Goal: Task Accomplishment & Management: Manage account settings

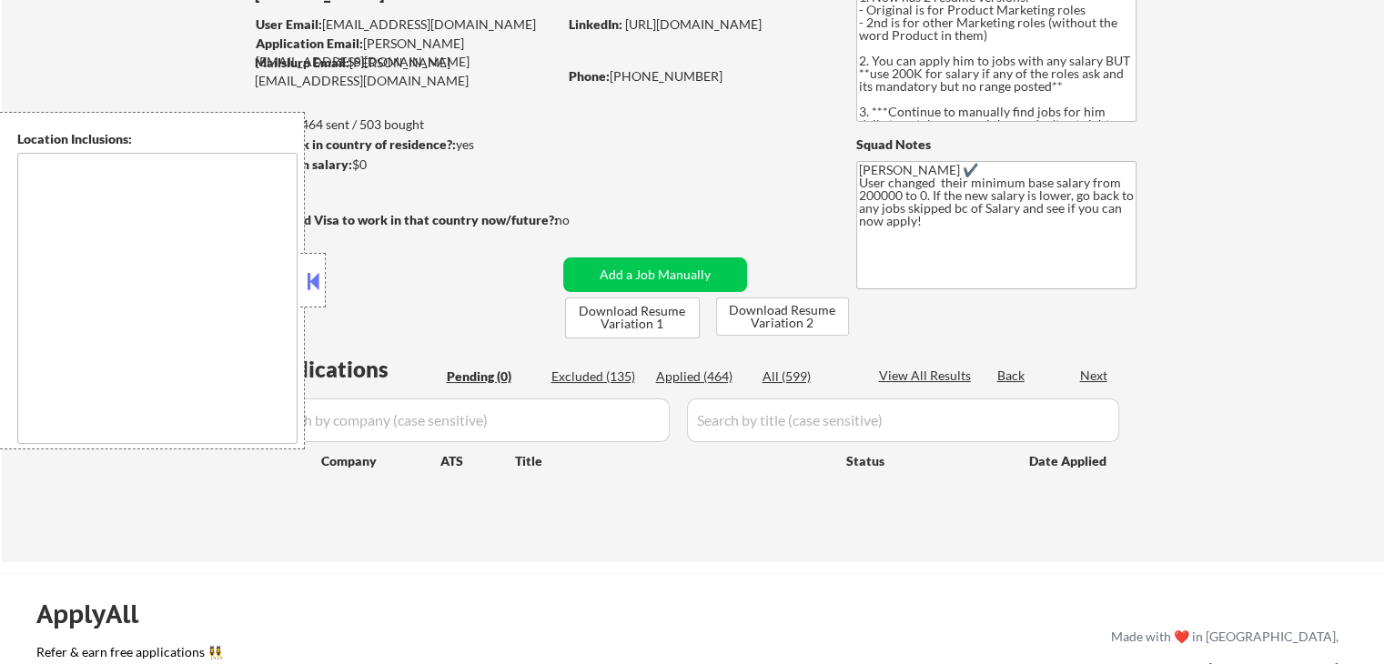
type textarea "[GEOGRAPHIC_DATA], [GEOGRAPHIC_DATA] [GEOGRAPHIC_DATA], [GEOGRAPHIC_DATA] [GEOG…"
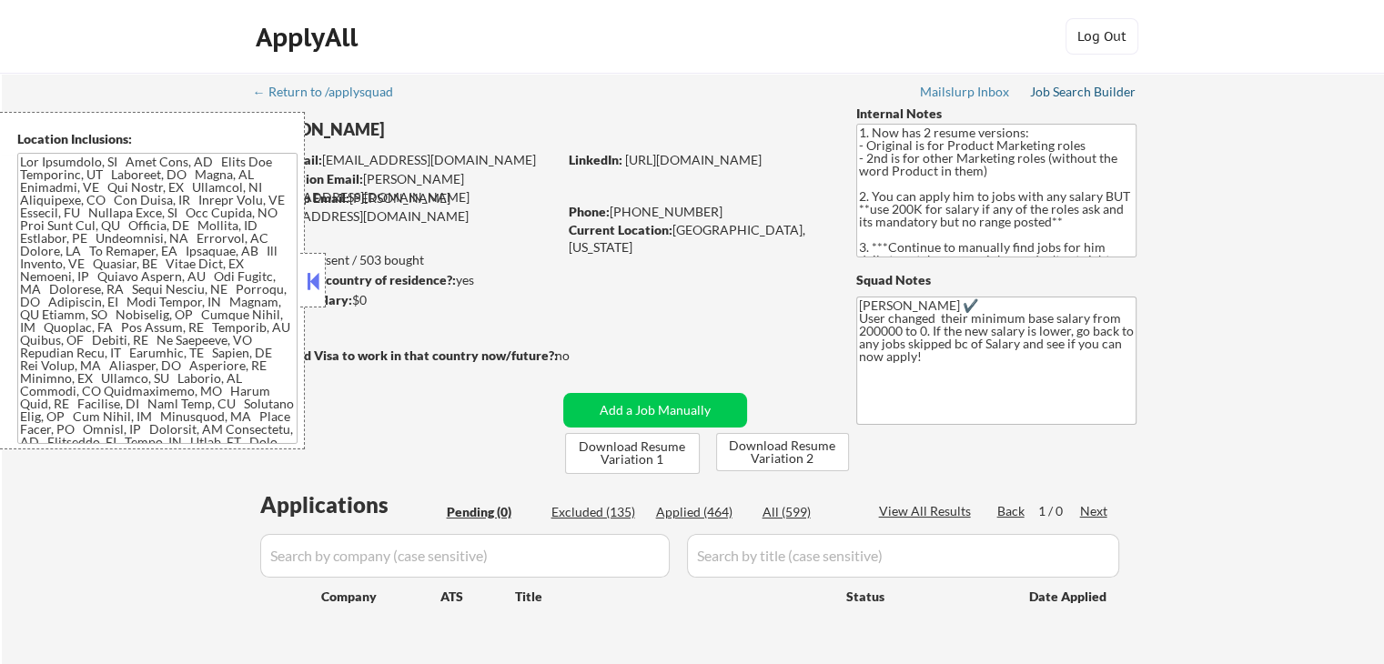
click at [1070, 96] on div "Job Search Builder" at bounding box center [1083, 92] width 106 height 13
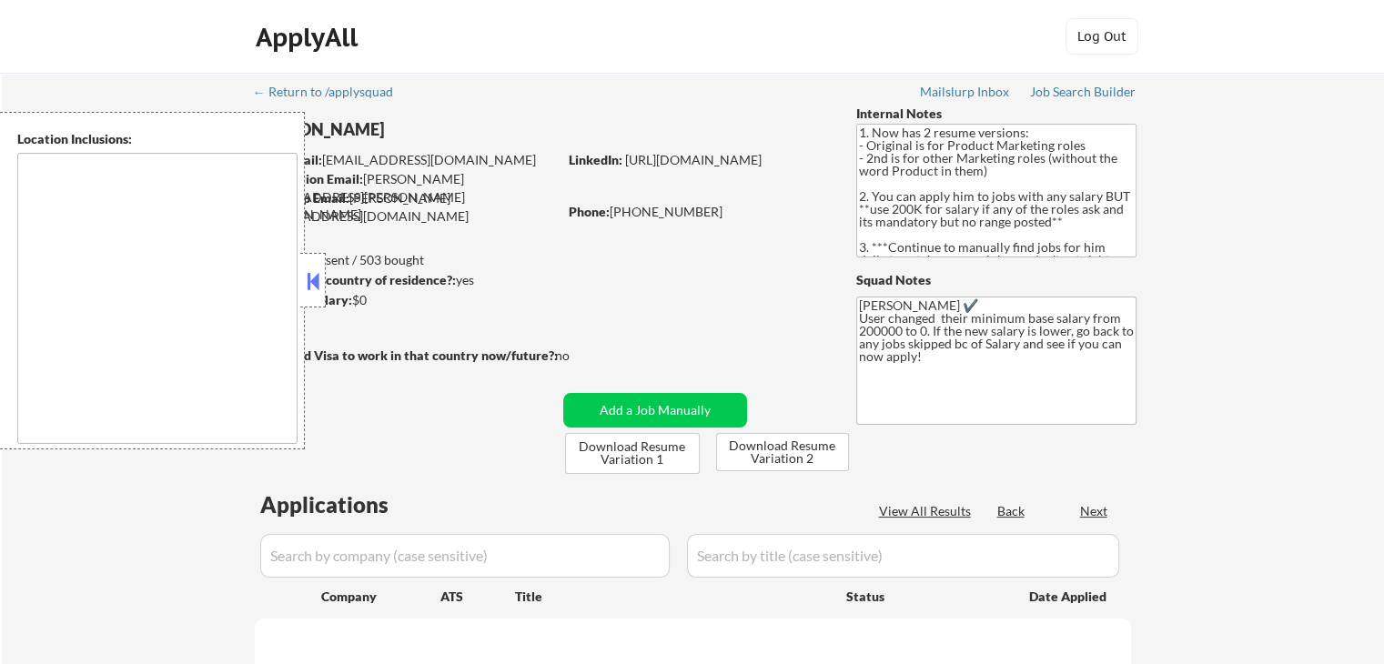
select select ""pending""
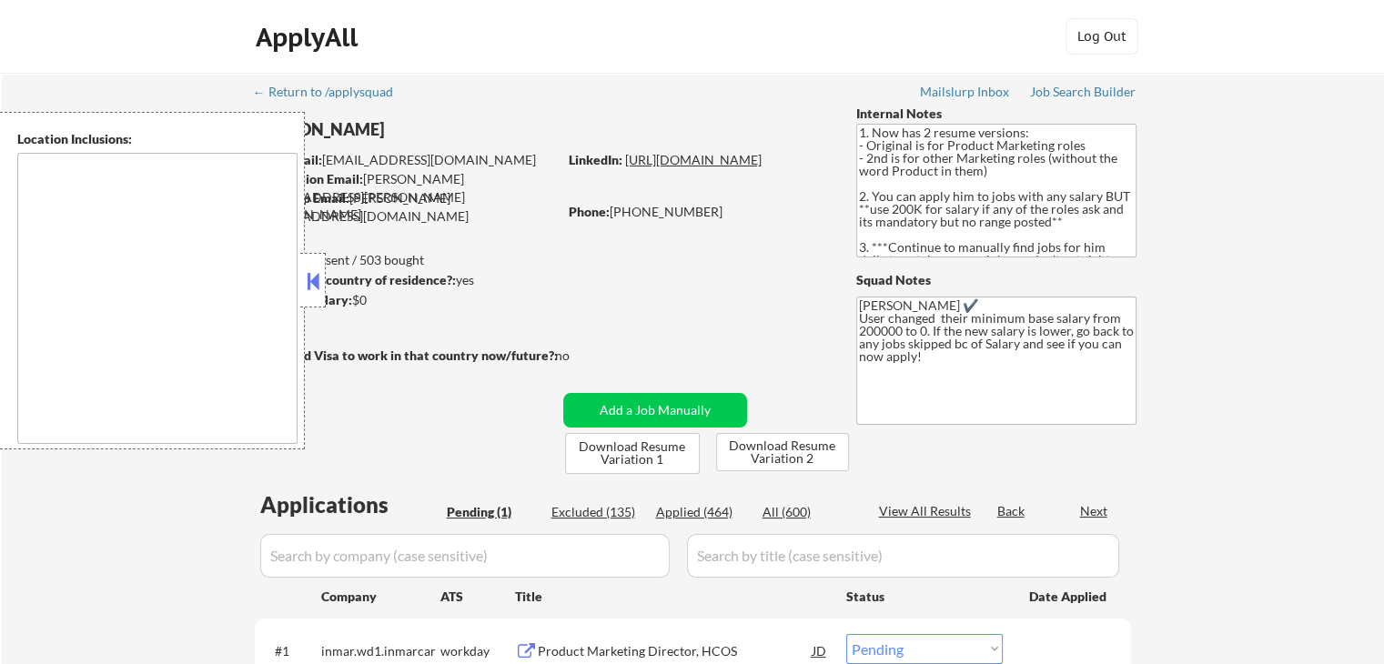
type textarea "[GEOGRAPHIC_DATA], [GEOGRAPHIC_DATA] [GEOGRAPHIC_DATA], [GEOGRAPHIC_DATA] [GEOG…"
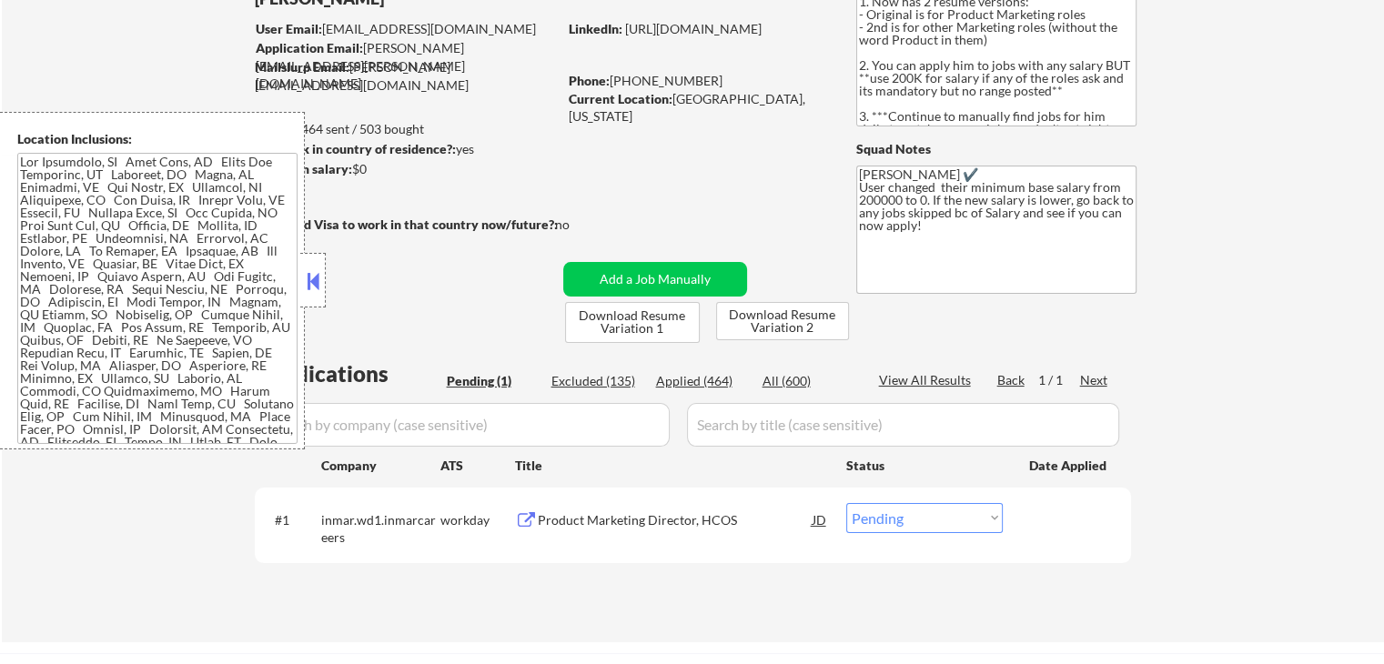
scroll to position [273, 0]
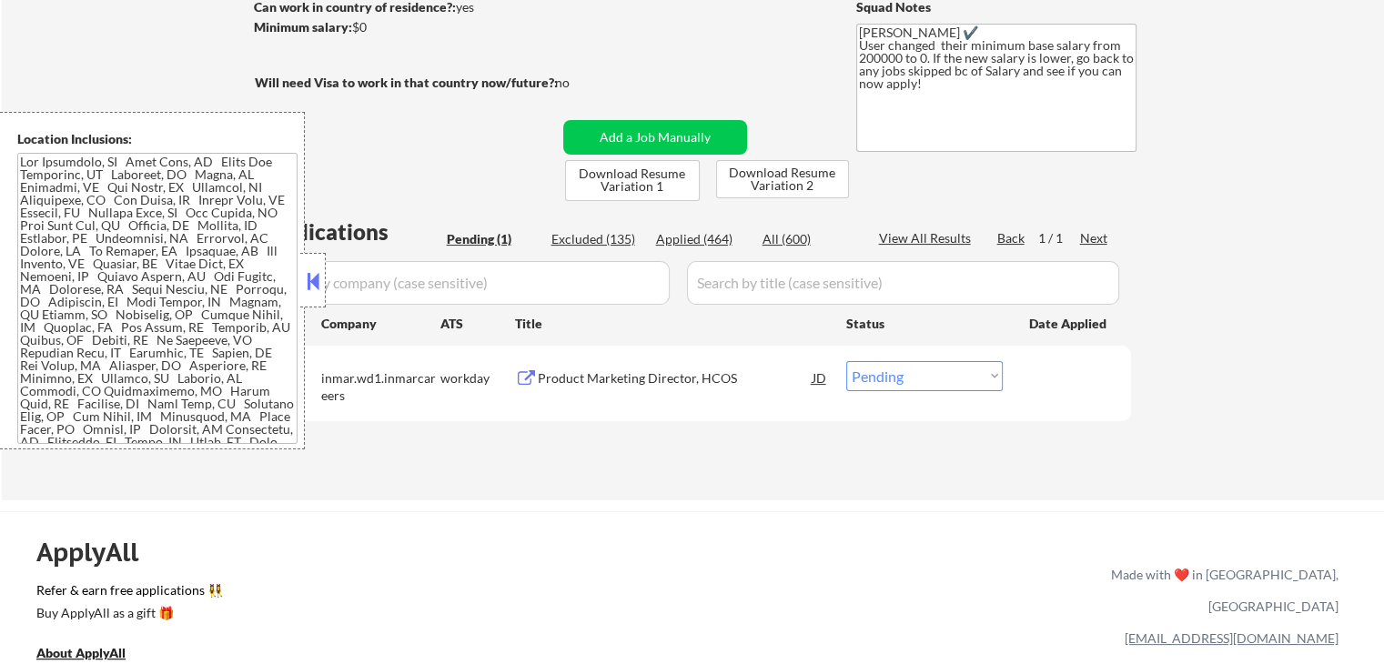
click at [549, 378] on div "Product Marketing Director, HCOS" at bounding box center [675, 378] width 275 height 18
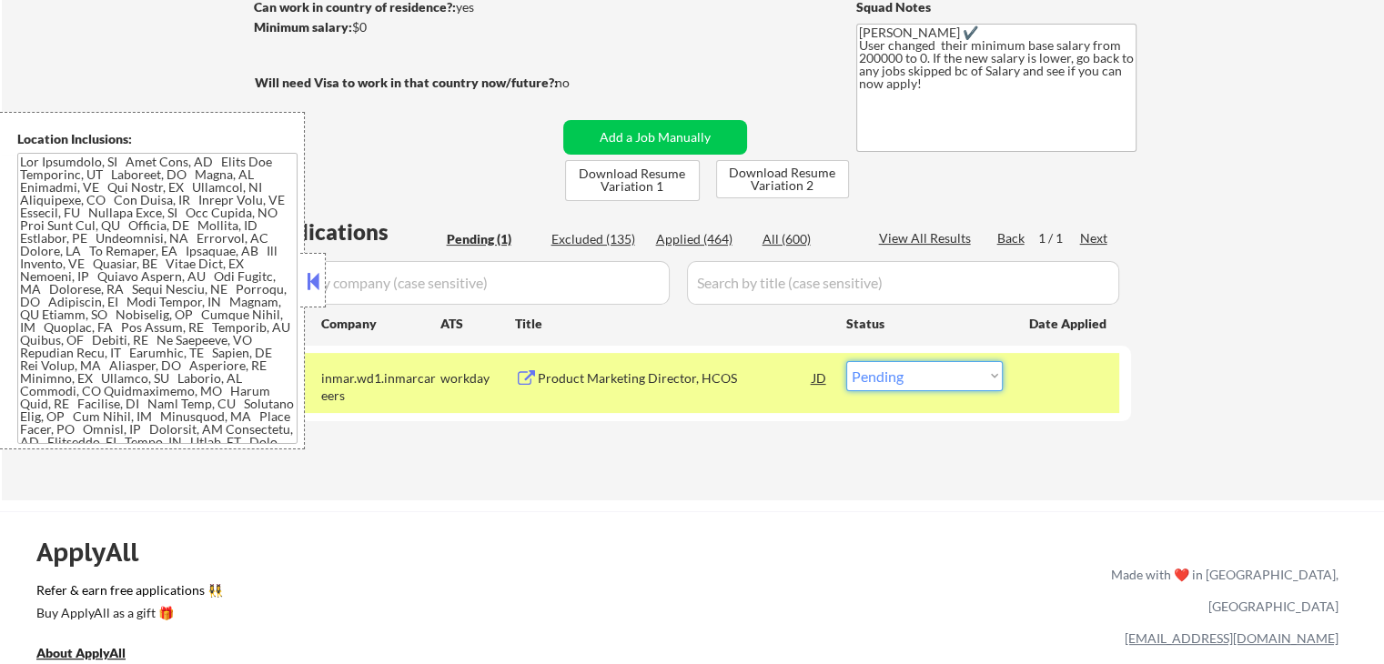
drag, startPoint x: 926, startPoint y: 379, endPoint x: 928, endPoint y: 390, distance: 11.1
click at [928, 383] on select "Choose an option... Pending Applied Excluded (Questions) Excluded (Expired) Exc…" at bounding box center [924, 376] width 156 height 30
select select ""applied""
click at [846, 361] on select "Choose an option... Pending Applied Excluded (Questions) Excluded (Expired) Exc…" at bounding box center [924, 376] width 156 height 30
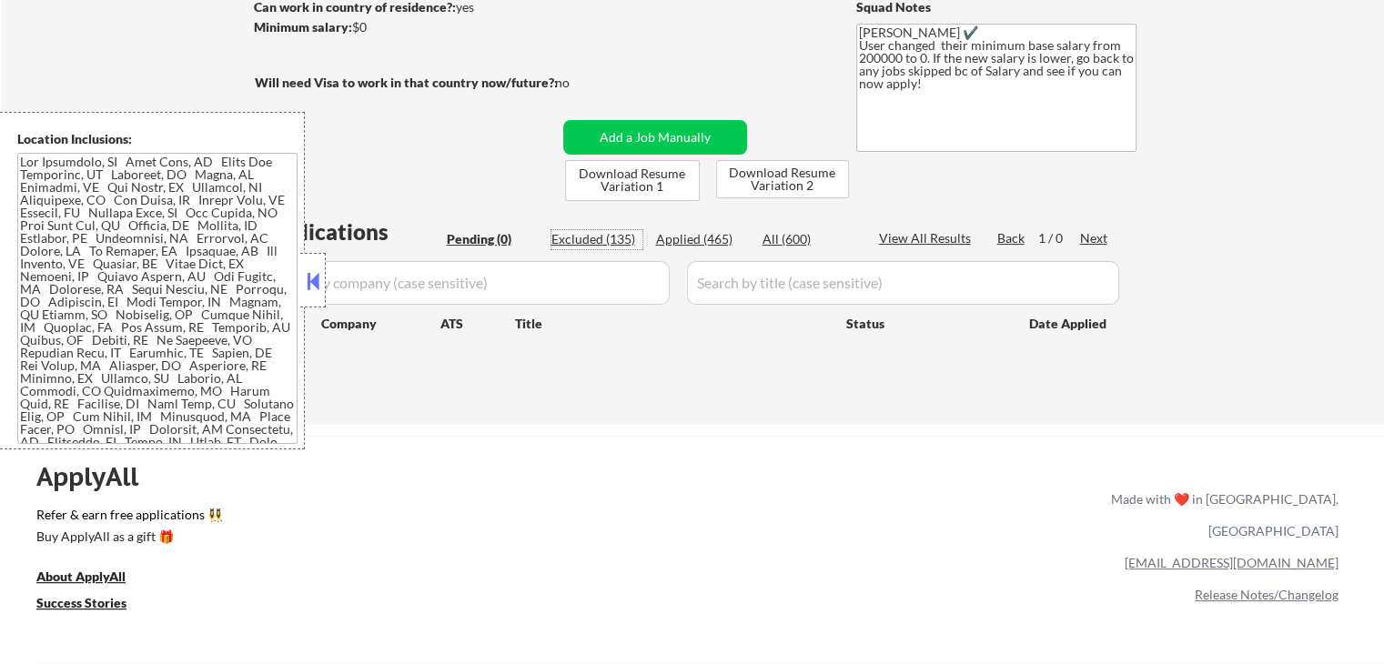
click at [570, 237] on div "Excluded (135)" at bounding box center [596, 239] width 91 height 18
click at [676, 239] on div "Applied (465)" at bounding box center [701, 239] width 91 height 18
select select ""applied""
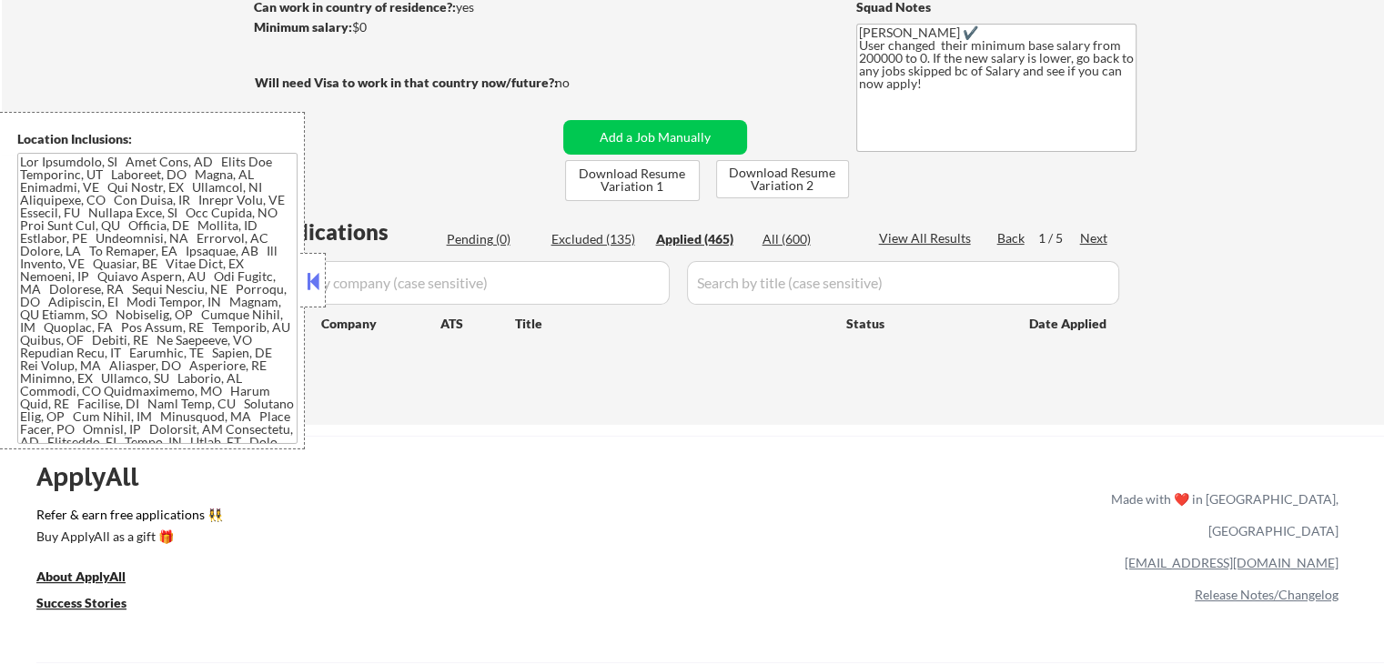
select select ""applied""
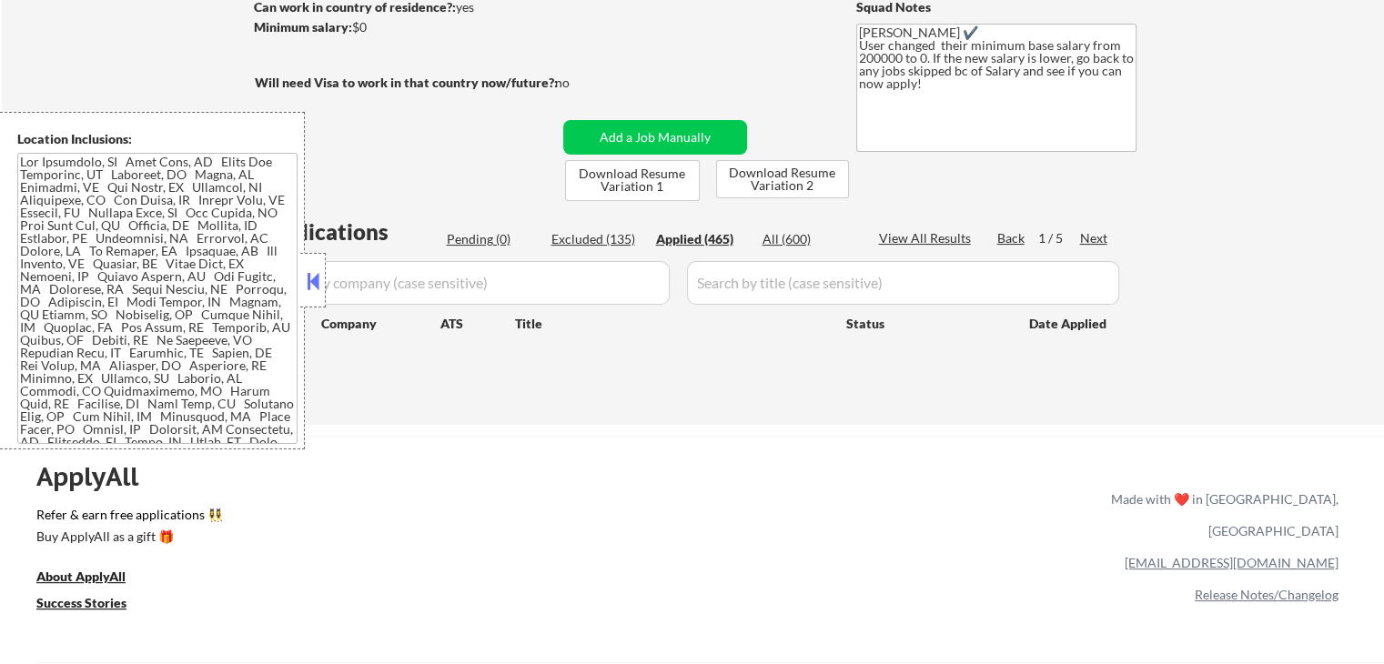
select select ""applied""
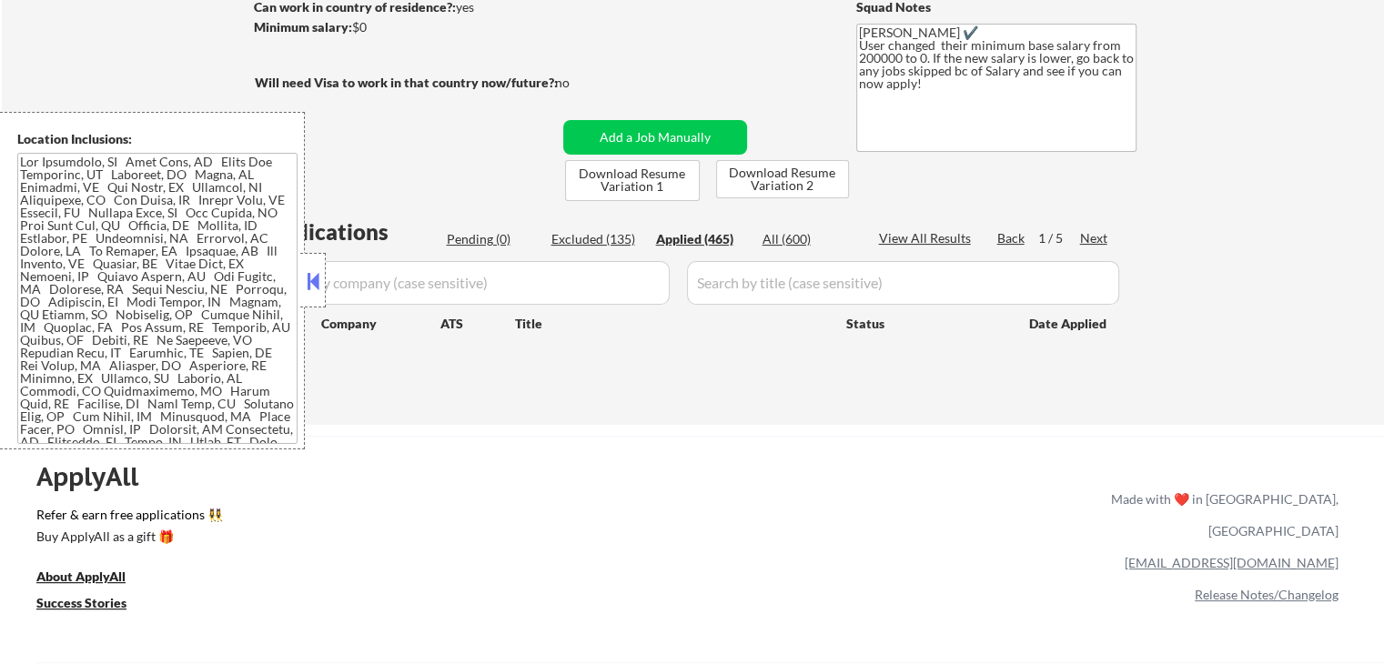
select select ""applied""
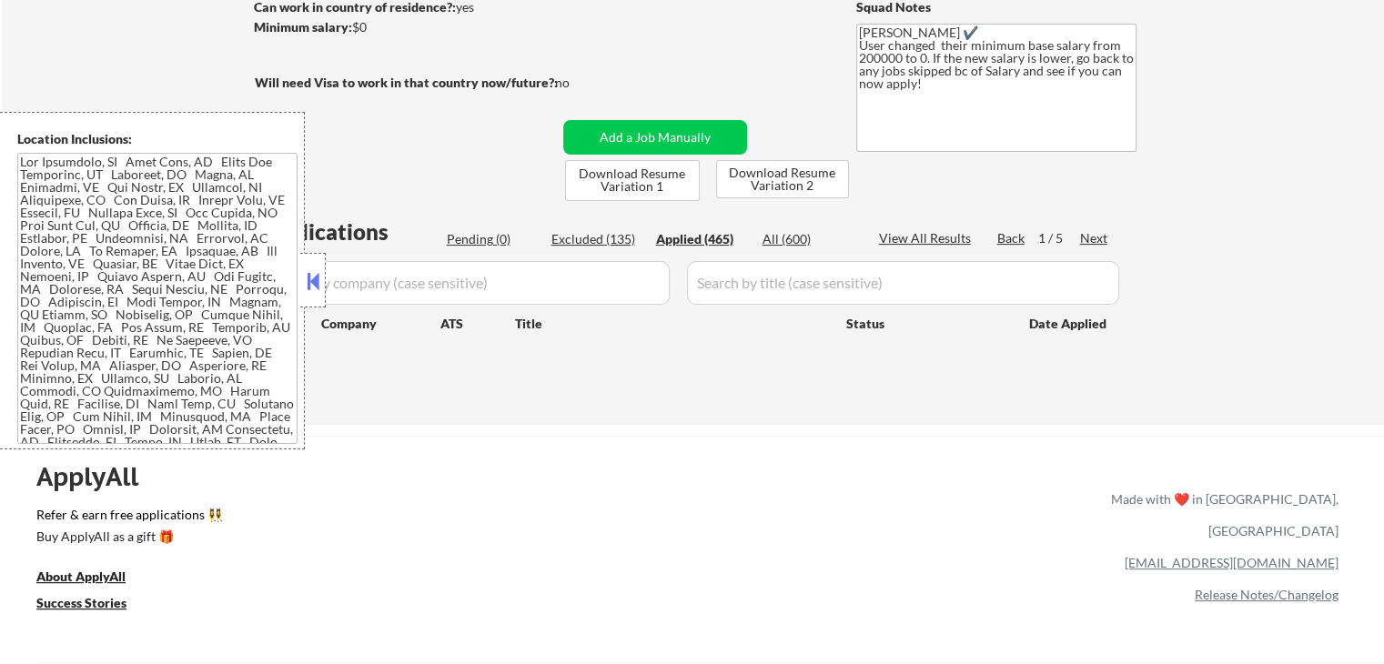
select select ""applied""
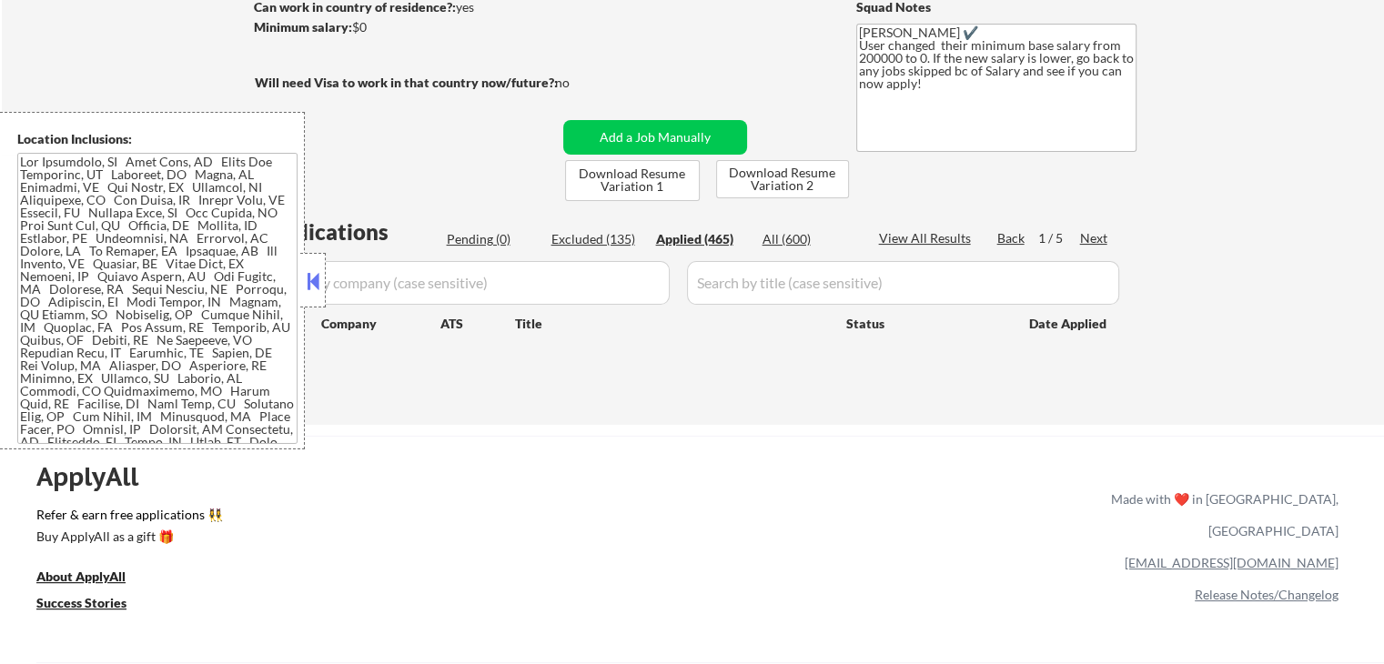
select select ""applied""
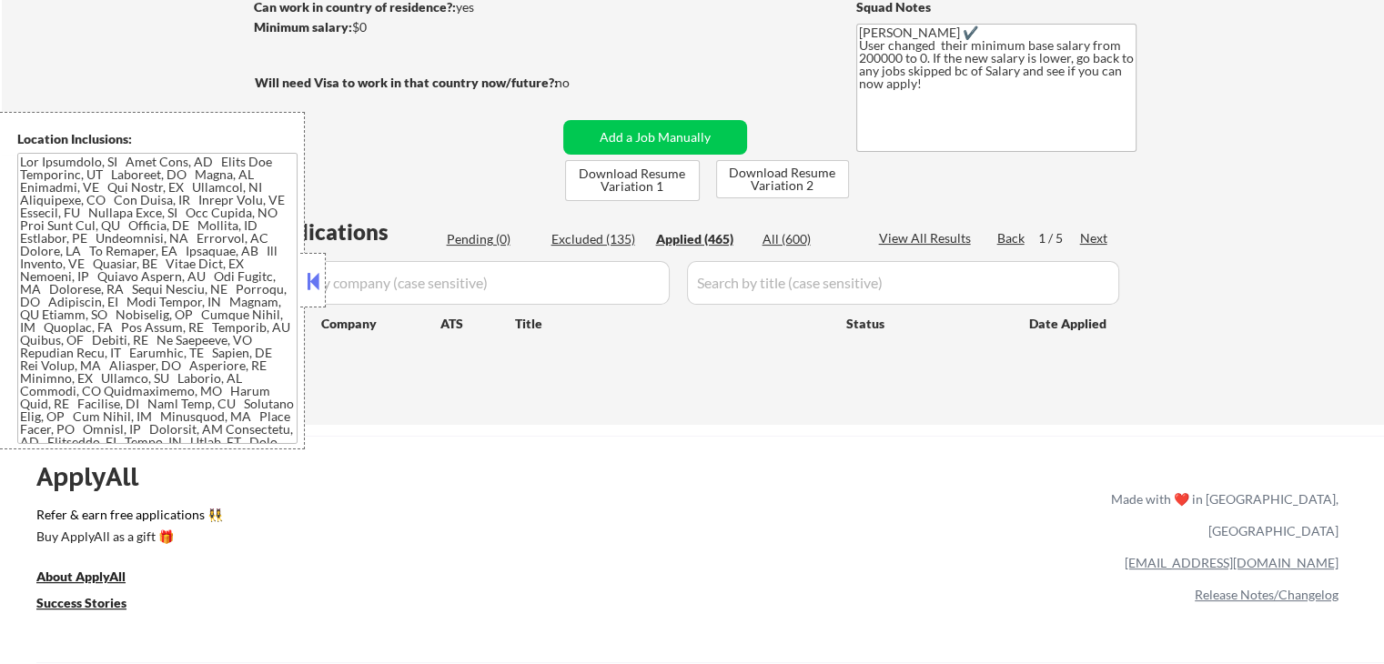
select select ""applied""
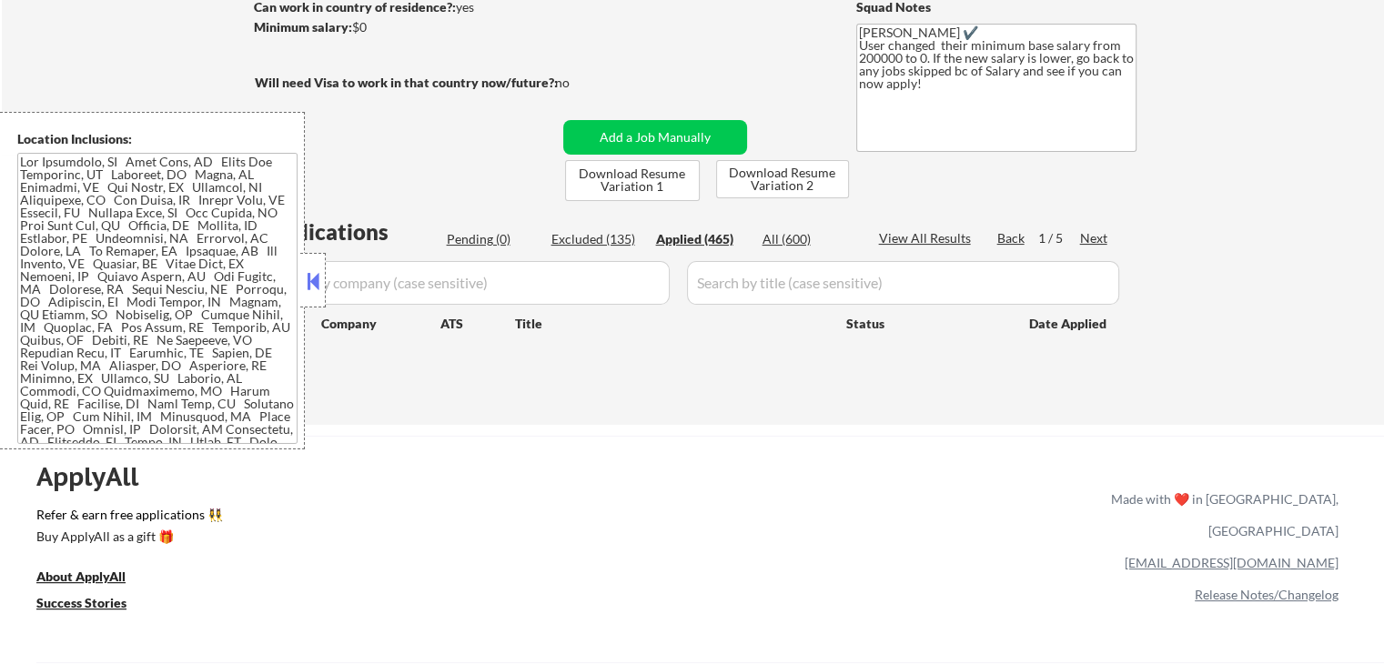
select select ""applied""
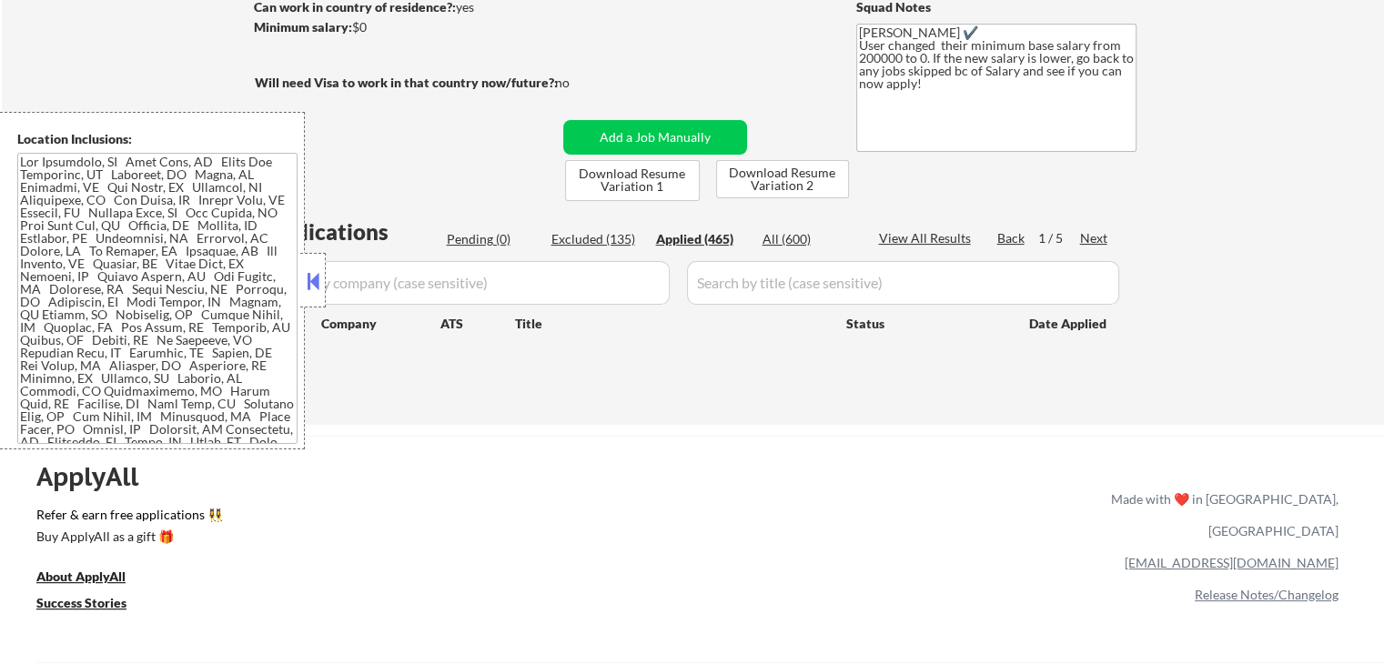
select select ""applied""
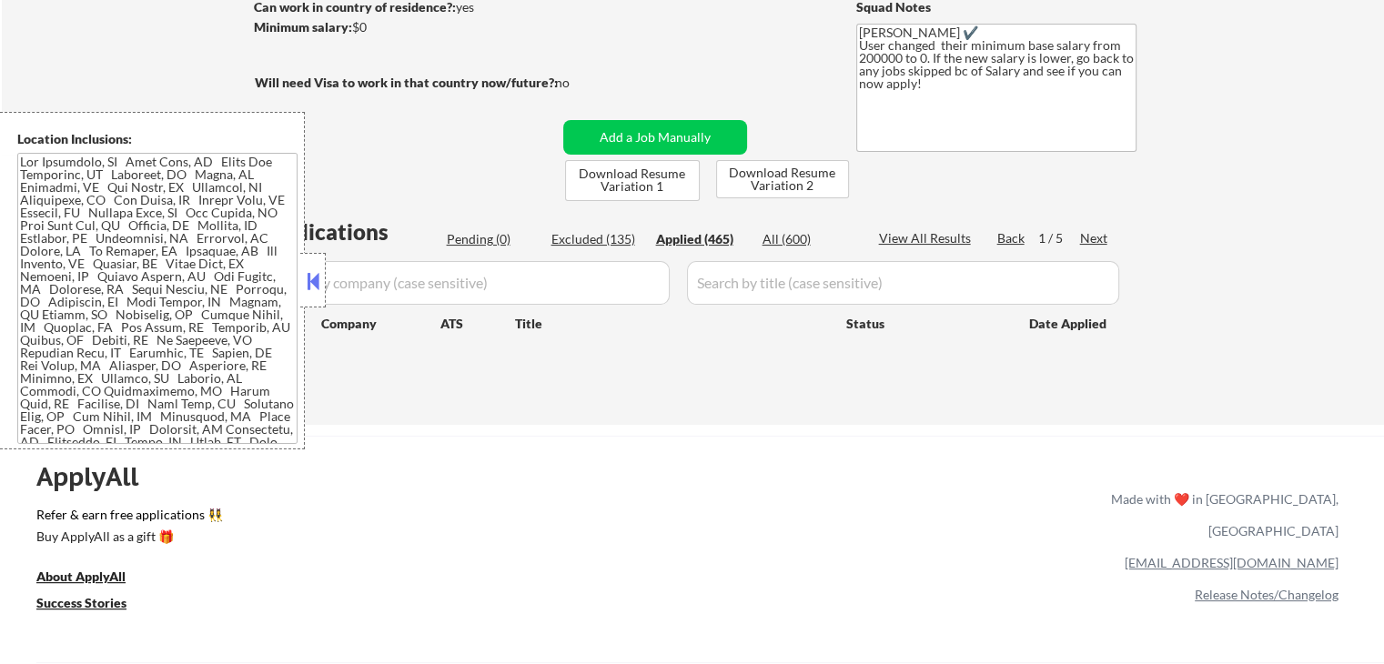
select select ""applied""
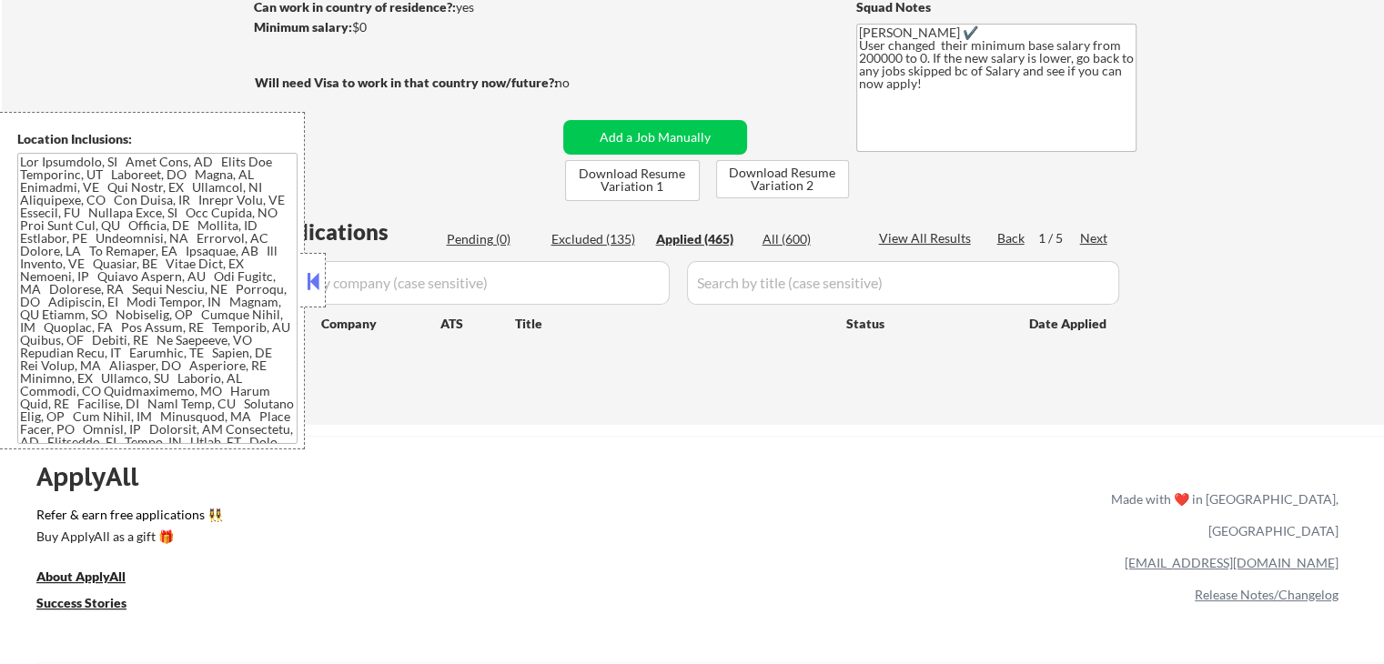
select select ""applied""
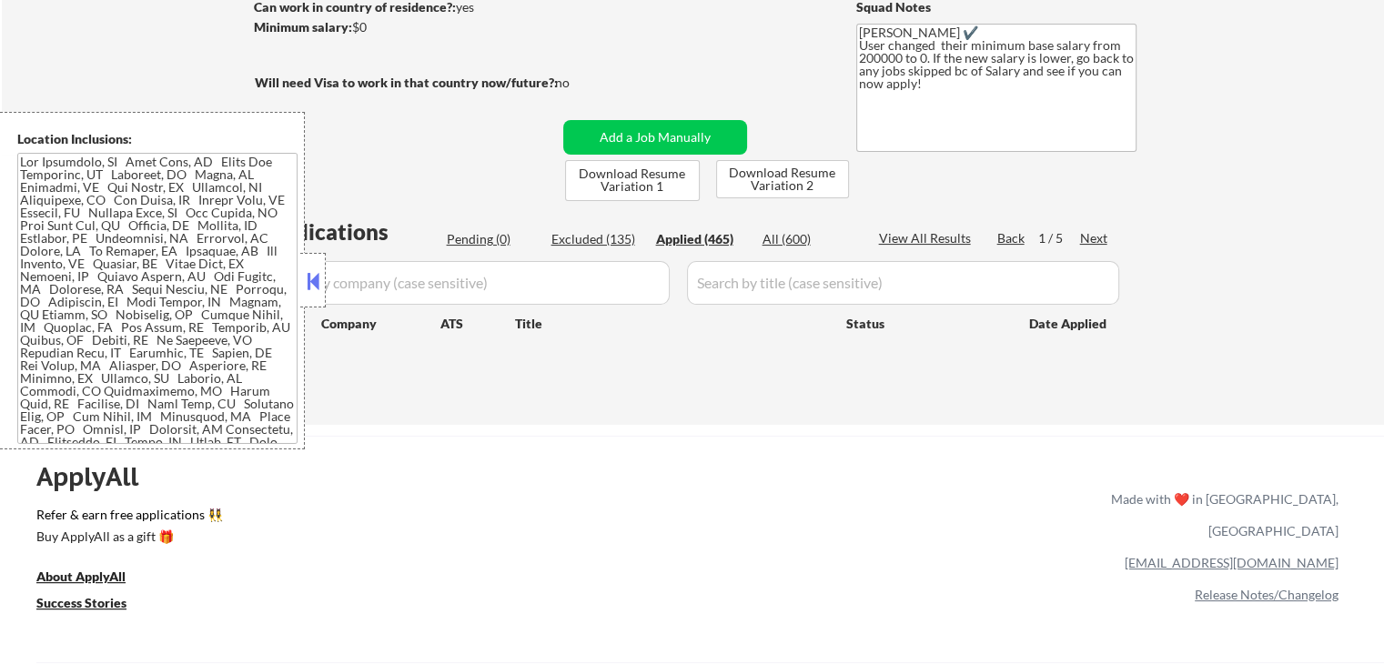
select select ""applied""
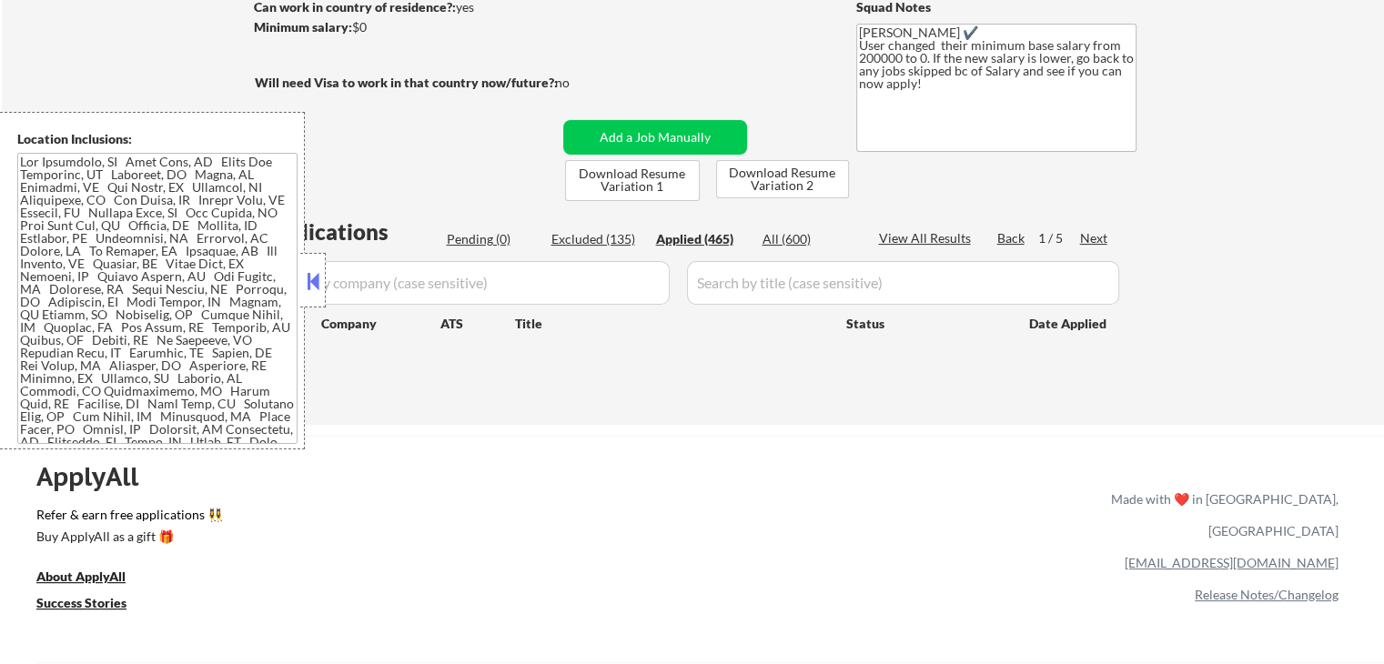
select select ""applied""
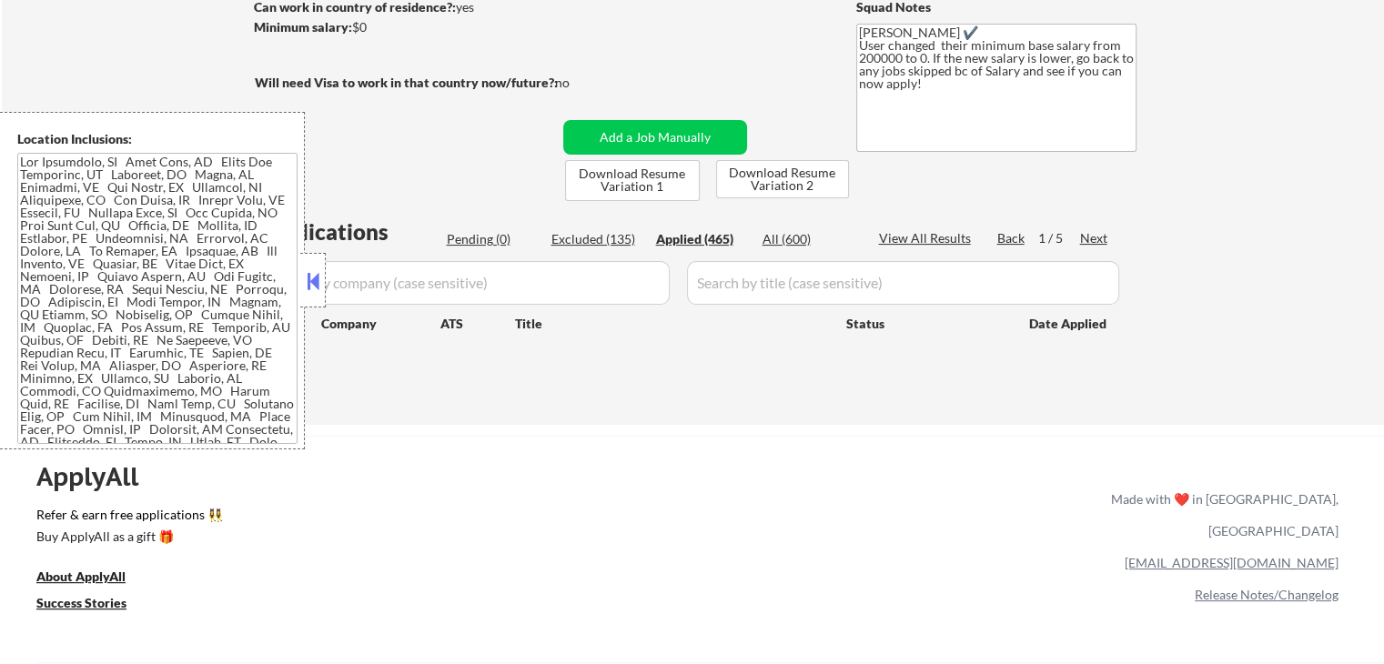
select select ""applied""
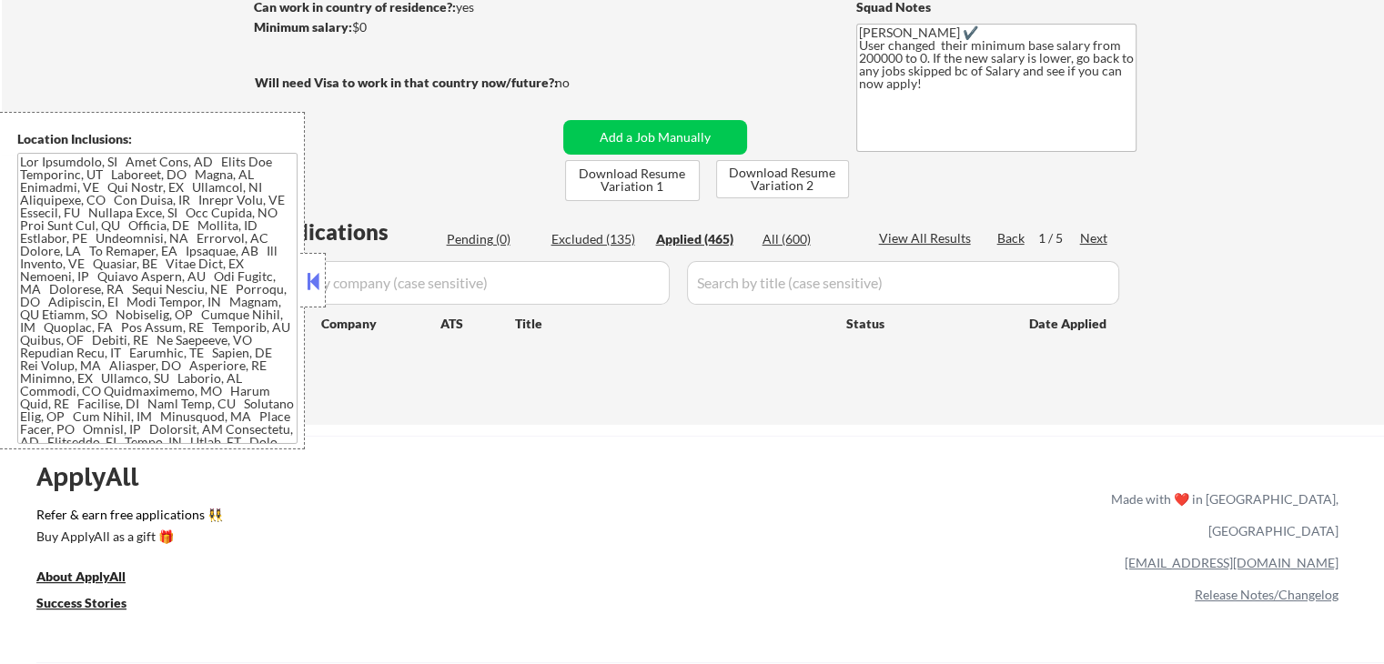
select select ""applied""
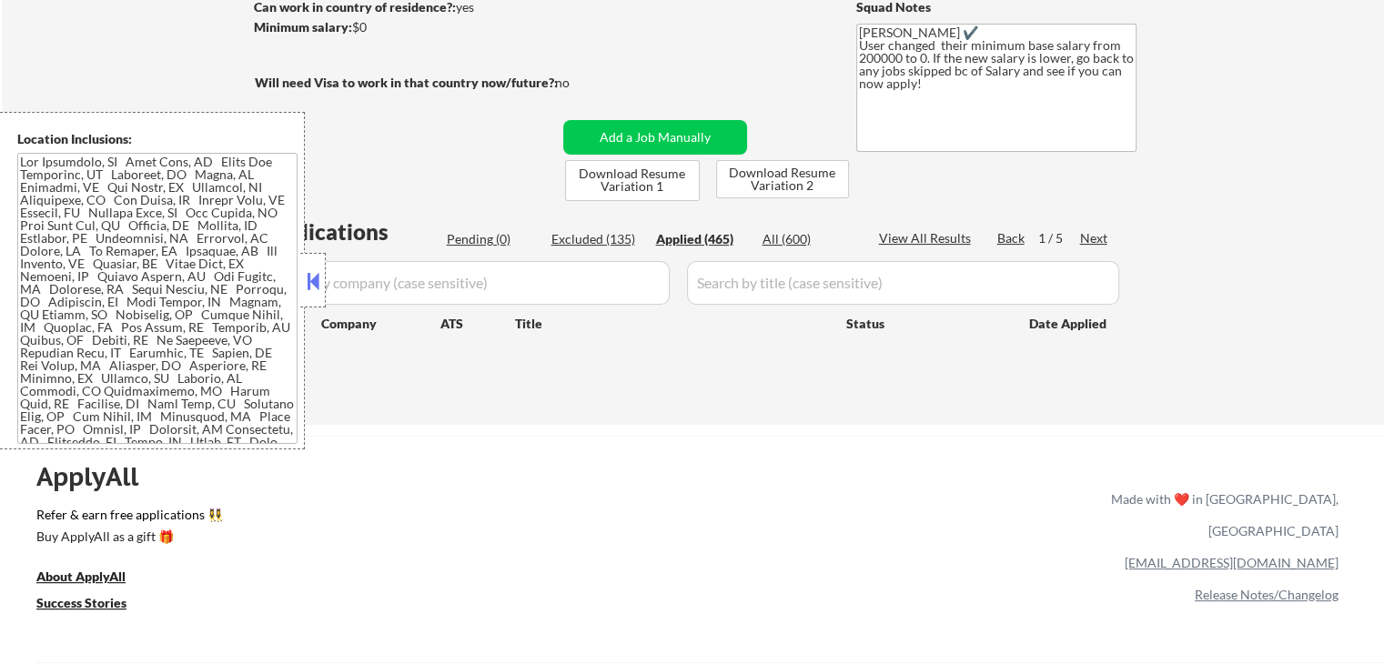
select select ""applied""
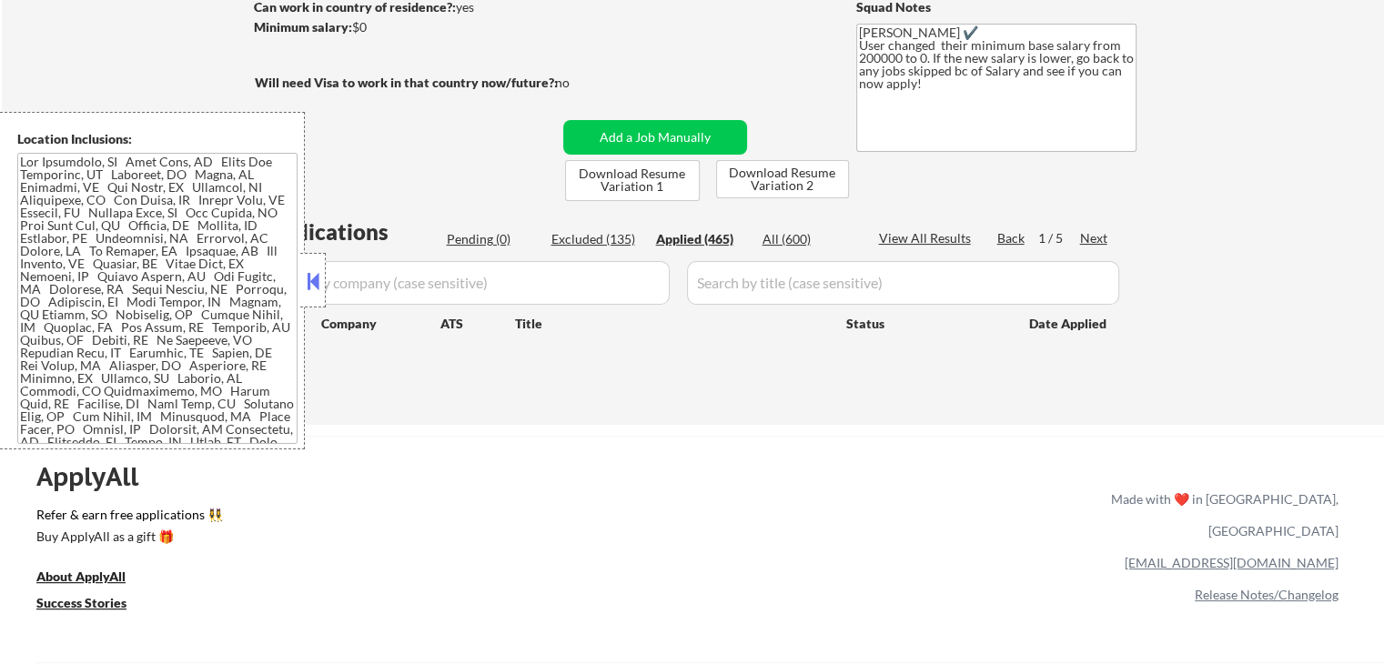
select select ""applied""
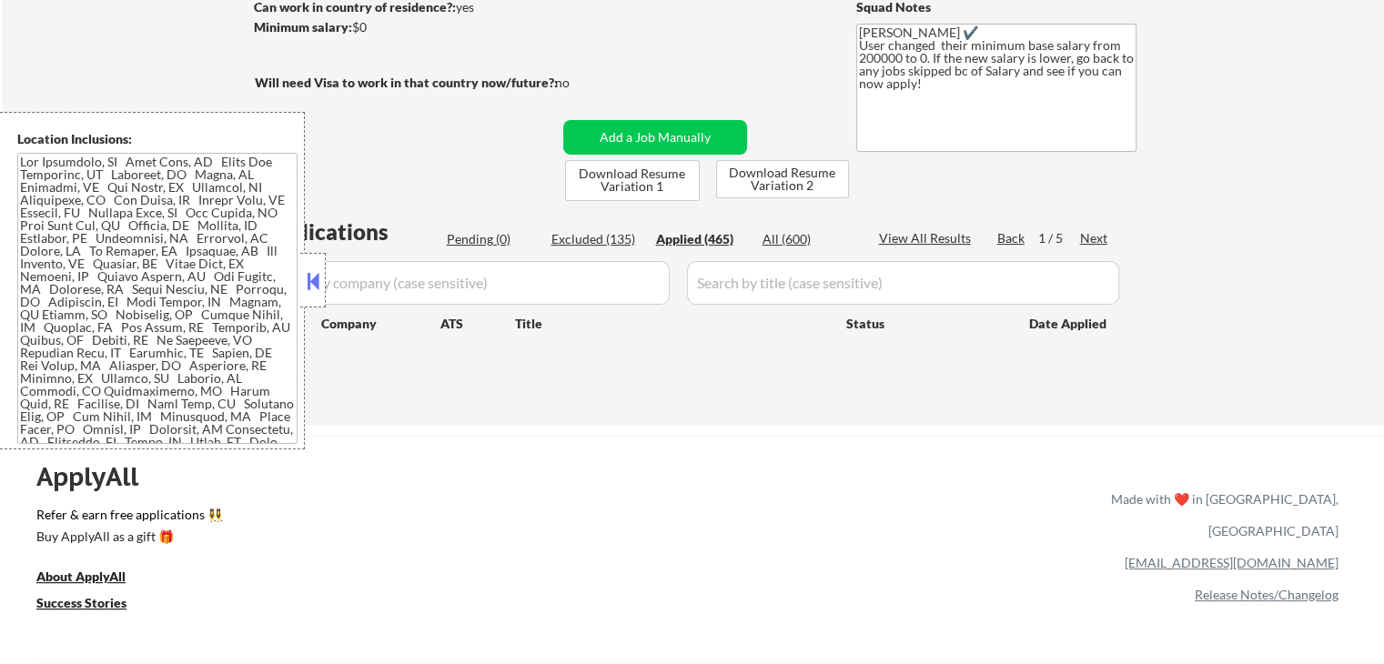
select select ""applied""
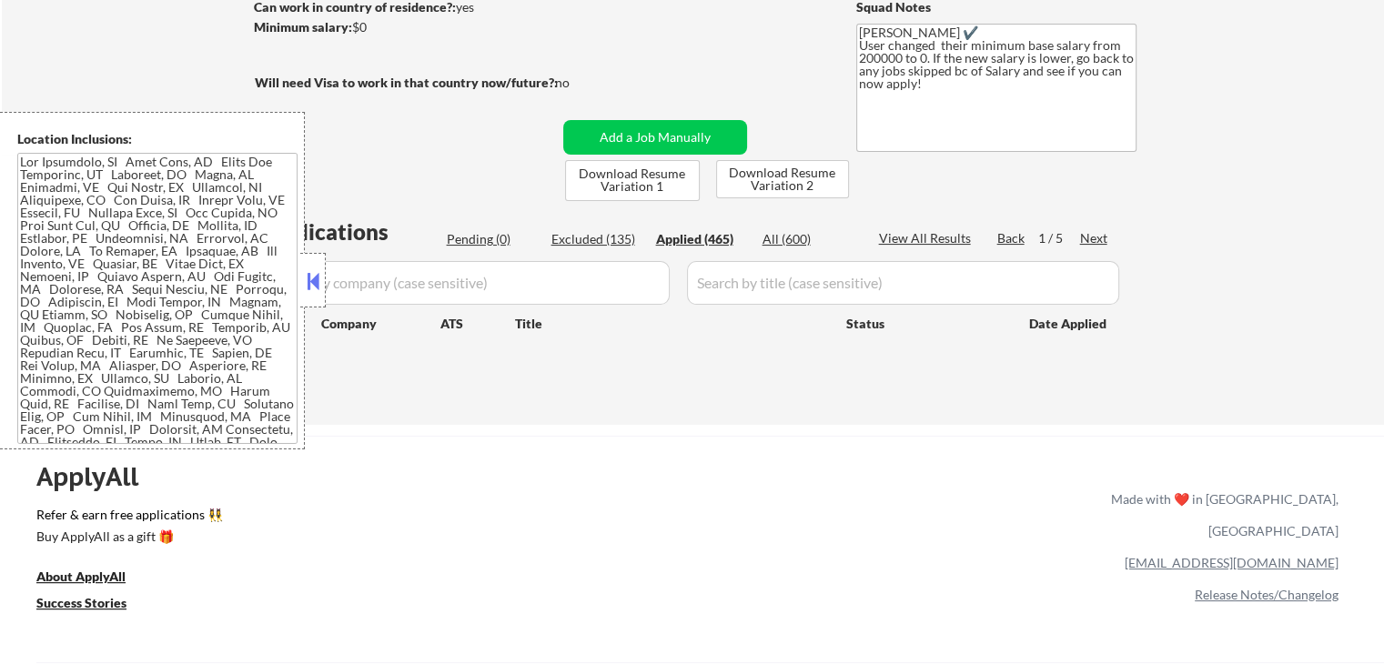
select select ""applied""
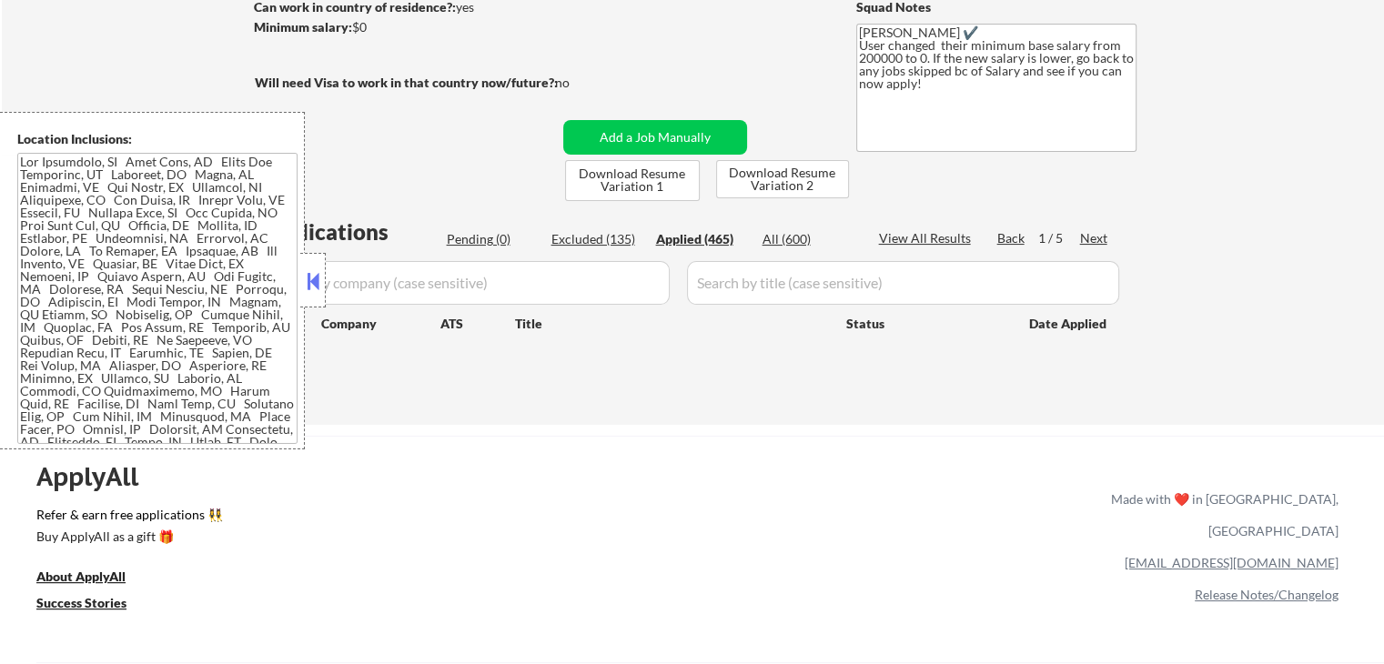
select select ""applied""
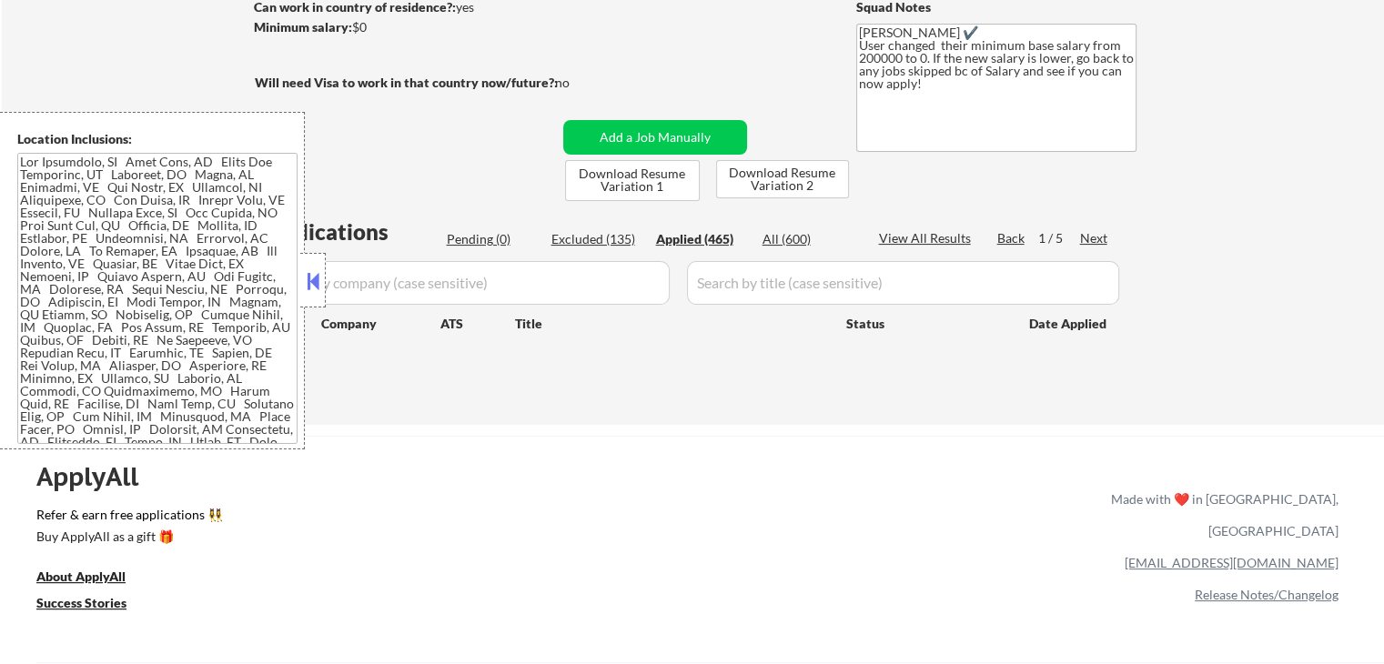
select select ""applied""
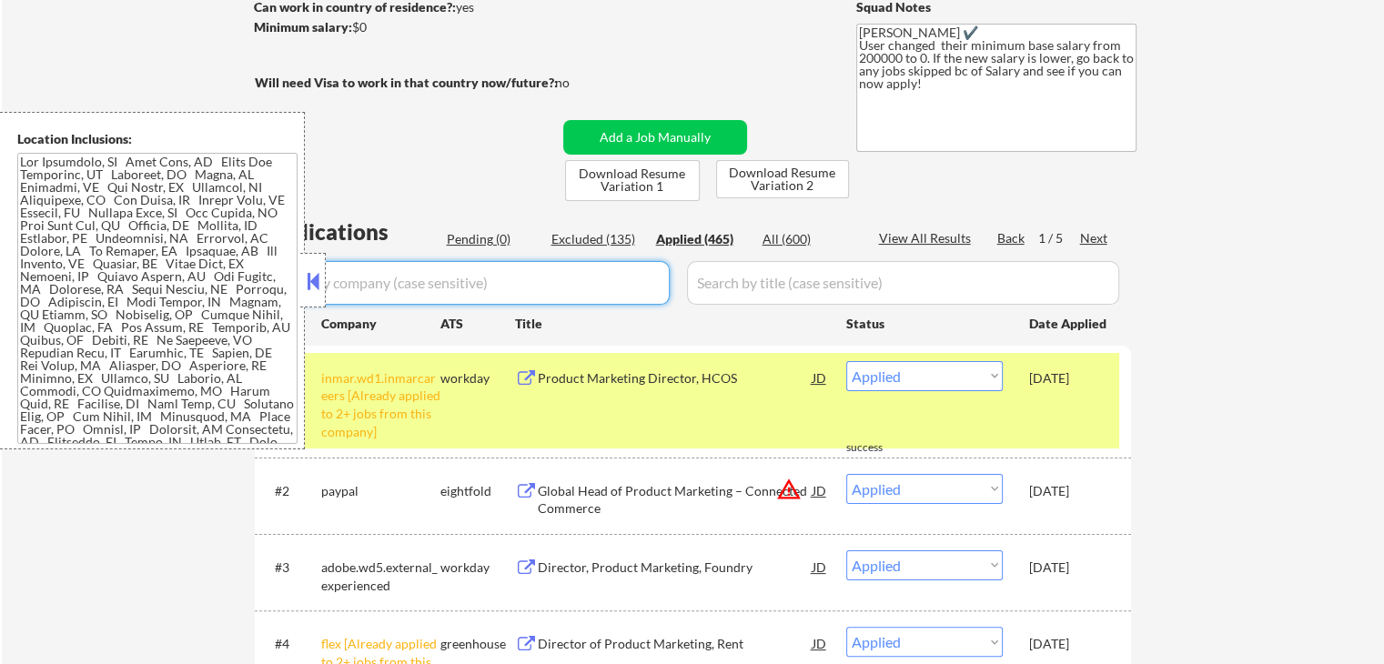
click at [531, 287] on input "input" at bounding box center [464, 283] width 409 height 44
paste input "reducto"
type input "reducto"
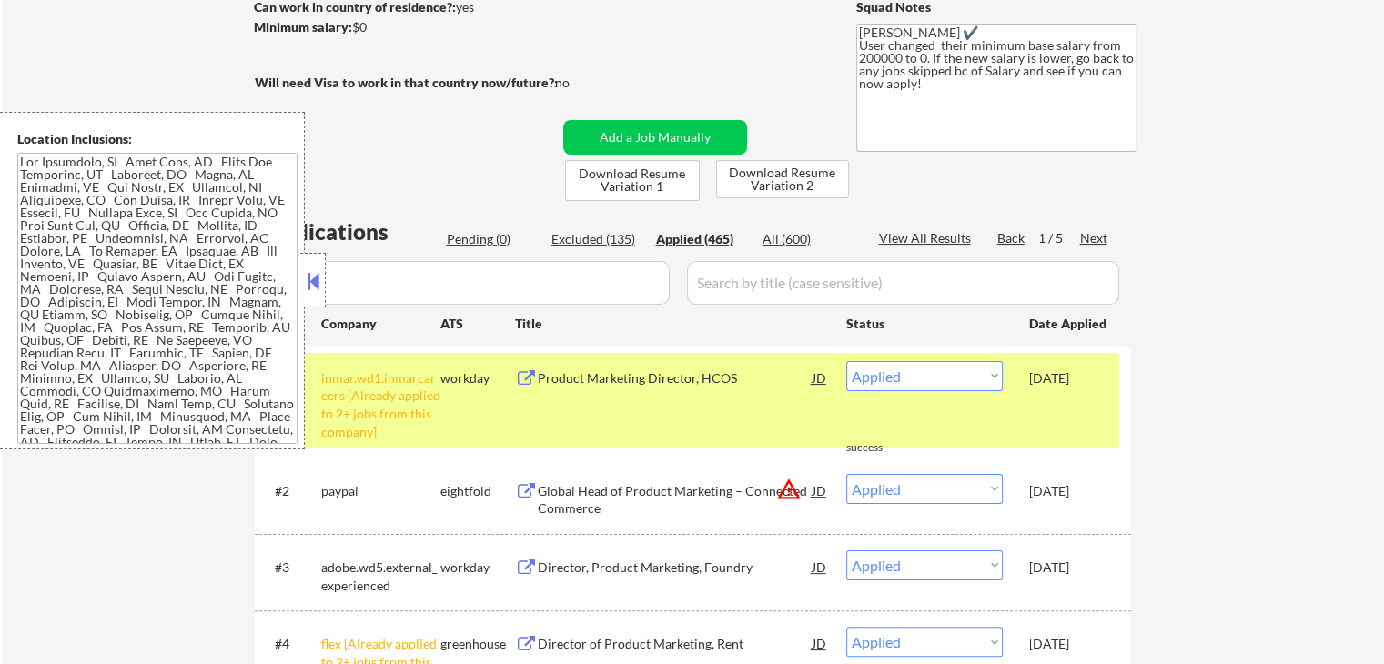
drag, startPoint x: 310, startPoint y: 277, endPoint x: 367, endPoint y: 304, distance: 62.3
click at [310, 277] on button at bounding box center [313, 280] width 20 height 27
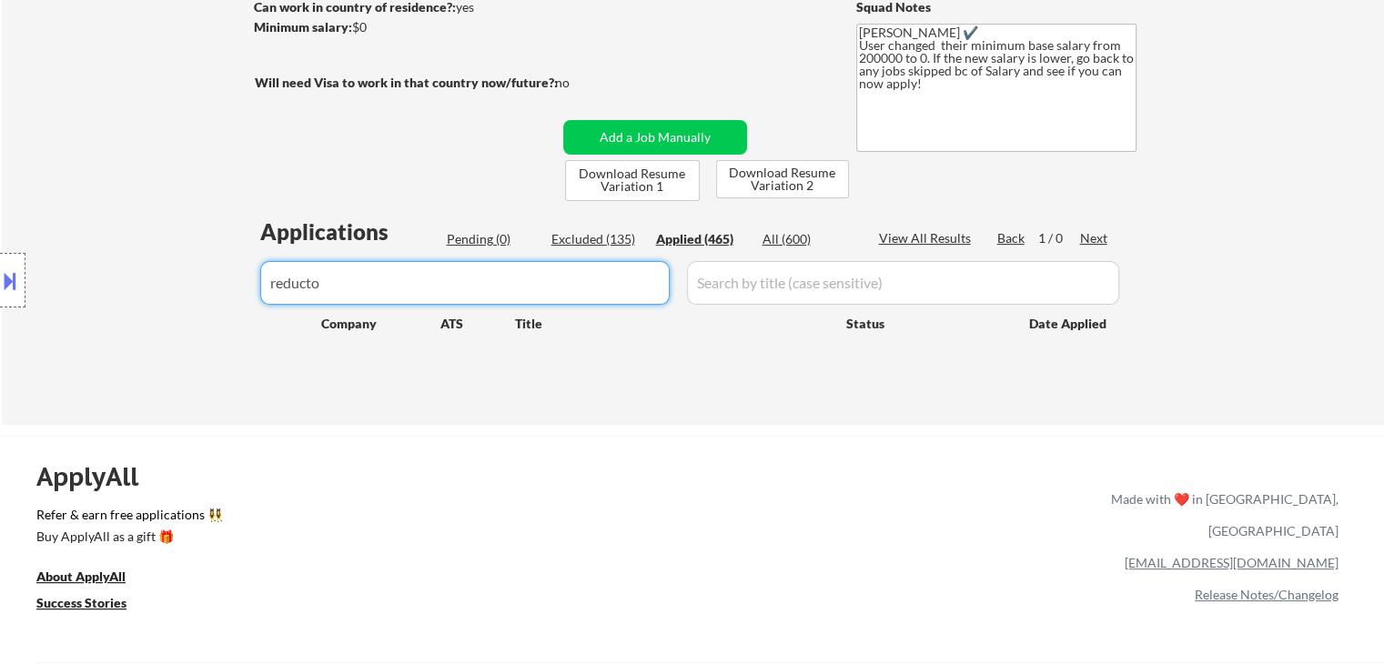
click at [407, 284] on input "input" at bounding box center [464, 283] width 409 height 44
drag, startPoint x: 176, startPoint y: 285, endPoint x: 222, endPoint y: 219, distance: 79.7
click at [127, 285] on body "← Return to /applysquad Mailslurp Inbox Job Search Builder [PERSON_NAME] User E…" at bounding box center [692, 59] width 1384 height 664
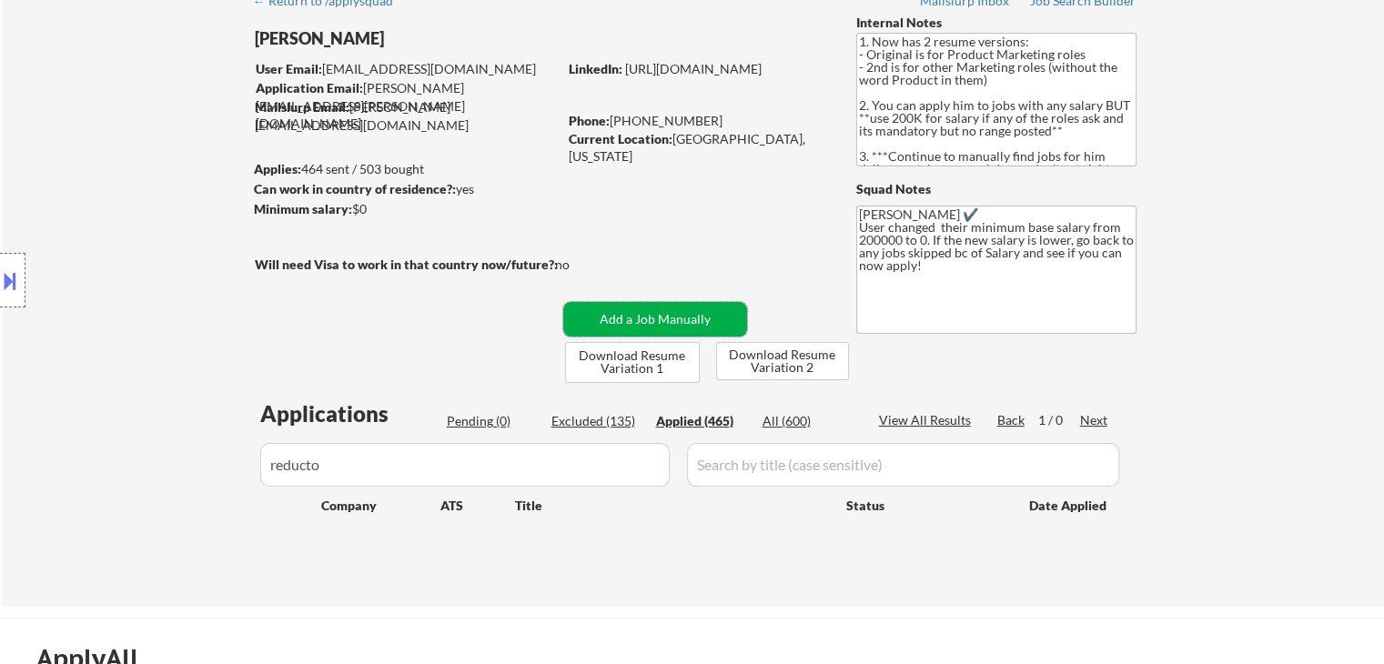
click at [659, 319] on button "Add a Job Manually" at bounding box center [655, 319] width 184 height 35
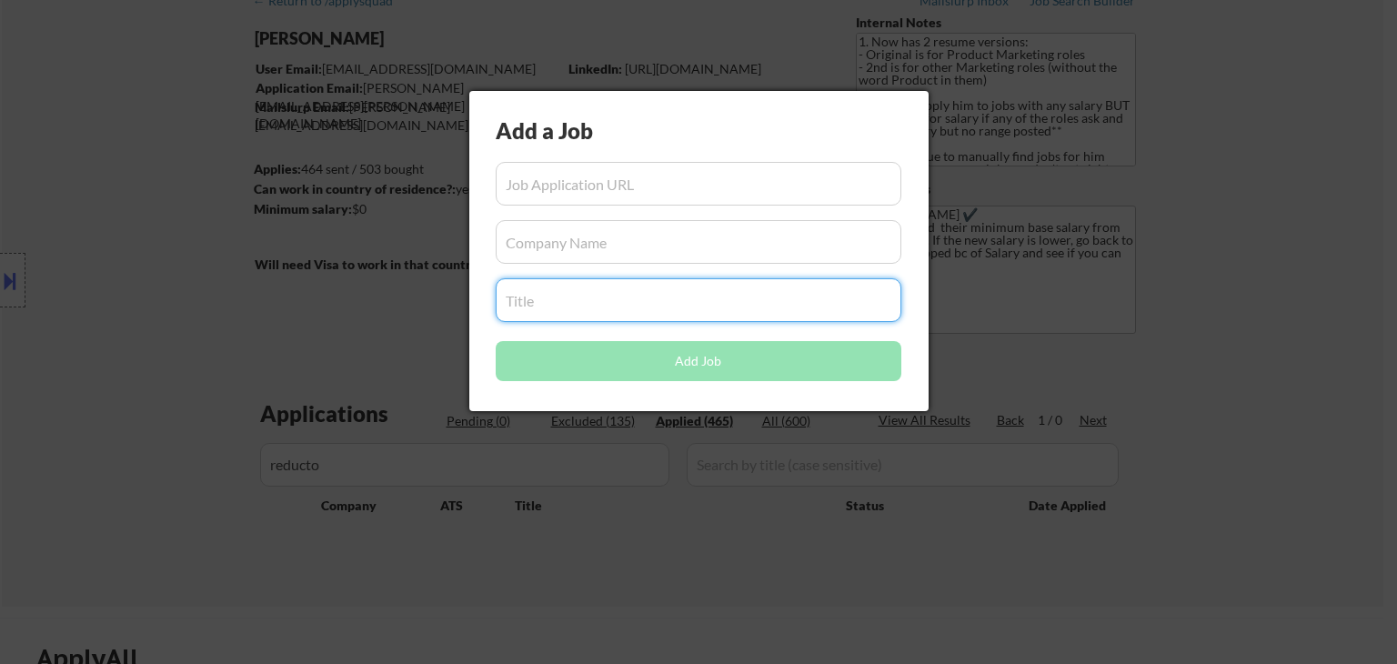
click at [622, 305] on input "input" at bounding box center [699, 300] width 406 height 44
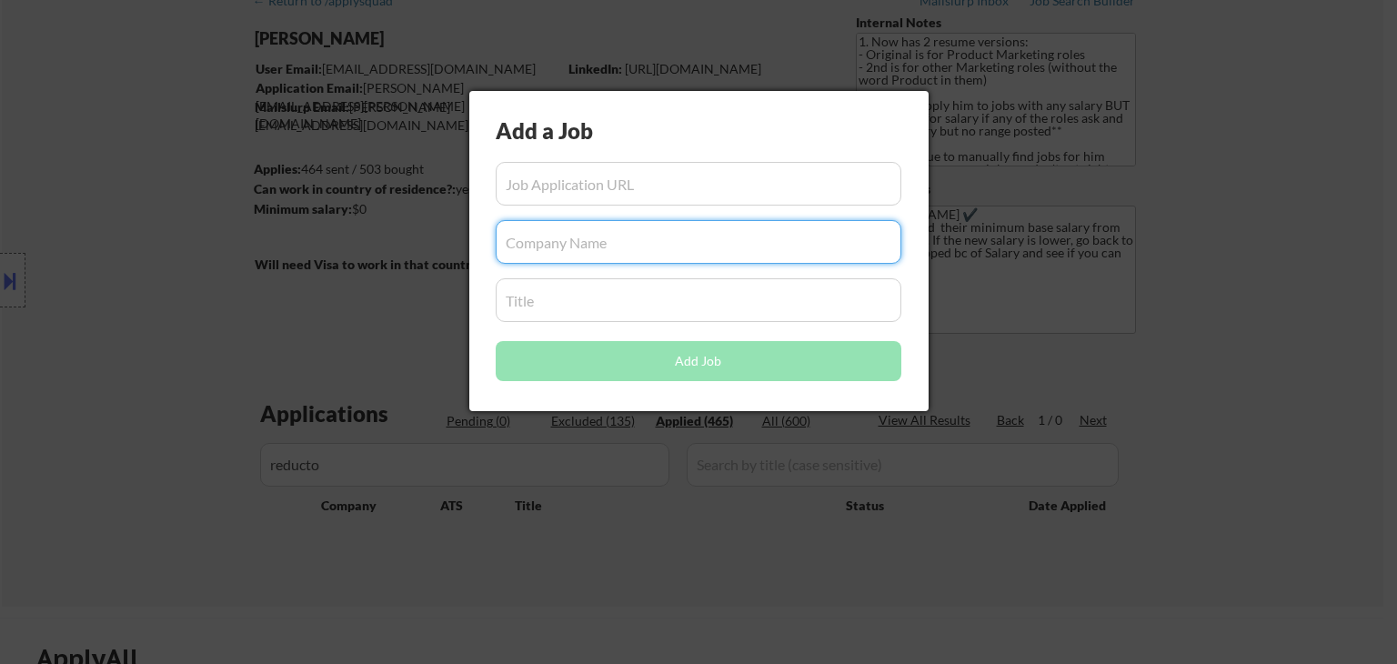
click at [642, 259] on input "input" at bounding box center [699, 242] width 406 height 44
paste input "reducto"
type input "reducto"
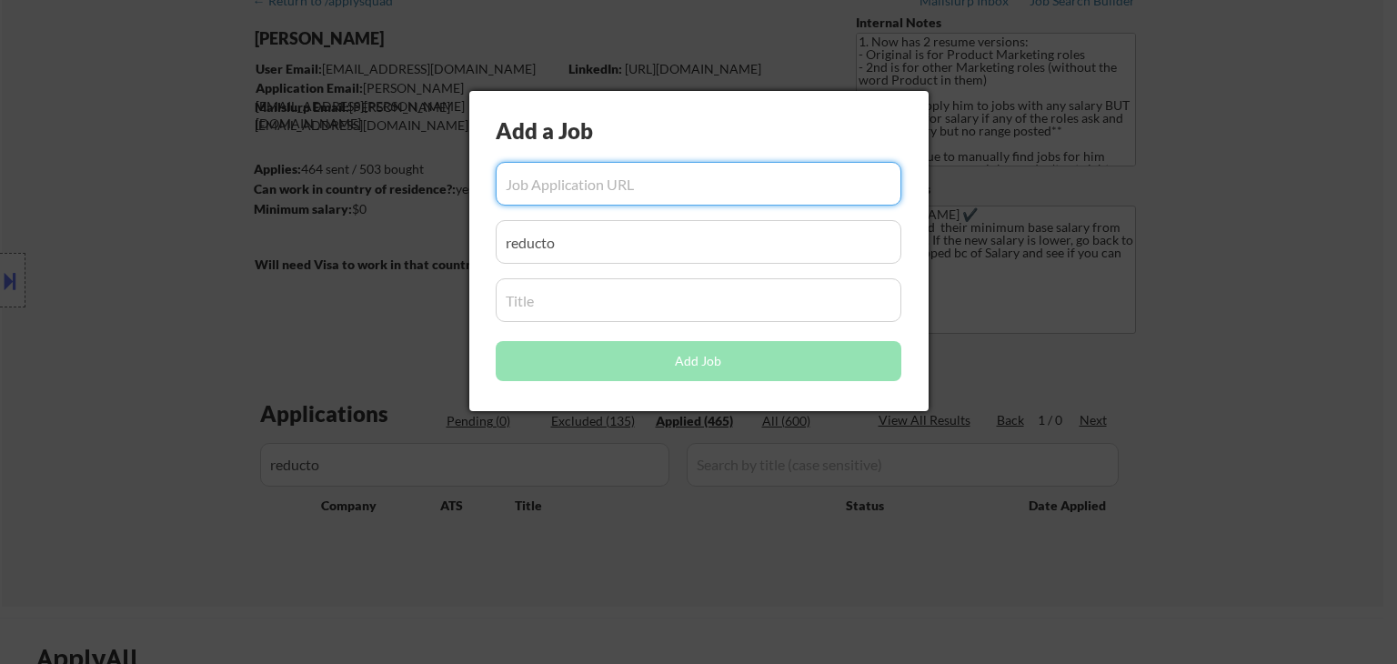
click at [664, 179] on input "input" at bounding box center [699, 184] width 406 height 44
paste input "[URL][DOMAIN_NAME]"
type input "[URL][DOMAIN_NAME]"
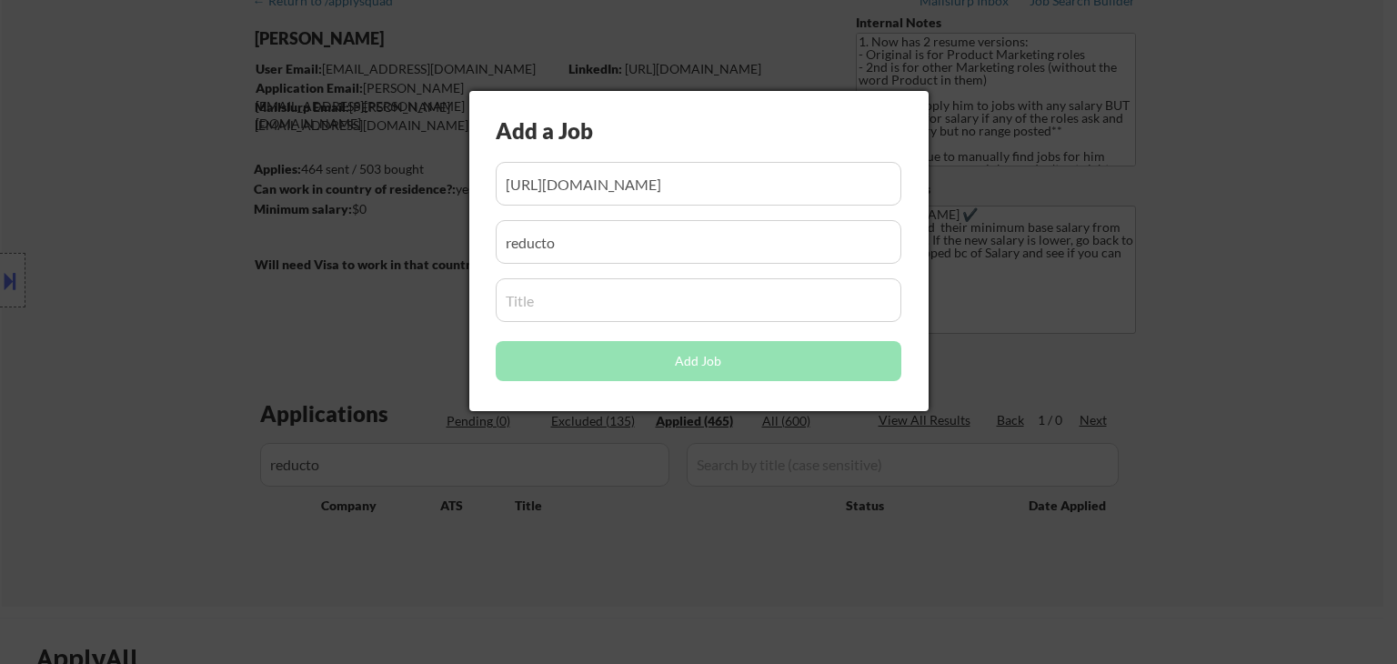
scroll to position [0, 0]
click at [566, 307] on input "input" at bounding box center [699, 300] width 406 height 44
paste input "Head of Marketing"
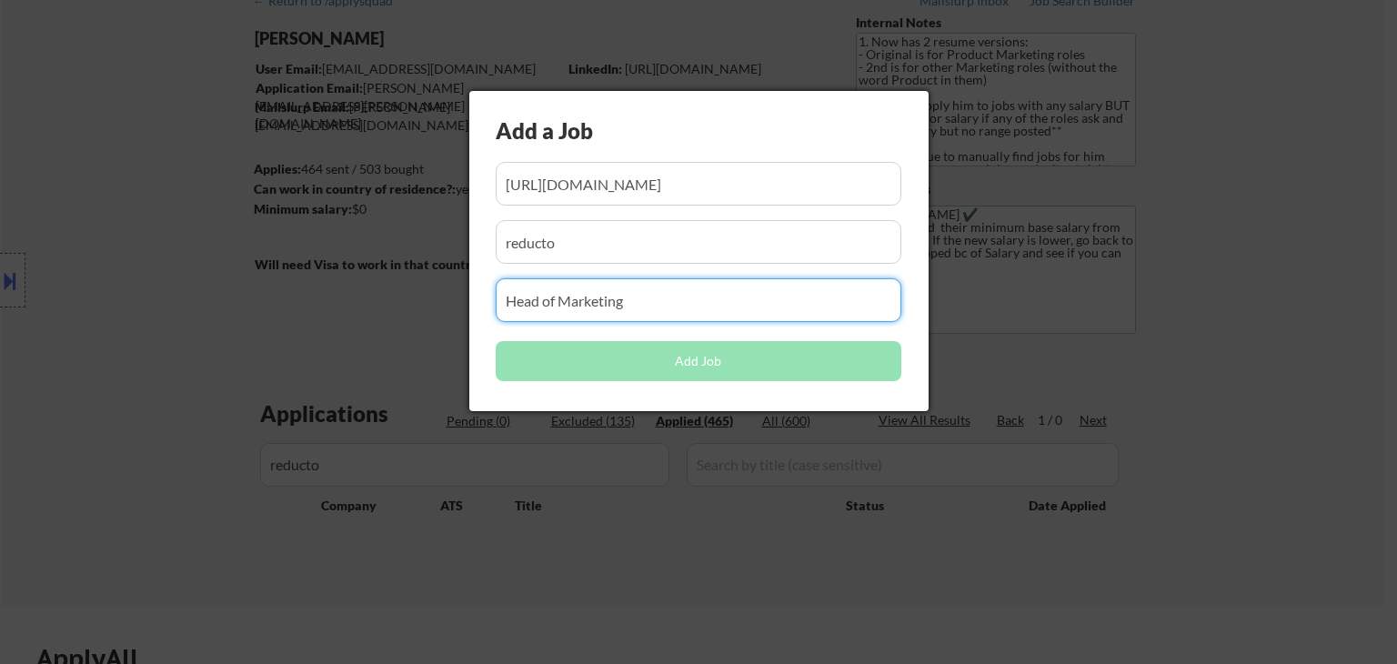
type input "Head of Marketing"
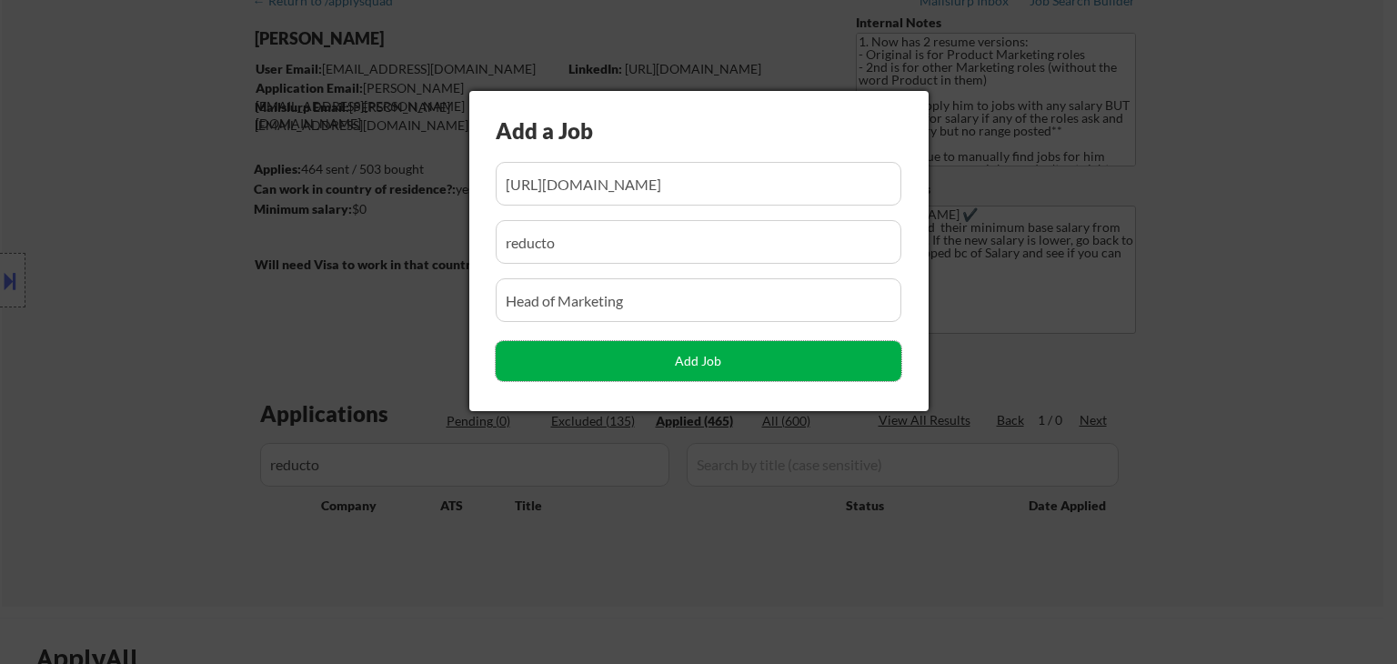
click at [702, 362] on button "Add Job" at bounding box center [699, 361] width 406 height 40
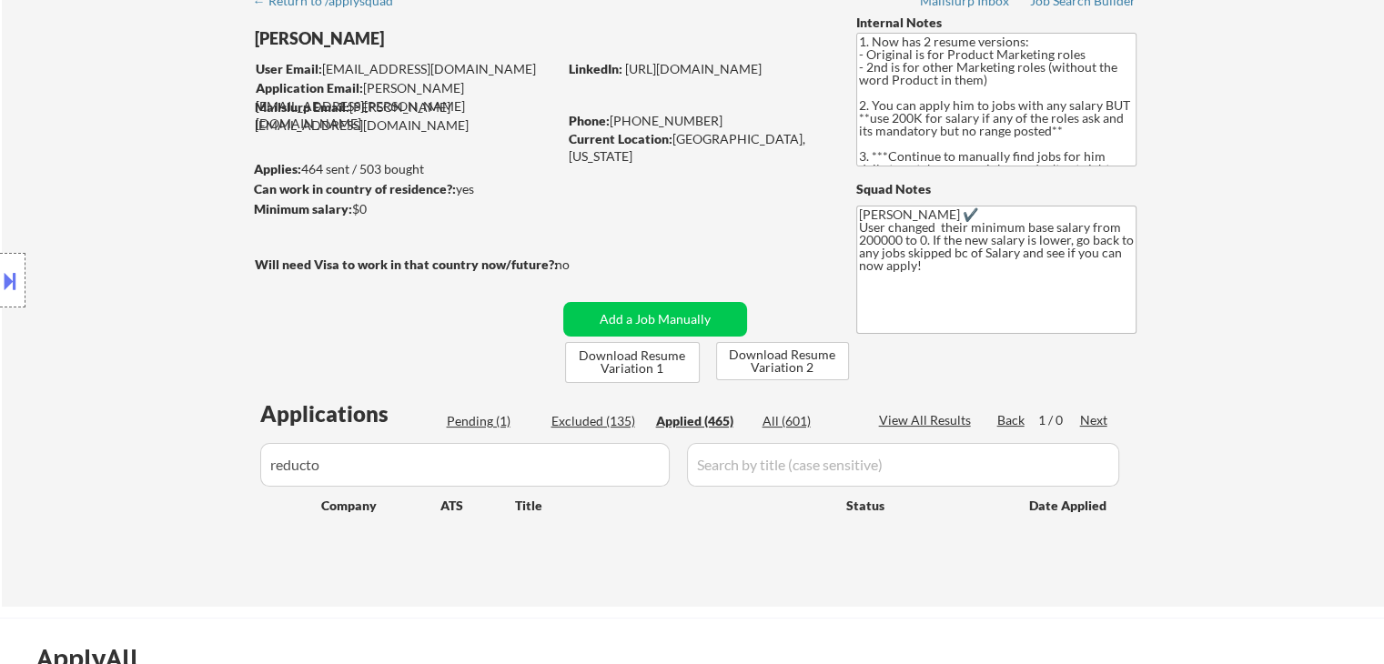
drag, startPoint x: 396, startPoint y: 459, endPoint x: 84, endPoint y: 459, distance: 312.0
click at [84, 459] on div "← Return to /applysquad Mailslurp Inbox Job Search Builder [PERSON_NAME] User E…" at bounding box center [693, 294] width 1382 height 625
paste input "pumpcareers"
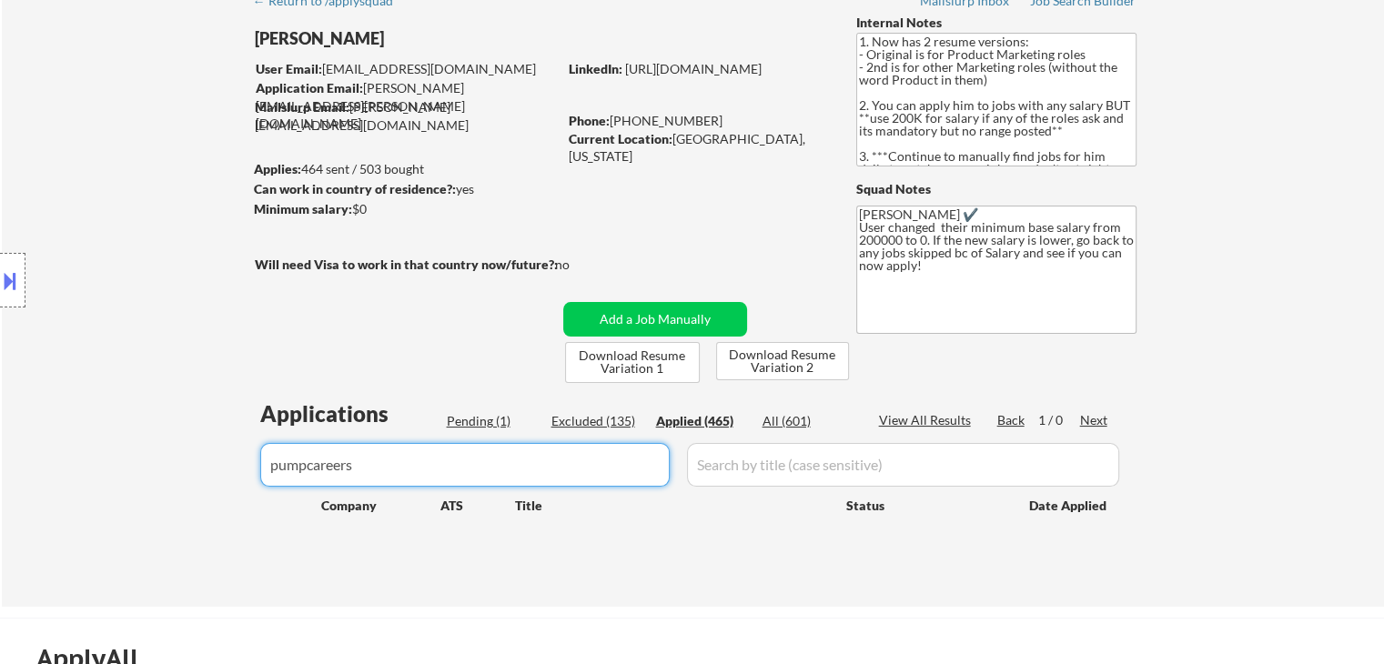
drag, startPoint x: 313, startPoint y: 468, endPoint x: 502, endPoint y: 463, distance: 189.3
click at [477, 462] on input "input" at bounding box center [464, 465] width 409 height 44
type input "pump"
drag, startPoint x: 368, startPoint y: 463, endPoint x: 25, endPoint y: 481, distance: 343.4
click at [25, 481] on div "← Return to /applysquad Mailslurp Inbox Job Search Builder [PERSON_NAME] User E…" at bounding box center [693, 294] width 1382 height 625
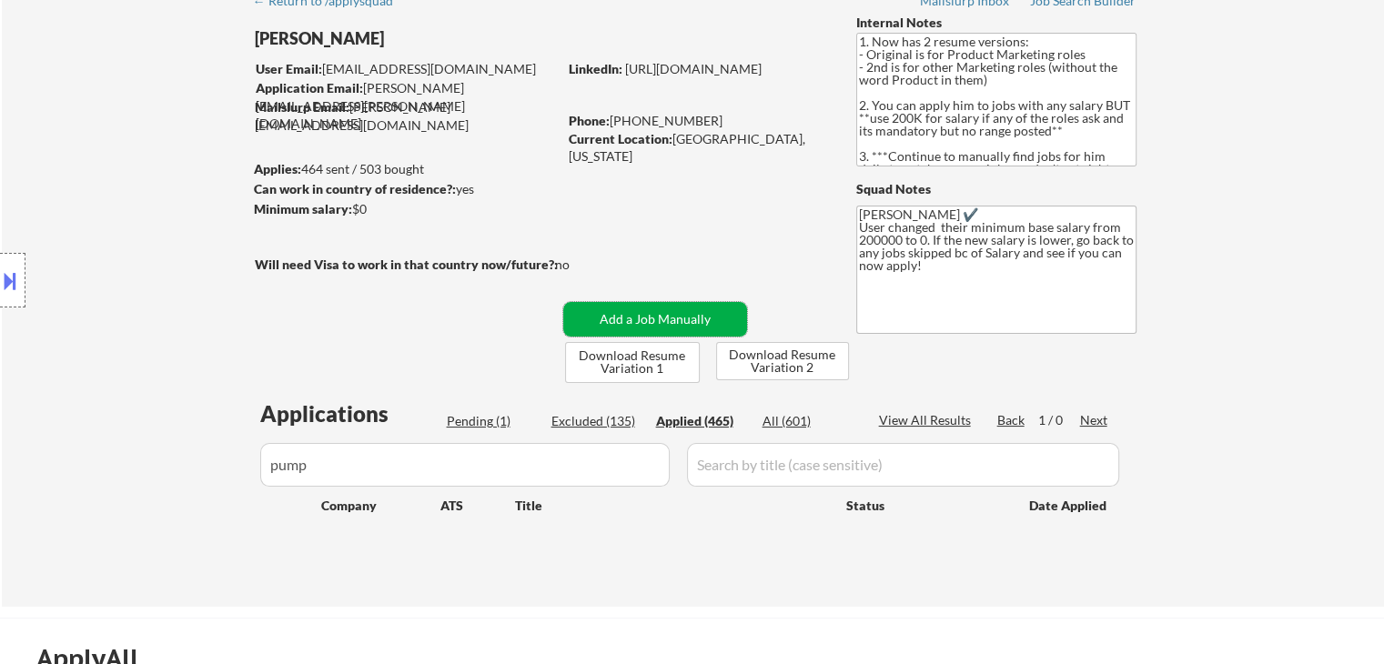
click at [687, 317] on button "Add a Job Manually" at bounding box center [655, 319] width 184 height 35
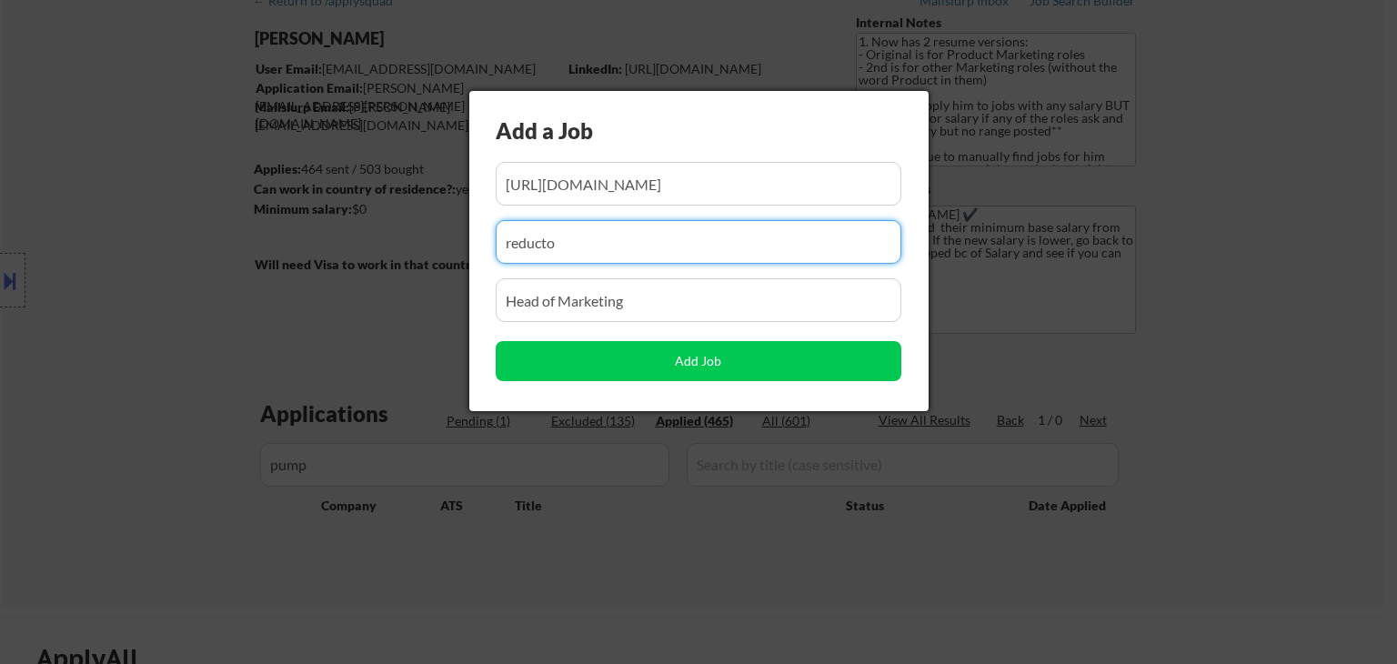
drag, startPoint x: 649, startPoint y: 243, endPoint x: 277, endPoint y: 294, distance: 374.6
click at [278, 293] on body "← Return to /applysquad Mailslurp Inbox Job Search Builder [PERSON_NAME] User E…" at bounding box center [698, 241] width 1397 height 664
paste input "pump"
type input "pump"
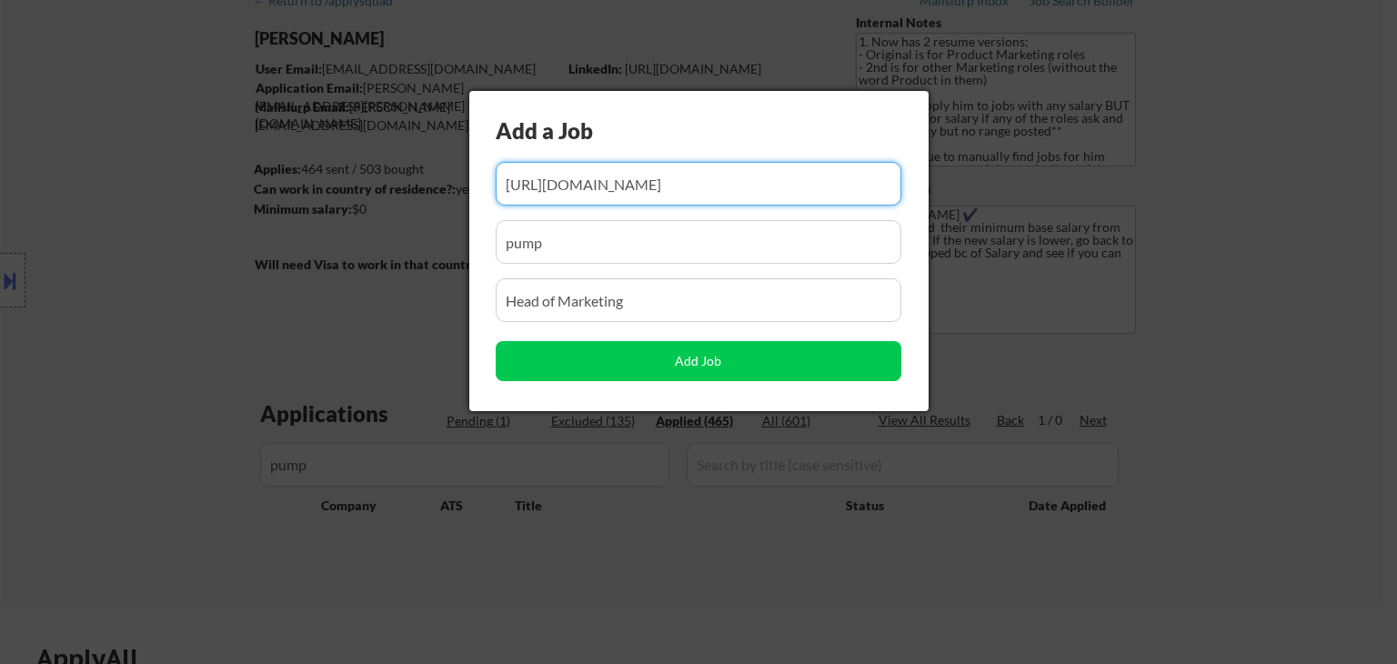
click at [739, 184] on input "input" at bounding box center [699, 184] width 406 height 44
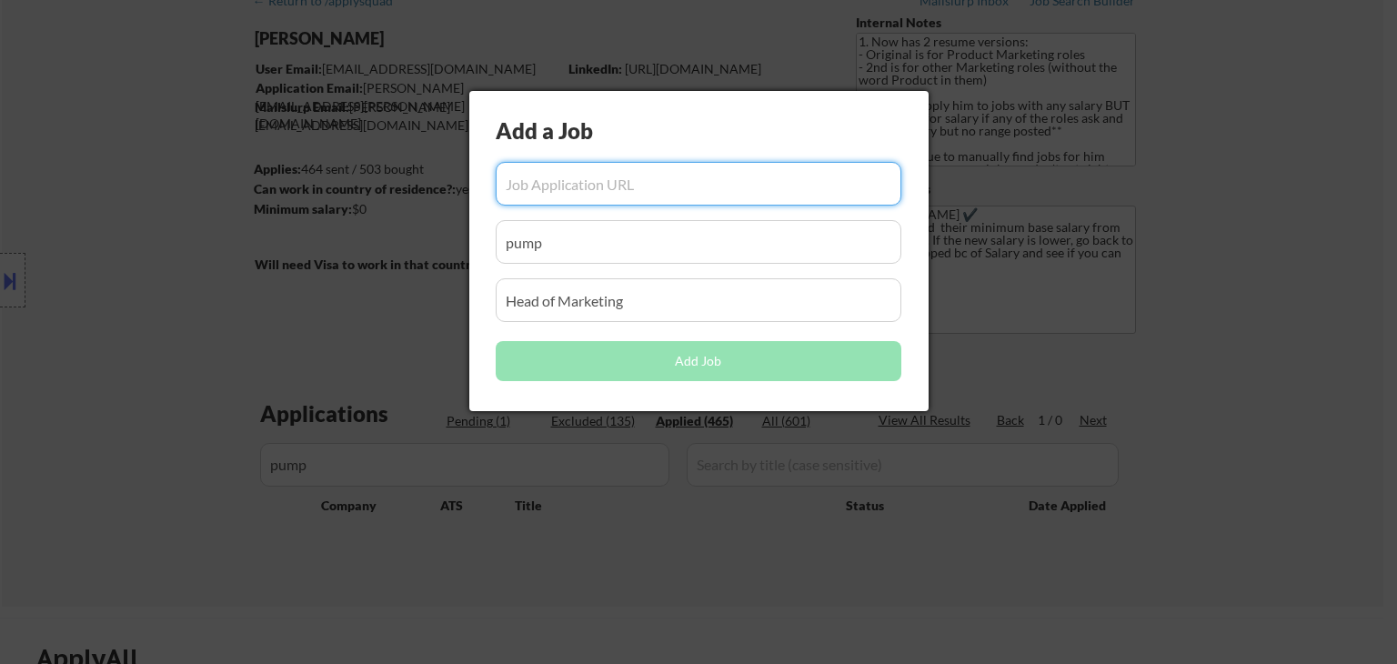
paste input "[URL][DOMAIN_NAME]"
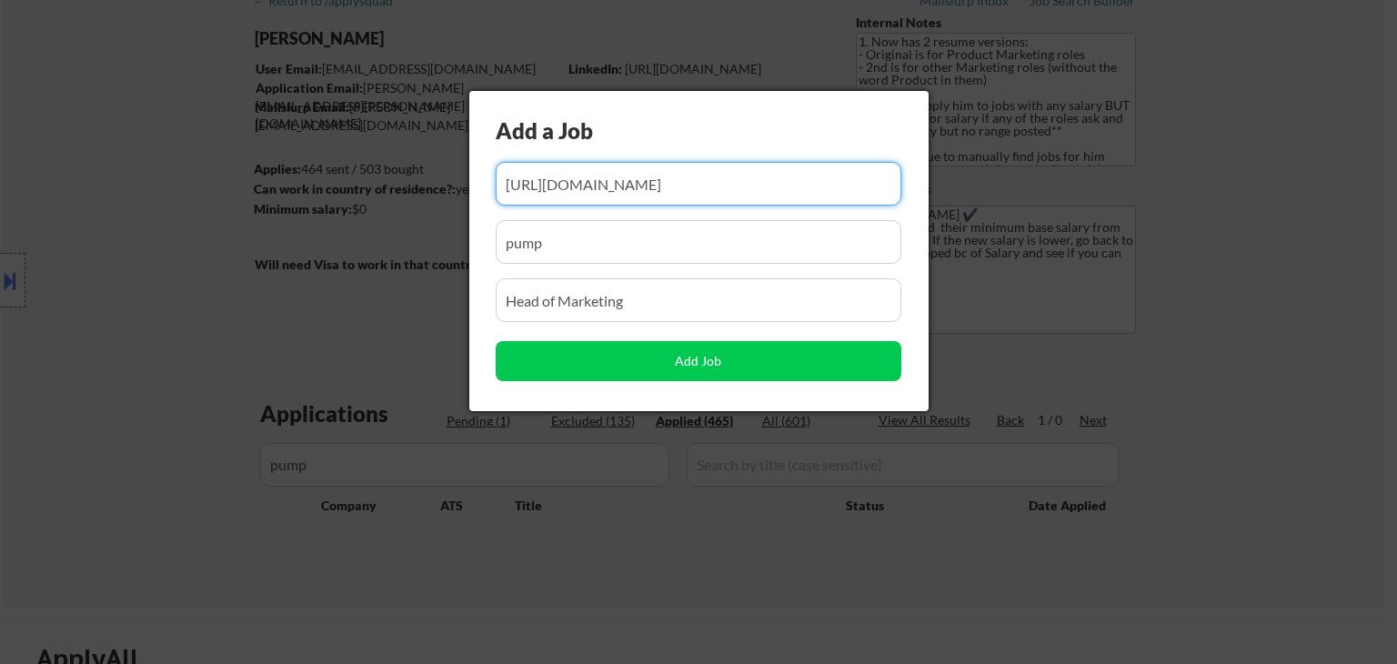
type input "[URL][DOMAIN_NAME]"
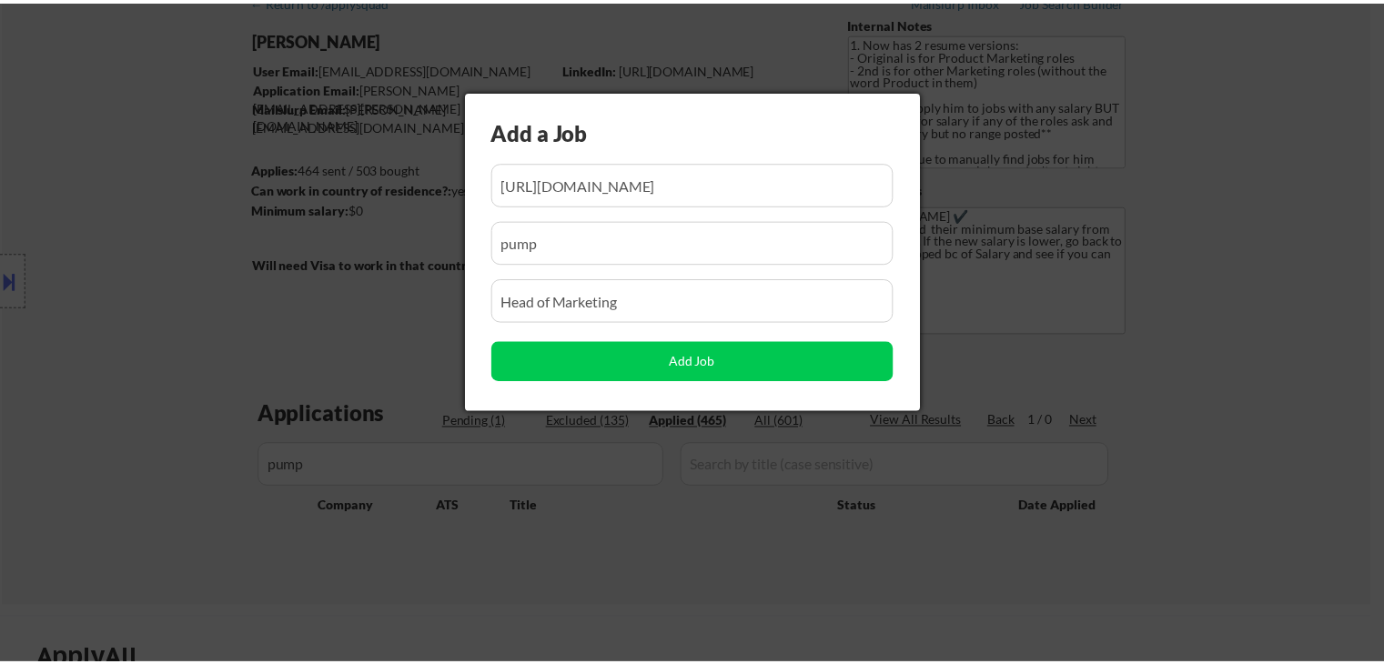
scroll to position [0, 0]
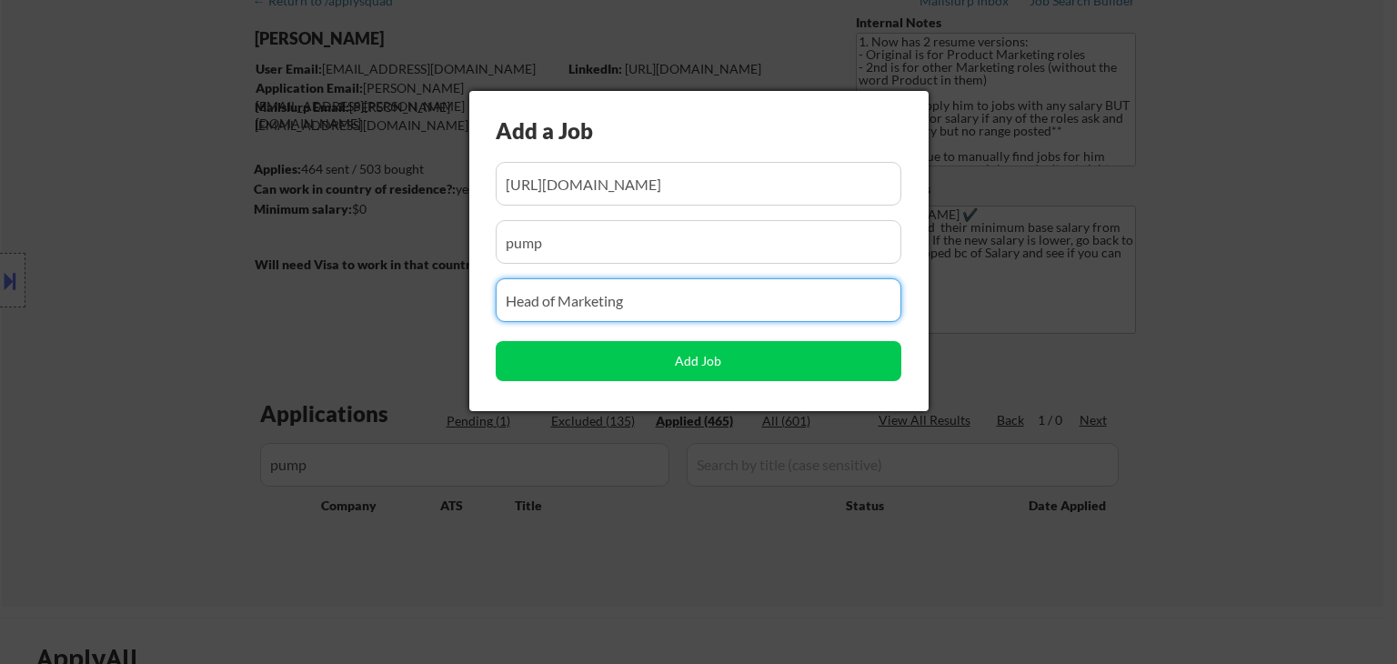
drag, startPoint x: 655, startPoint y: 289, endPoint x: 400, endPoint y: 299, distance: 254.9
click at [400, 299] on body "← Return to /applysquad Mailslurp Inbox Job Search Builder [PERSON_NAME] User E…" at bounding box center [698, 241] width 1397 height 664
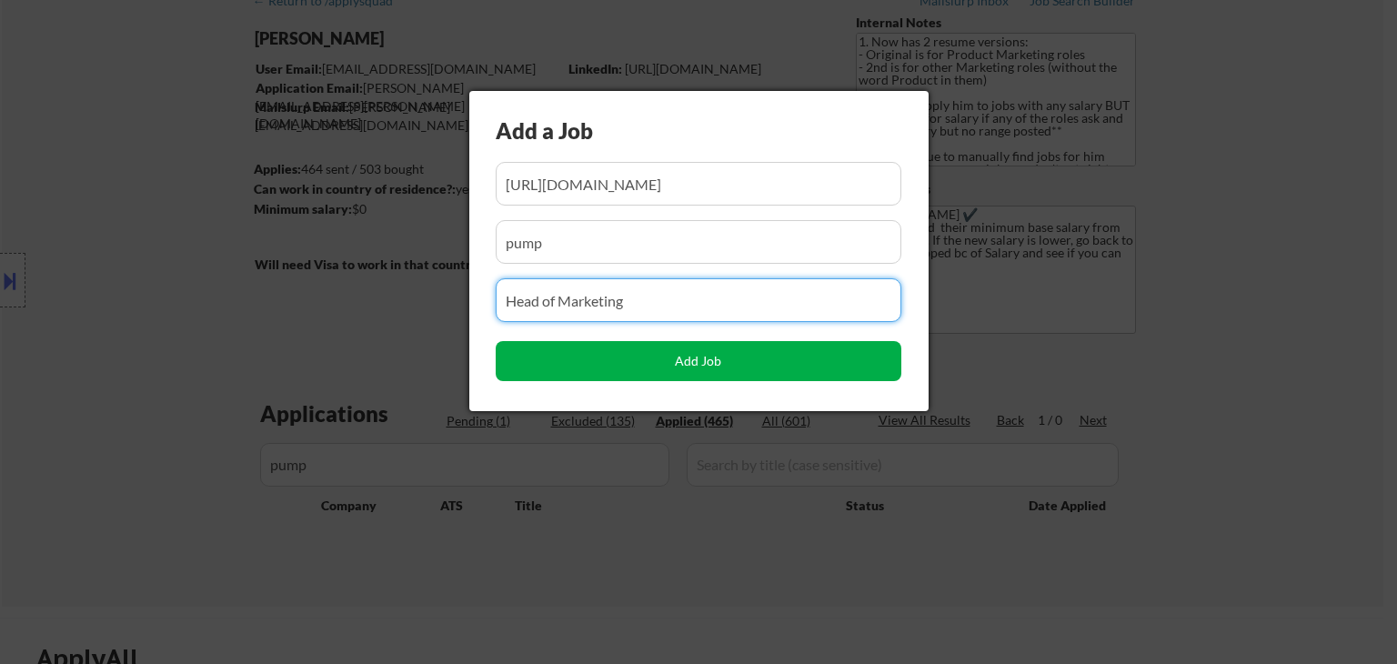
click at [686, 358] on button "Add Job" at bounding box center [699, 361] width 406 height 40
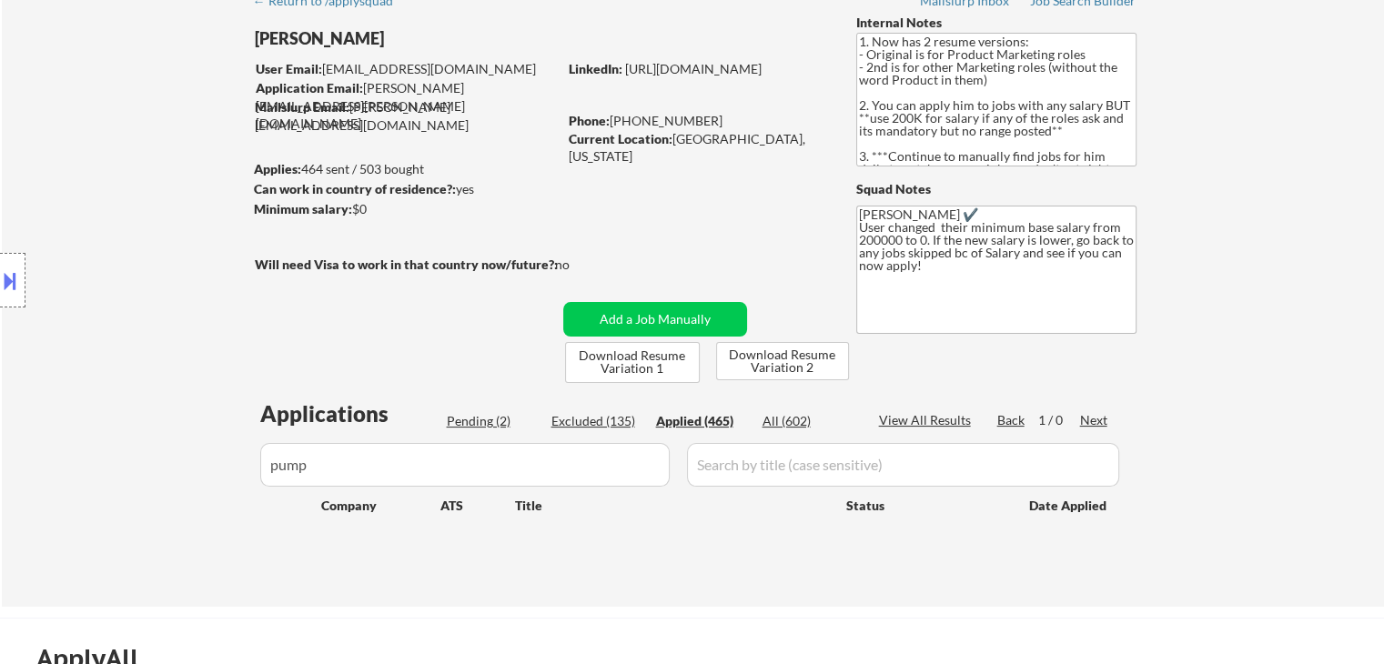
click at [461, 419] on div "Pending (2)" at bounding box center [492, 421] width 91 height 18
select select ""pending""
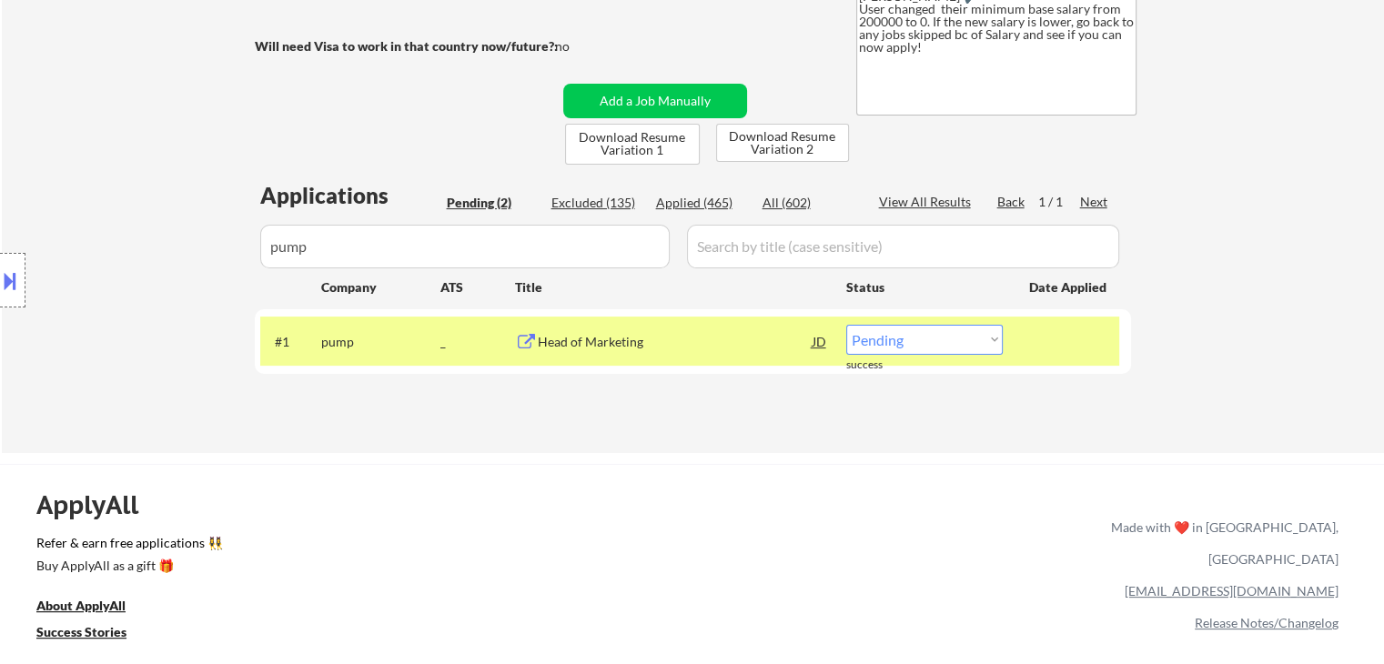
scroll to position [364, 0]
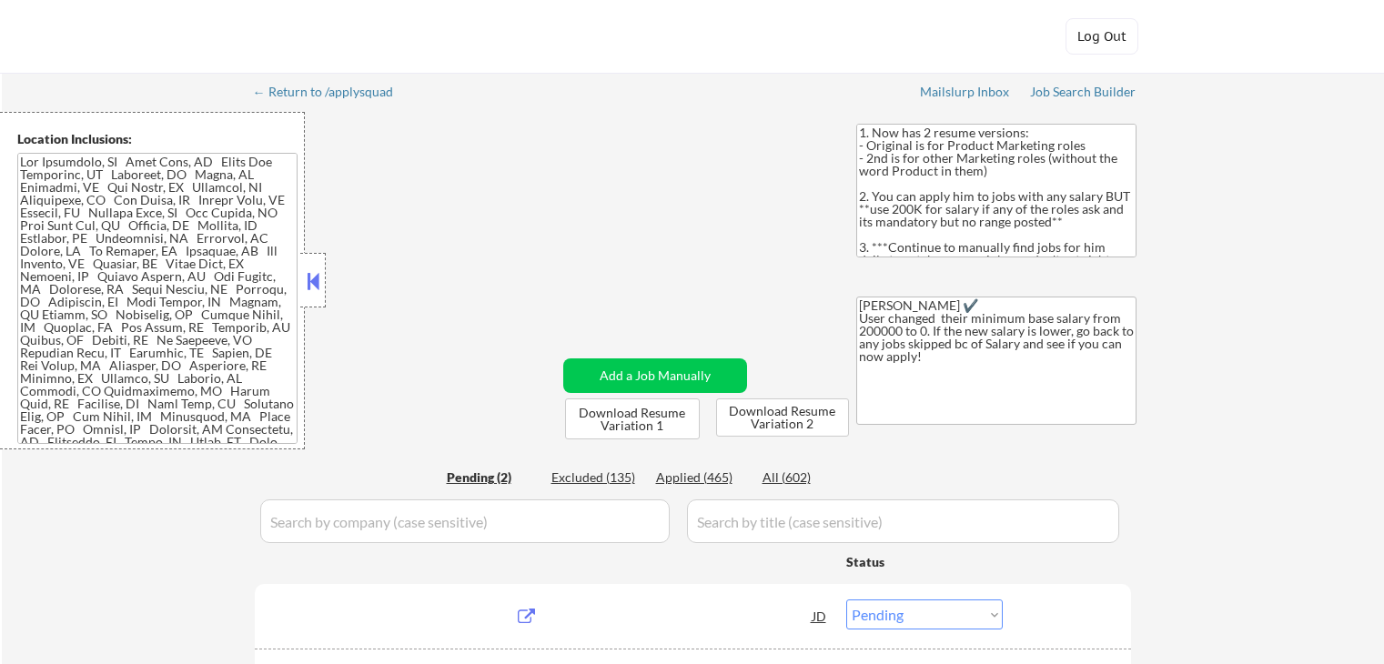
select select ""pending""
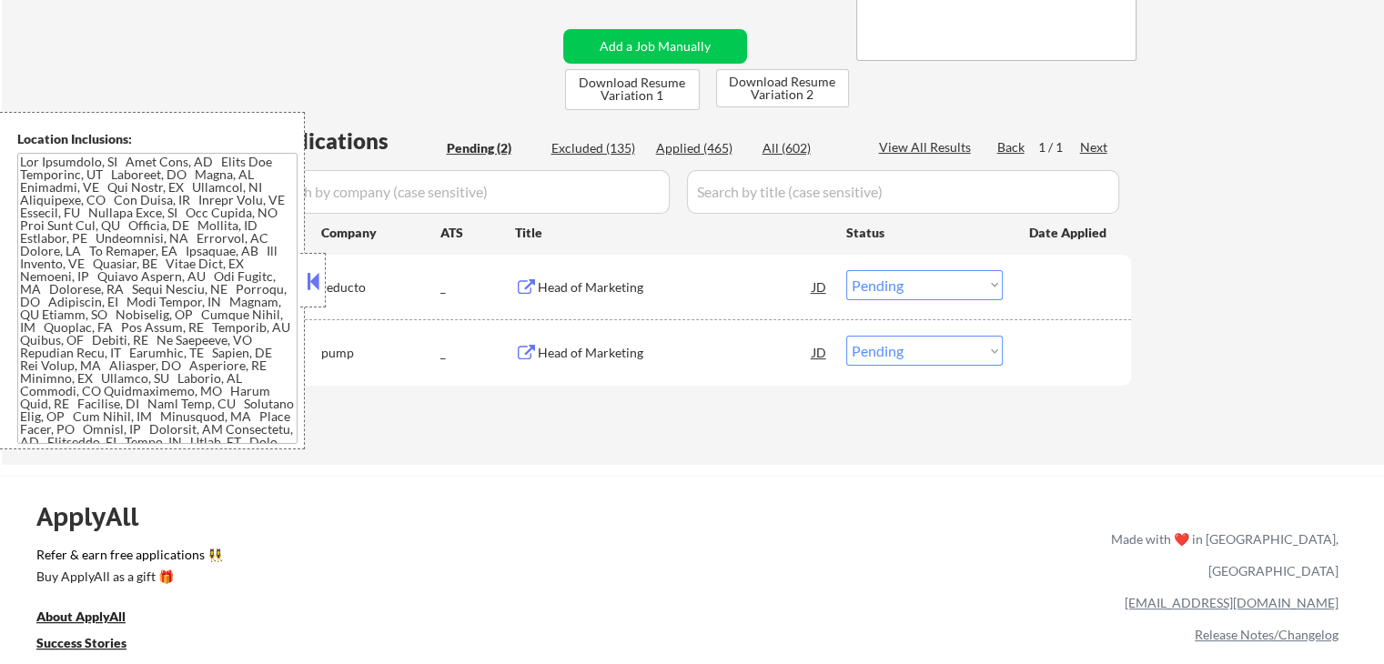
scroll to position [364, 0]
click at [556, 291] on div "Head of Marketing" at bounding box center [675, 287] width 275 height 18
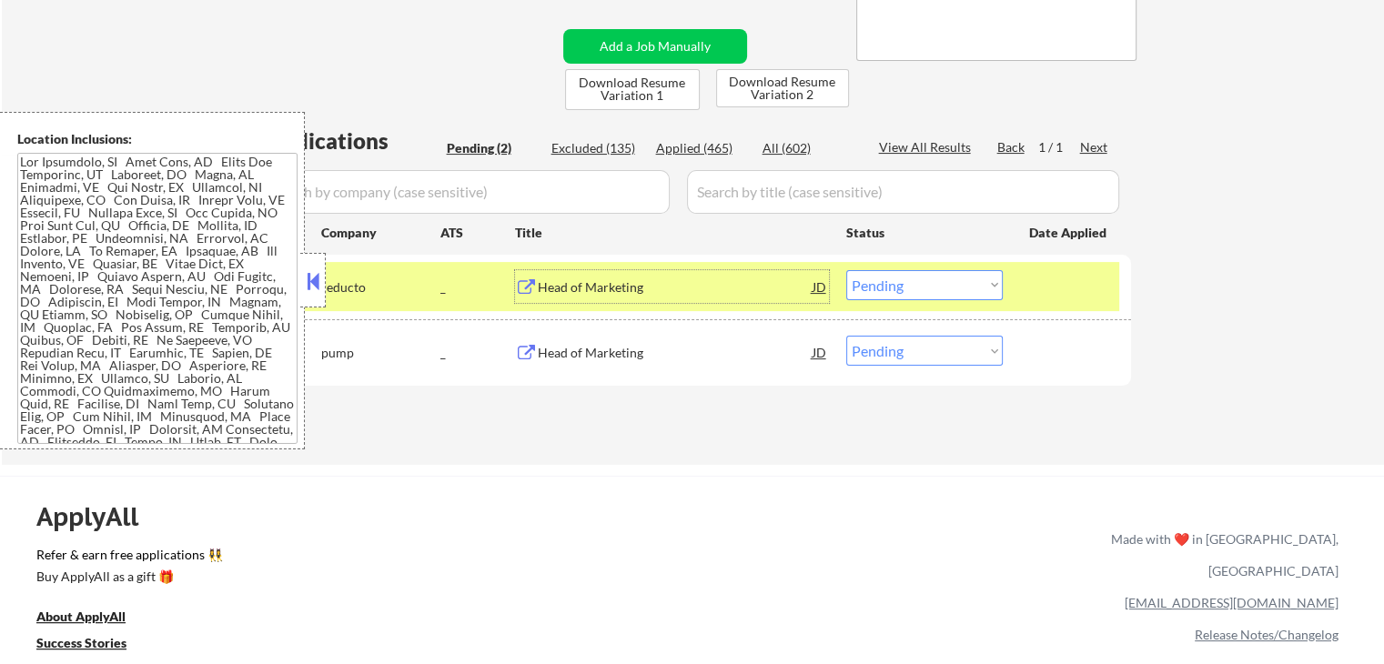
click at [600, 362] on div "Head of Marketing" at bounding box center [675, 352] width 275 height 33
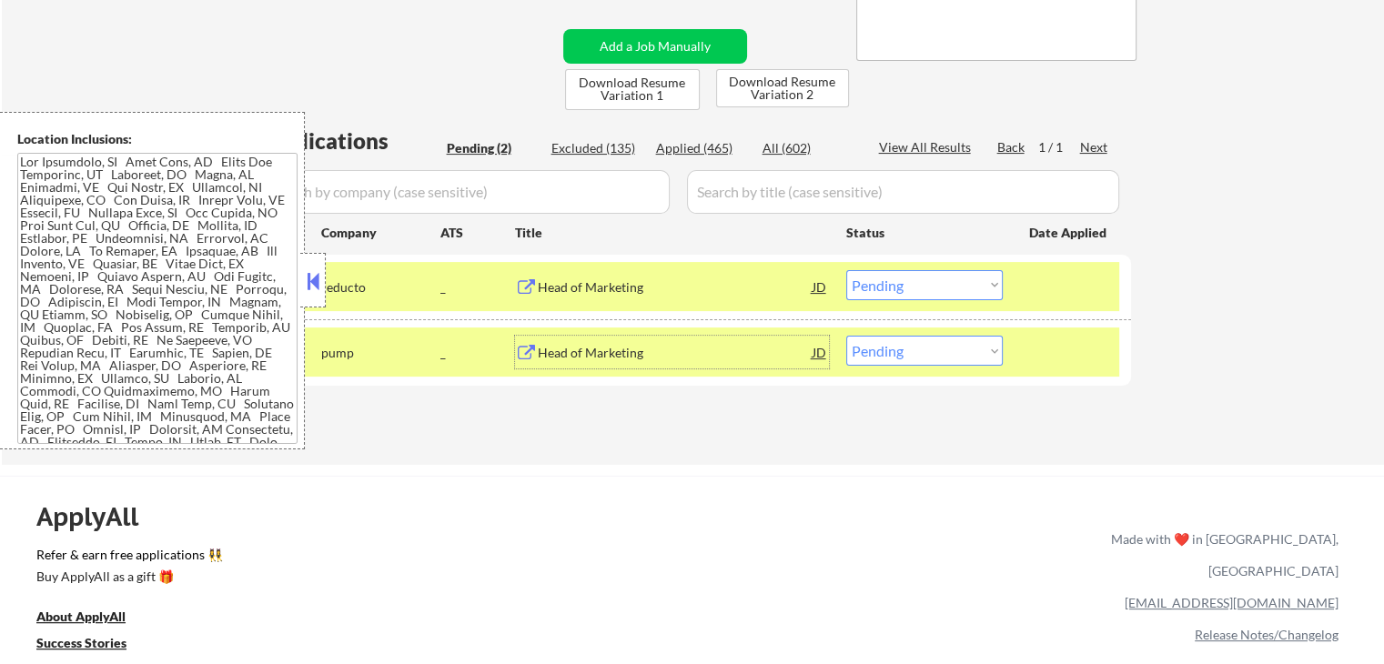
click at [314, 274] on button at bounding box center [313, 280] width 20 height 27
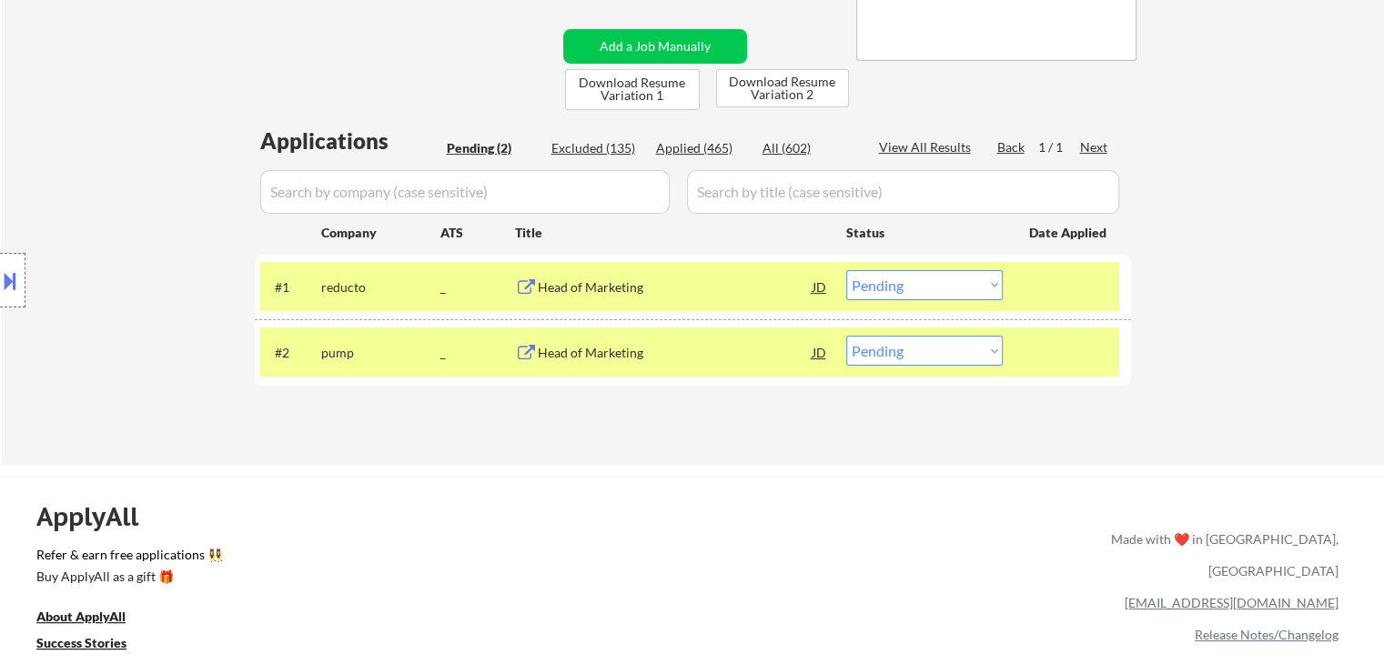
click at [921, 288] on select "Choose an option... Pending Applied Excluded (Questions) Excluded (Expired) Exc…" at bounding box center [924, 285] width 156 height 30
click at [846, 270] on select "Choose an option... Pending Applied Excluded (Questions) Excluded (Expired) Exc…" at bounding box center [924, 285] width 156 height 30
select select ""pending""
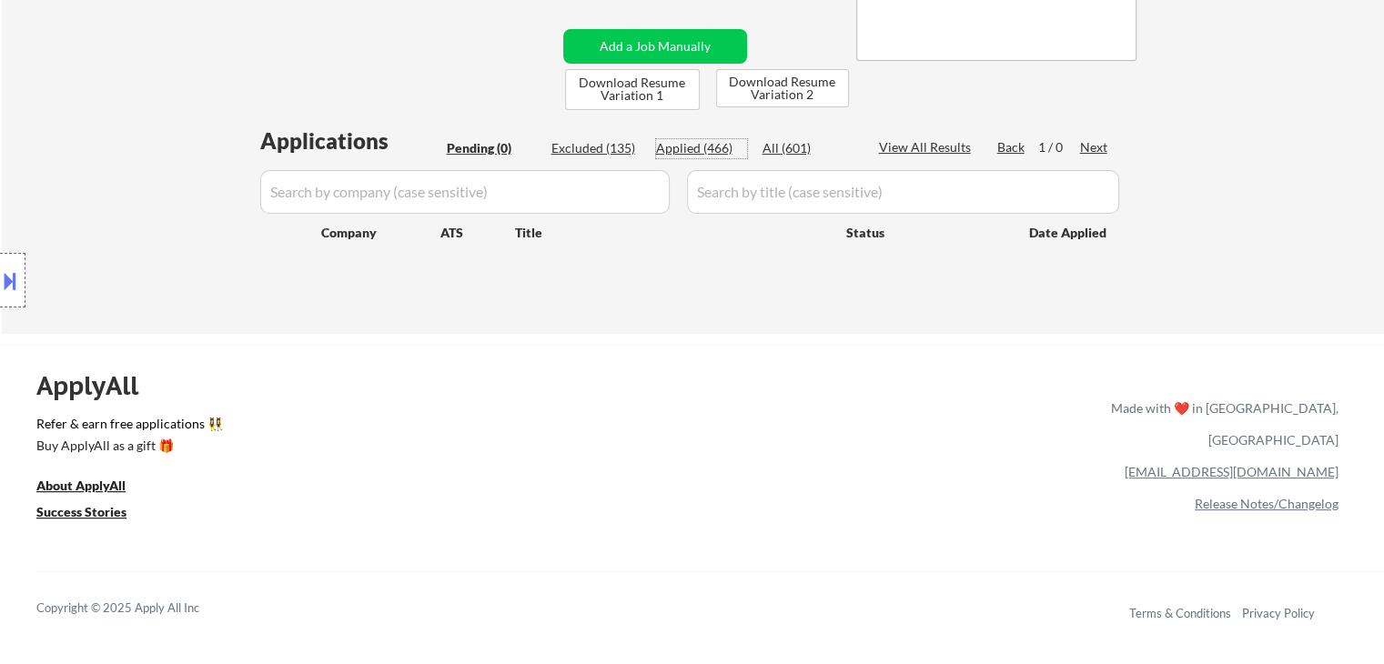
click at [695, 146] on div "Applied (466)" at bounding box center [701, 148] width 91 height 18
select select ""applied""
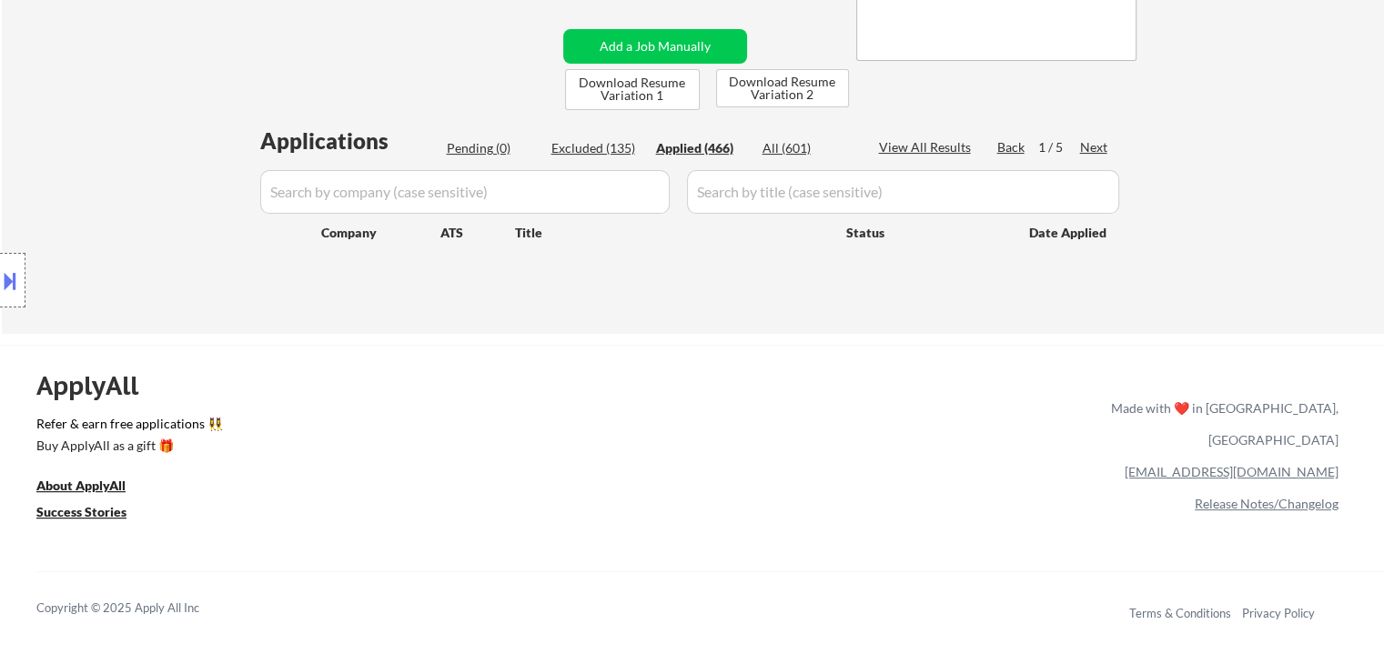
select select ""applied""
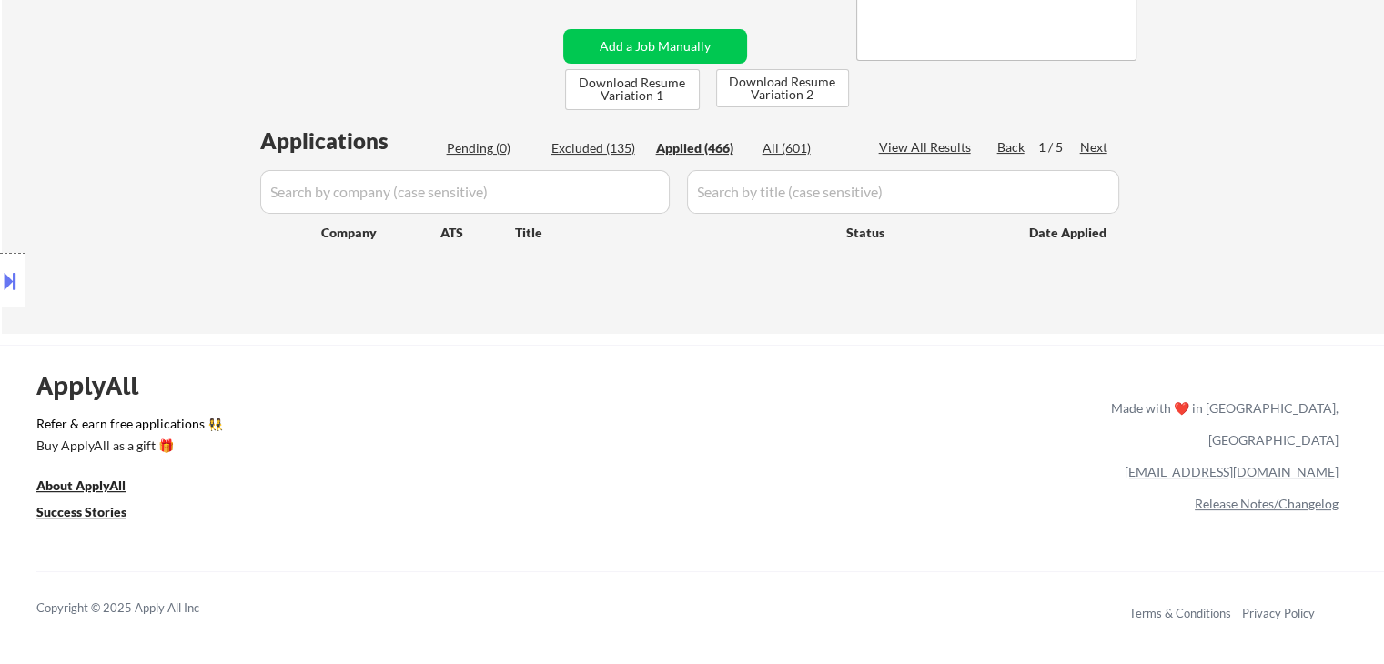
select select ""applied""
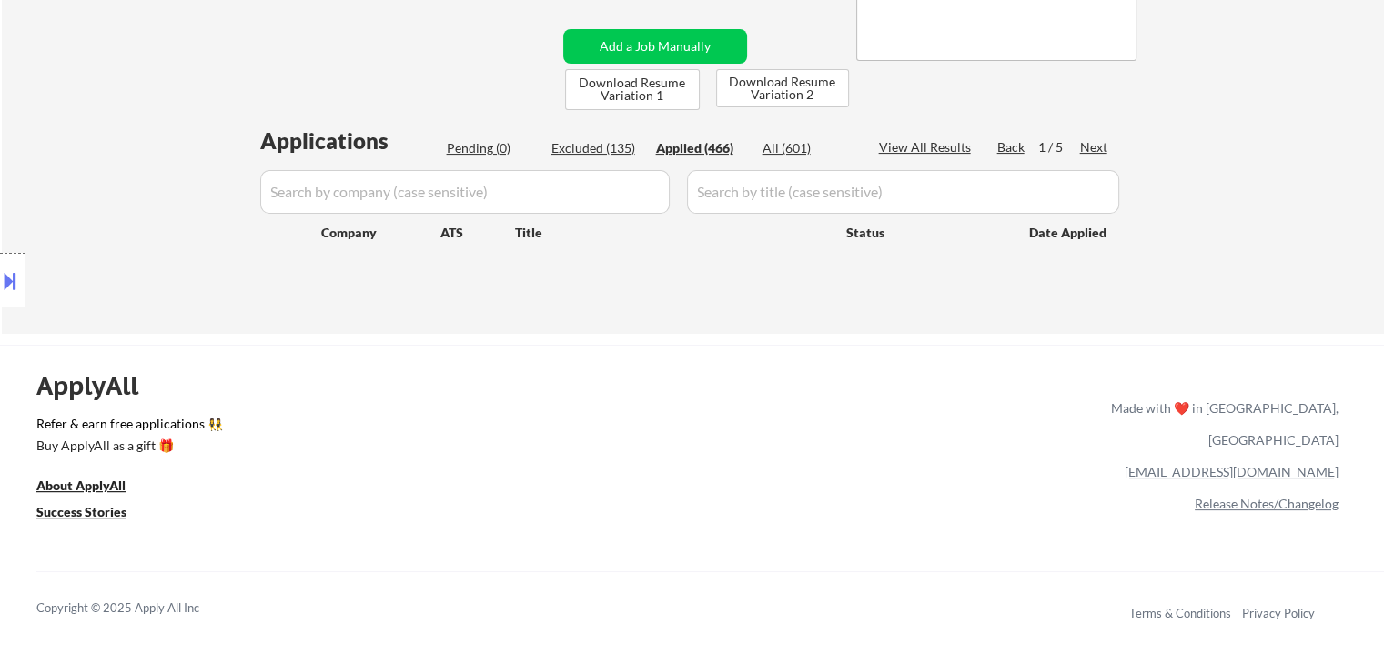
select select ""applied""
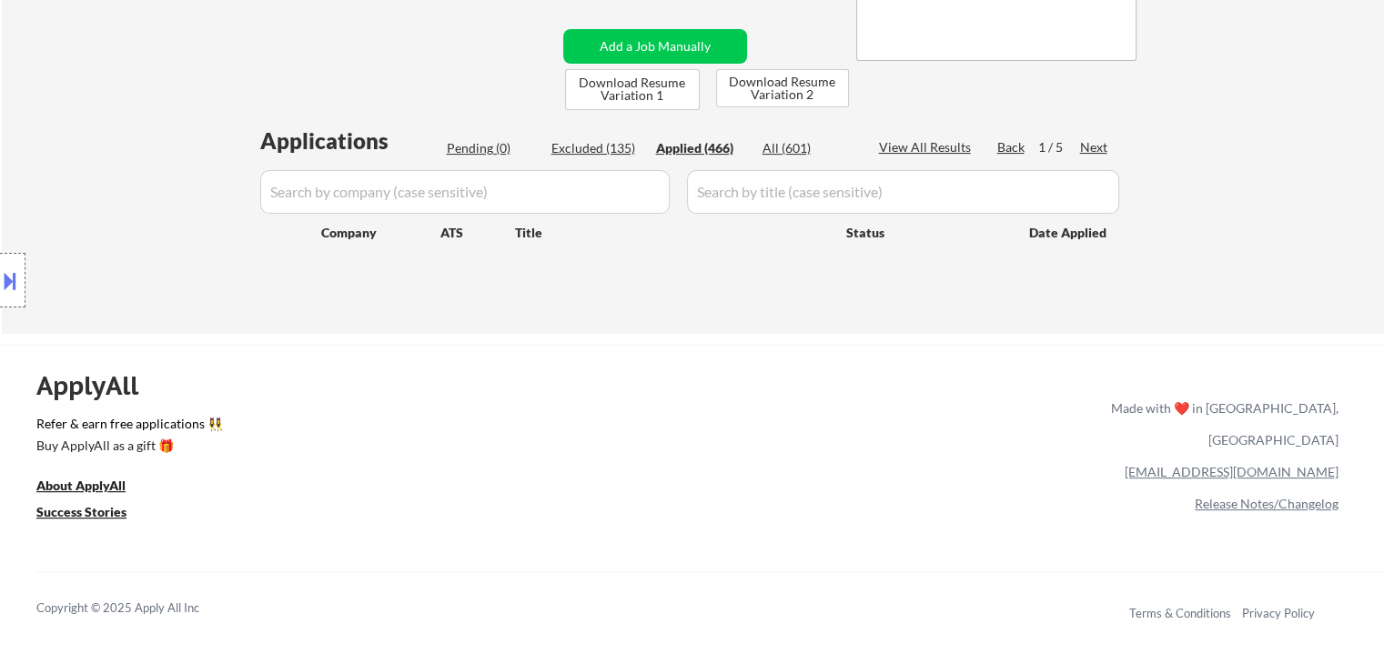
select select ""applied""
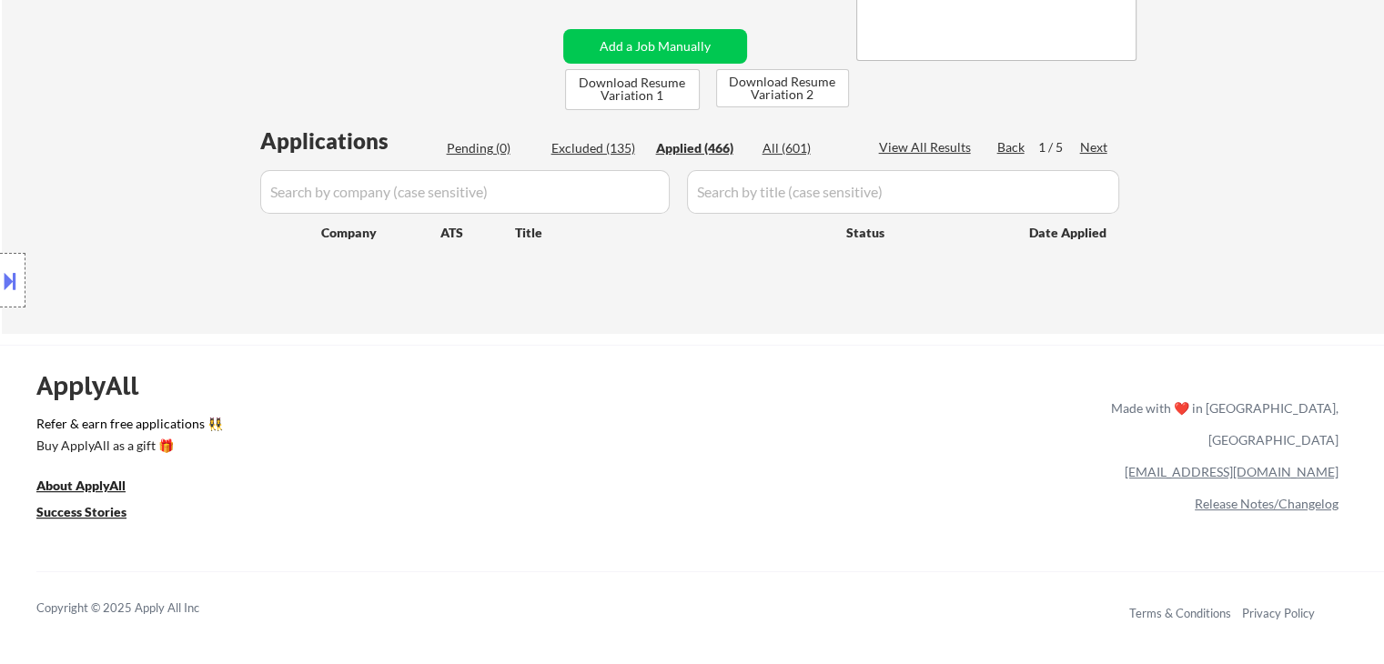
select select ""applied""
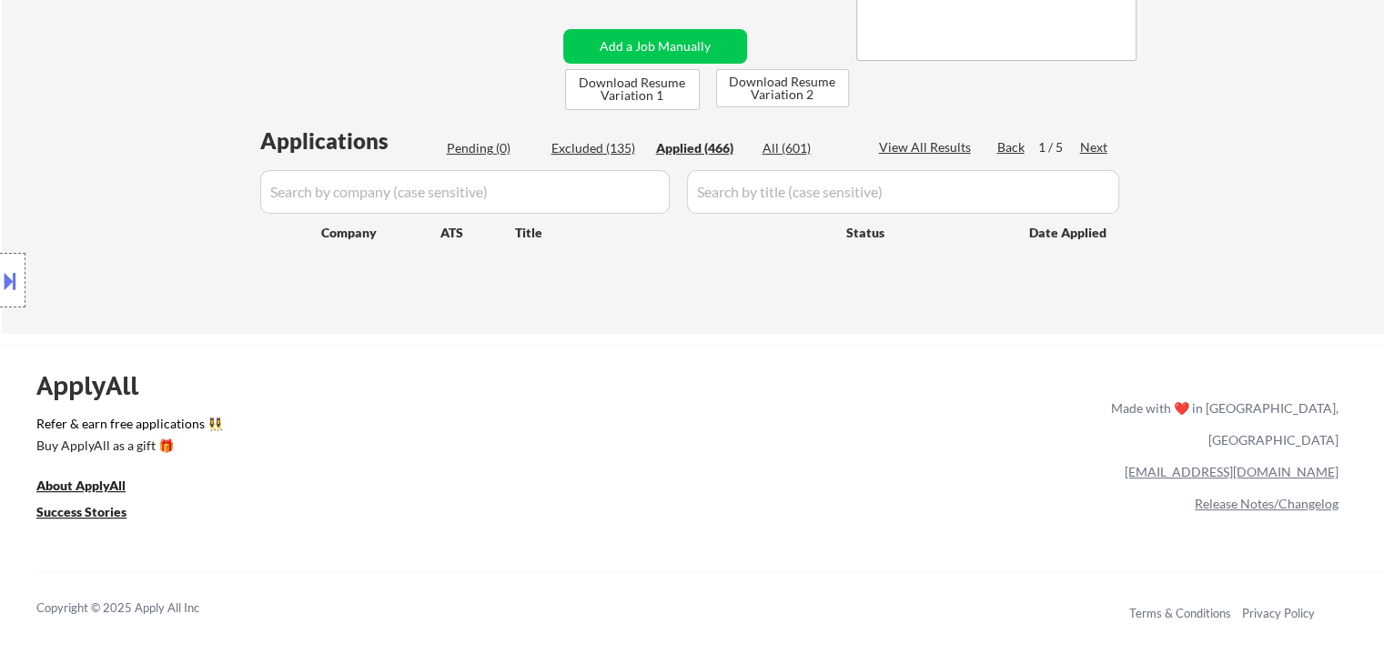
select select ""applied""
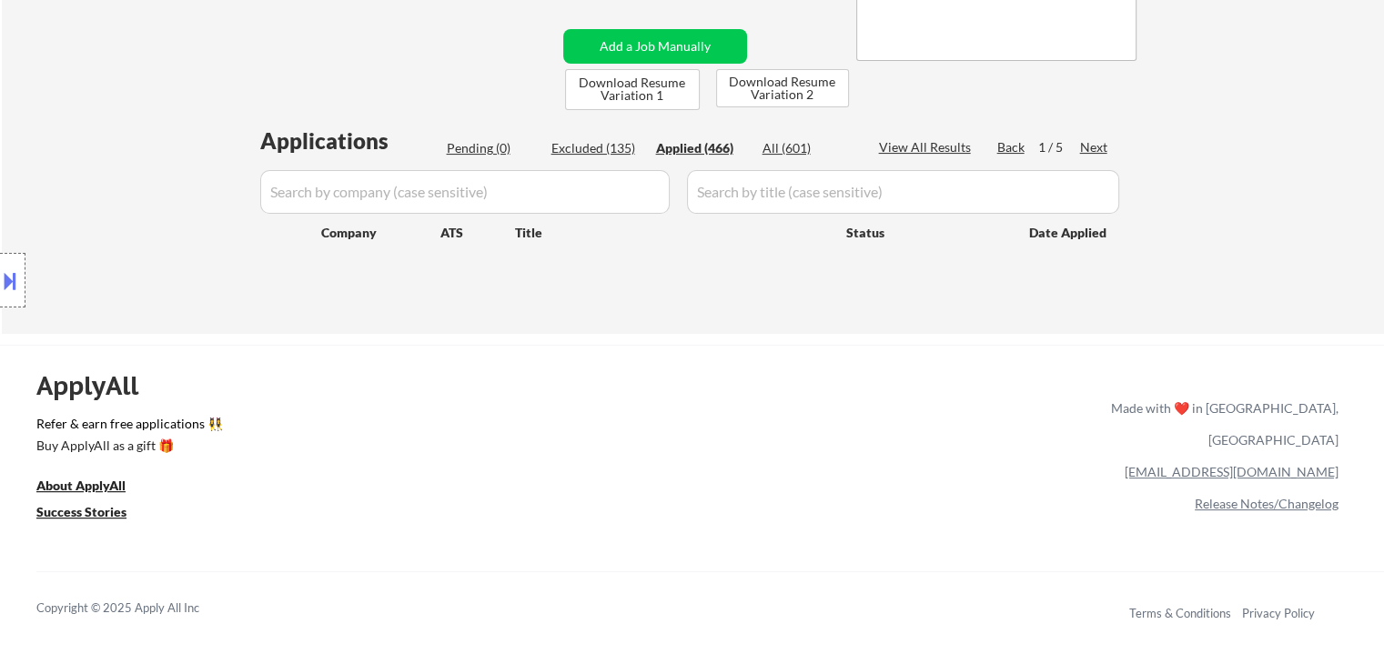
select select ""applied""
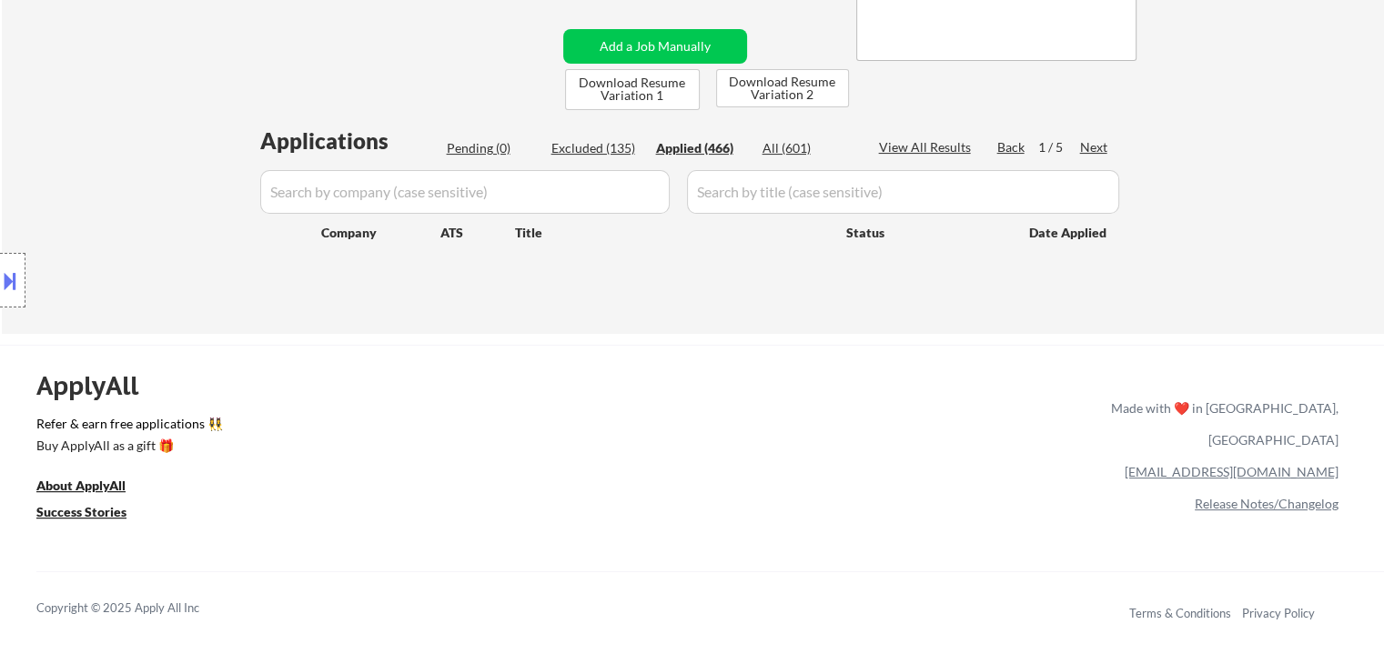
select select ""applied""
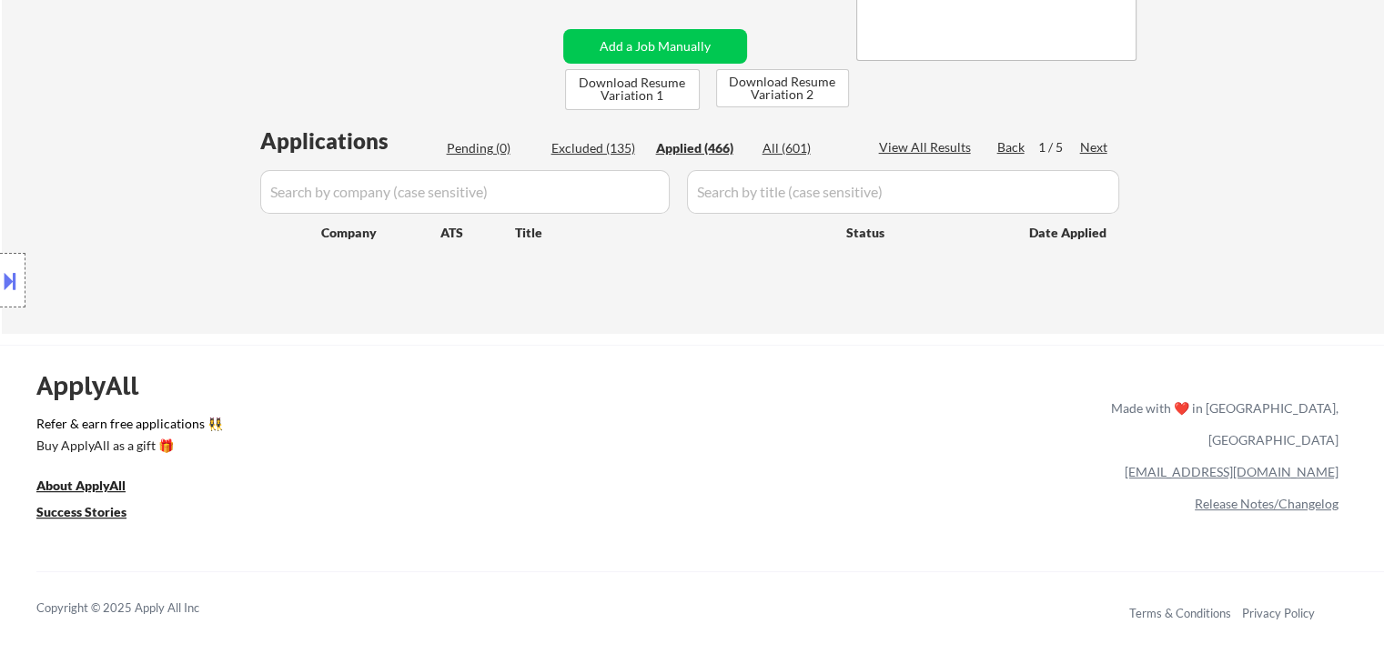
select select ""applied""
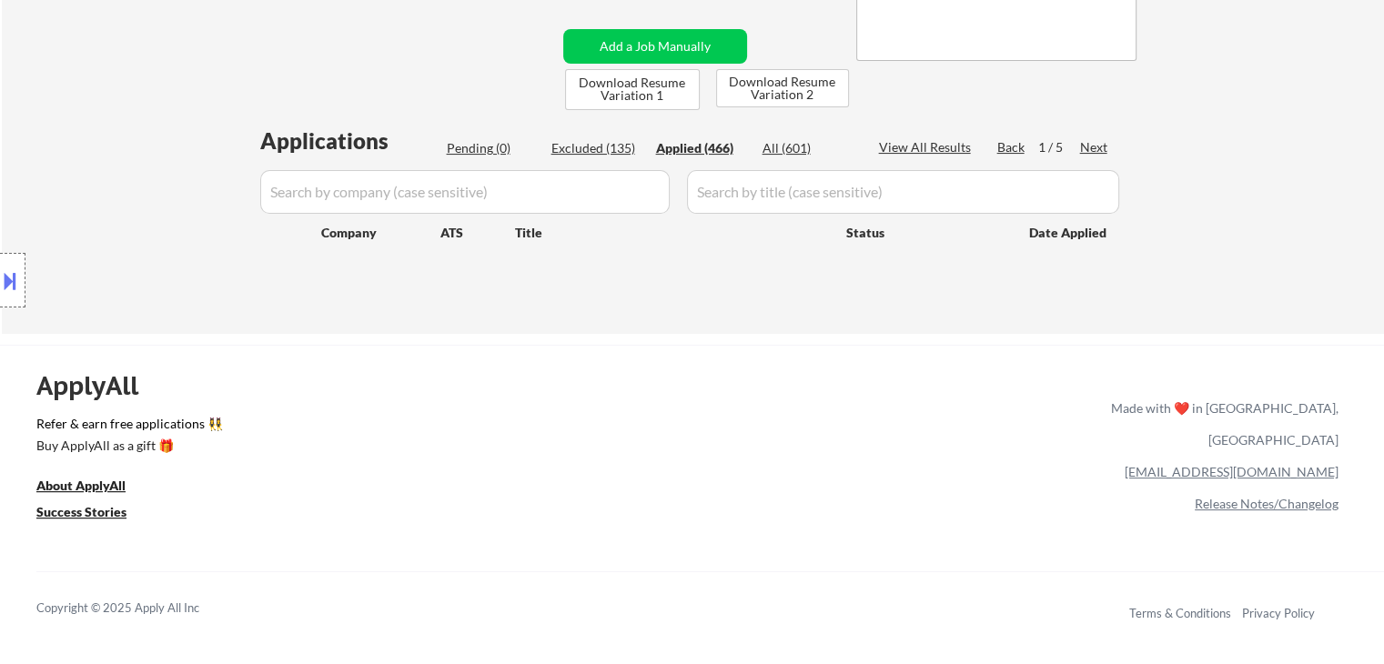
select select ""applied""
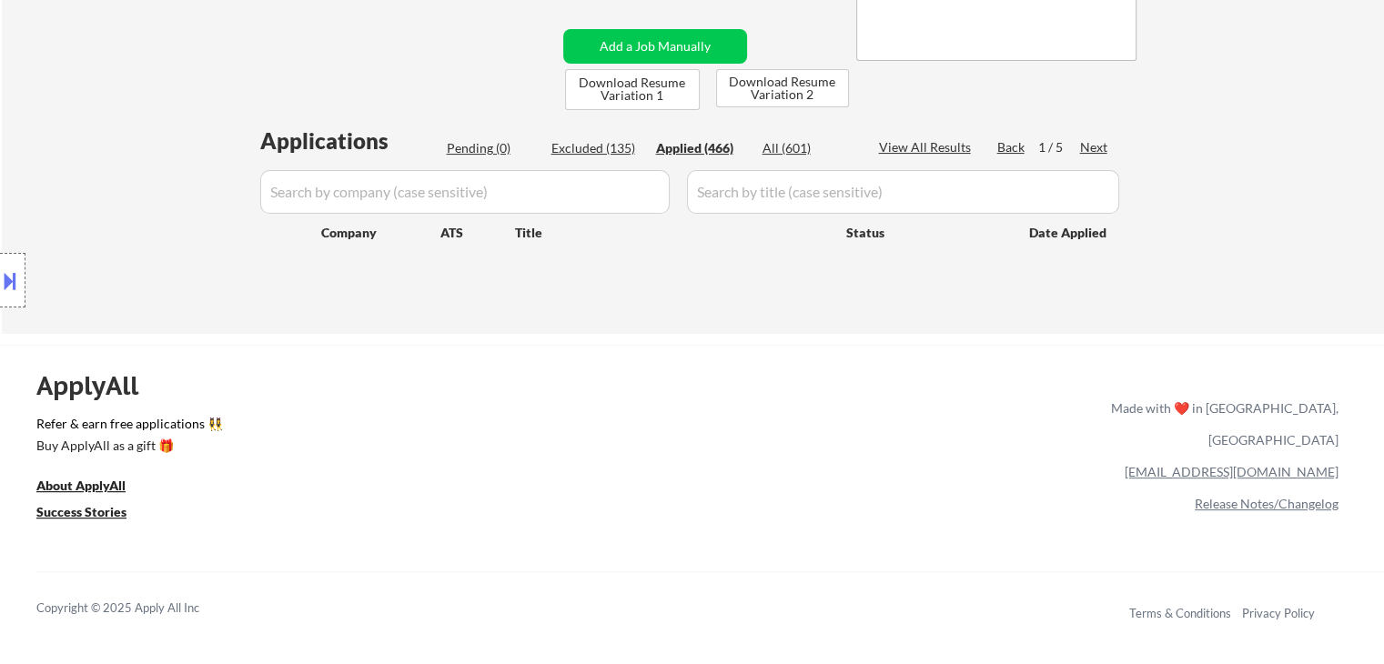
select select ""applied""
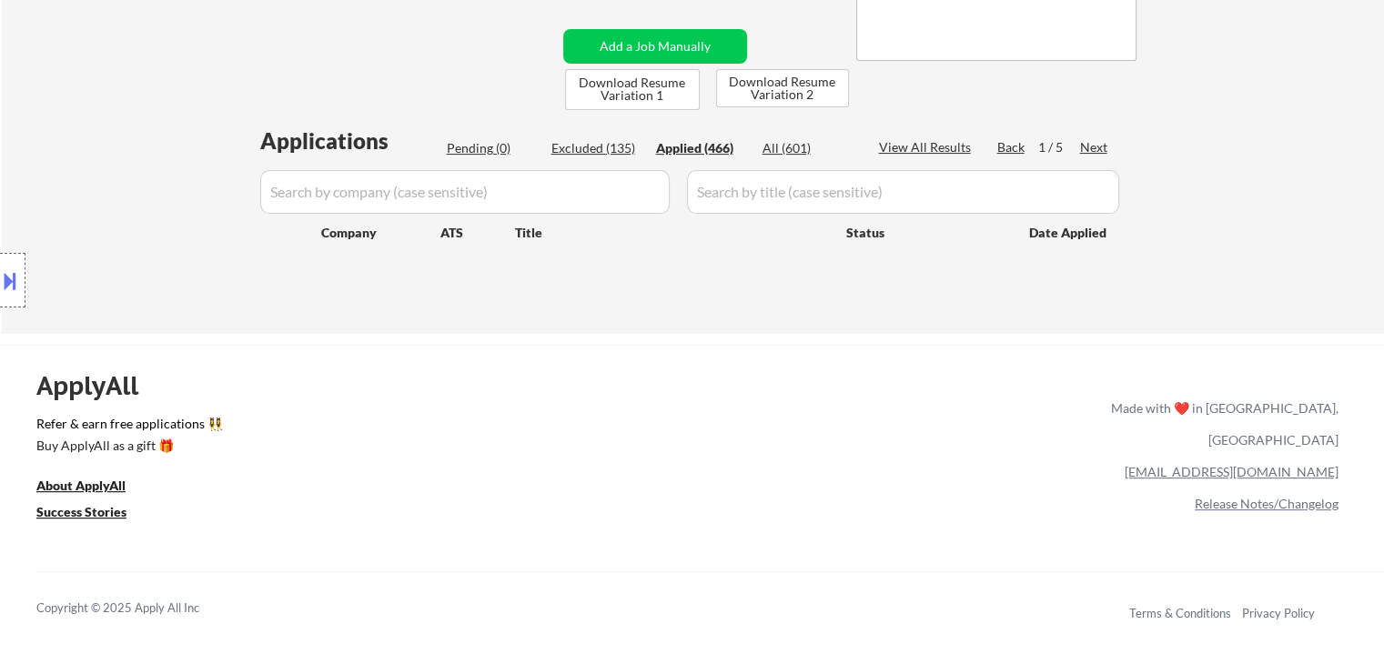
select select ""applied""
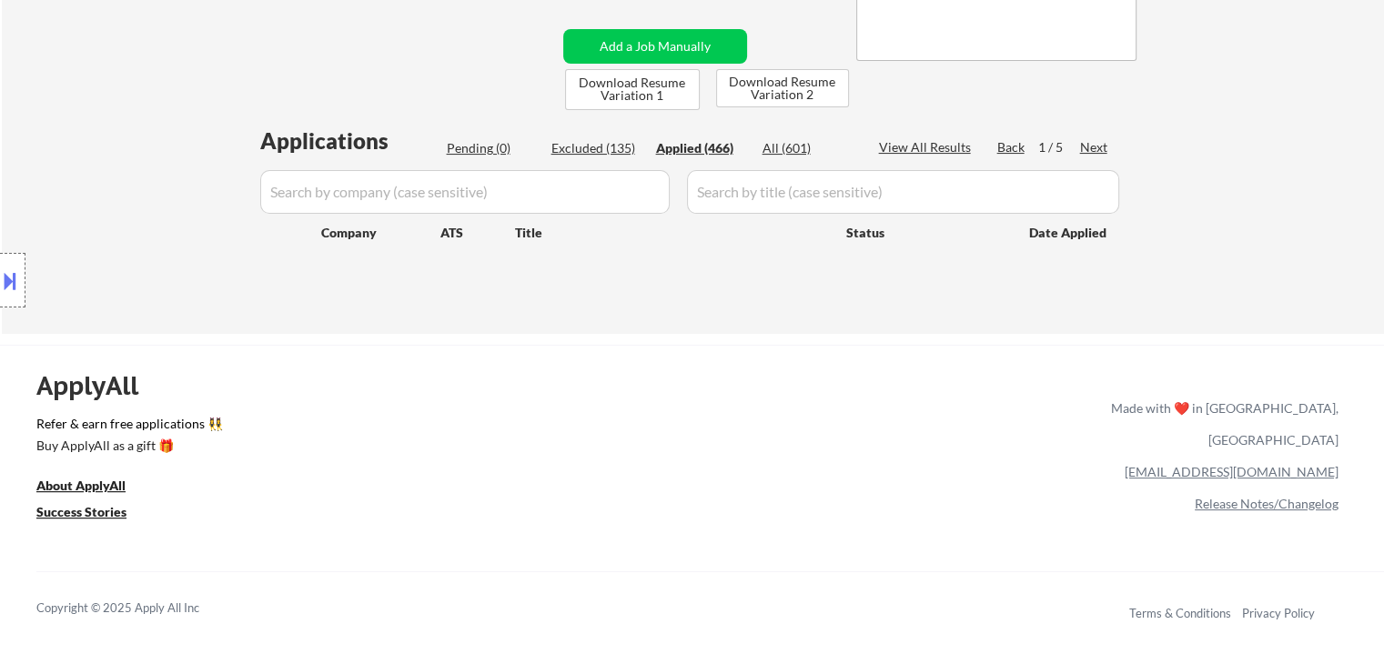
select select ""applied""
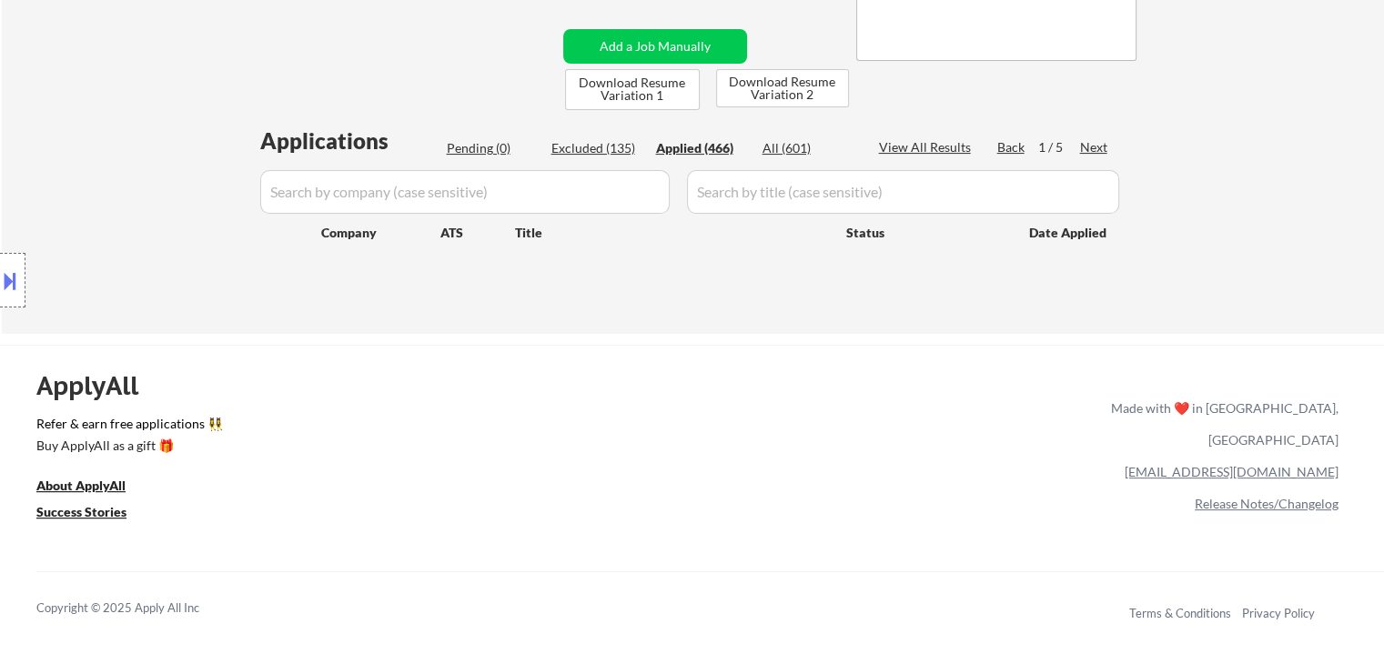
select select ""applied""
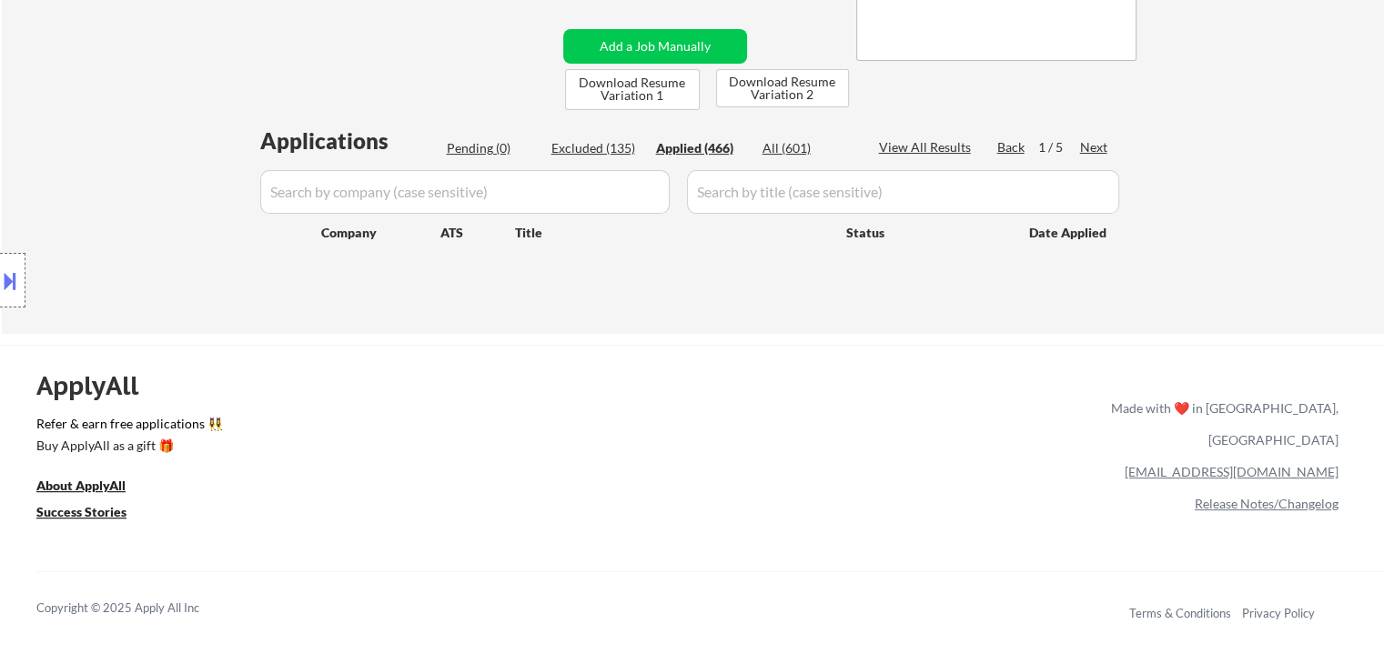
select select ""applied""
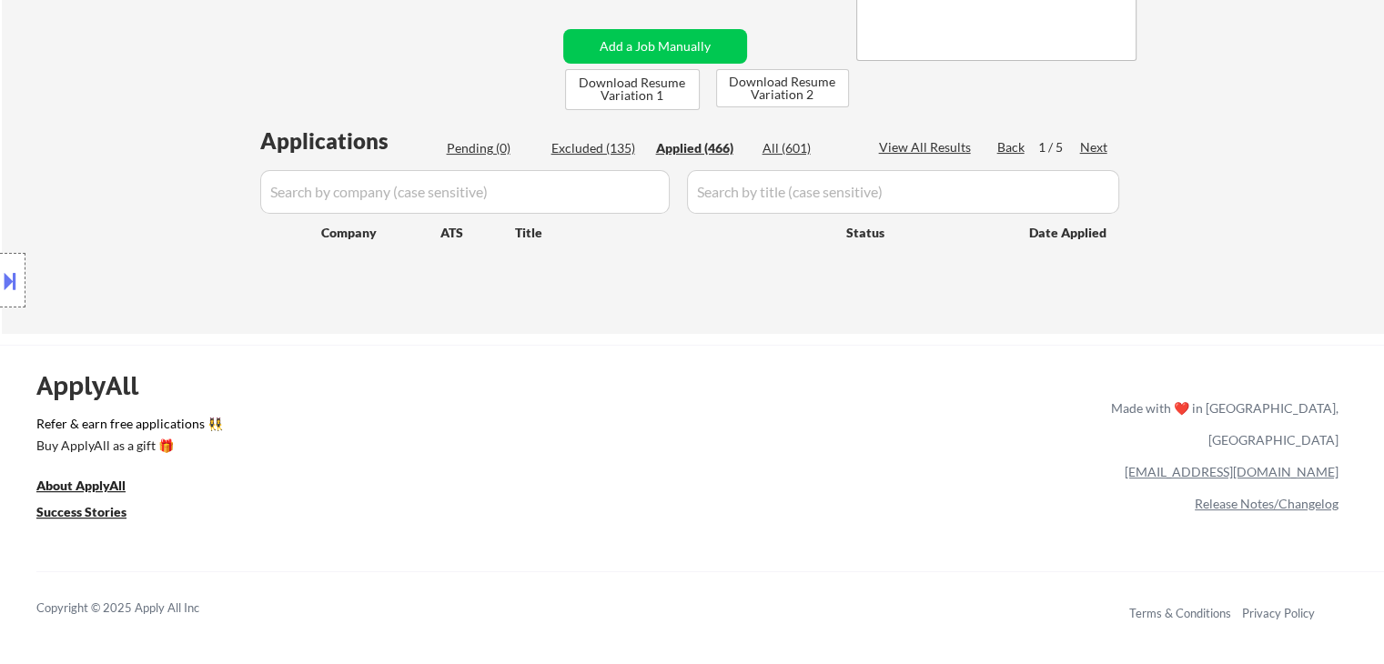
select select ""applied""
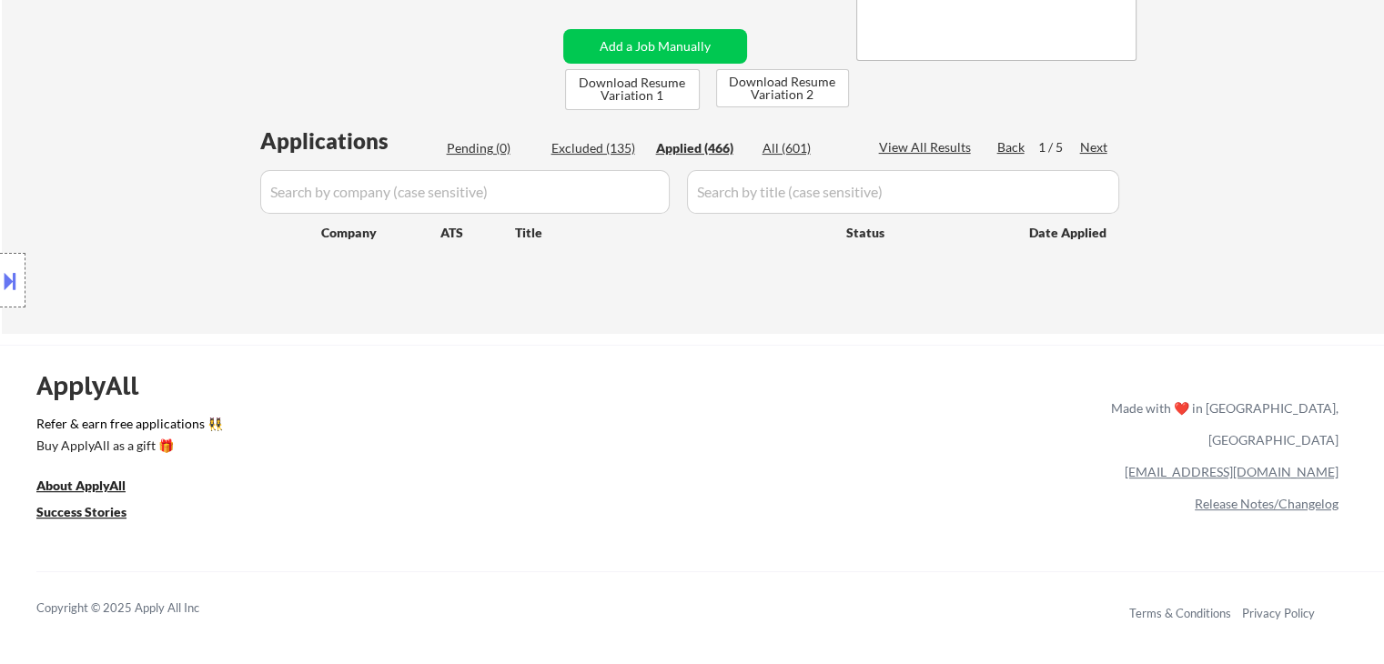
select select ""applied""
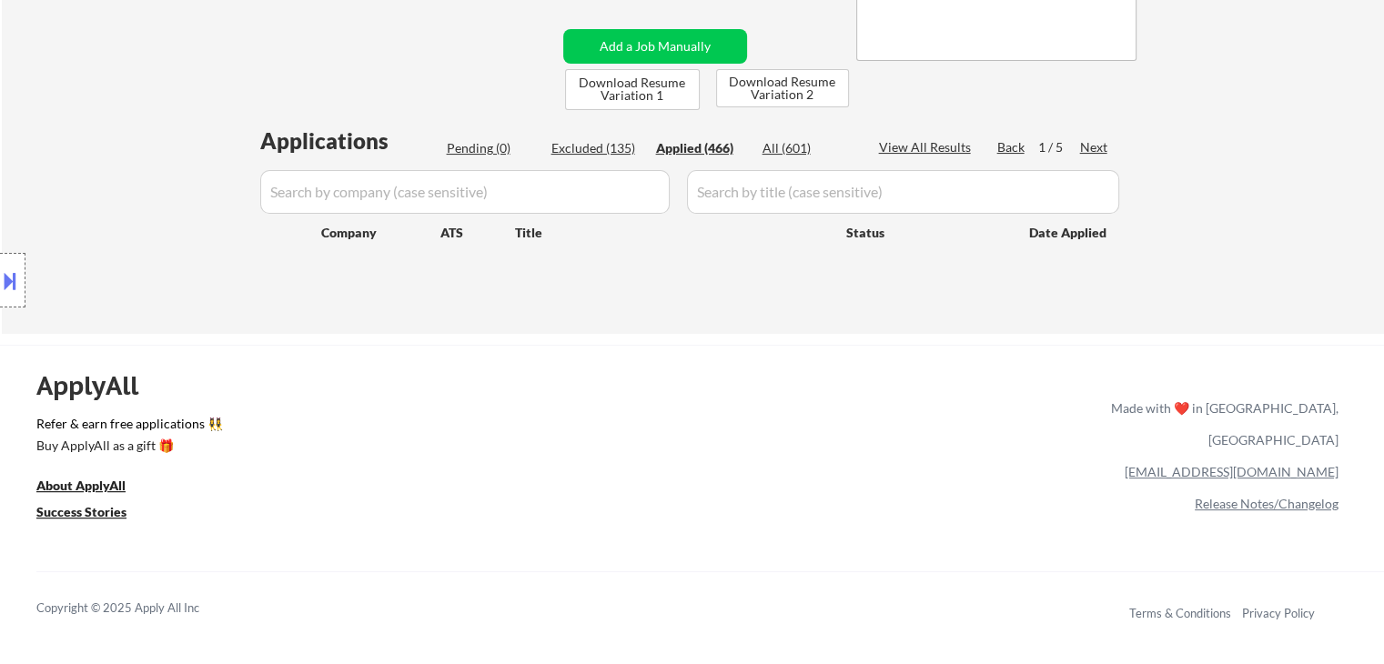
select select ""applied""
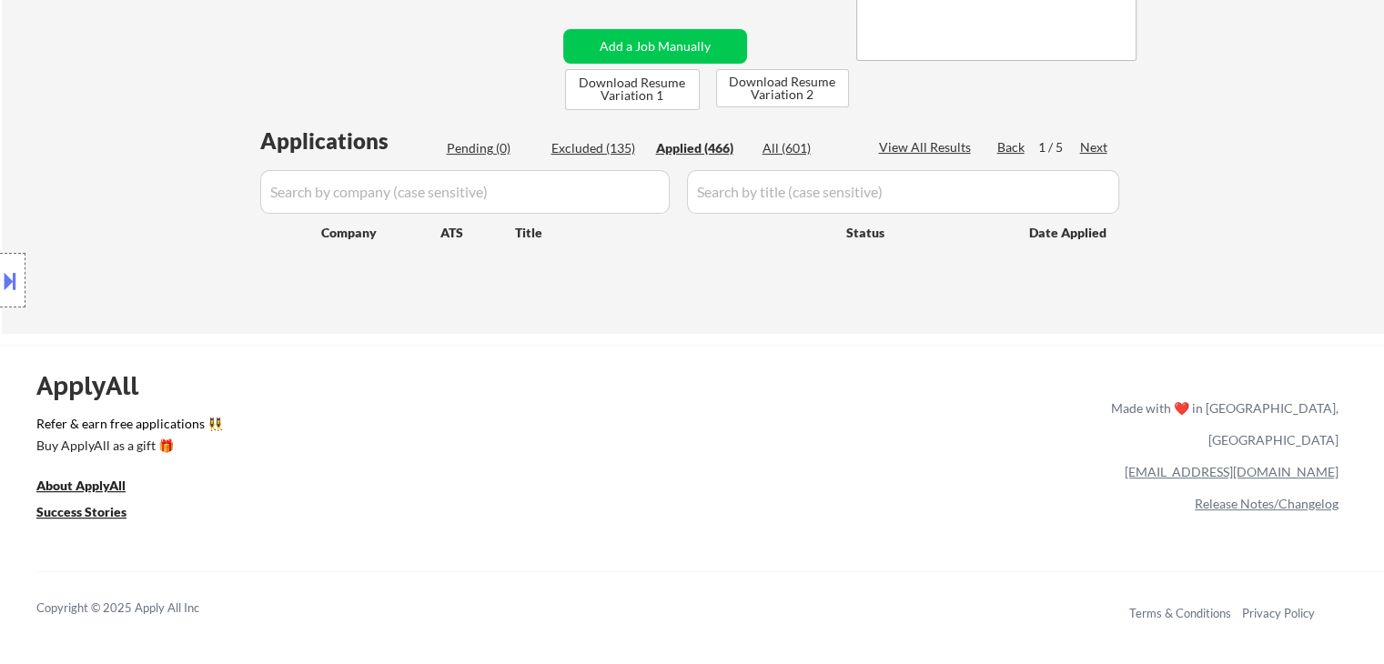
select select ""applied""
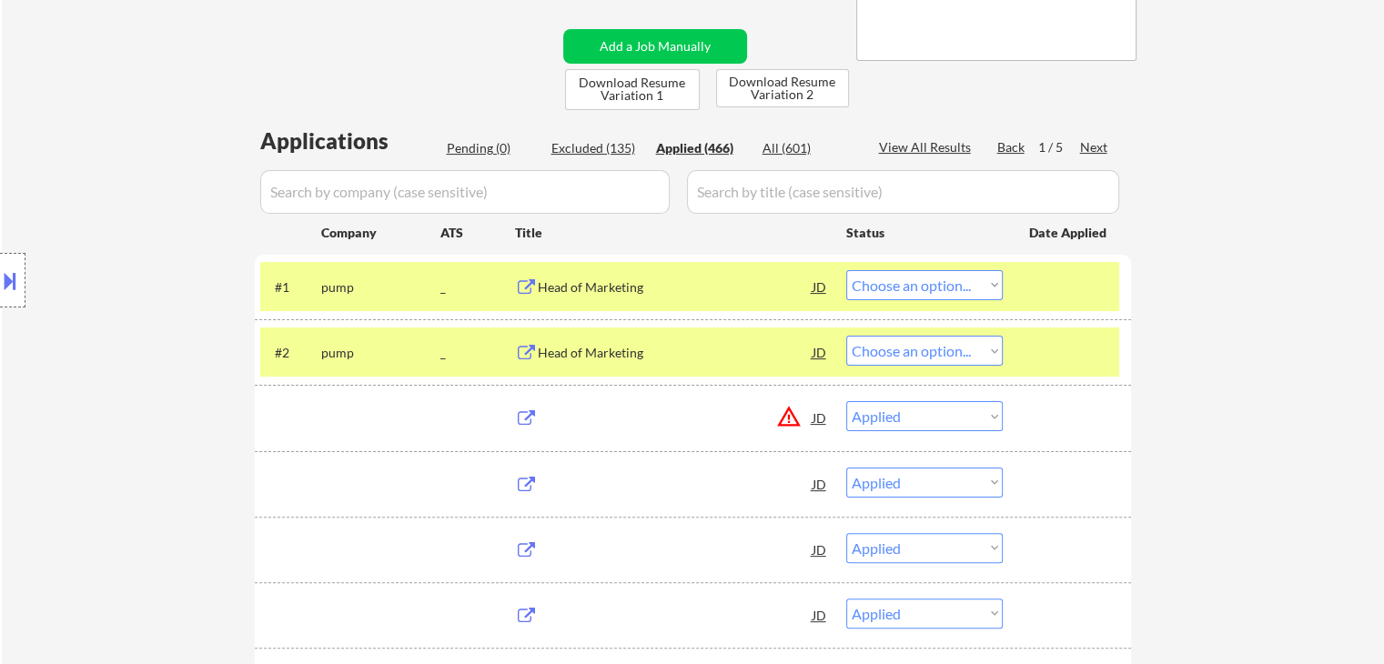
select select ""applied""
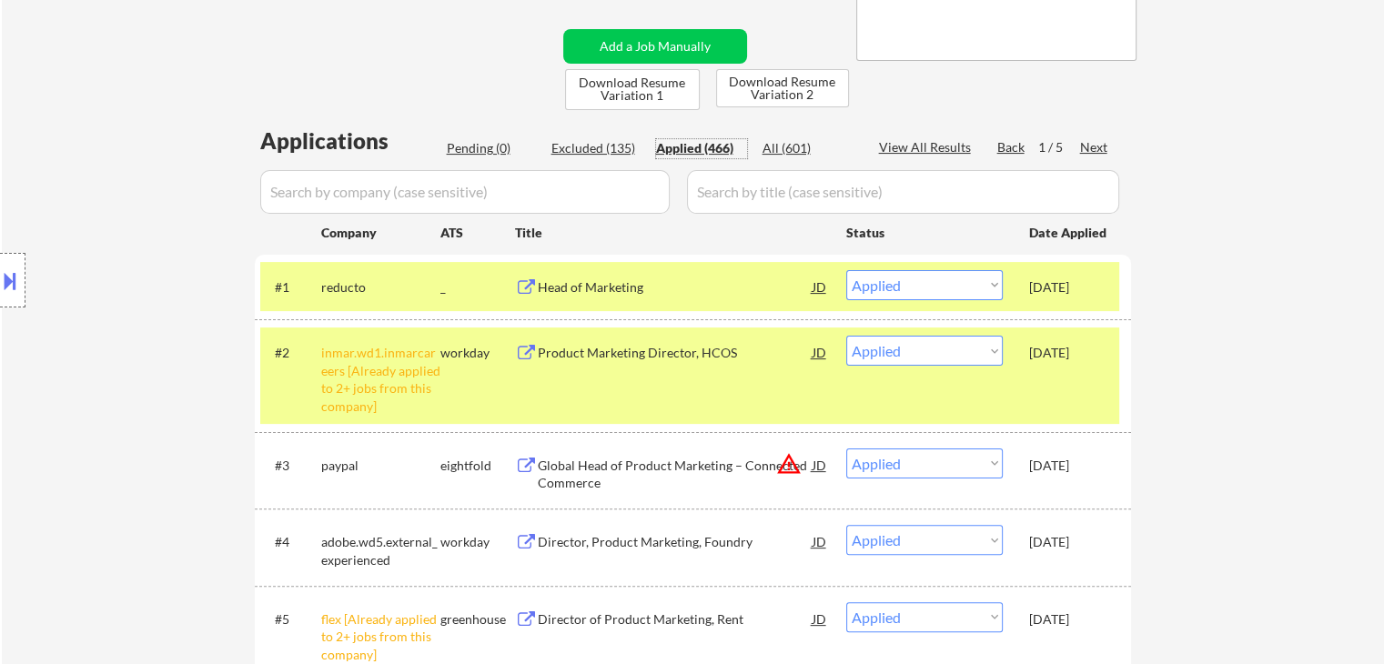
click at [609, 155] on div "Excluded (135)" at bounding box center [596, 148] width 91 height 18
select select ""excluded__expired_""
select select ""excluded""
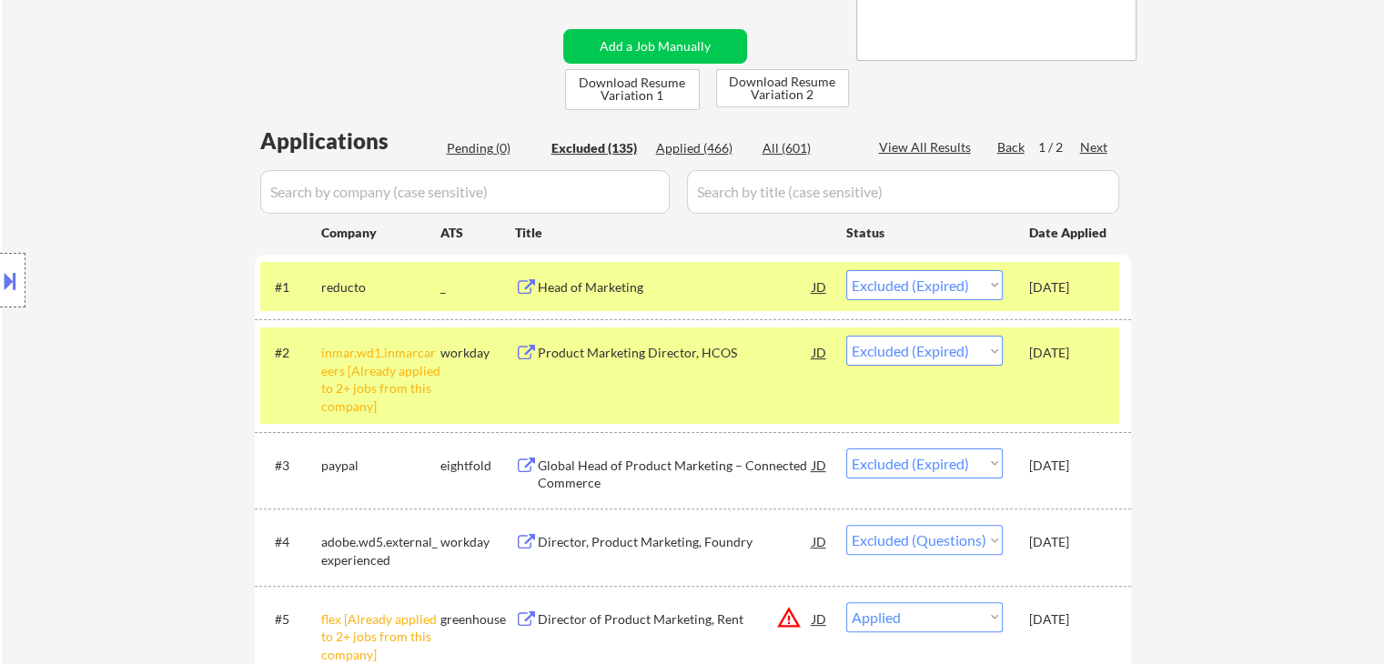
select select ""excluded__location_""
select select ""excluded__expired_""
select select ""excluded""
select select ""excluded__expired_""
select select ""excluded__location_""
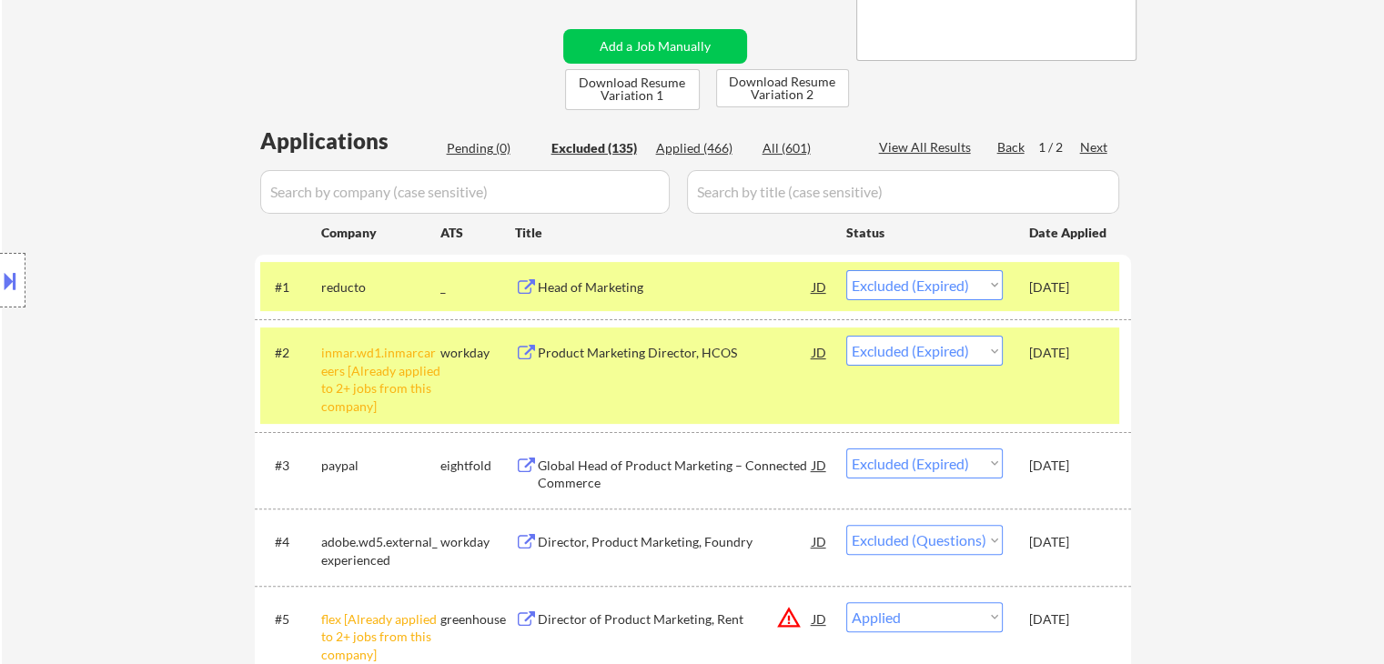
select select ""excluded__location_""
select select ""excluded__other_""
select select ""excluded""
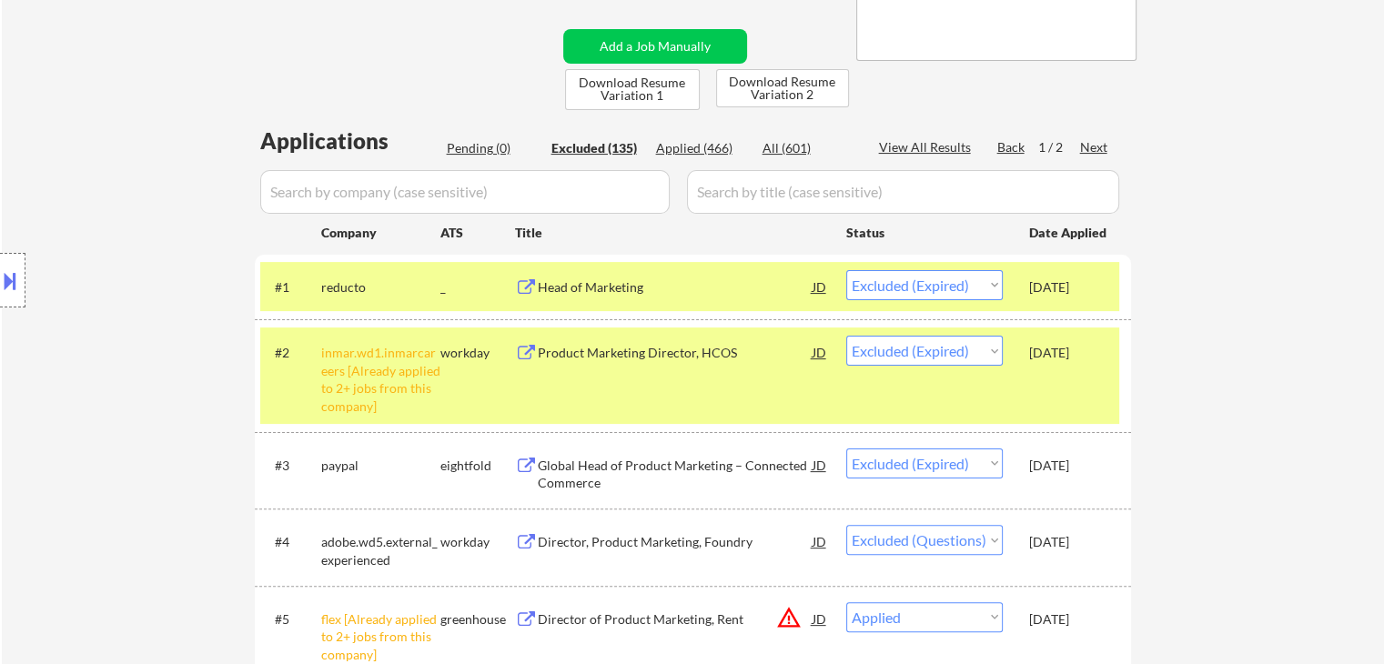
select select ""excluded__location_""
select select ""excluded""
select select ""excluded__location_""
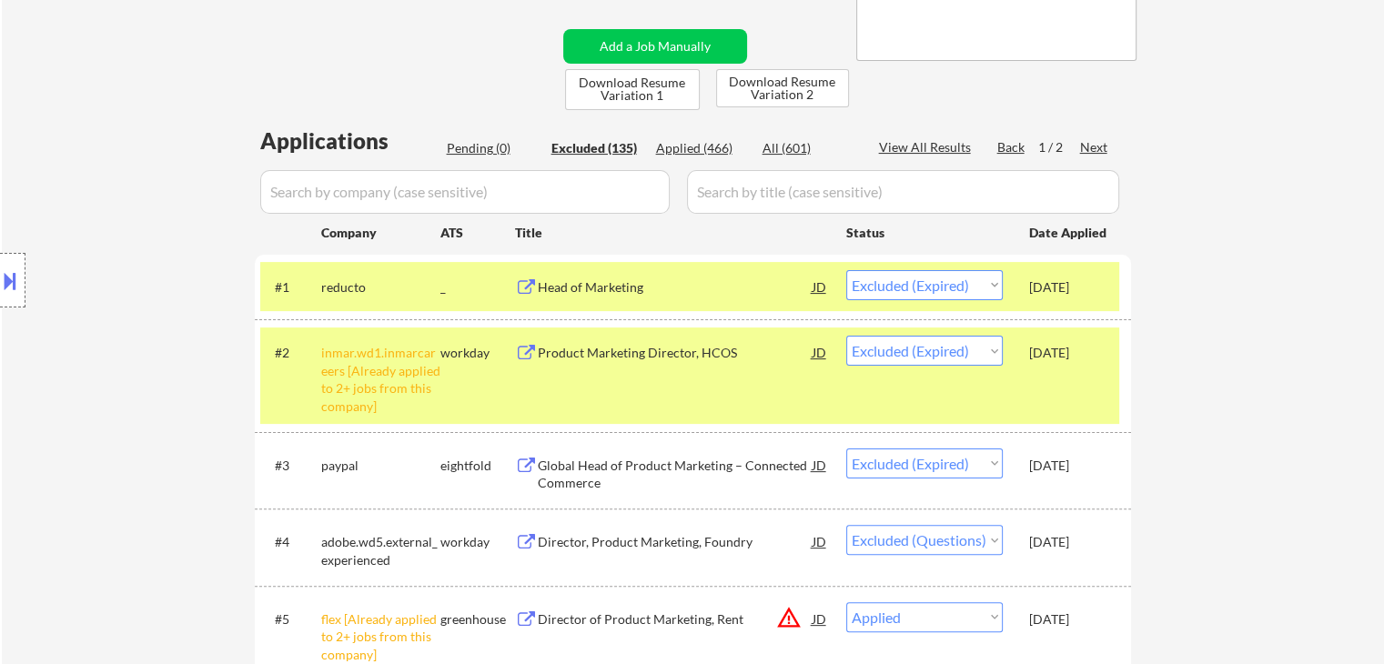
select select ""excluded__location_""
select select ""excluded__expired_""
select select ""excluded""
select select ""excluded__expired_""
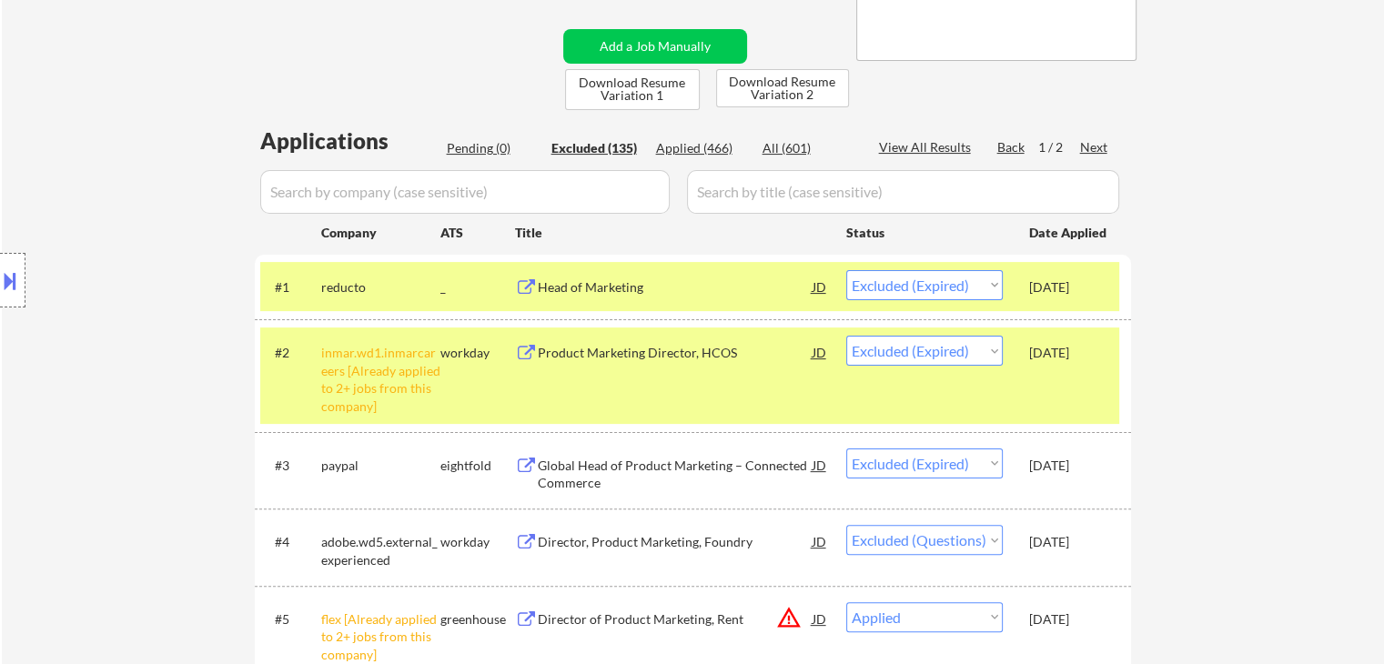
select select ""excluded__location_""
select select ""excluded""
select select ""excluded__other_""
select select ""excluded""
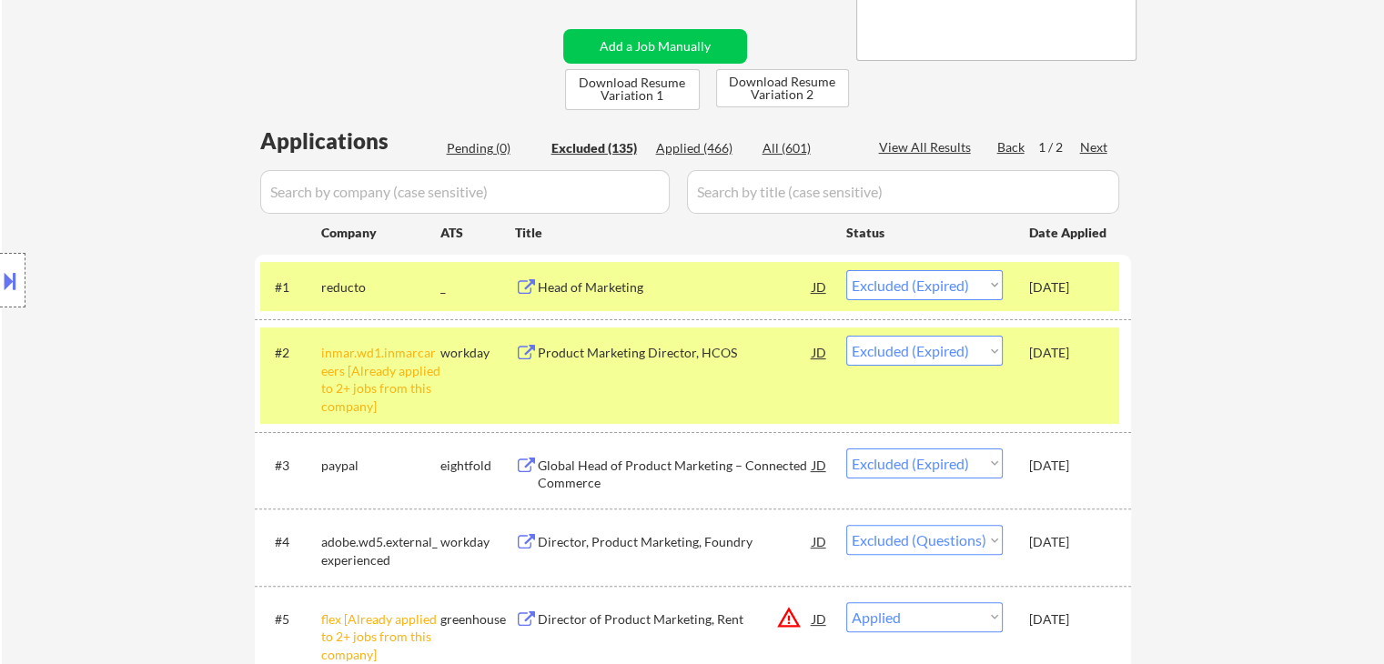
select select ""excluded__other_""
select select ""excluded__expired_""
select select ""excluded""
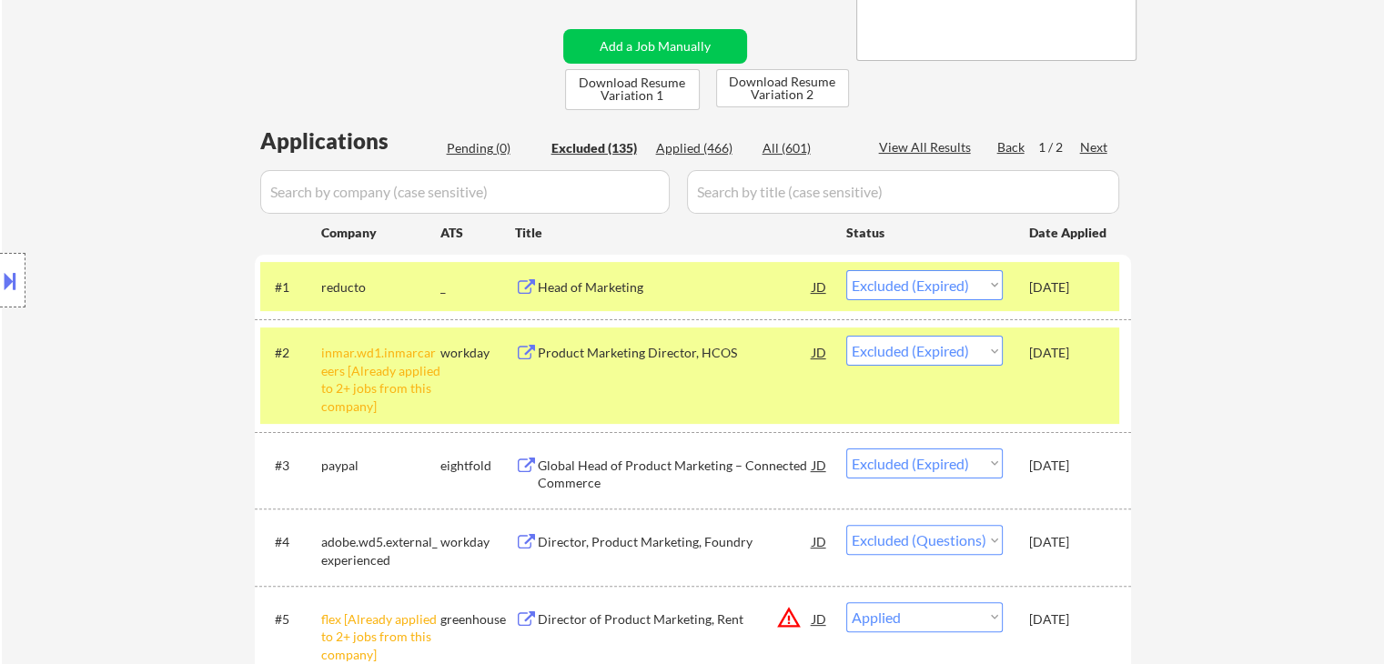
select select ""excluded__location_""
select select ""excluded__expired_""
select select ""excluded""
select select ""excluded__expired_""
select select ""excluded__other_""
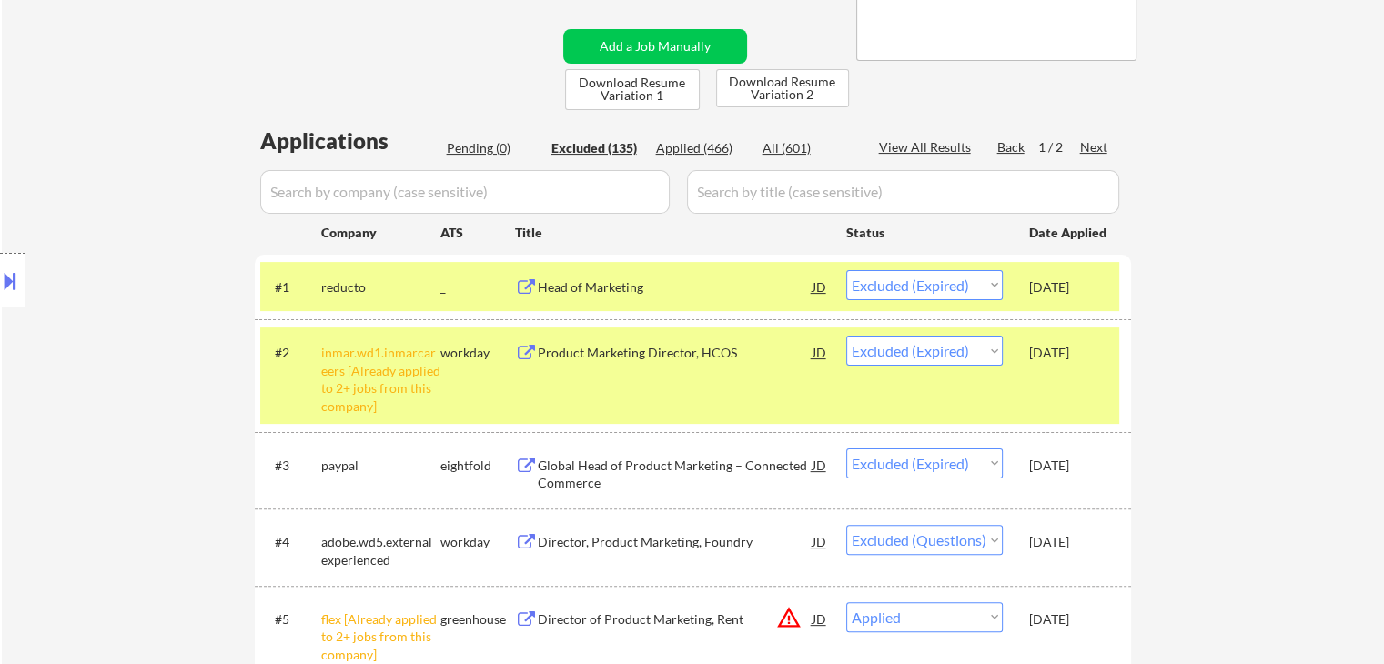
select select ""excluded__expired_""
select select ""excluded__other_""
select select ""excluded""
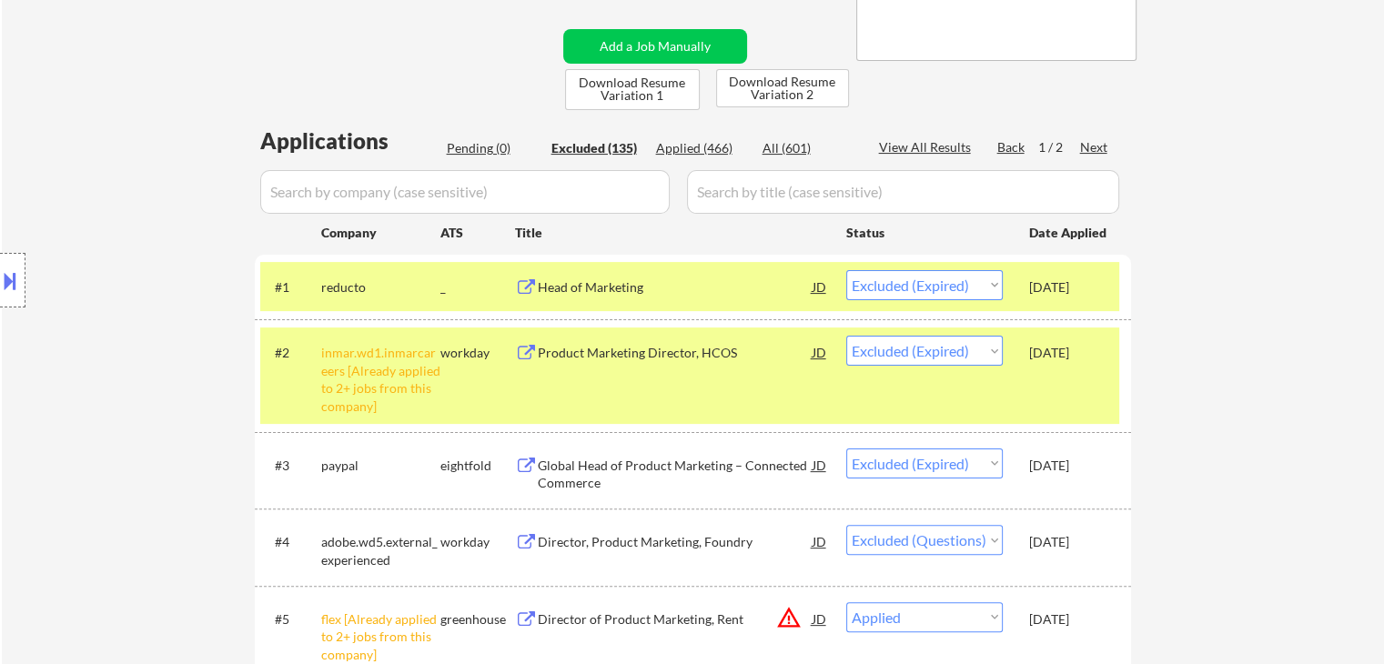
select select ""excluded__other_""
select select ""excluded""
select select ""excluded__location_""
select select ""excluded""
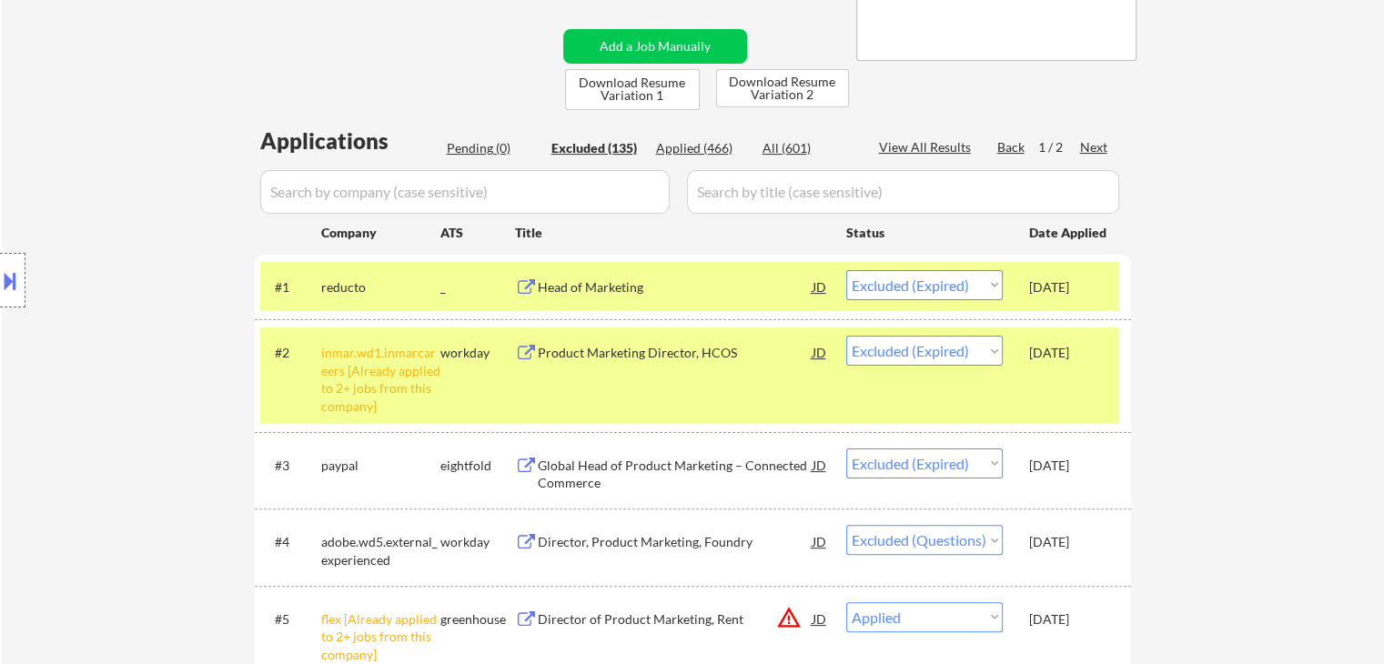
select select ""excluded__expired_""
select select ""excluded""
select select ""excluded__other_""
select select ""excluded""
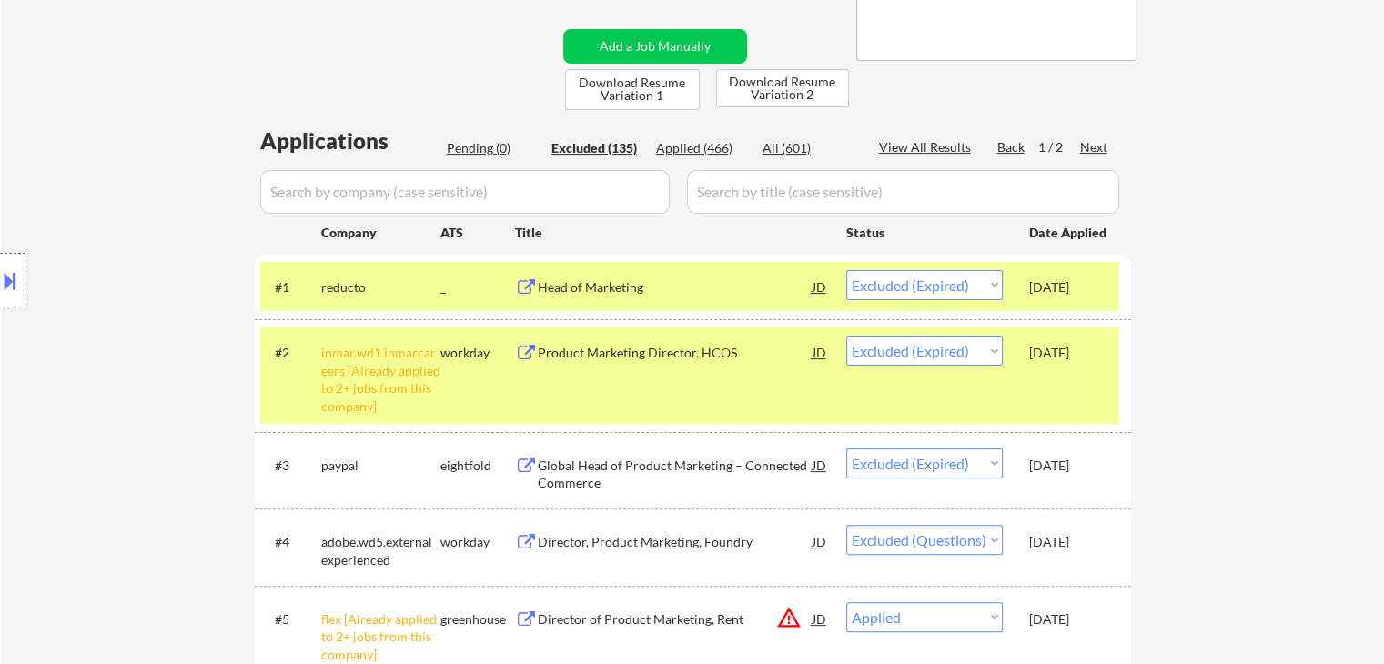
select select ""excluded__location_""
select select ""excluded""
select select ""excluded__expired_""
select select ""excluded__location_""
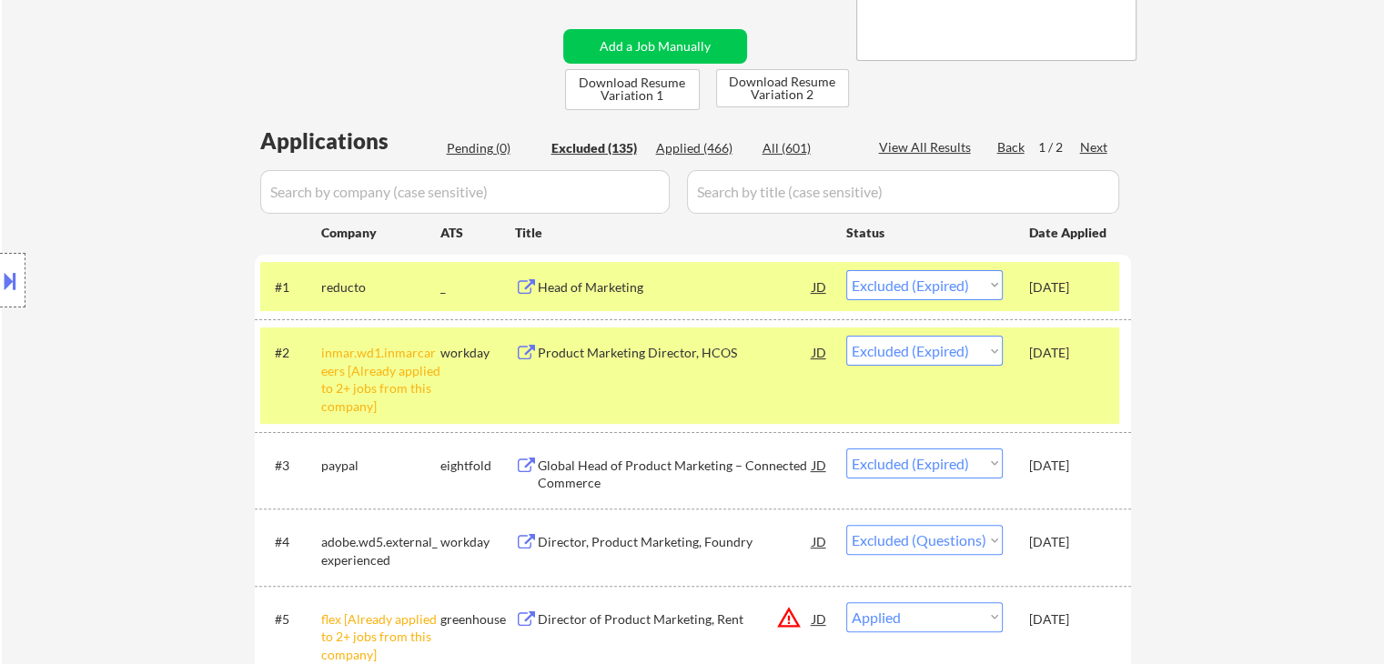
select select ""excluded""
select select ""excluded__expired_""
select select ""excluded""
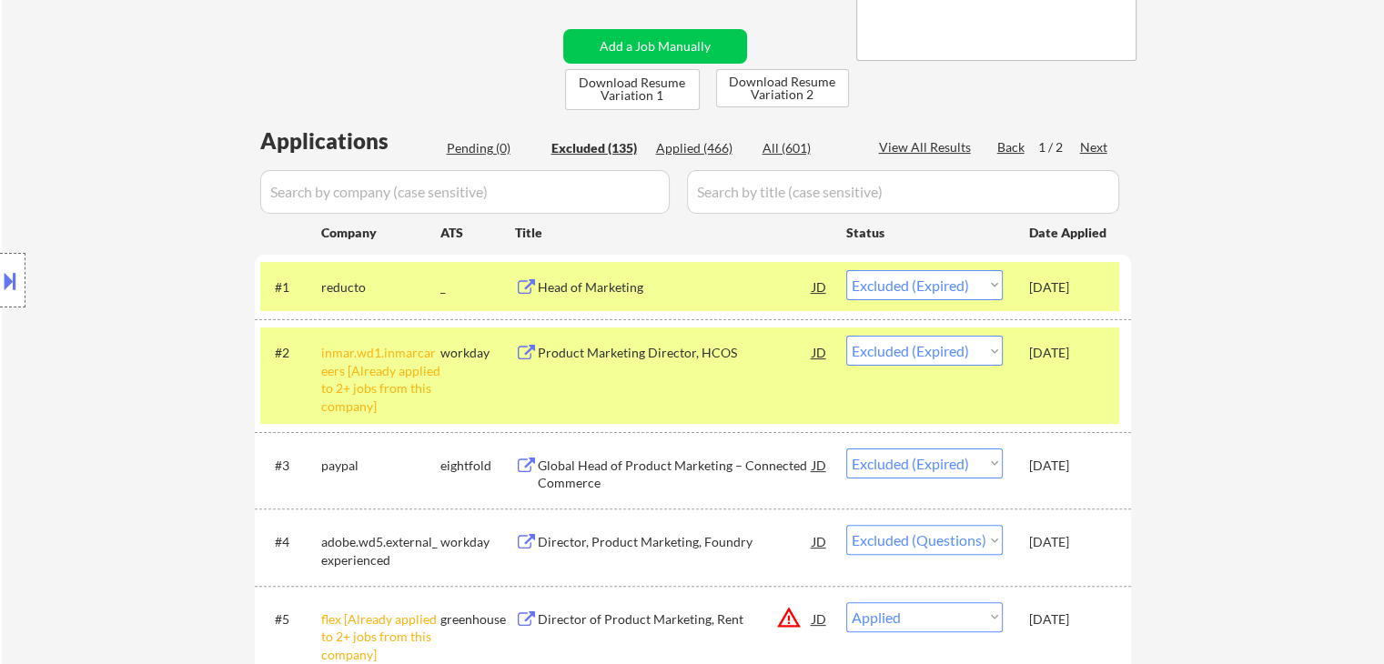
select select ""excluded__location_""
select select ""excluded""
select select ""excluded__location_""
select select ""excluded__expired_""
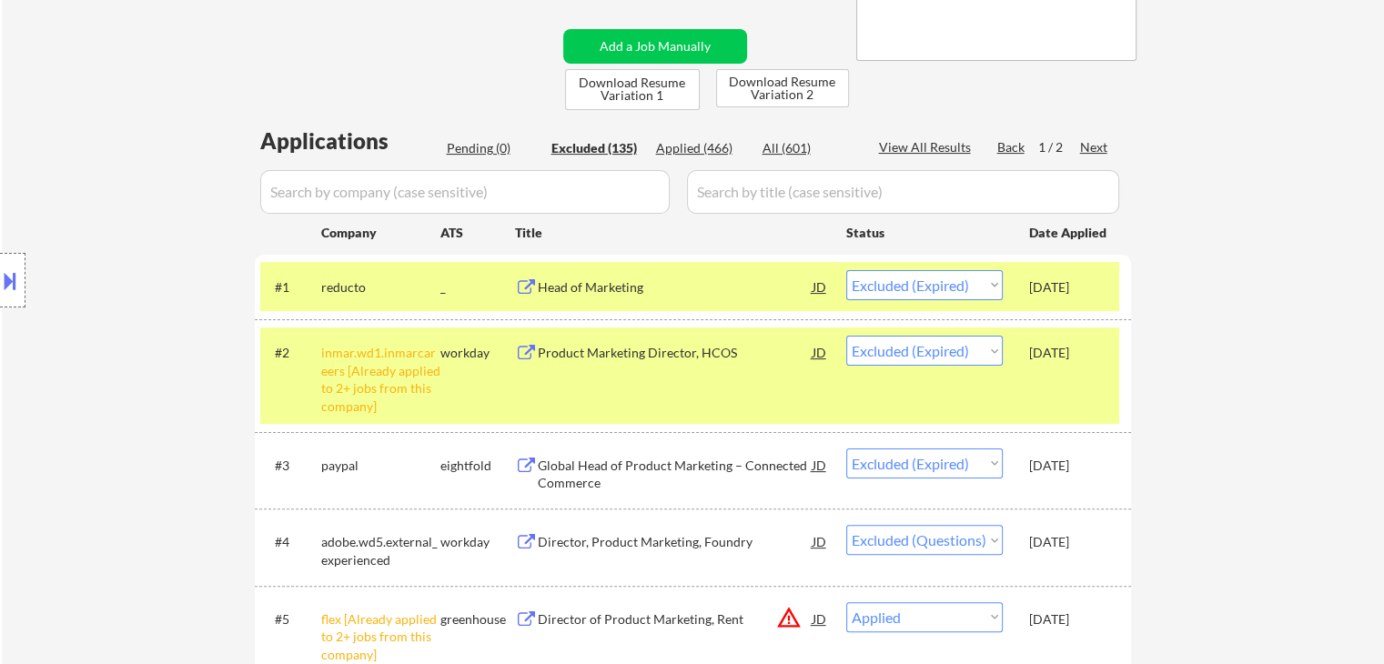
select select ""excluded__other_""
select select ""excluded__expired_""
select select ""excluded__other_""
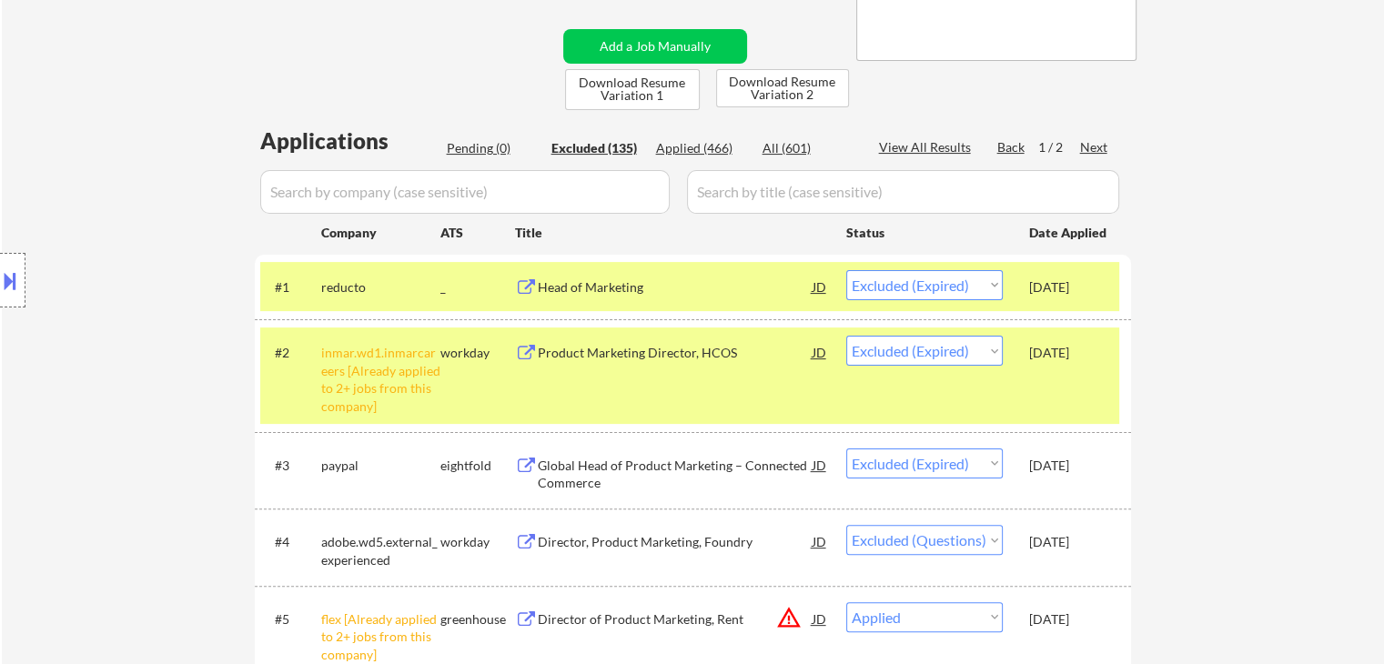
select select ""excluded__other_""
select select ""excluded__location_""
select select ""excluded__other_""
select select ""excluded__expired_""
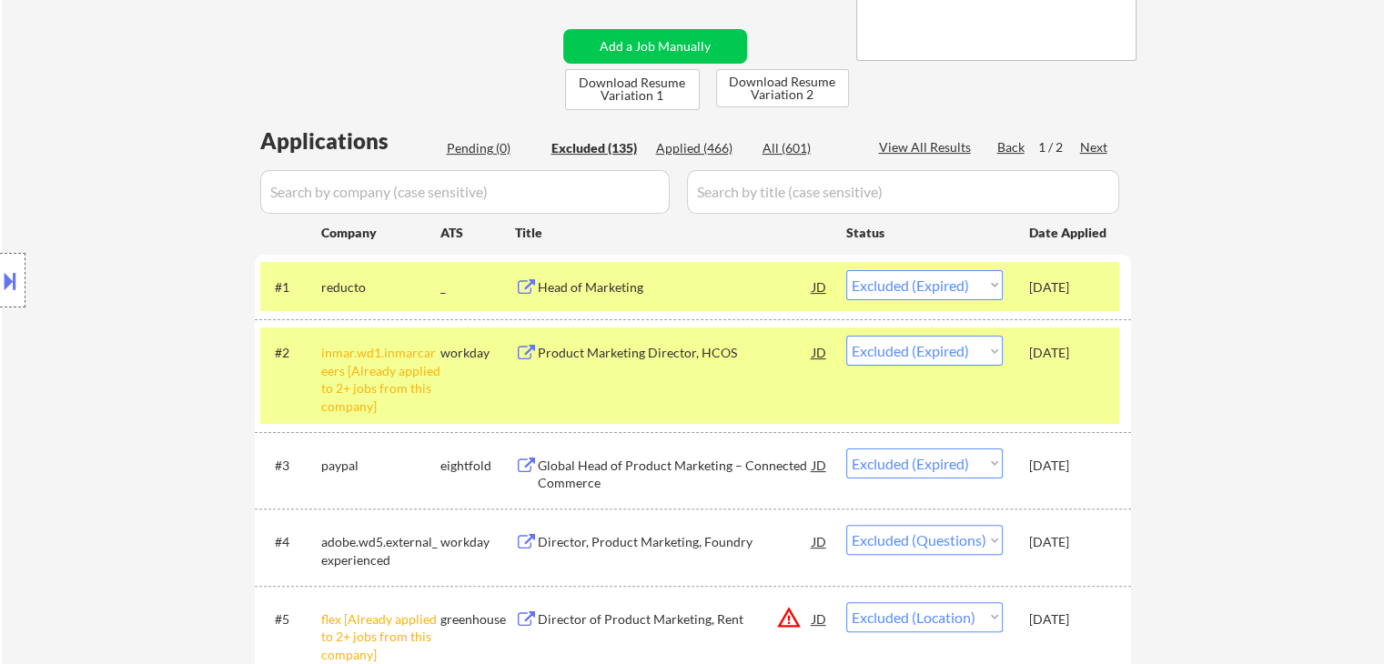
select select ""excluded""
select select ""excluded__bad_match_""
select select ""excluded""
select select ""excluded__expired_""
select select ""excluded__other_""
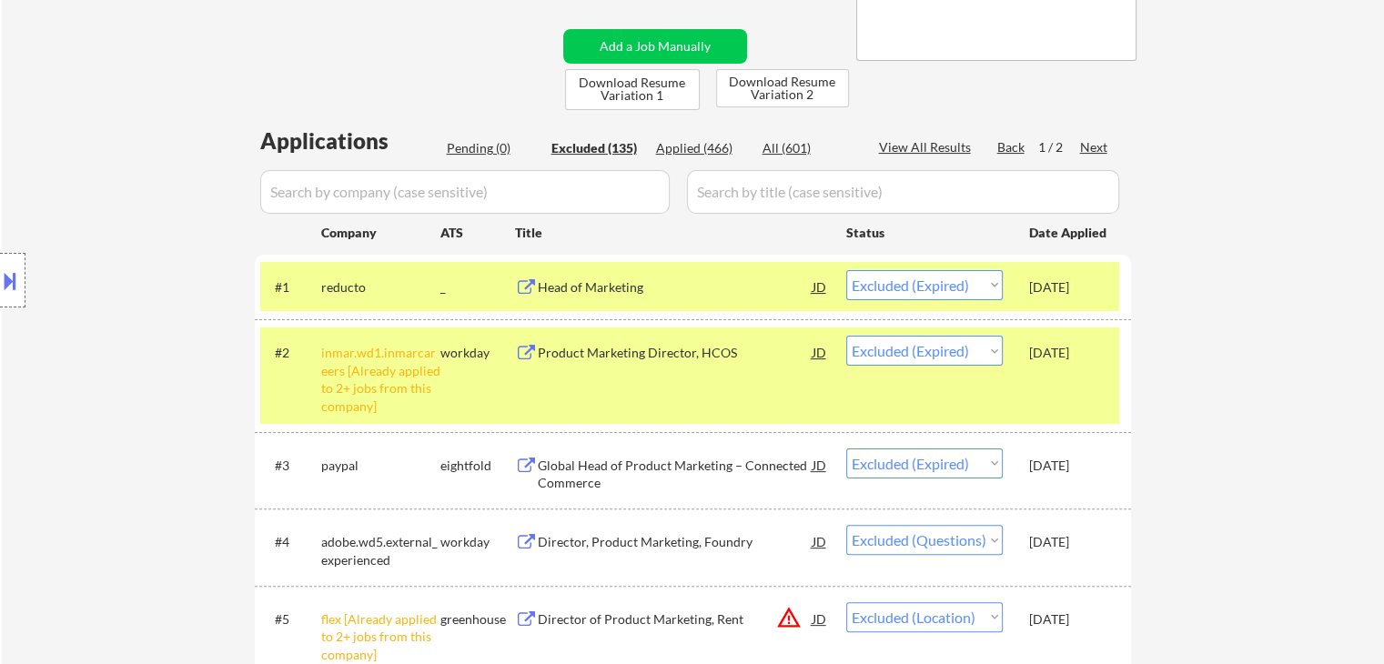
select select ""excluded__expired_""
select select ""excluded__other_""
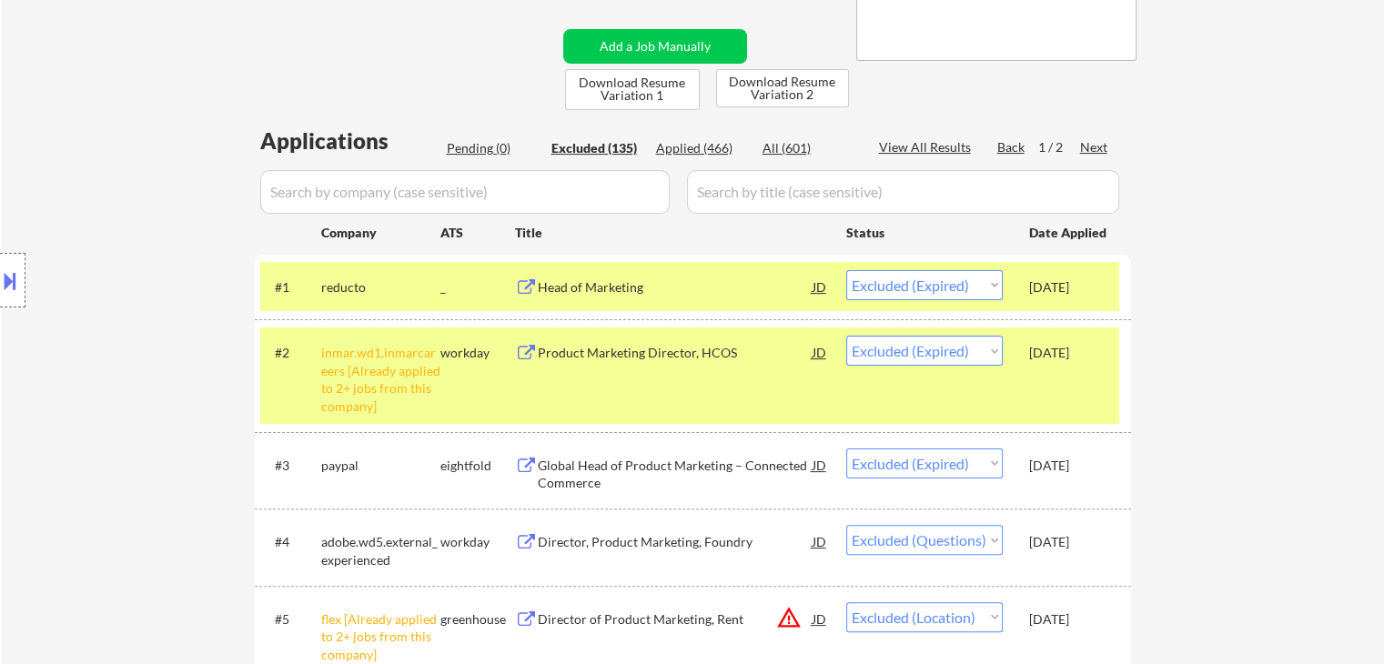
select select ""excluded__expired_""
select select ""excluded""
select select ""excluded__expired_""
select select ""excluded""
select select ""excluded__bad_match_""
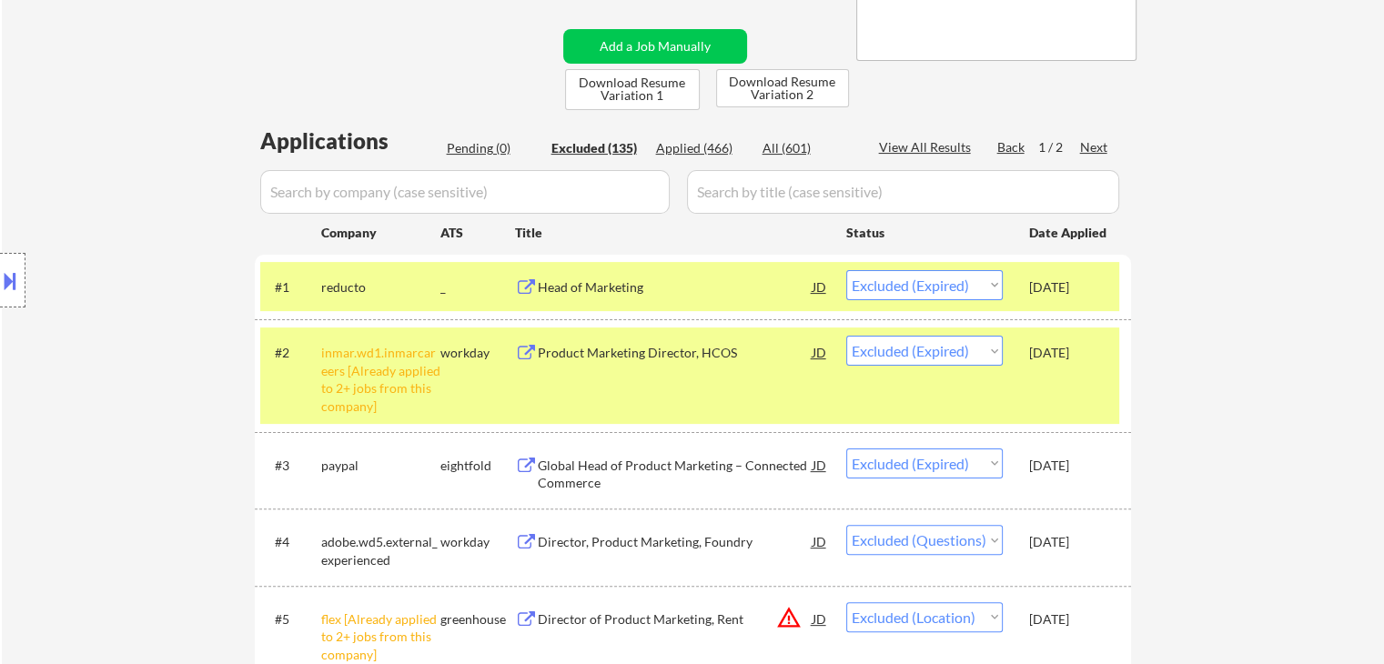
select select ""excluded__expired_""
select select ""excluded__other_""
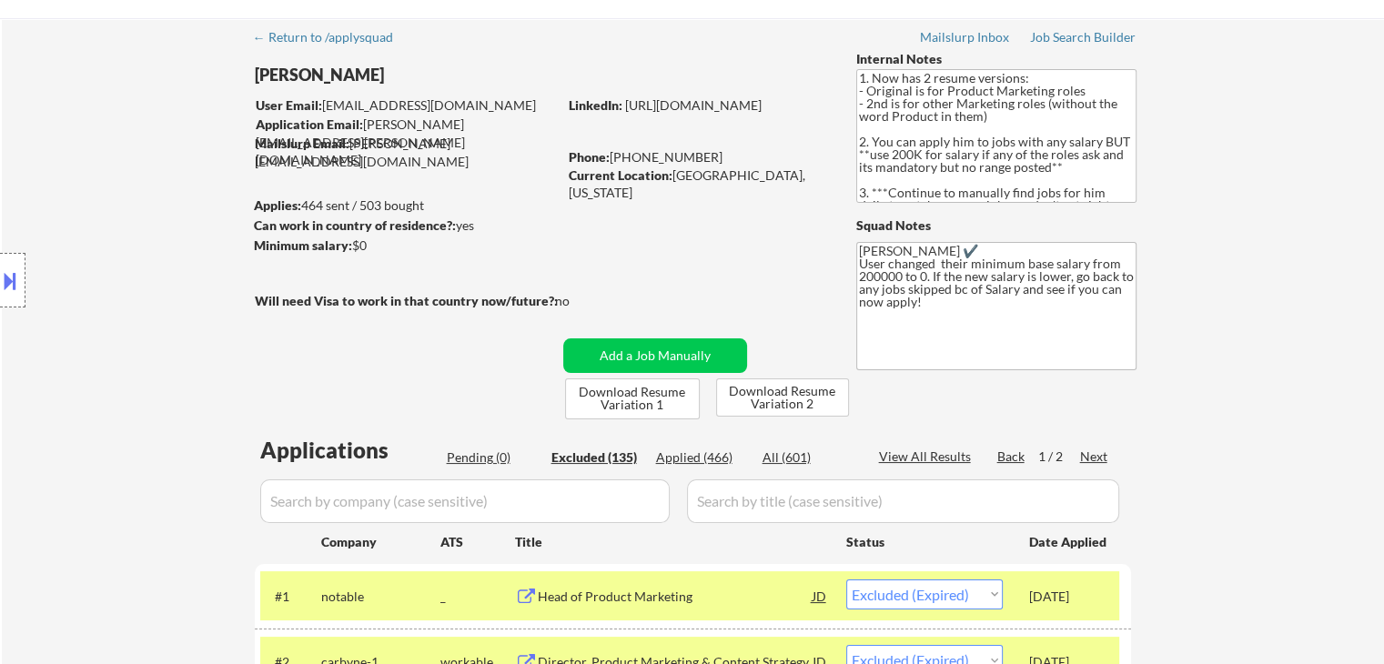
scroll to position [0, 0]
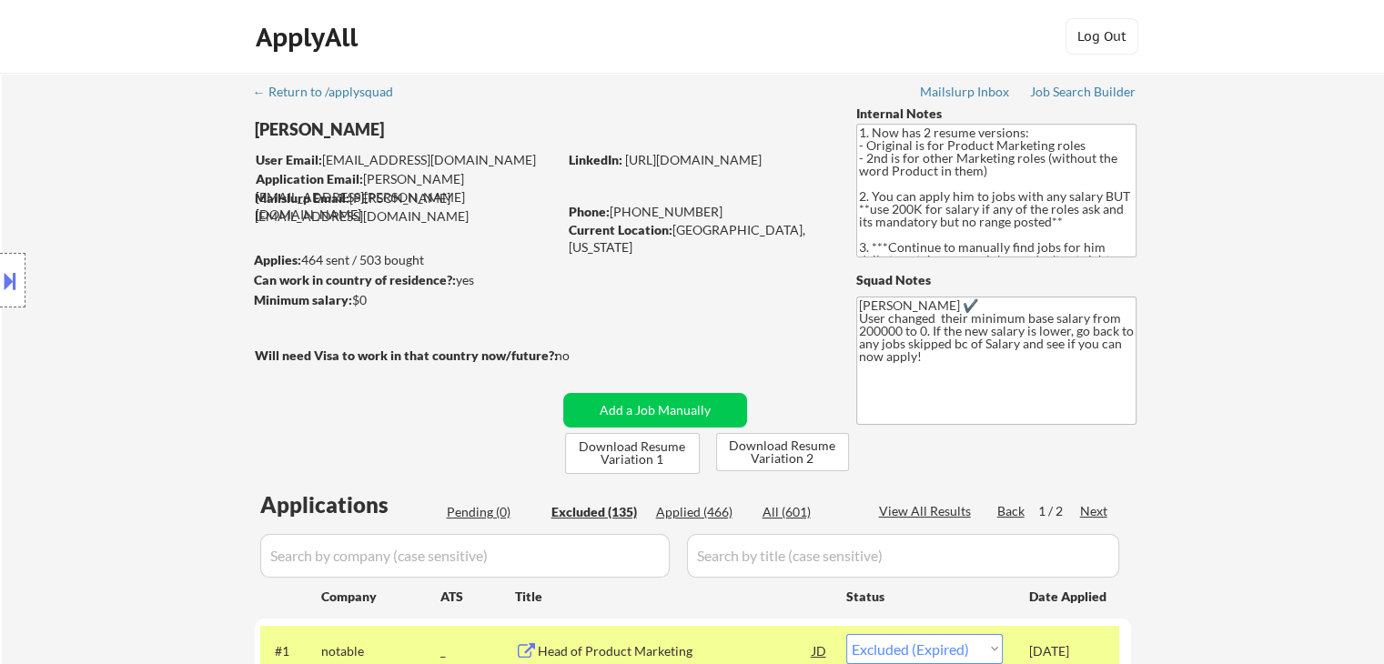
click at [1096, 512] on div "Next" at bounding box center [1094, 511] width 29 height 18
click at [604, 505] on div "Excluded (135)" at bounding box center [596, 512] width 91 height 18
click at [696, 510] on div "Applied (466)" at bounding box center [701, 512] width 91 height 18
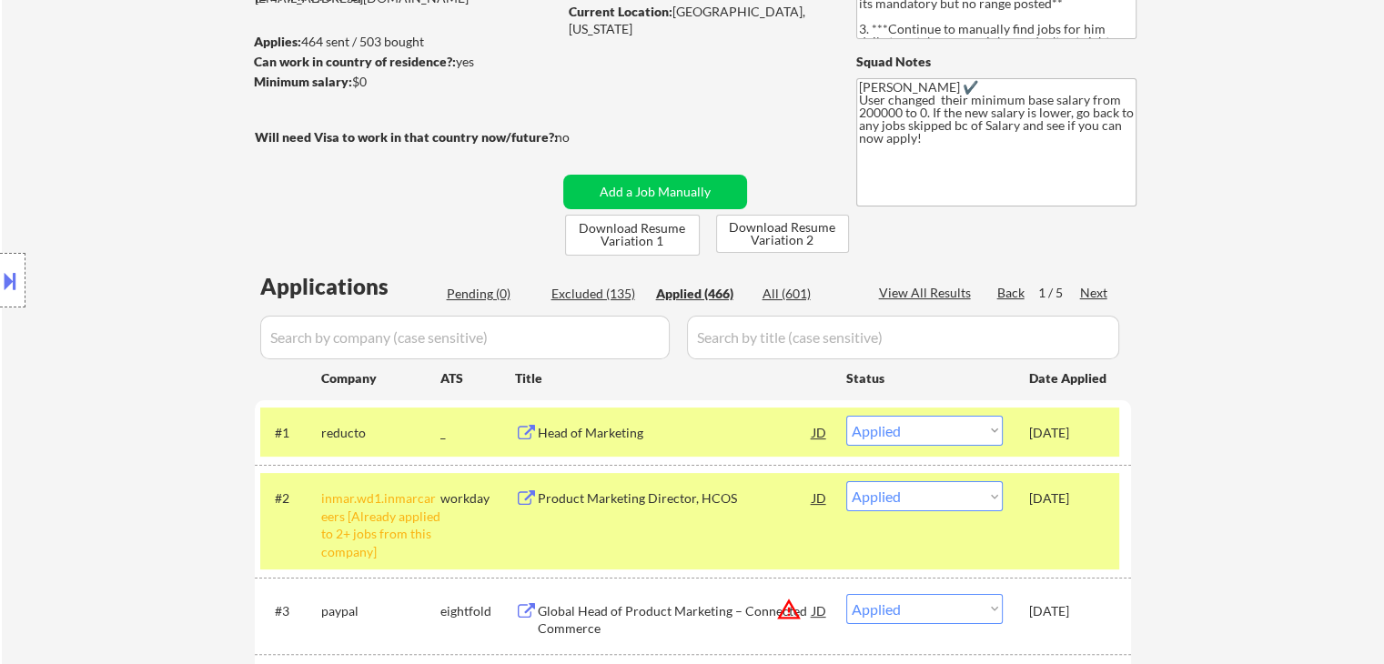
scroll to position [202, 0]
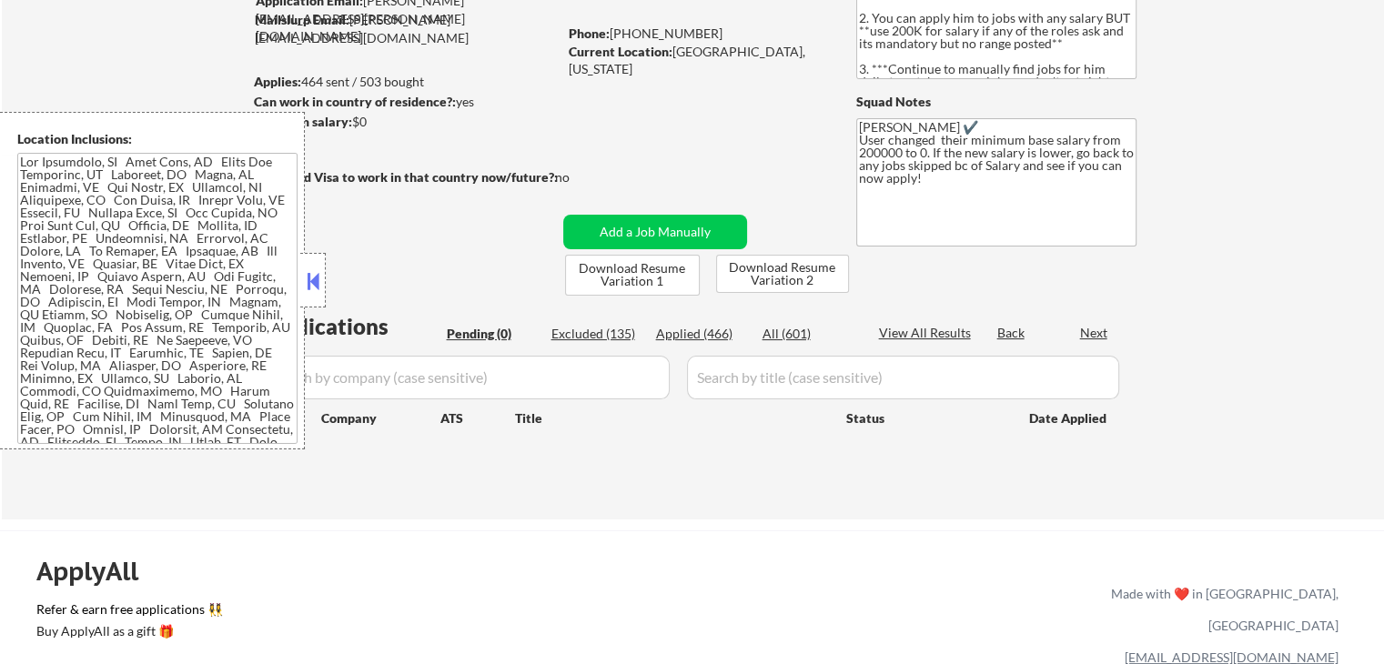
scroll to position [182, 0]
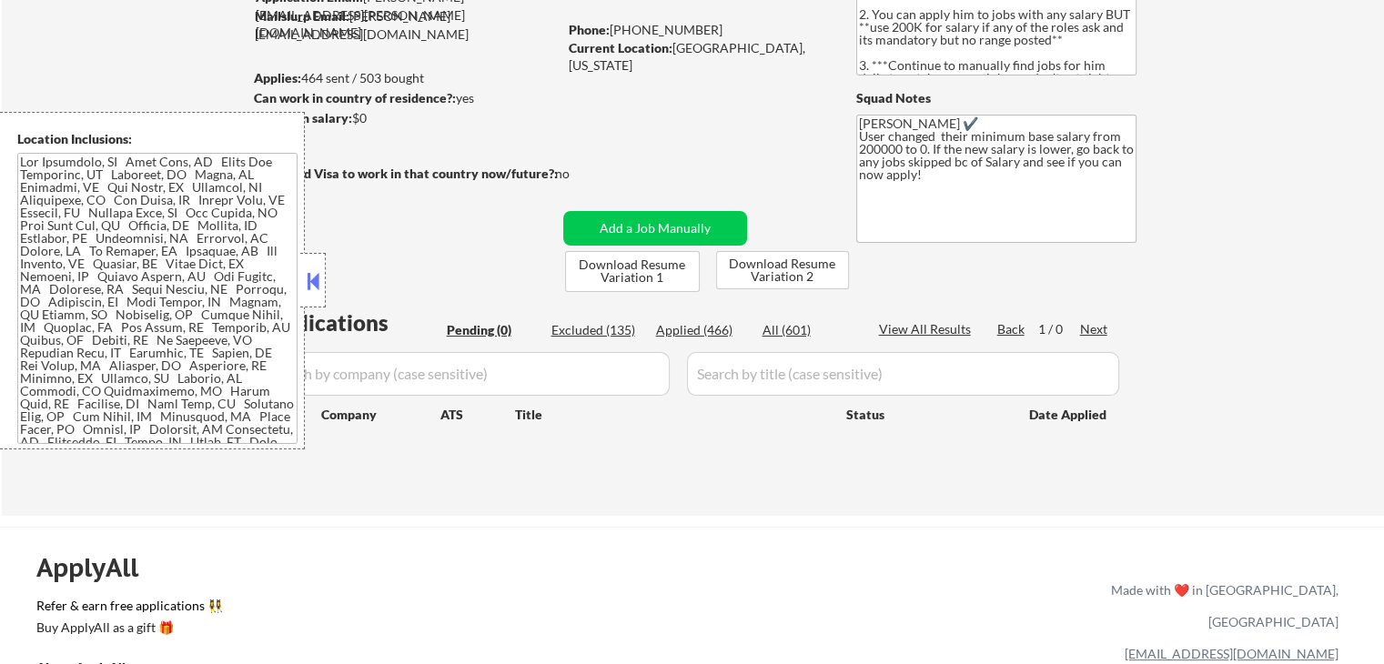
click at [698, 336] on div "Applied (466)" at bounding box center [701, 330] width 91 height 18
click at [309, 286] on button at bounding box center [313, 280] width 20 height 27
select select ""applied""
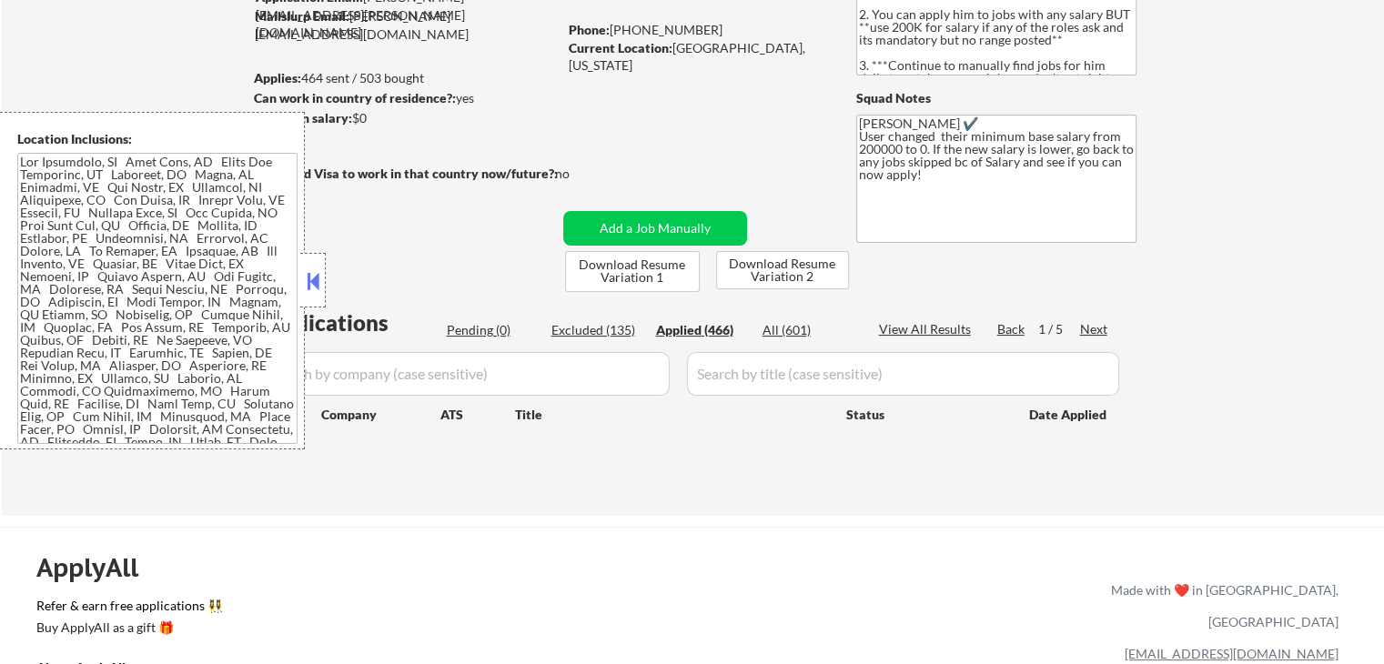
select select ""applied""
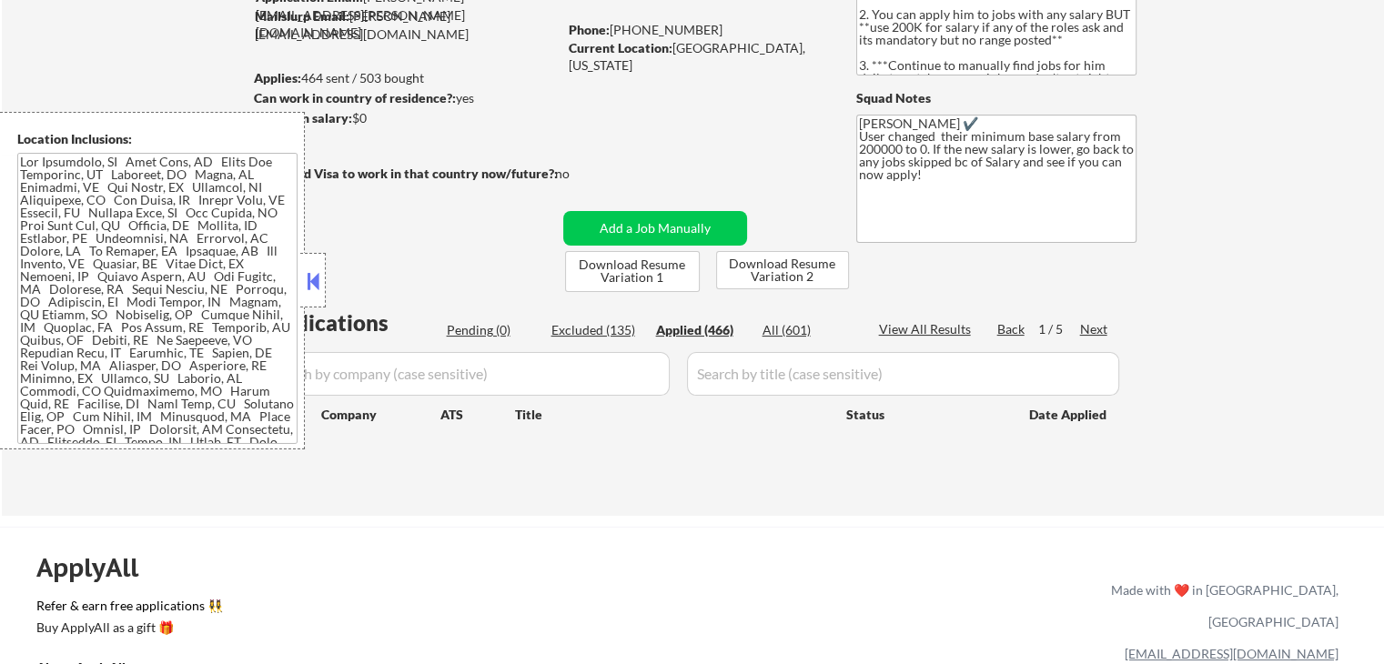
select select ""applied""
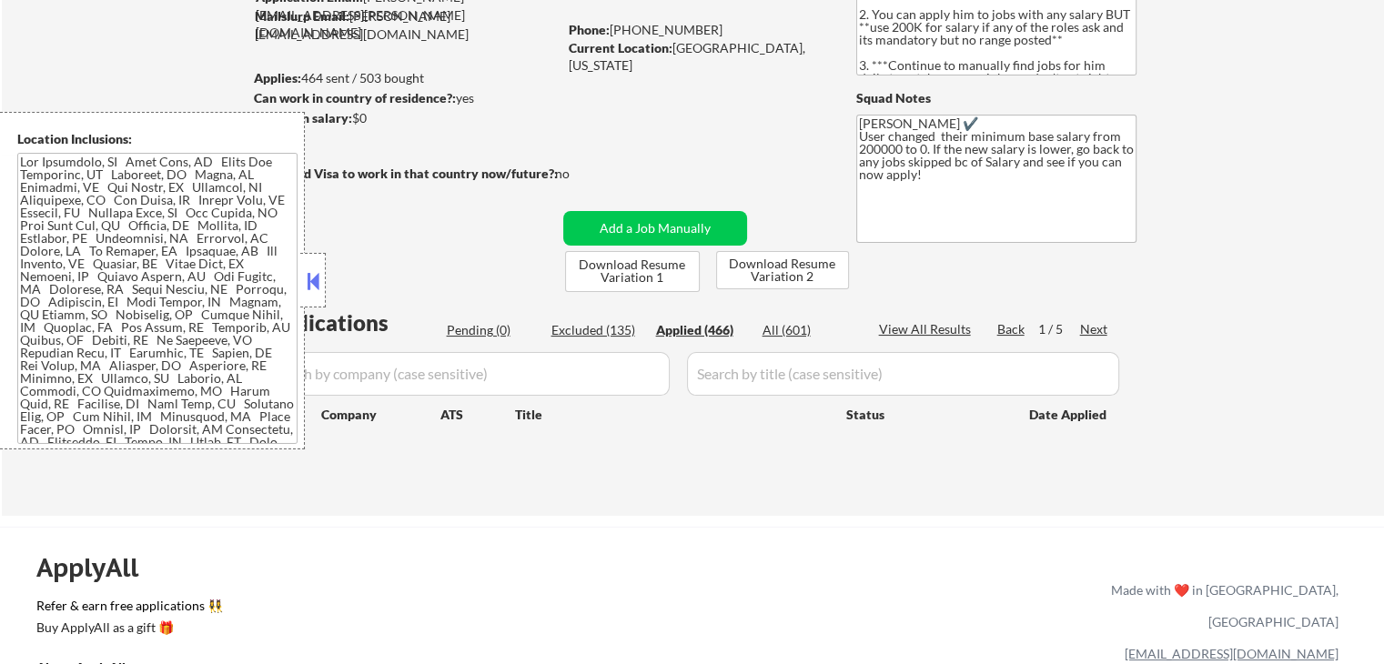
select select ""applied""
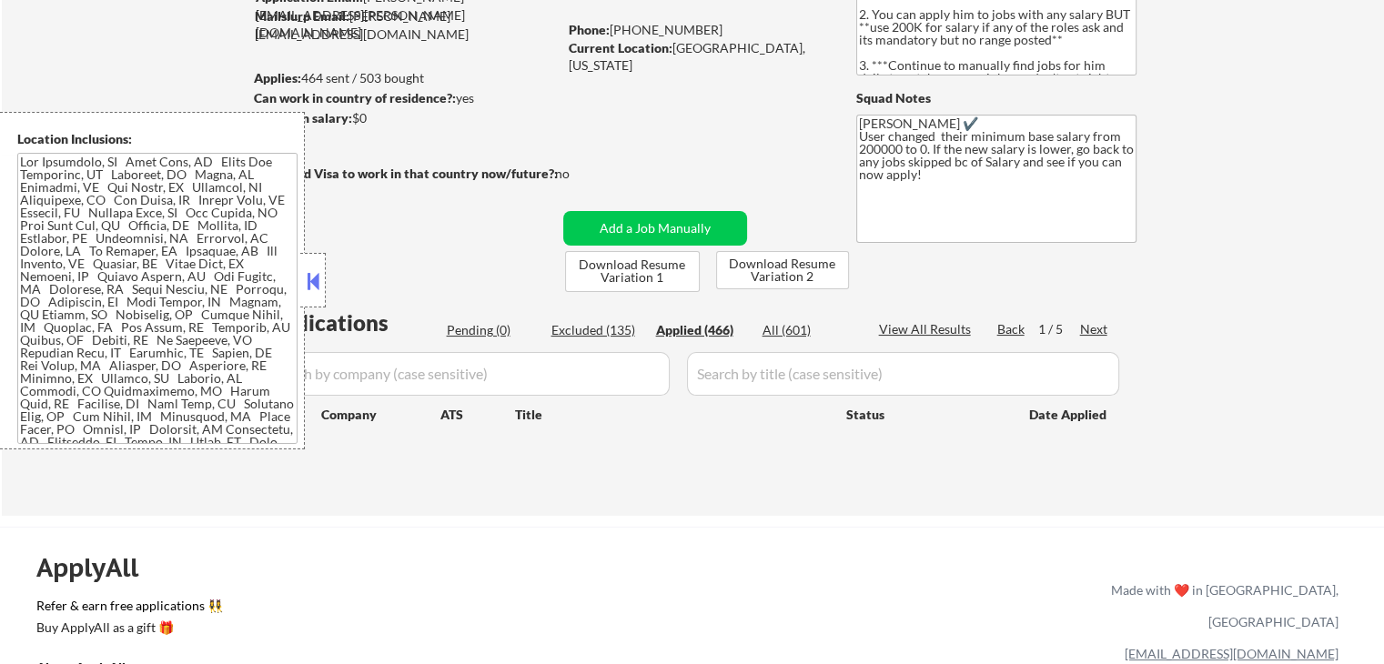
select select ""applied""
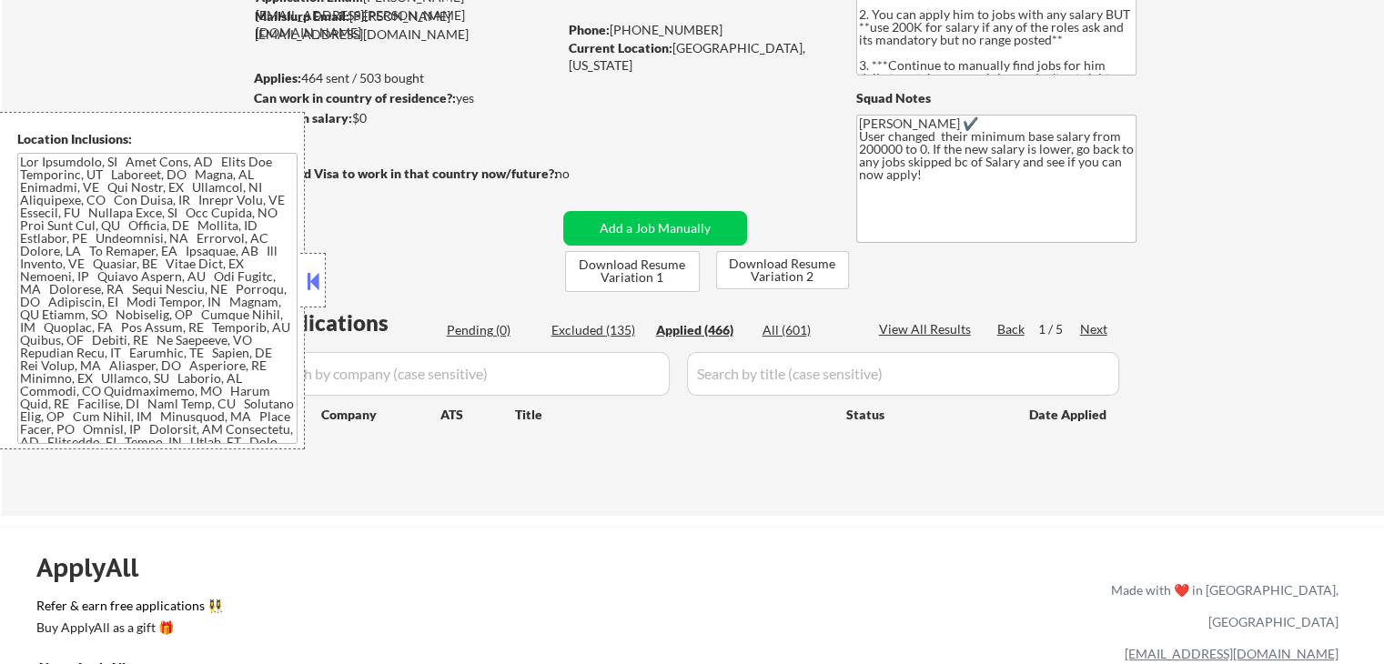
select select ""applied""
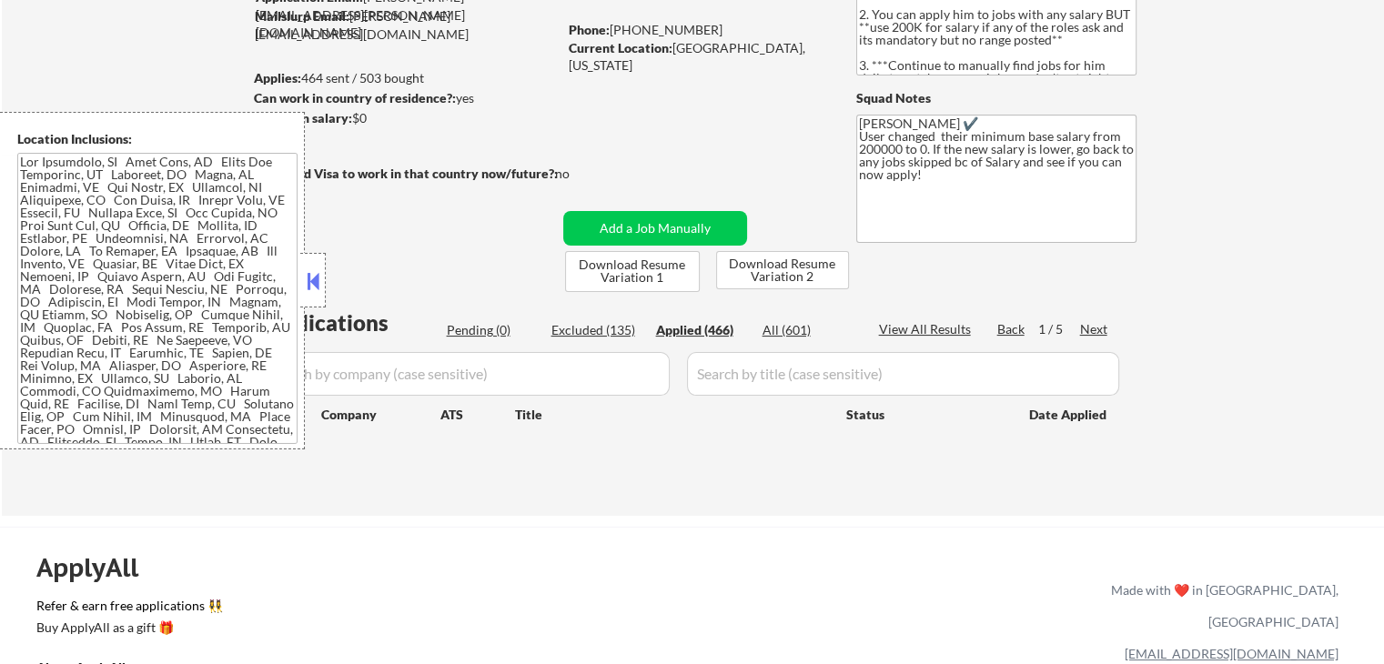
select select ""applied""
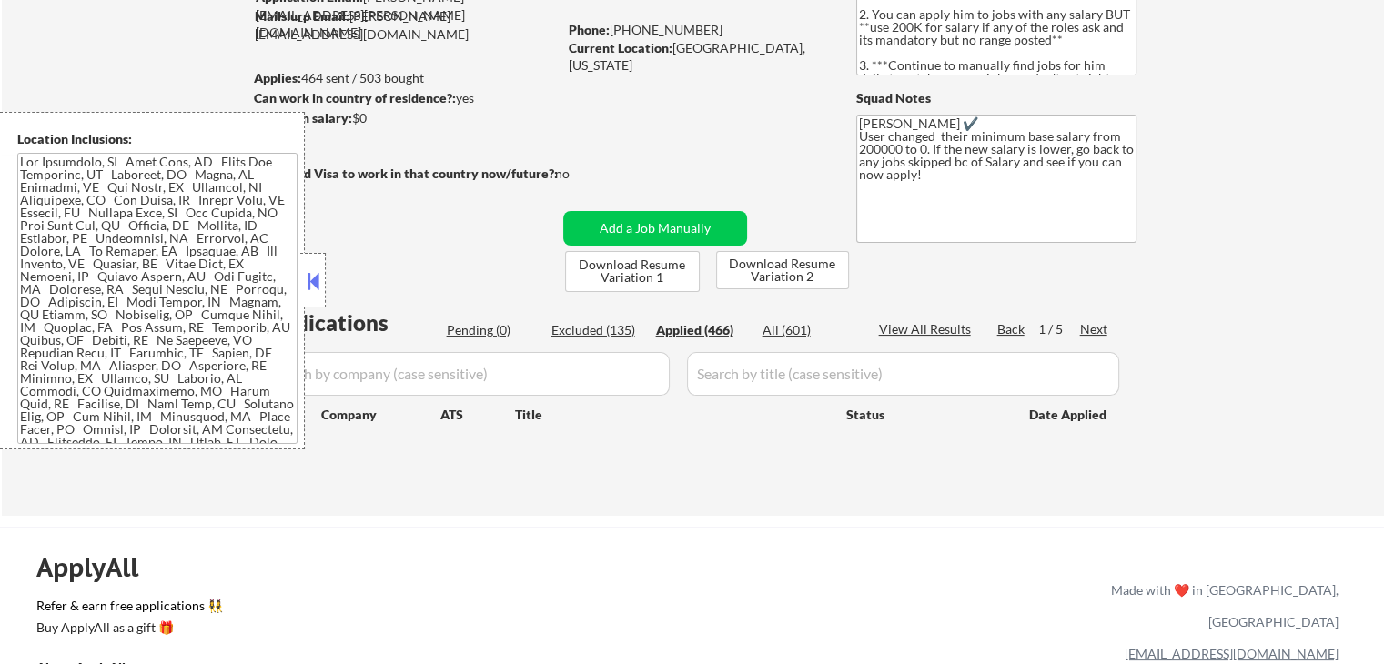
select select ""applied""
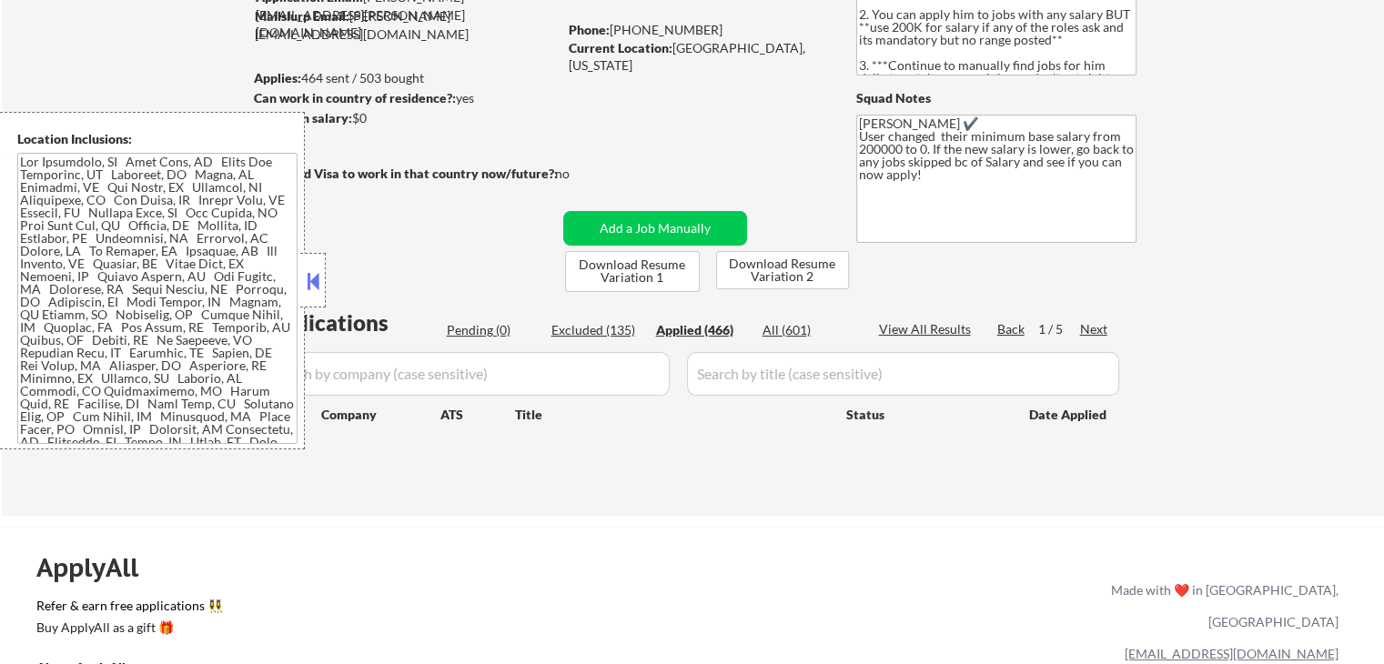
select select ""applied""
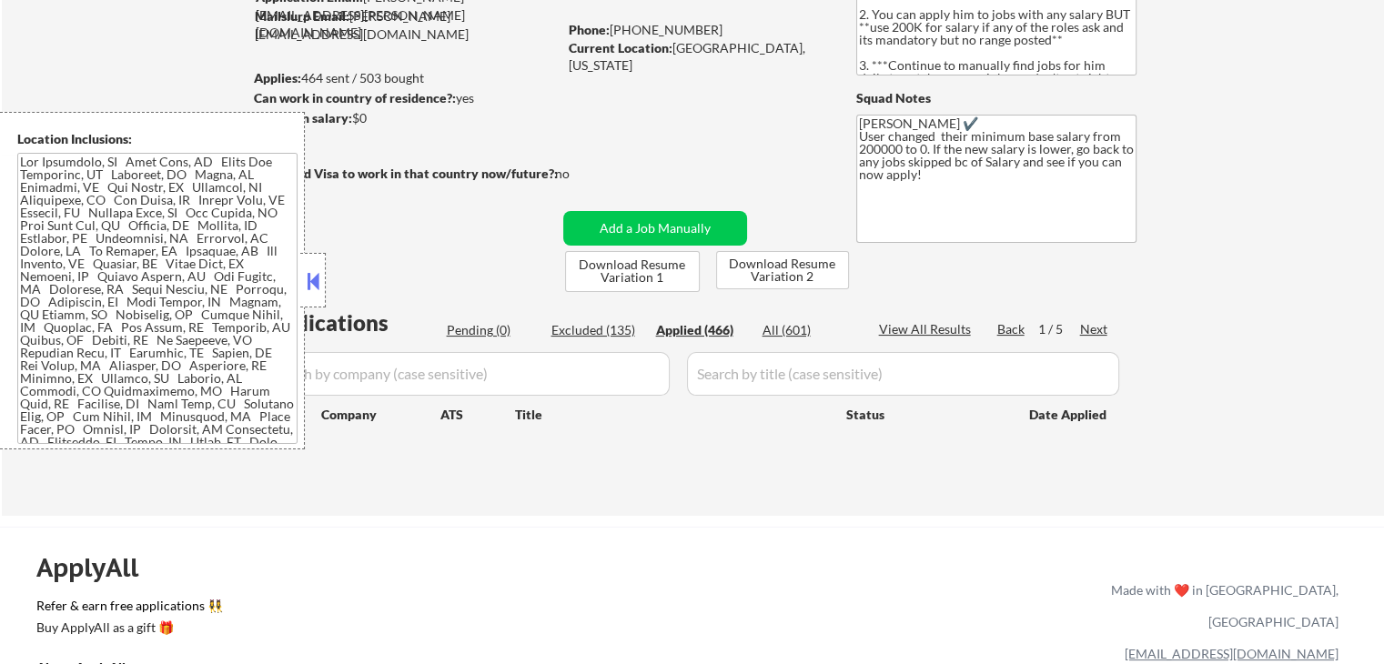
select select ""applied""
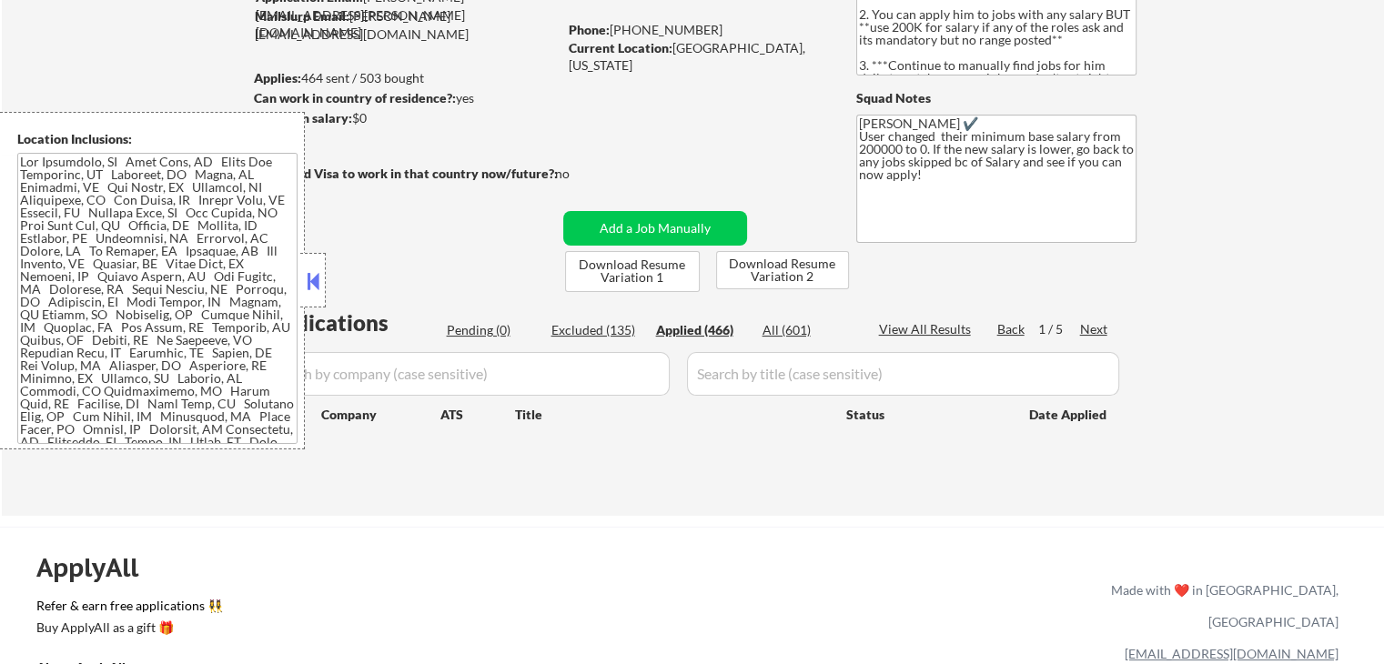
select select ""applied""
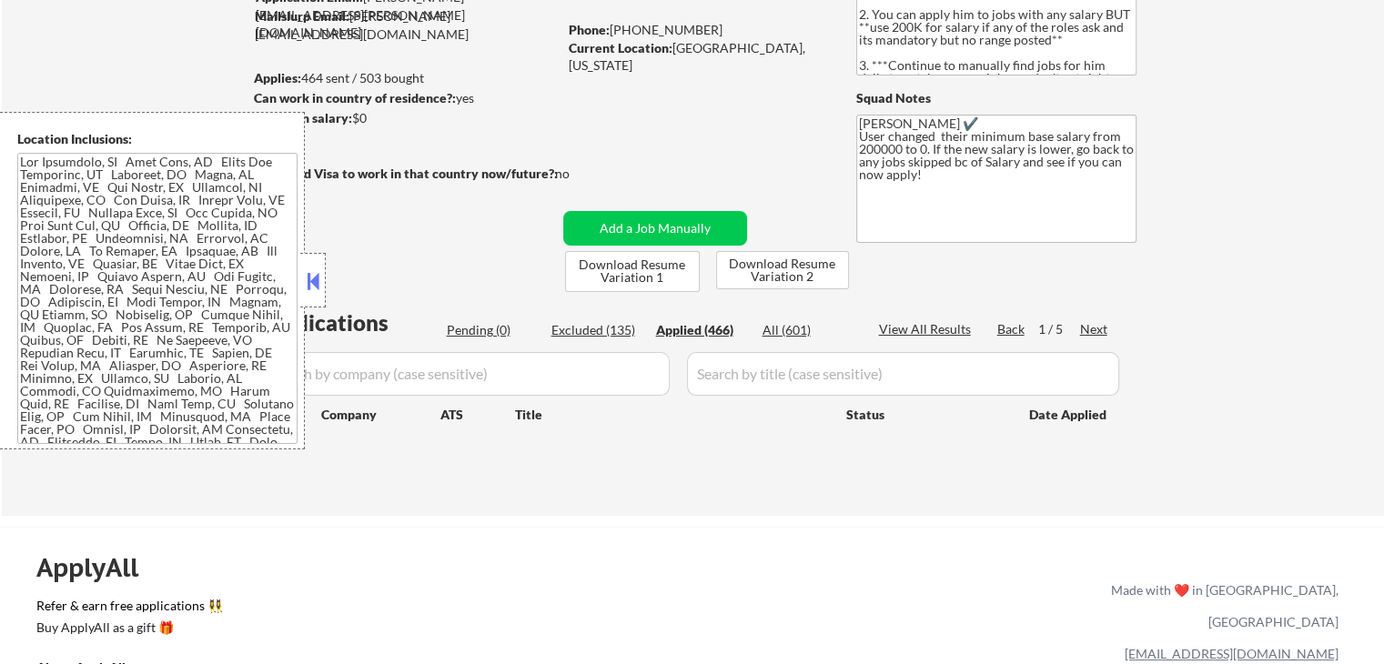
select select ""applied""
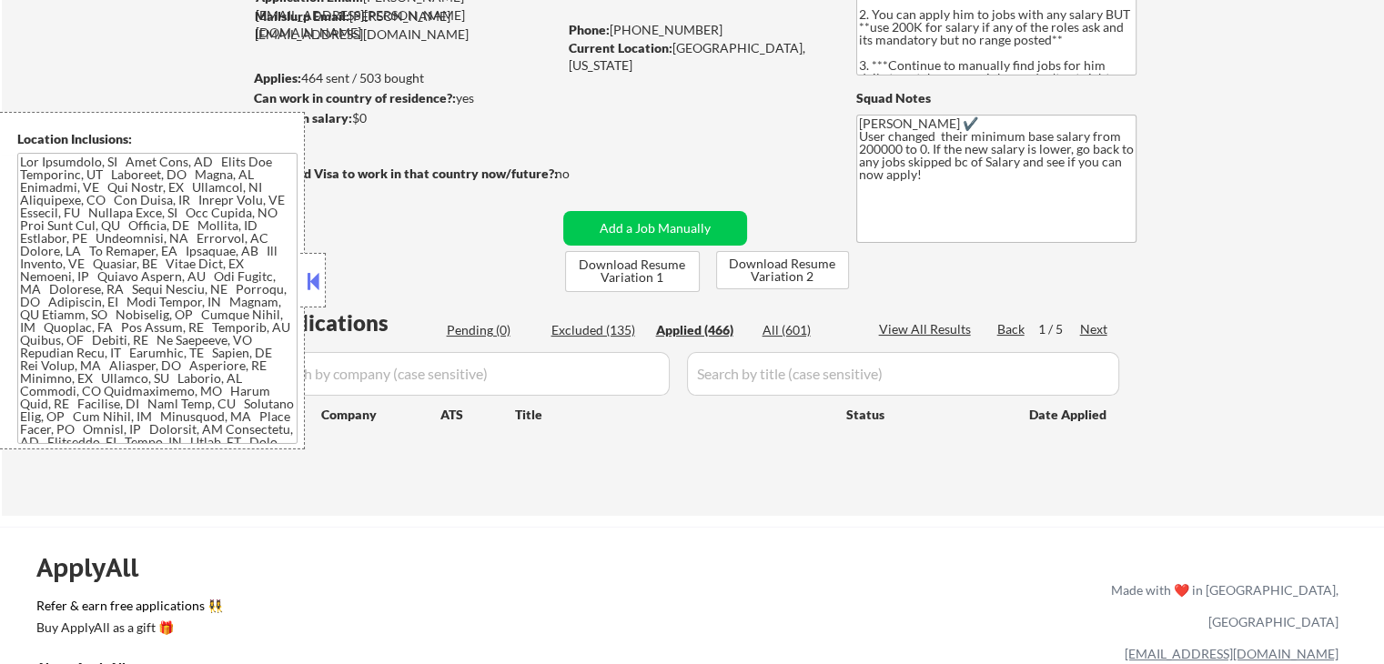
select select ""applied""
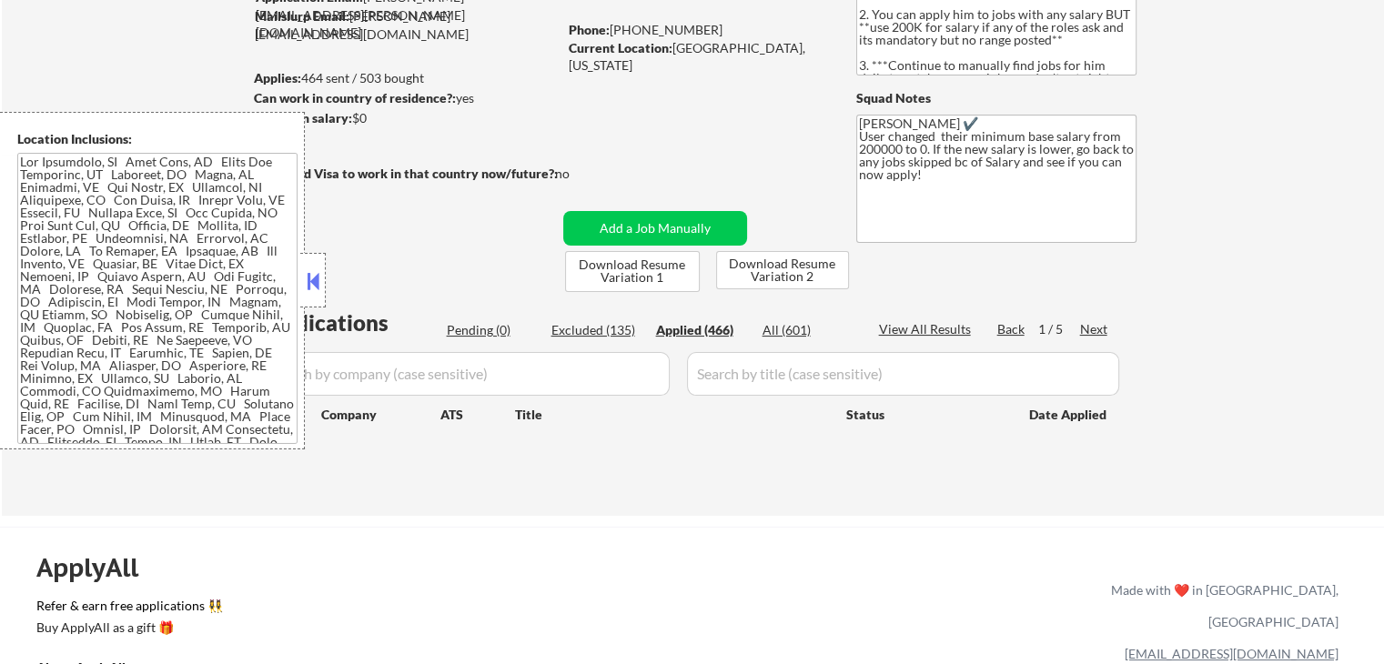
select select ""applied""
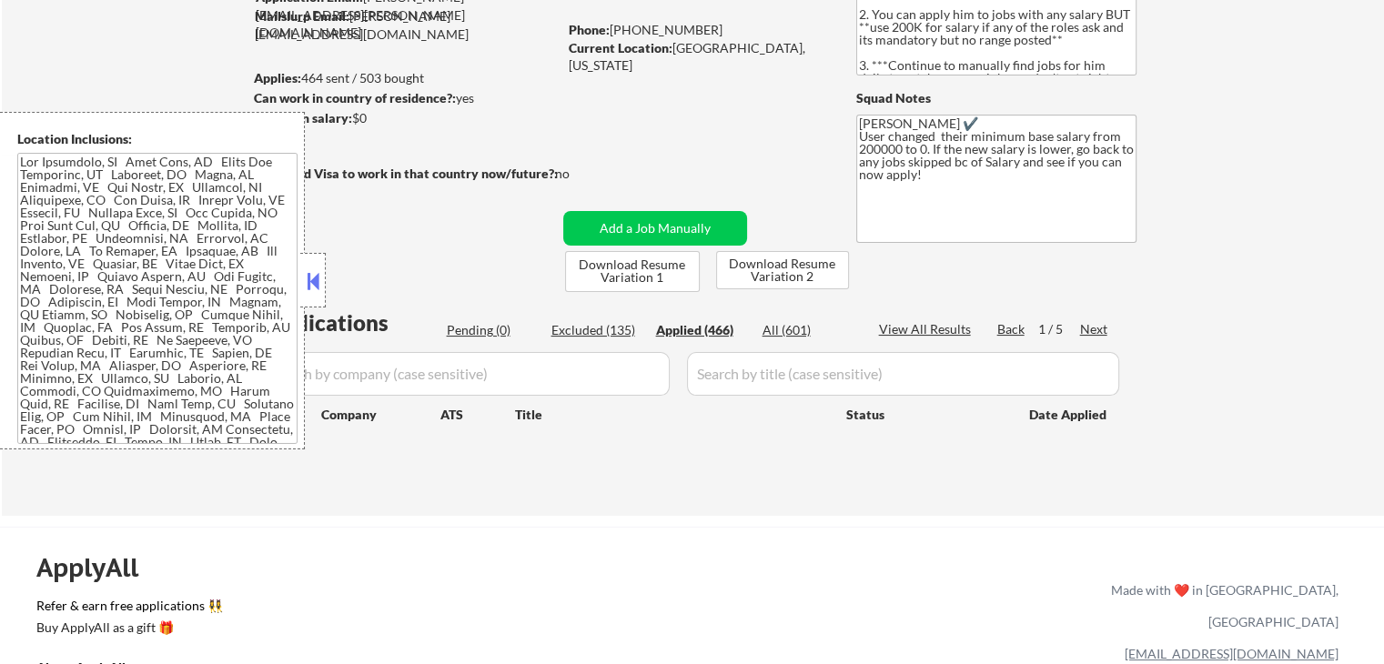
select select ""applied""
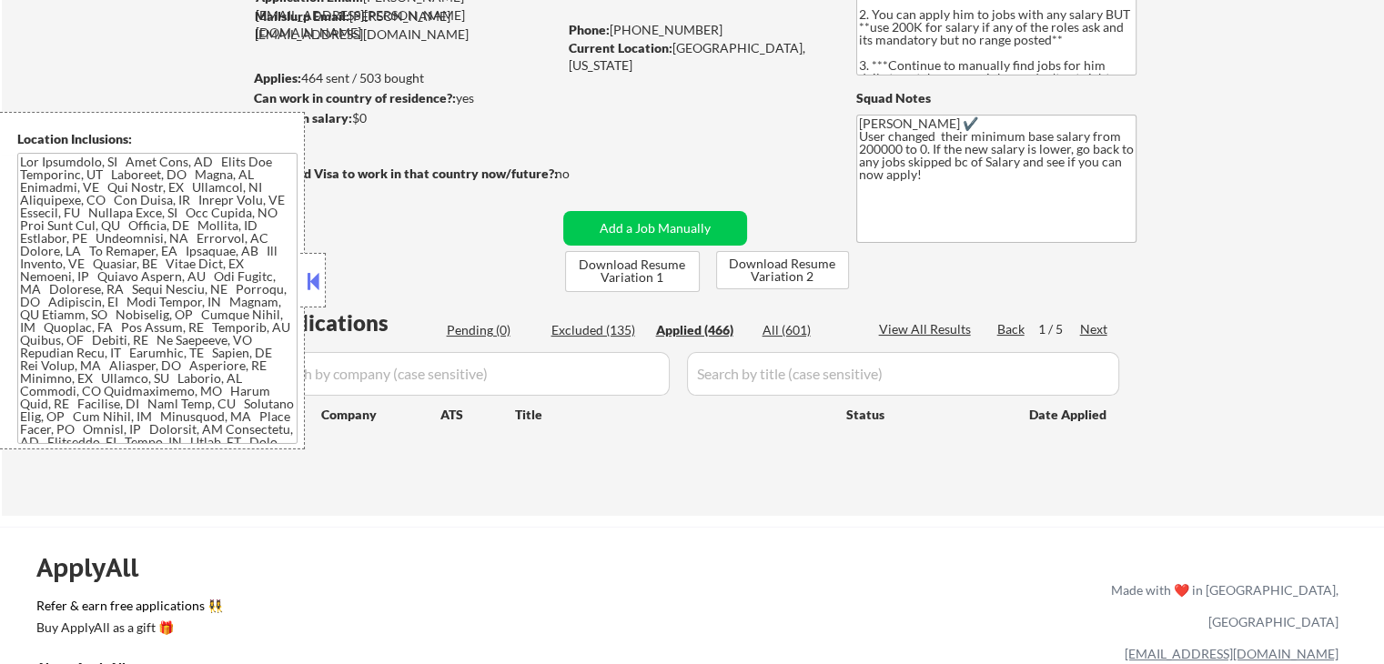
select select ""applied""
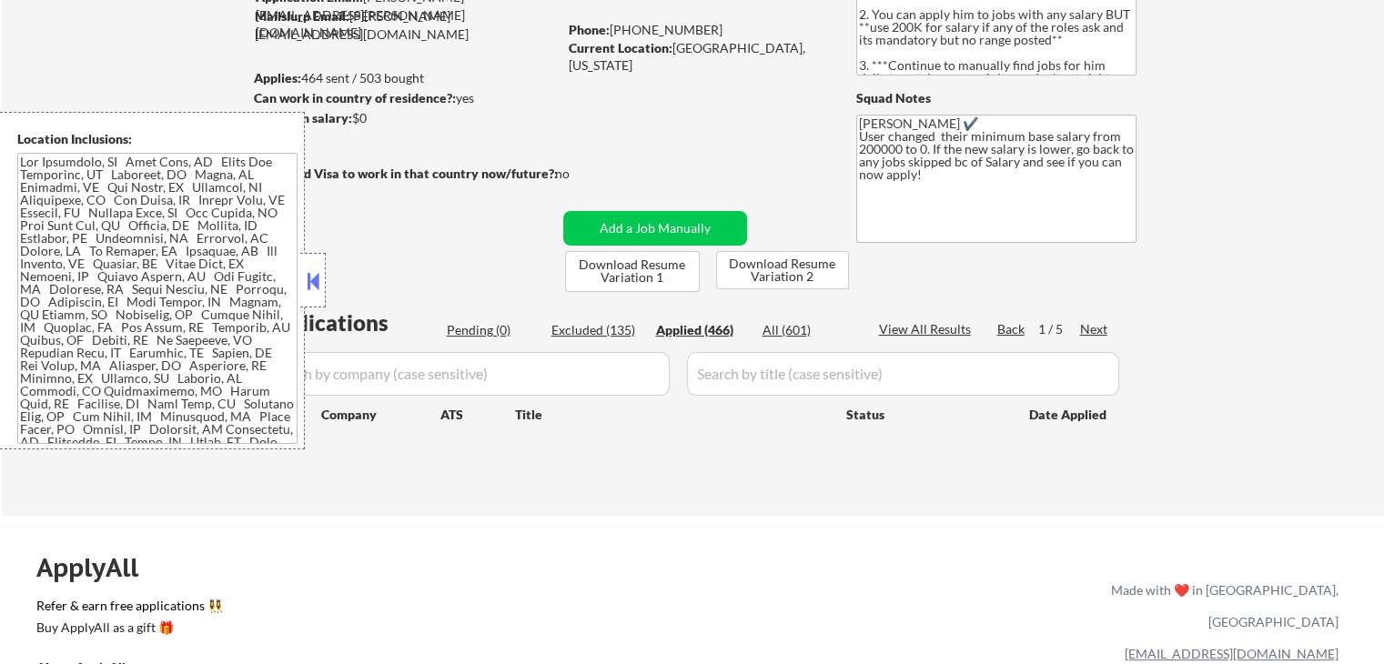
select select ""applied""
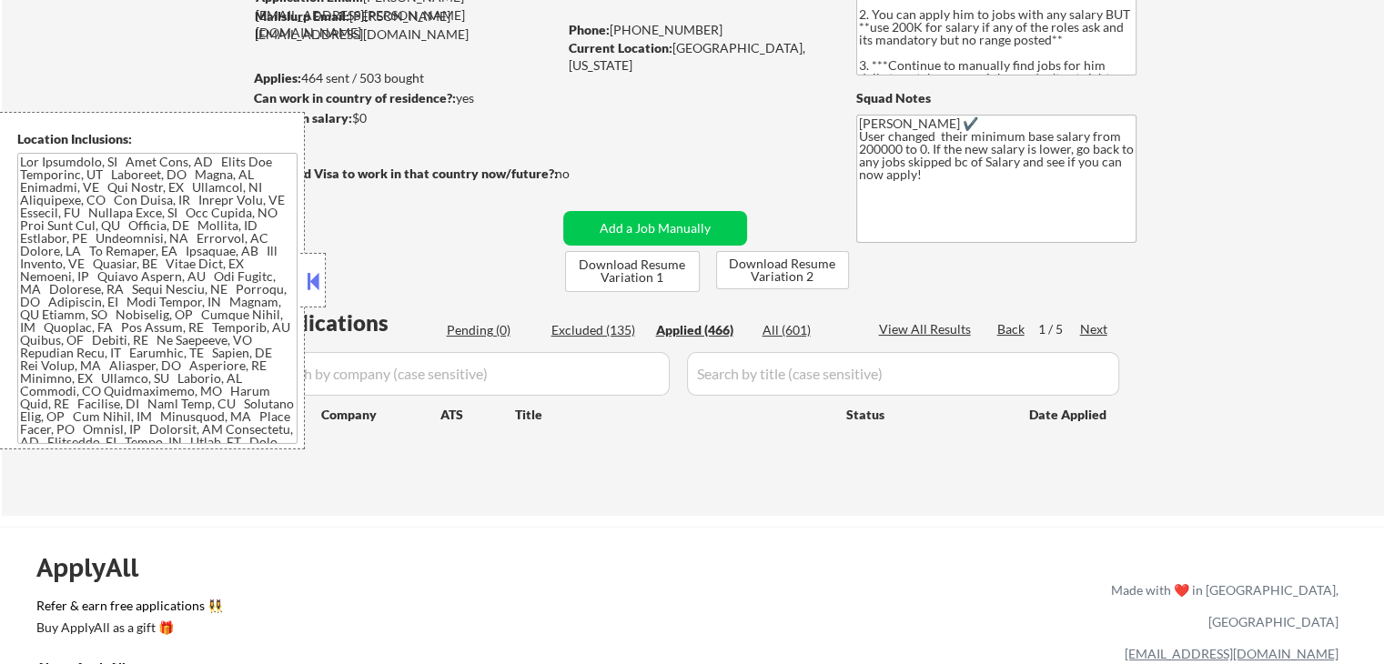
select select ""applied""
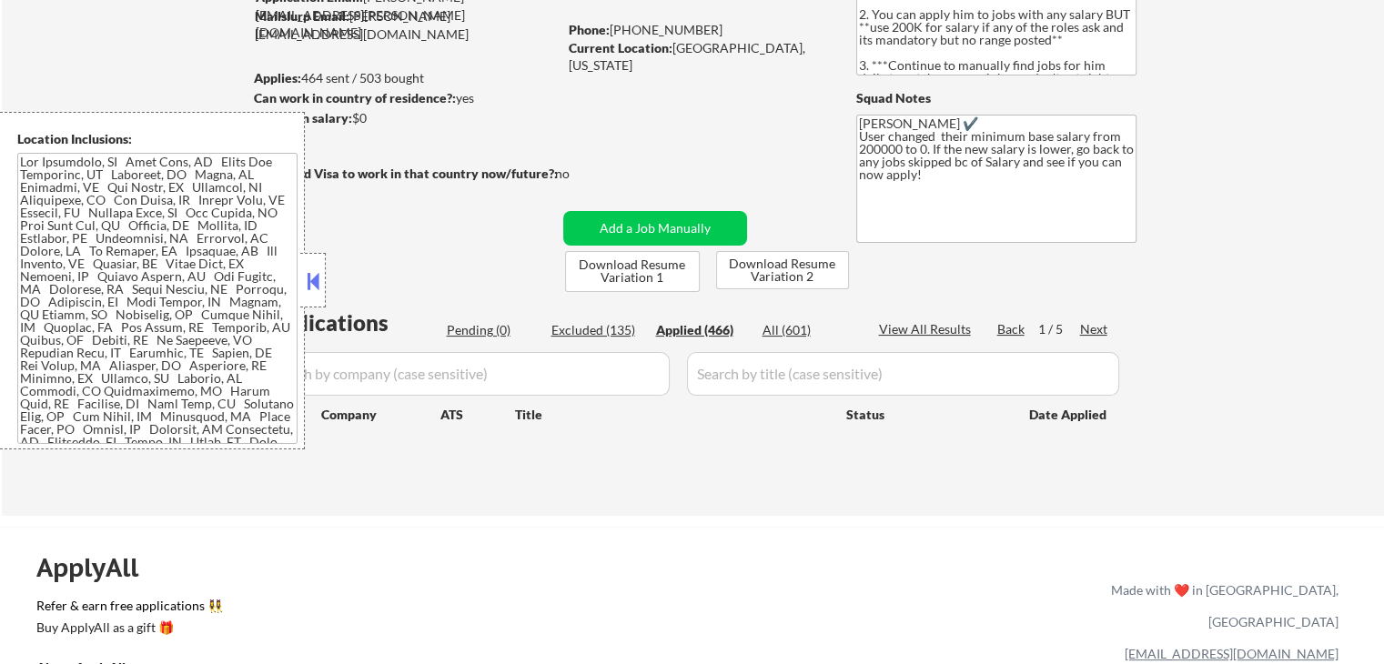
select select ""applied""
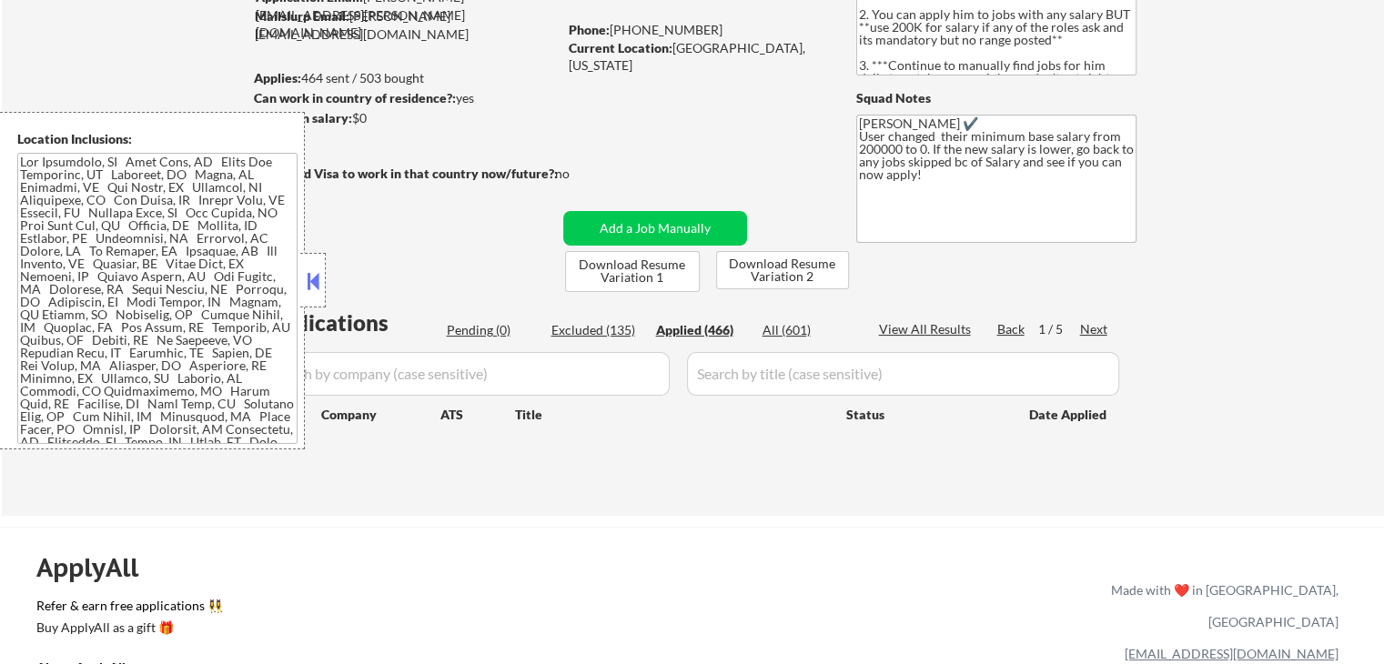
select select ""applied""
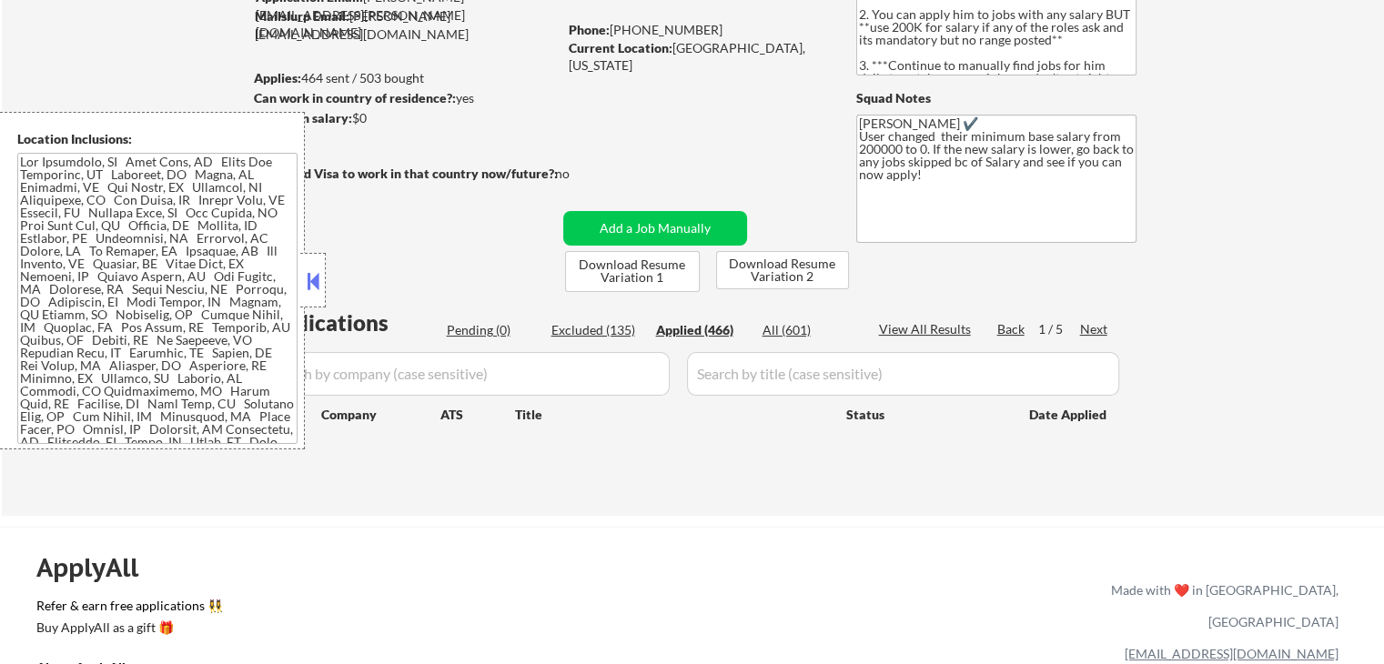
select select ""applied""
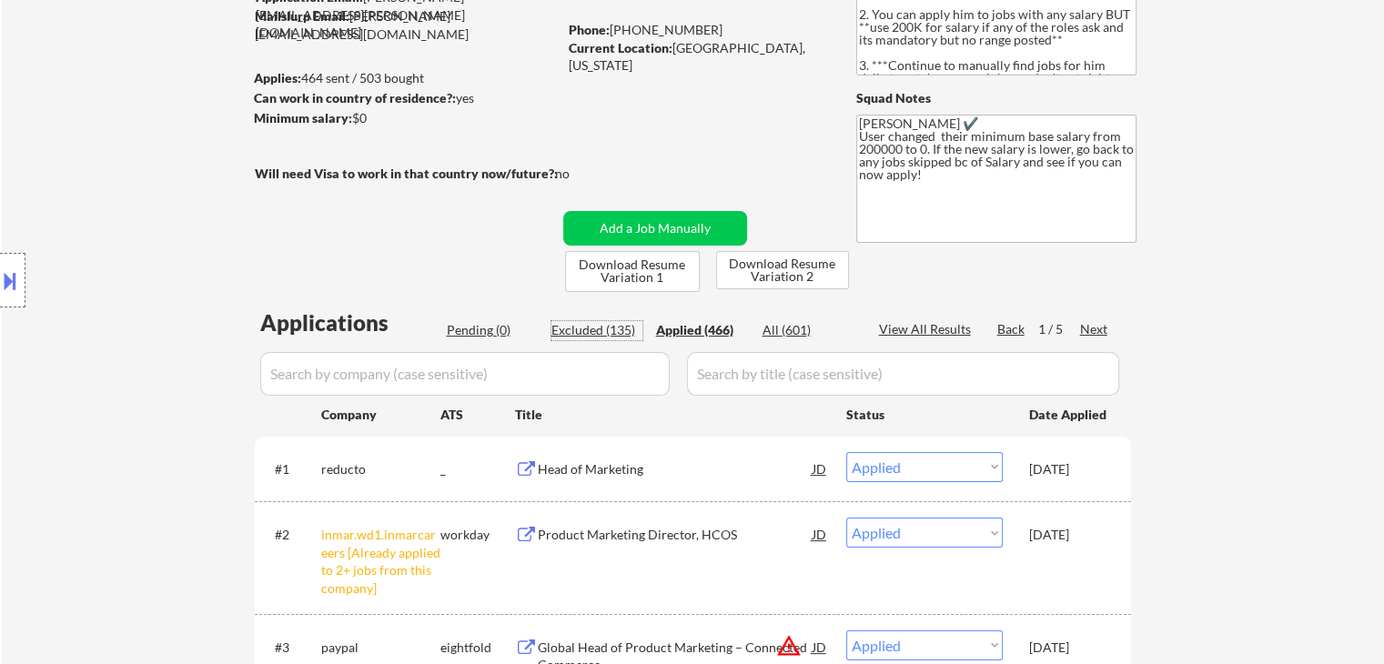
click at [586, 325] on div "Excluded (135)" at bounding box center [596, 330] width 91 height 18
select select ""excluded__expired_""
select select ""excluded""
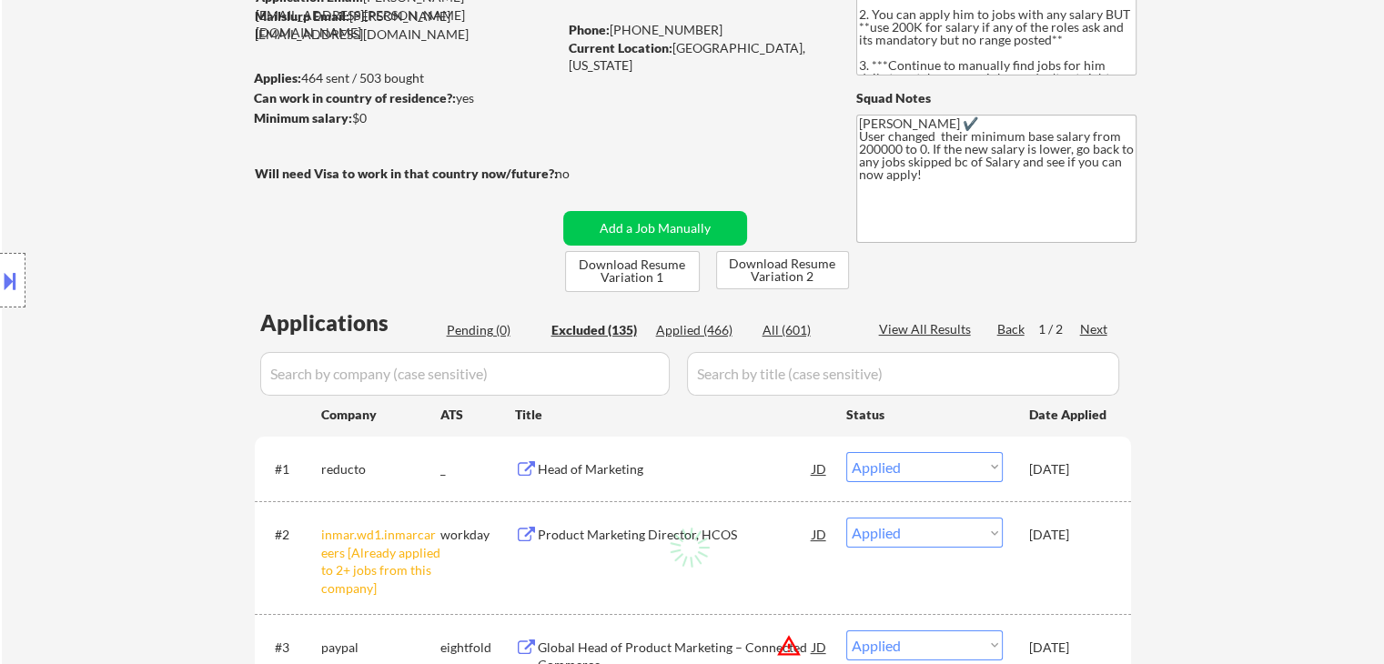
select select ""excluded__location_""
select select ""excluded__expired_""
select select ""excluded""
select select ""excluded__expired_""
select select ""excluded__location_""
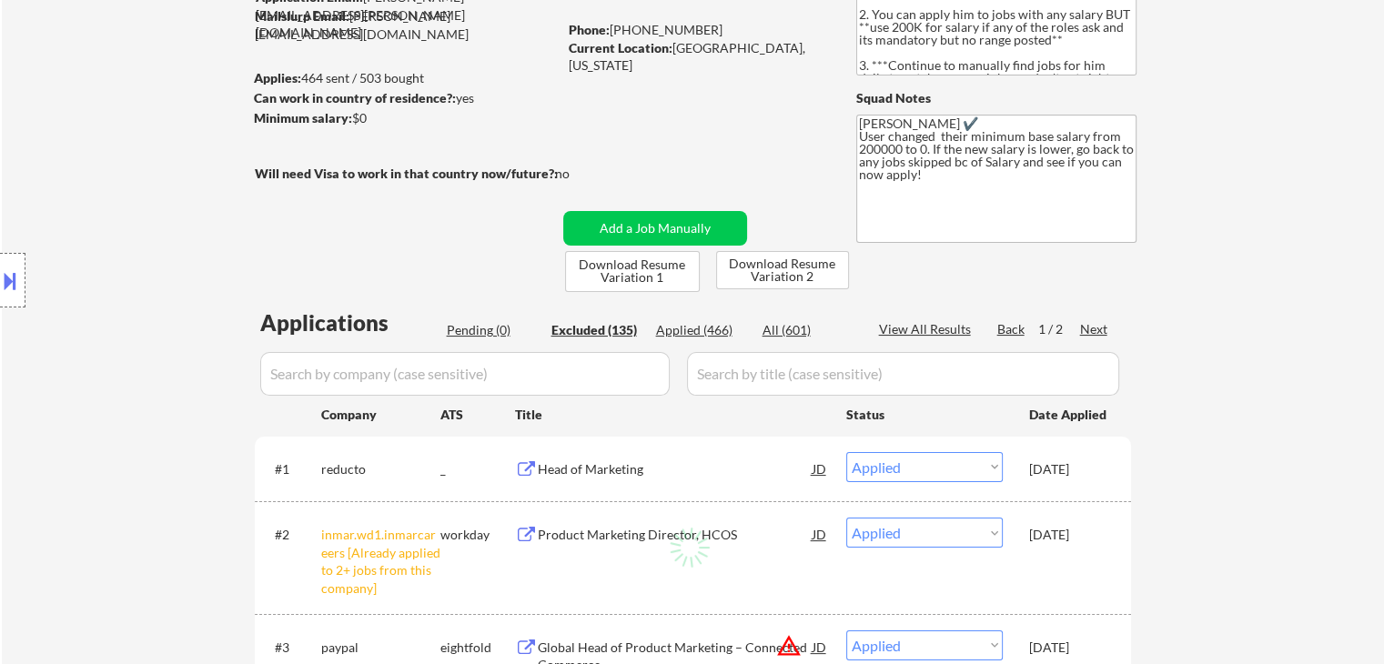
select select ""excluded__location_""
select select ""excluded__other_""
select select ""excluded""
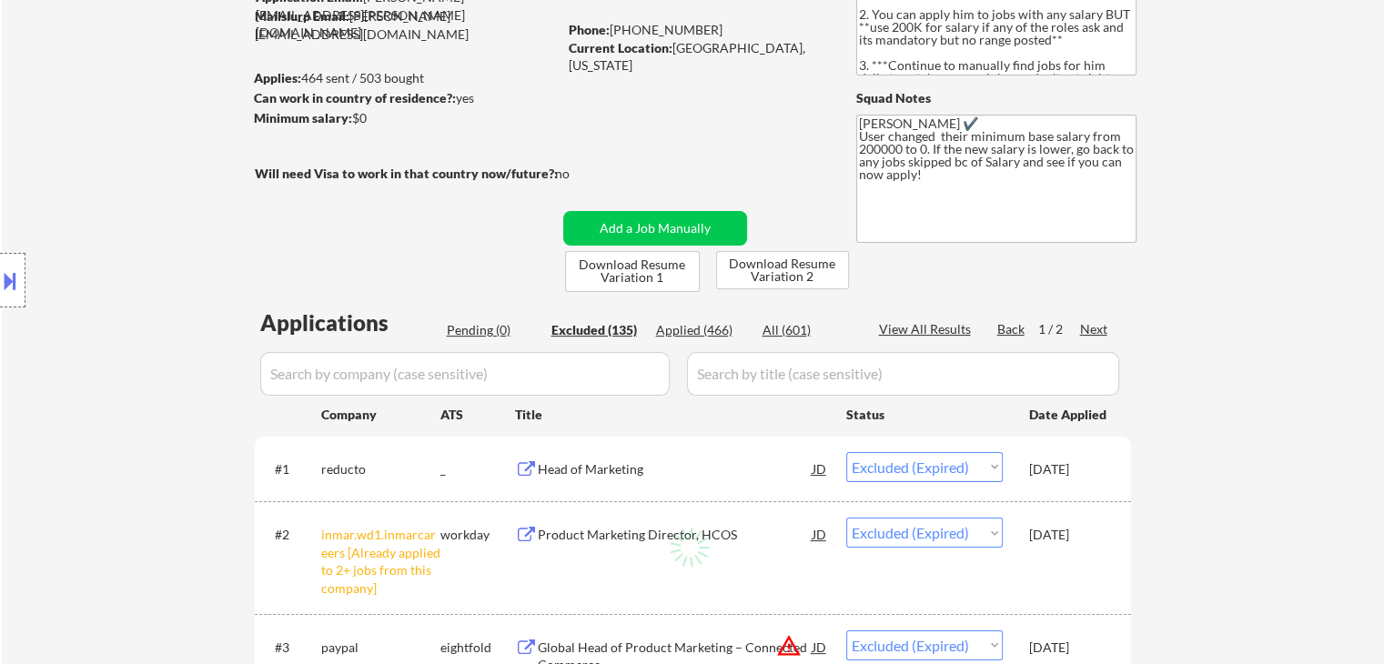
select select ""excluded__location_""
select select ""excluded""
select select ""excluded__location_""
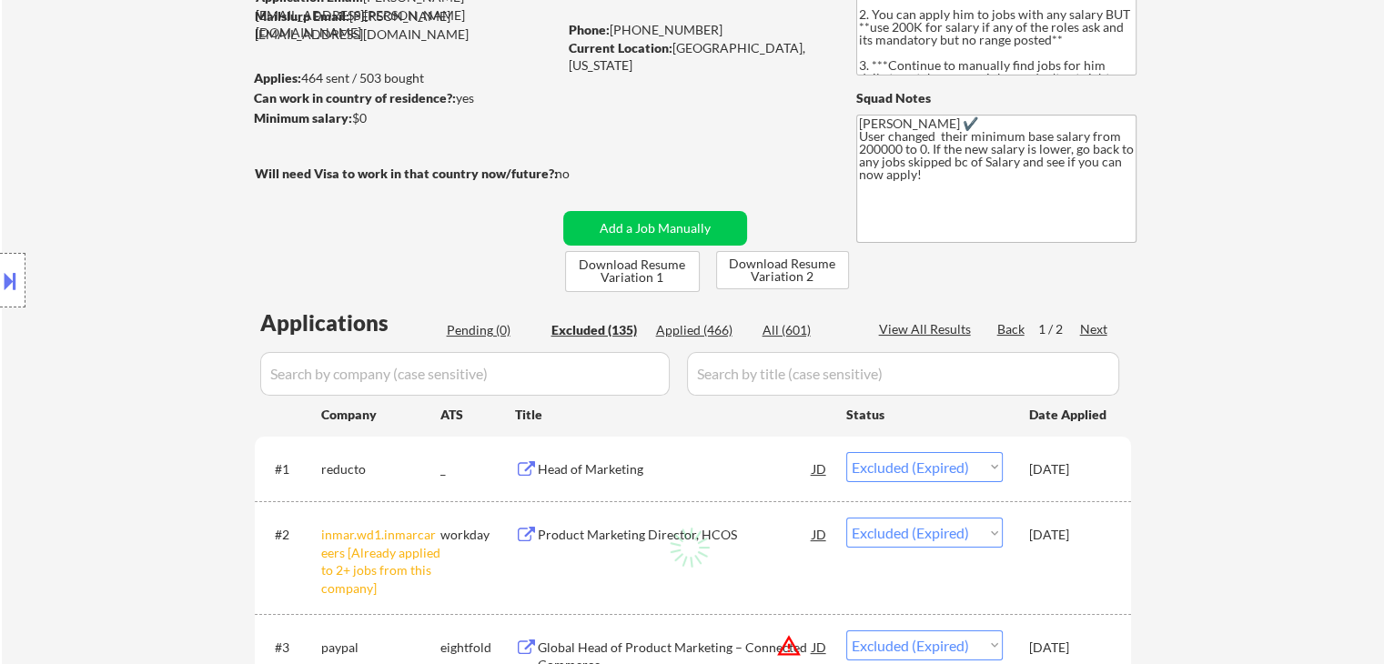
select select ""excluded__location_""
select select ""excluded__expired_""
select select ""excluded""
select select ""excluded__expired_""
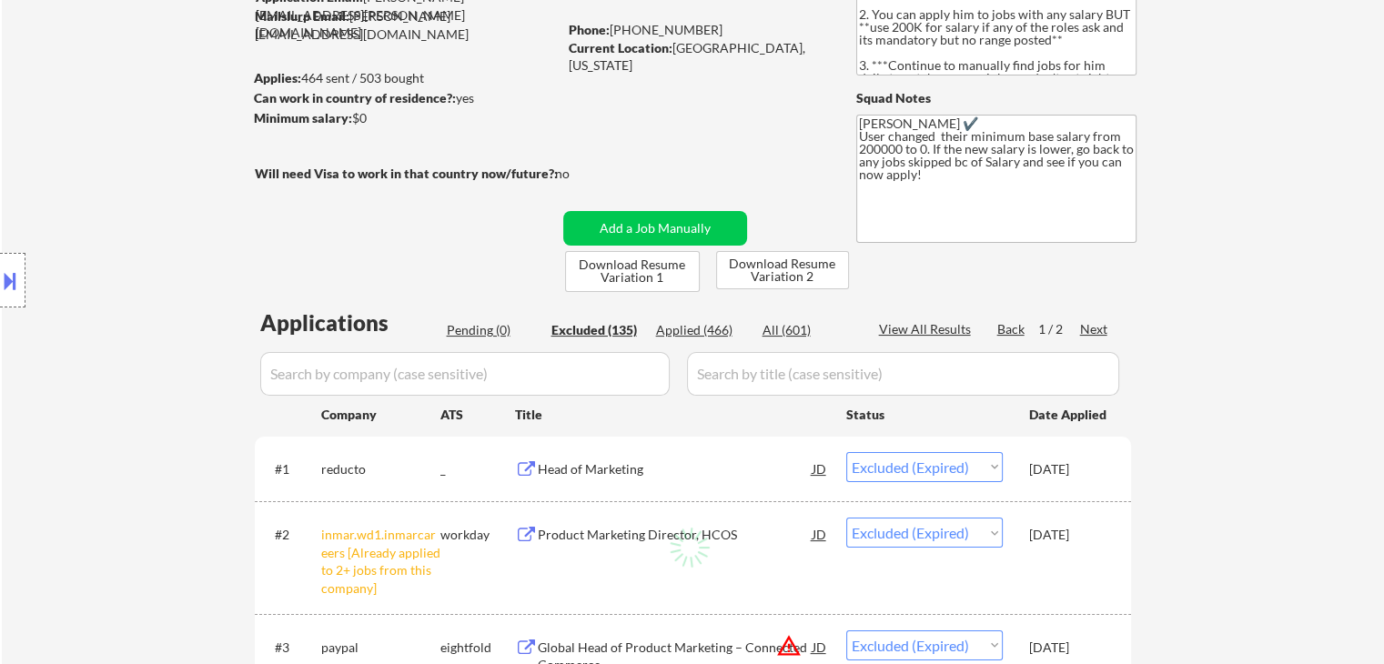
select select ""excluded__location_""
select select ""excluded""
select select ""excluded__other_""
select select ""excluded""
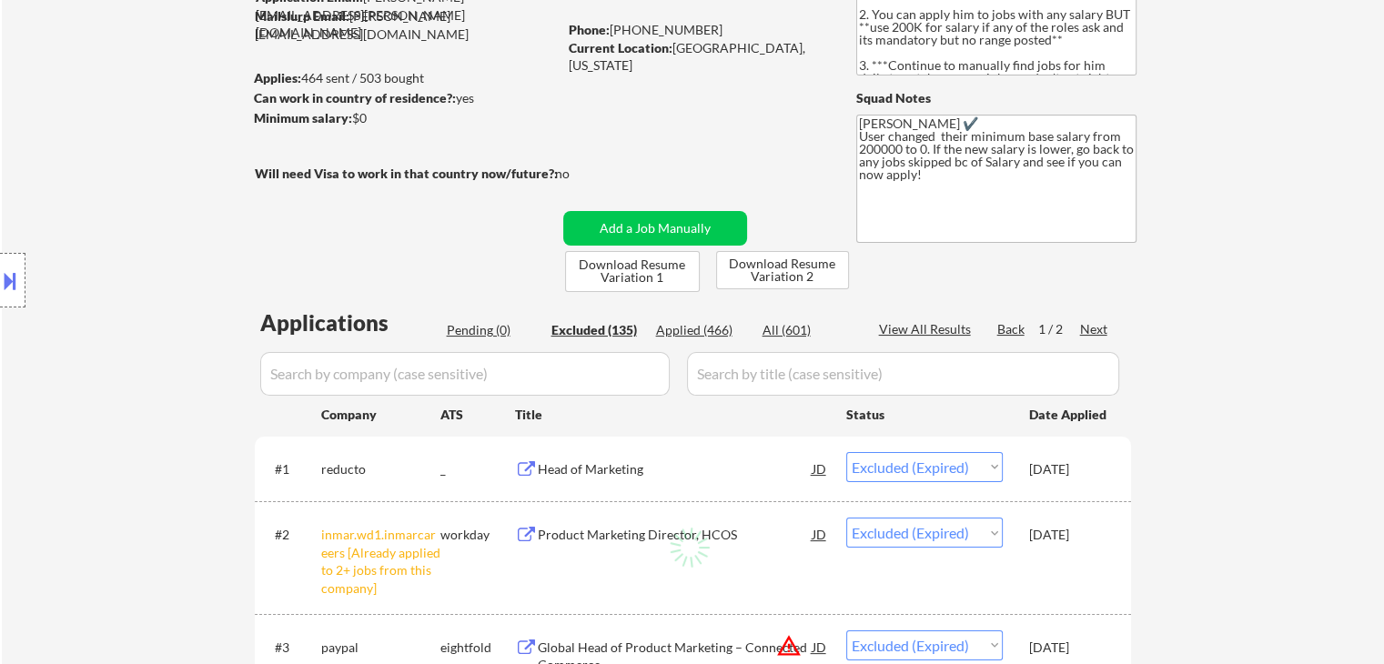
select select ""excluded__other_""
select select ""excluded__expired_""
select select ""excluded""
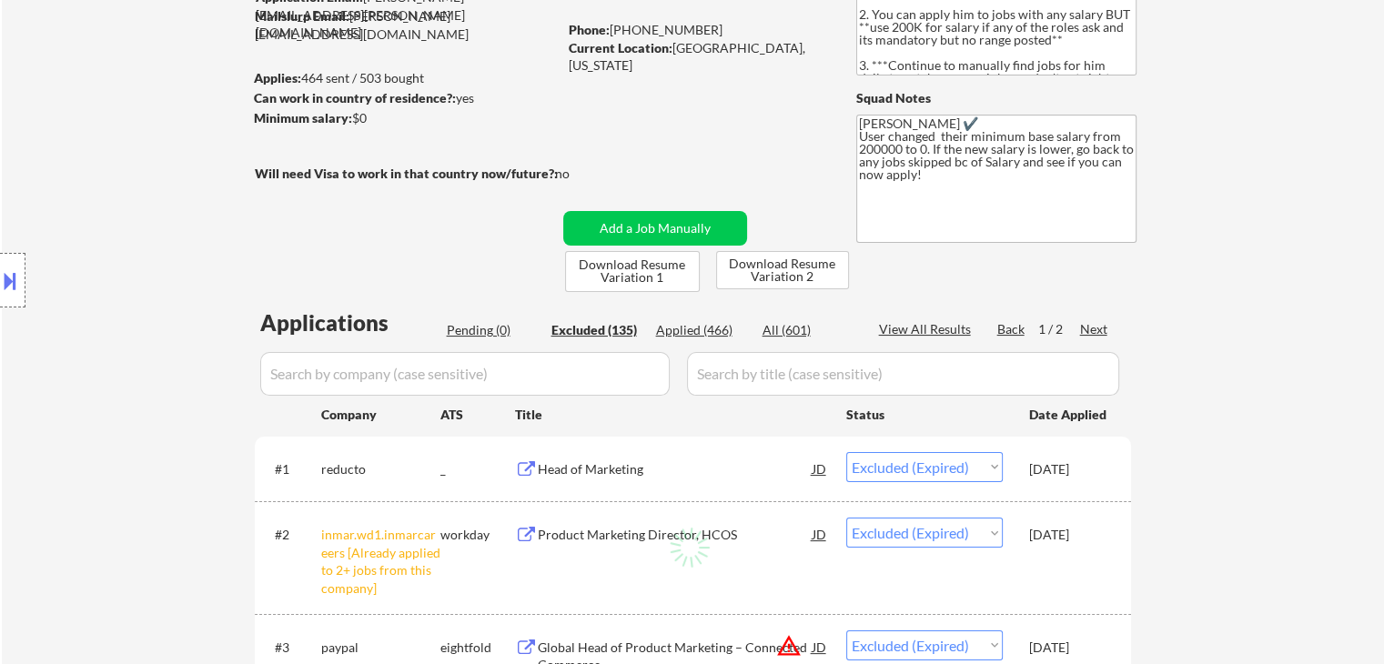
select select ""excluded__location_""
select select ""excluded__expired_""
select select ""excluded""
select select ""excluded__expired_""
select select ""excluded__other_""
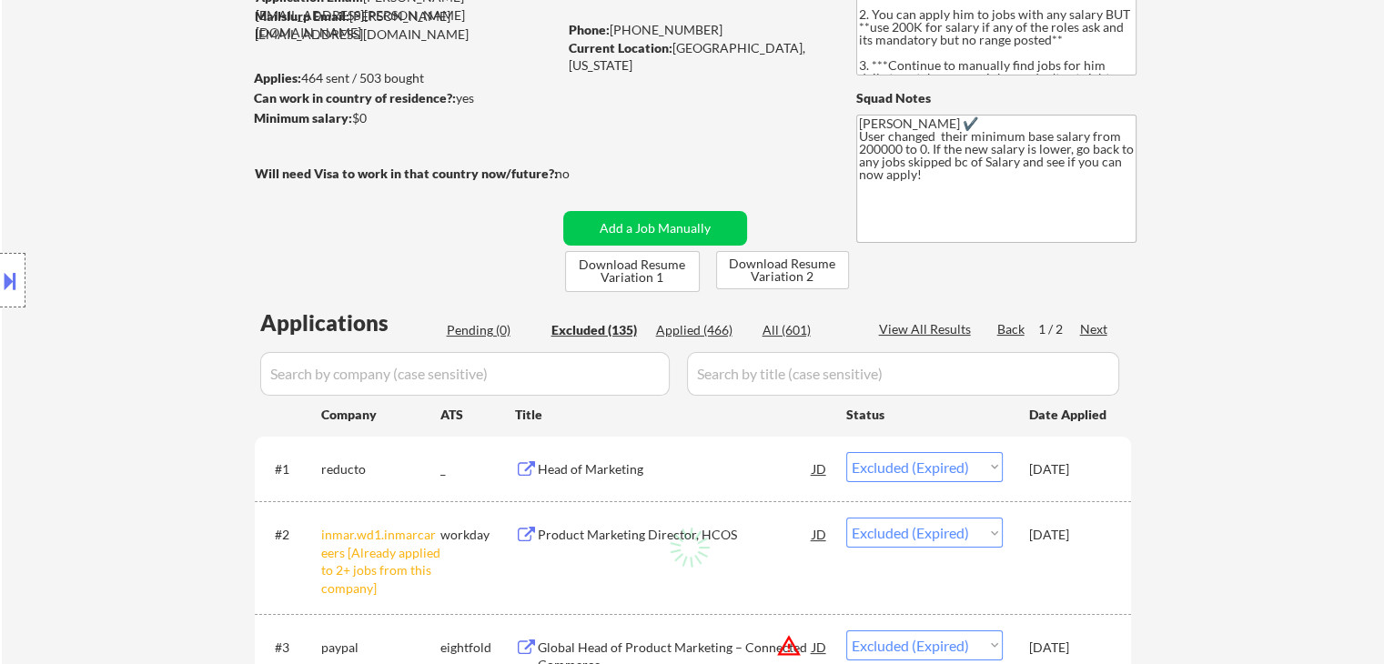
select select ""excluded__expired_""
select select ""excluded__other_""
select select ""excluded""
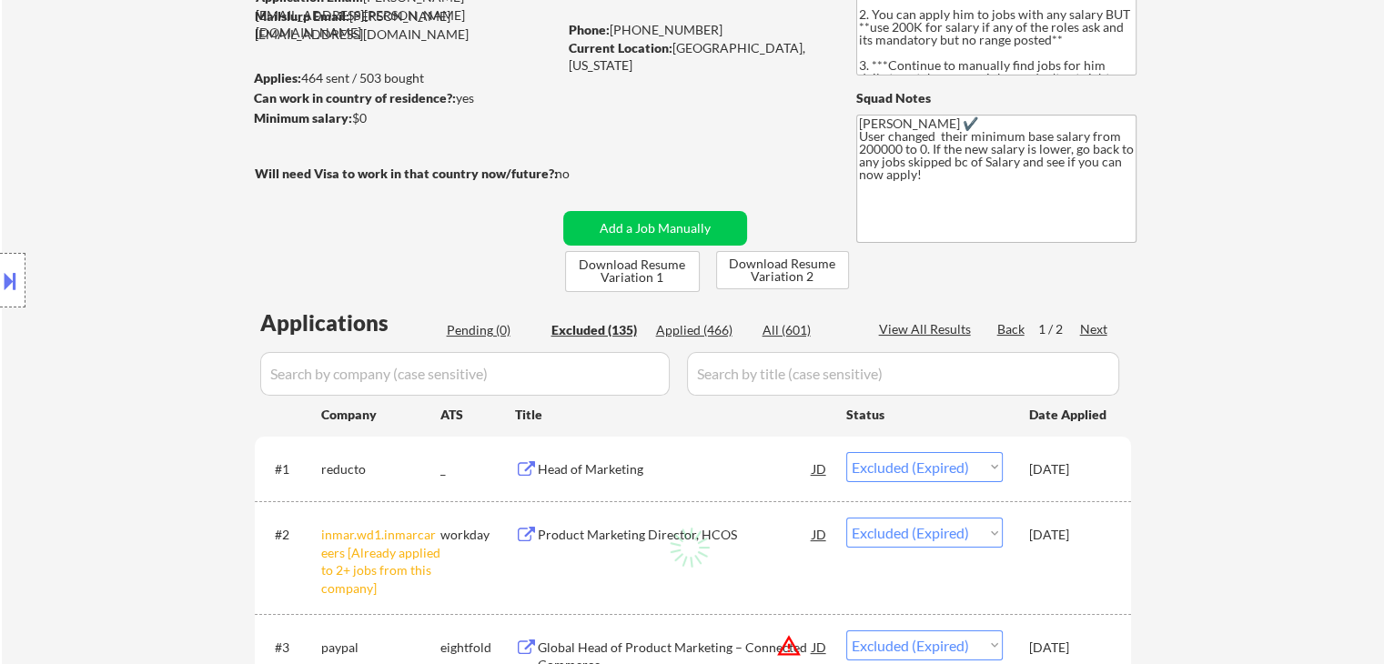
select select ""excluded__other_""
select select ""excluded""
select select ""excluded__location_""
select select ""excluded""
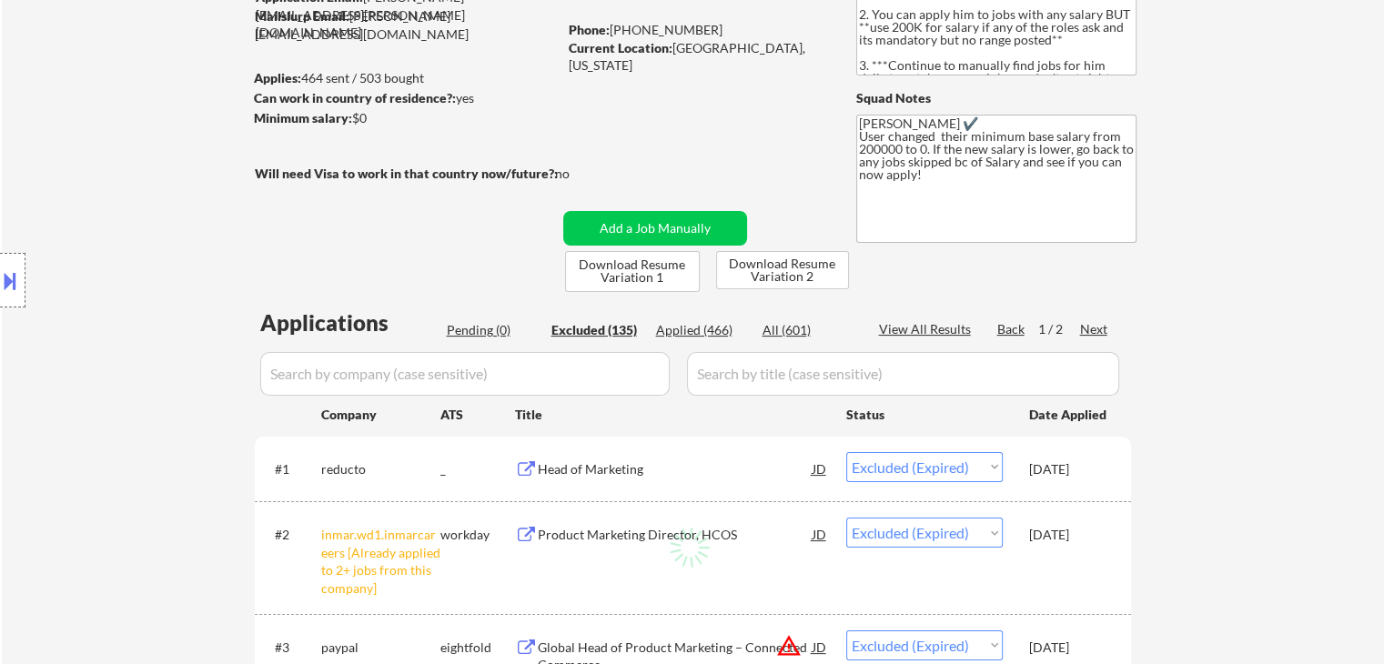
select select ""excluded__expired_""
select select ""excluded""
select select ""excluded__other_""
select select ""excluded""
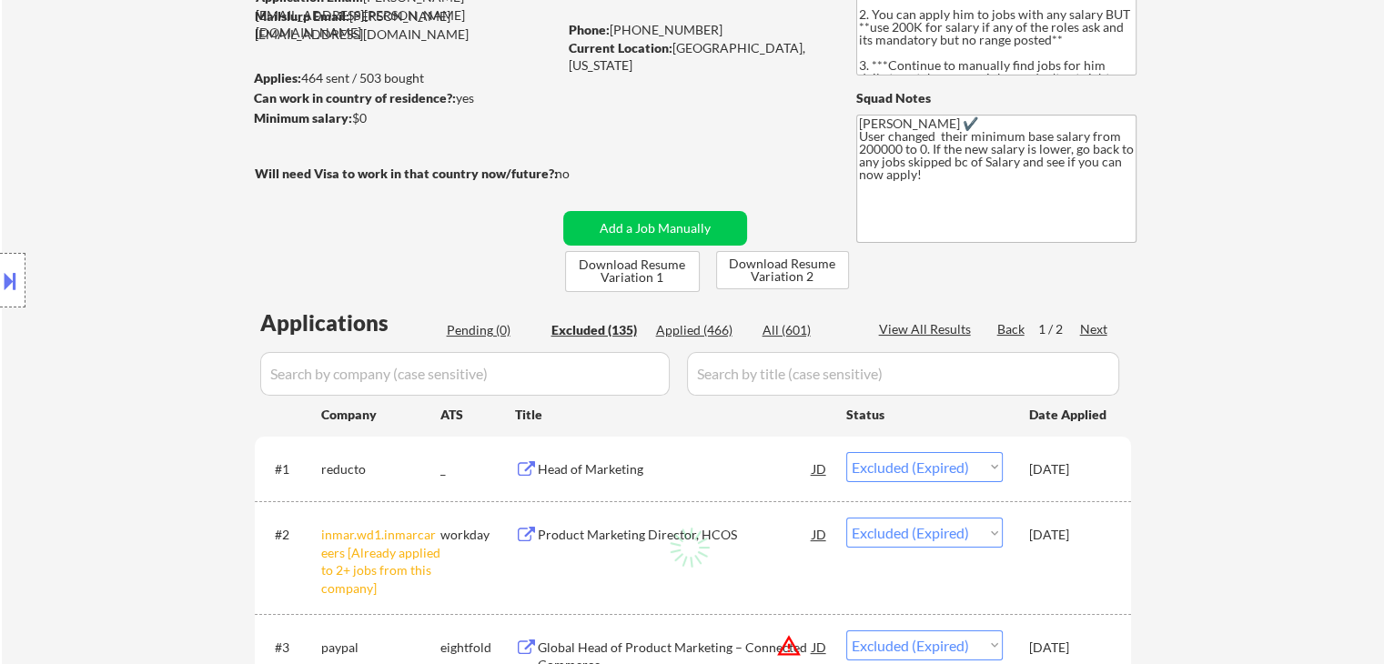
select select ""excluded__location_""
select select ""excluded""
select select ""excluded__expired_""
select select ""excluded__location_""
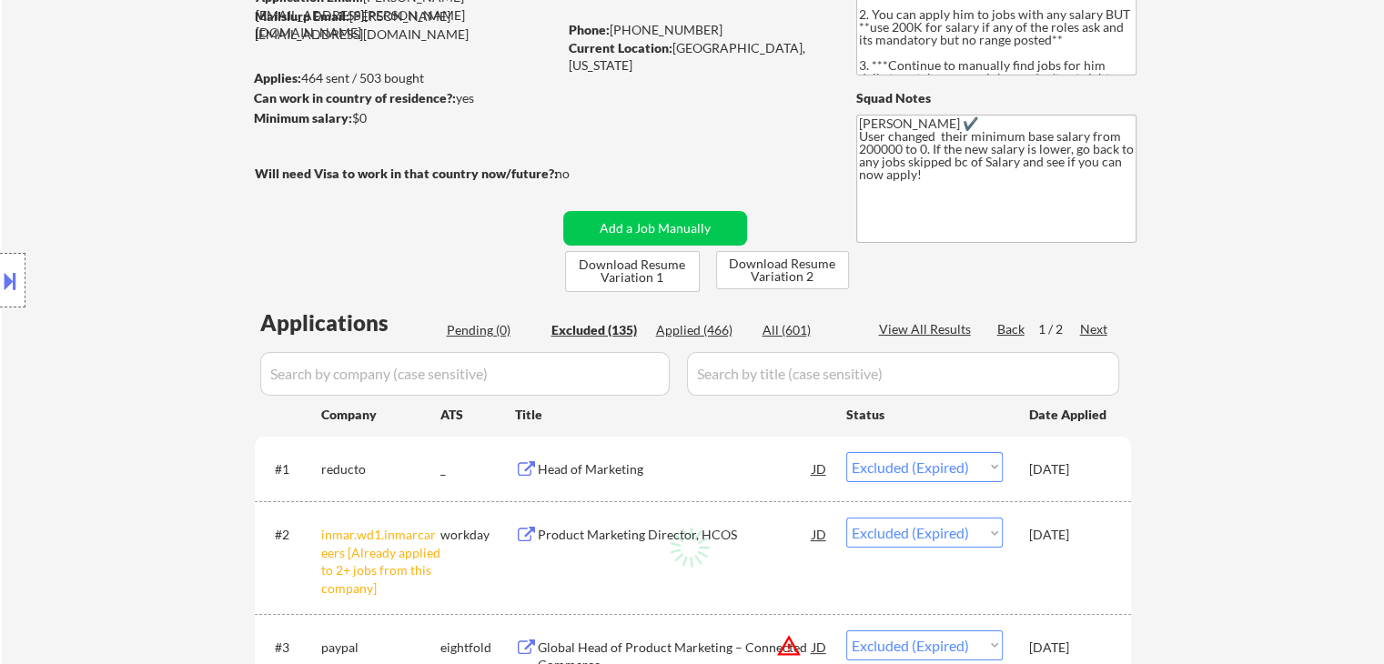
select select ""excluded""
select select ""excluded__expired_""
select select ""excluded""
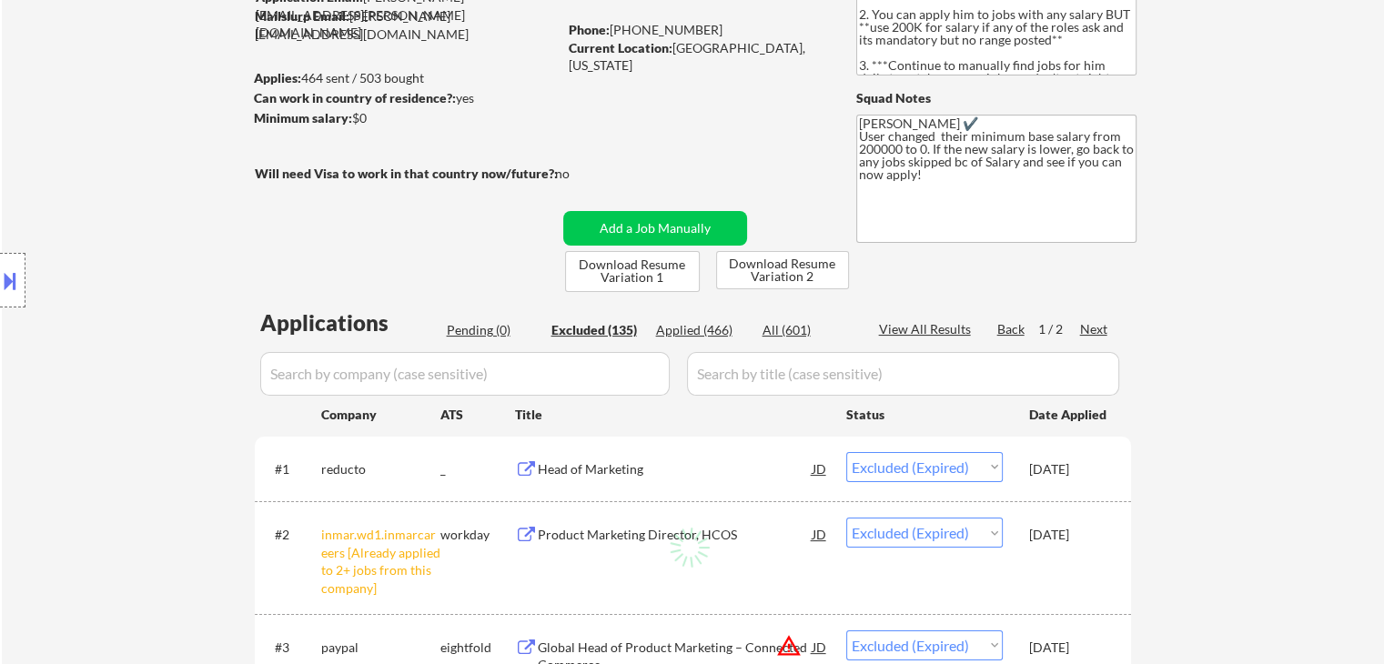
select select ""excluded__location_""
select select ""excluded""
select select ""excluded__location_""
select select ""excluded__expired_""
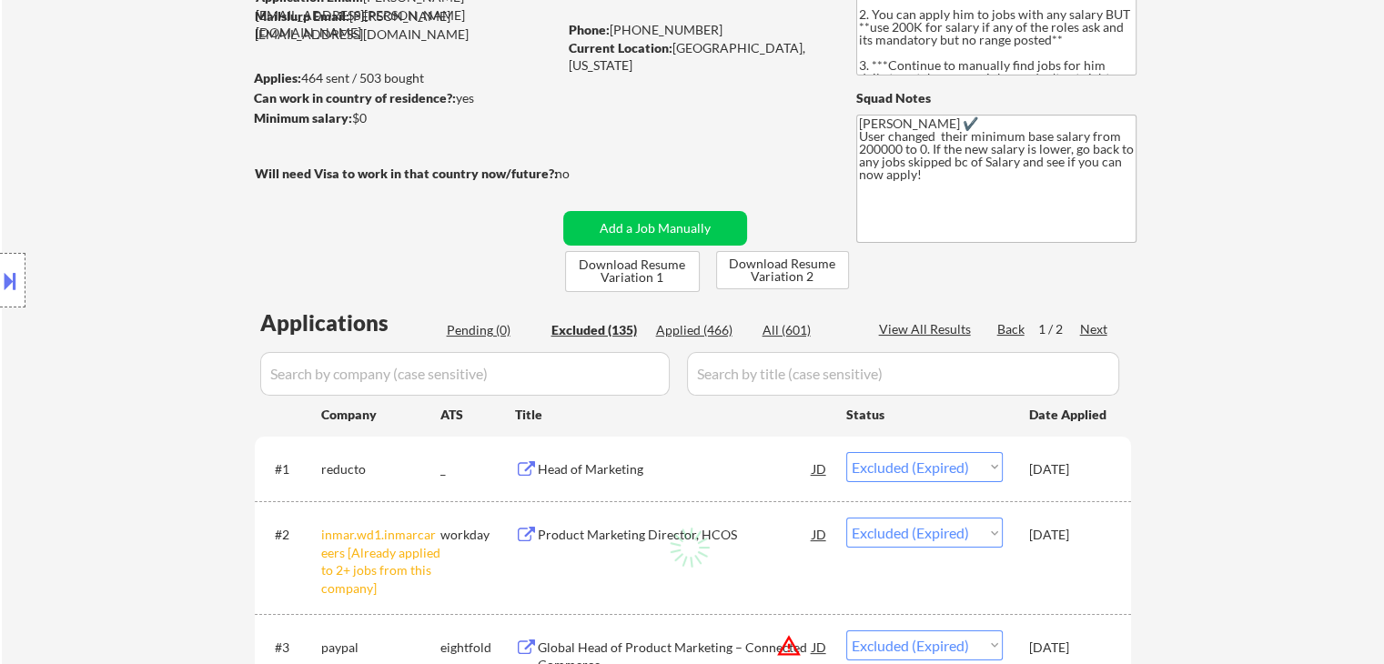
select select ""excluded__other_""
select select ""excluded__expired_""
select select ""excluded__other_""
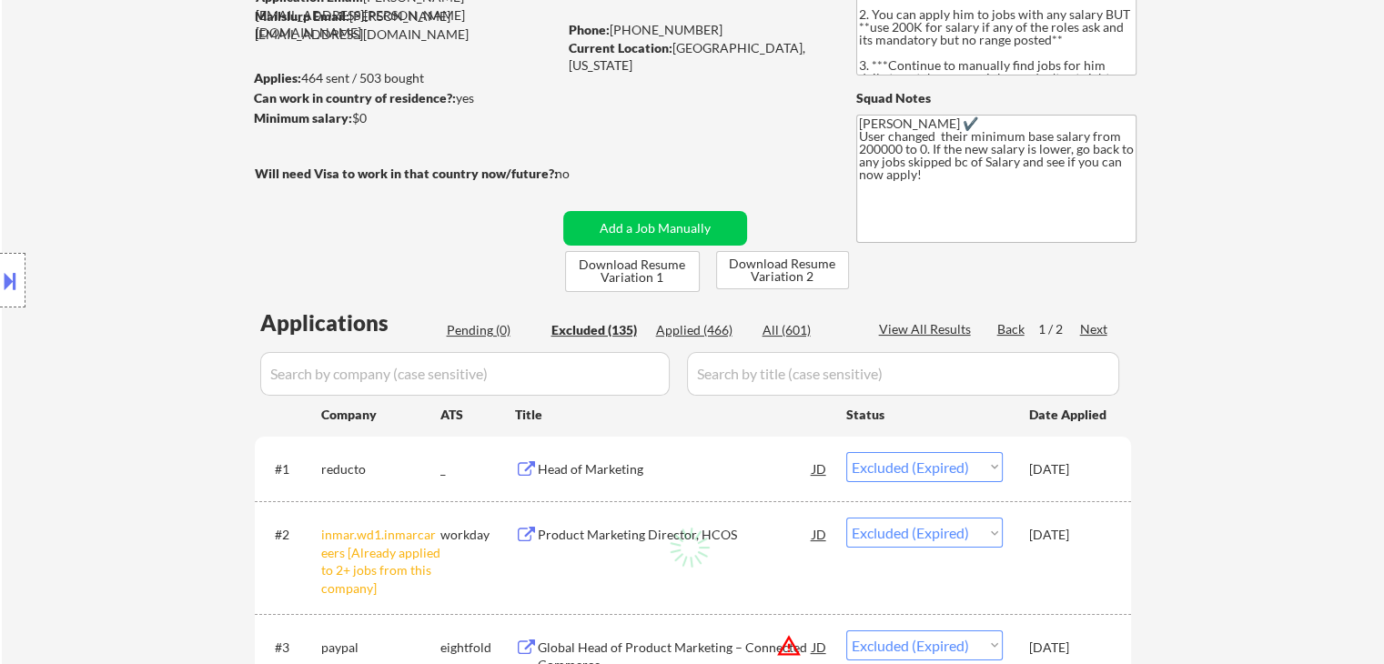
select select ""excluded__other_""
select select ""excluded__location_""
select select ""excluded__other_""
select select ""excluded__expired_""
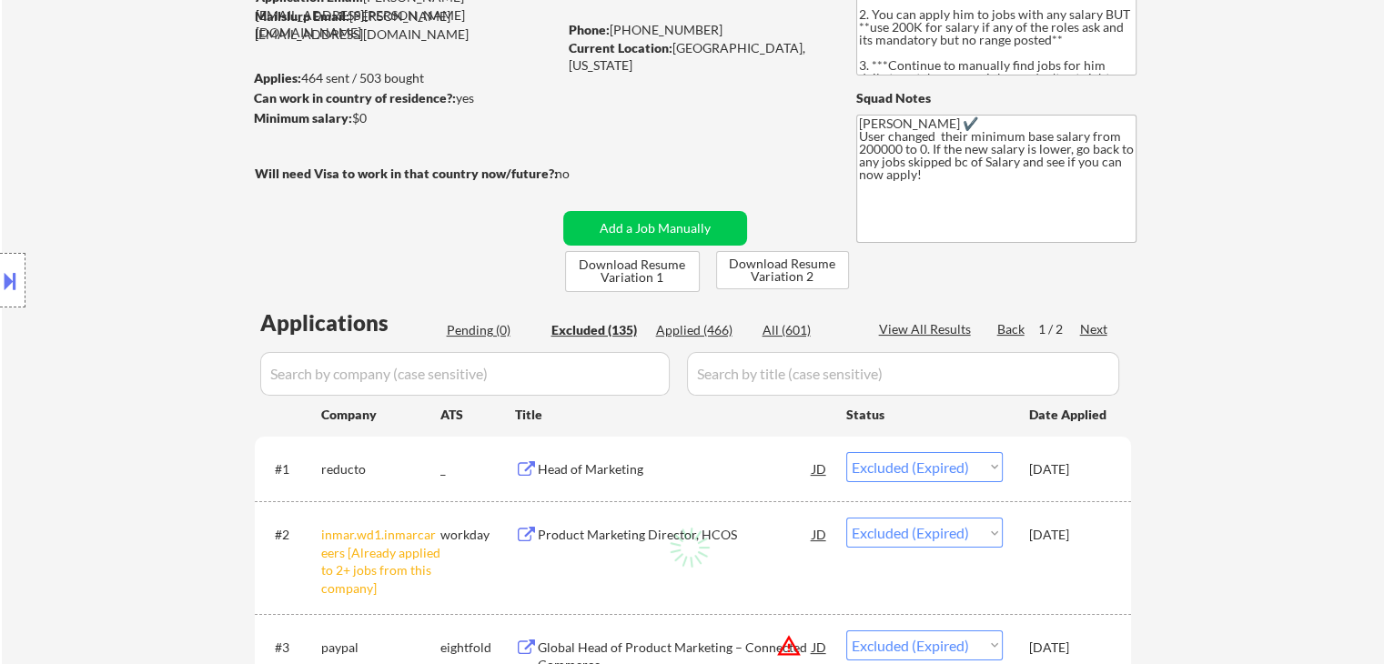
select select ""excluded""
select select ""excluded__bad_match_""
select select ""excluded""
select select ""excluded__expired_""
select select ""excluded__other_""
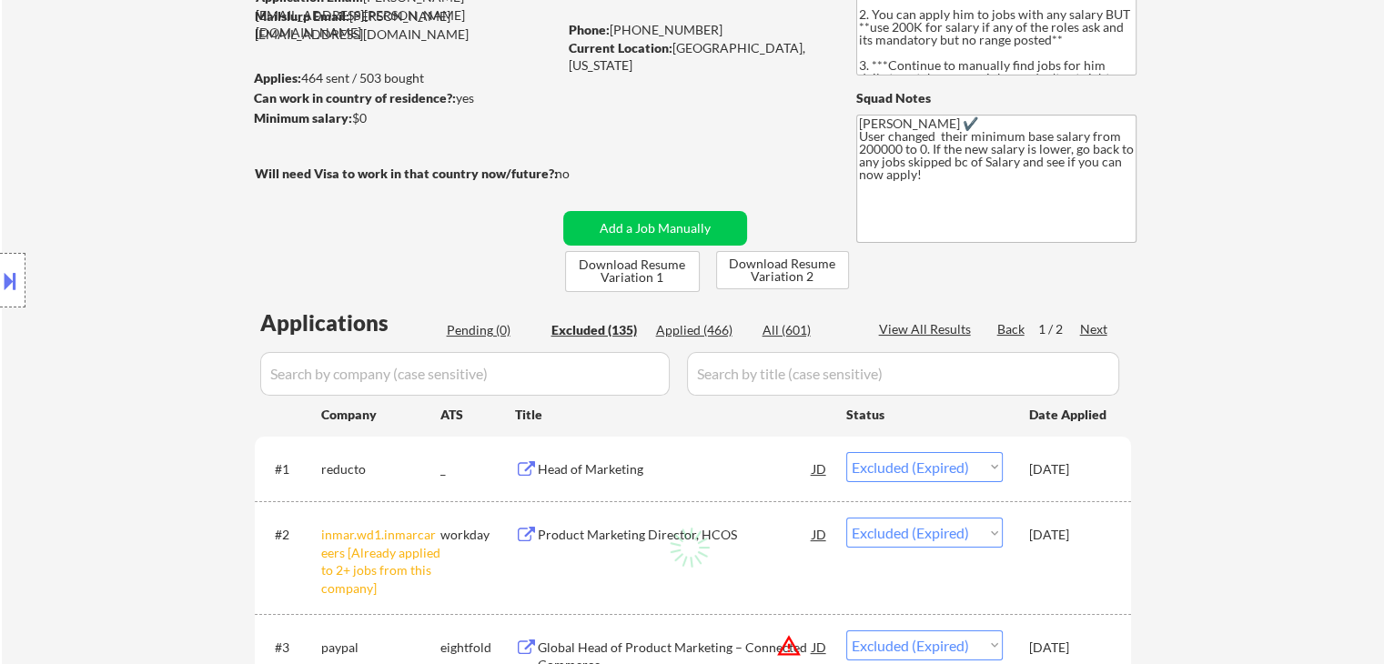
select select ""excluded__expired_""
select select ""excluded__other_""
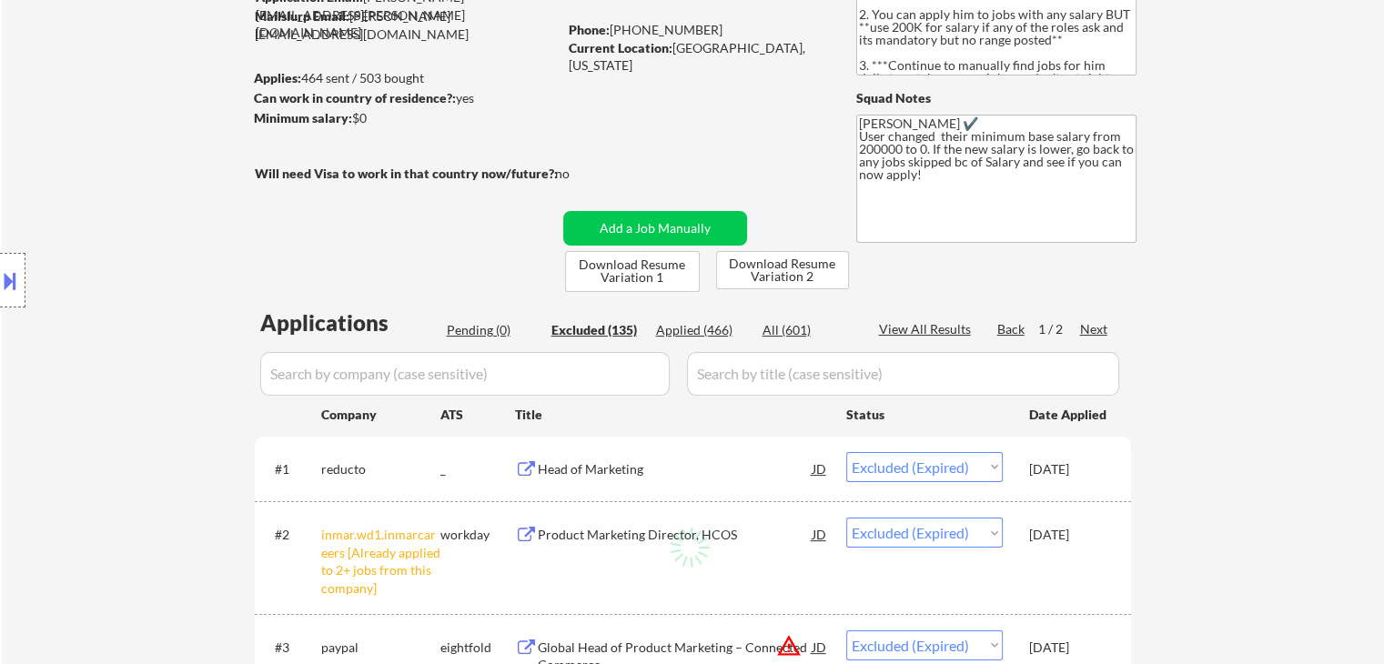
select select ""excluded__expired_""
select select ""excluded""
select select ""excluded__expired_""
select select ""excluded""
select select ""excluded__bad_match_""
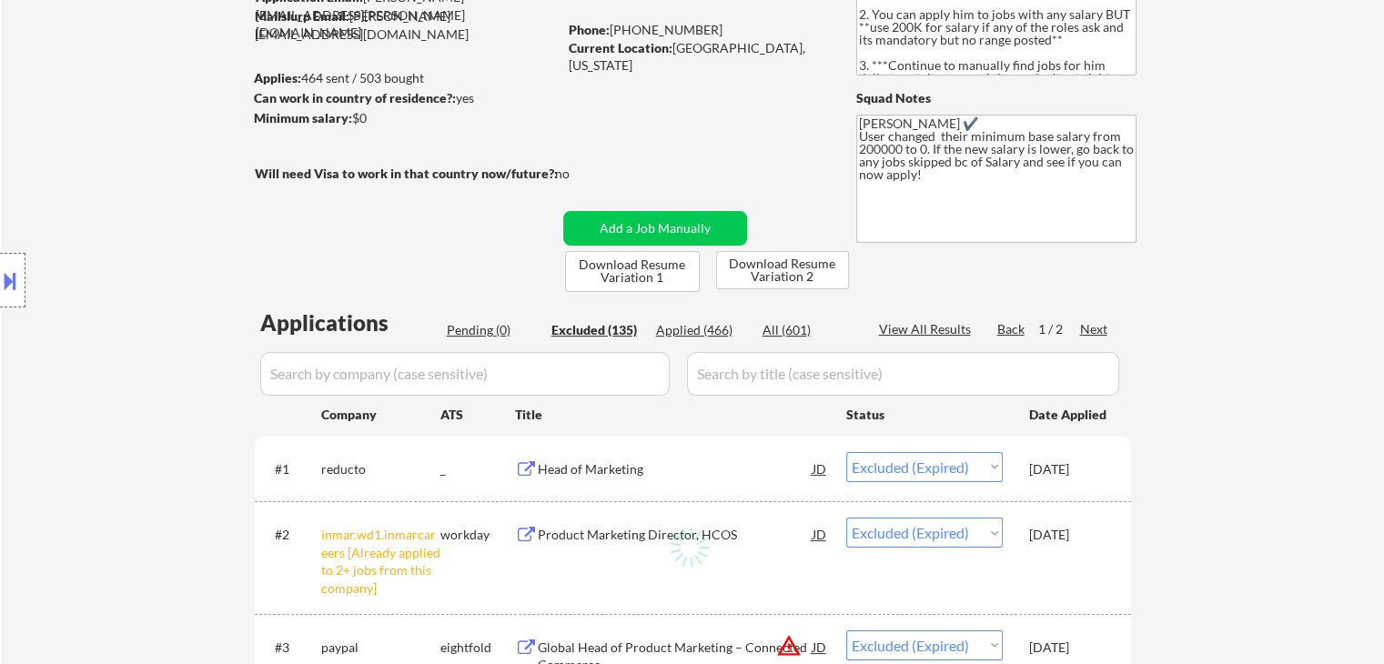
select select ""excluded__expired_""
select select ""excluded__other_""
select select ""excluded""
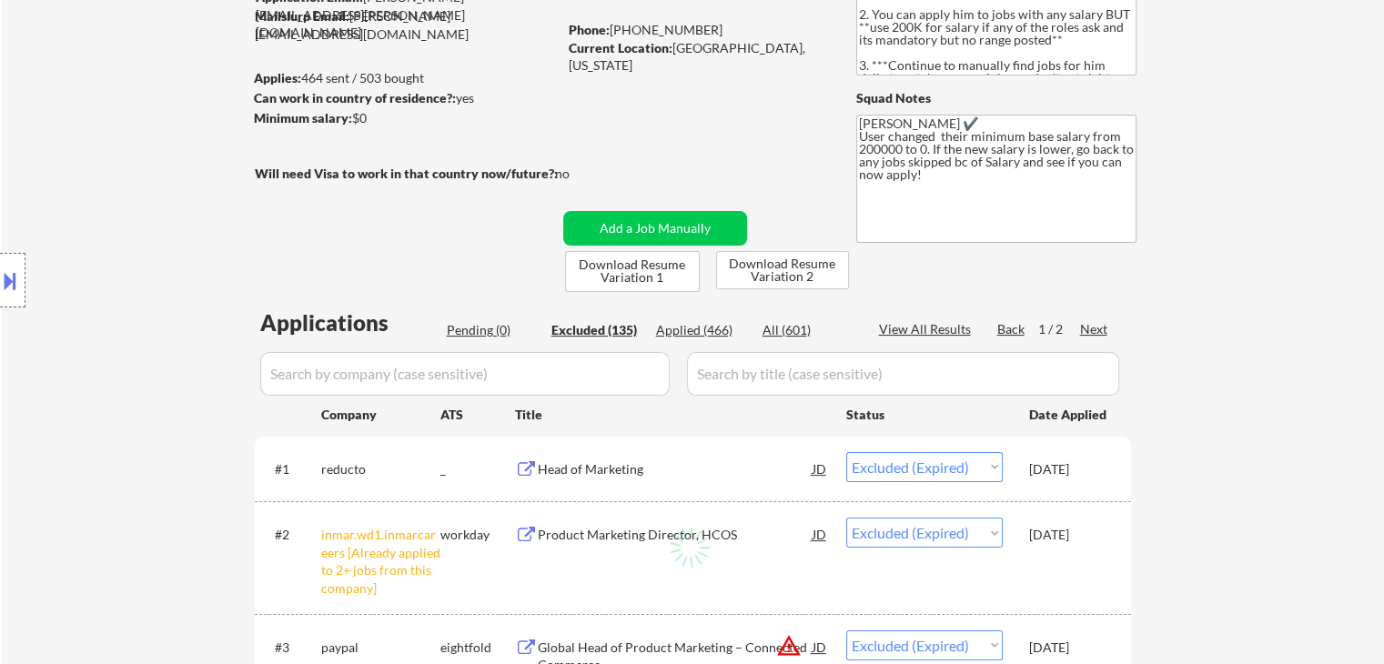
select select ""excluded__expired_""
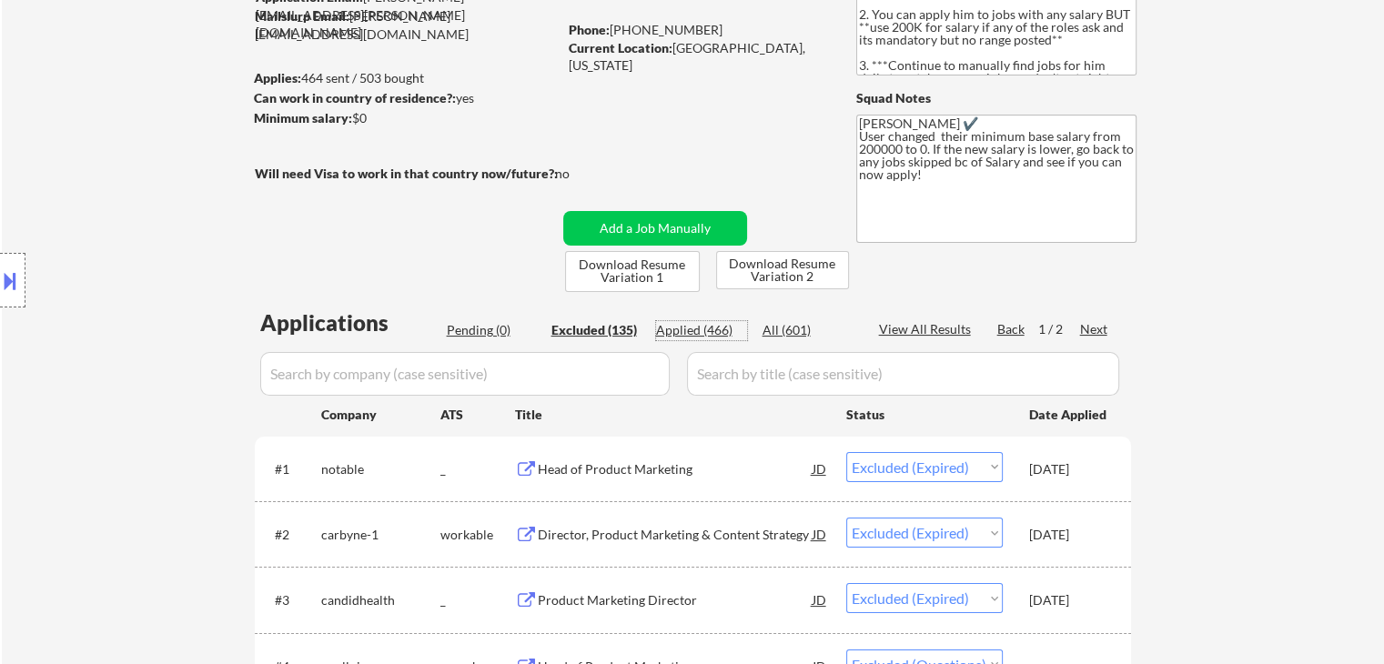
click at [723, 335] on div "Applied (466)" at bounding box center [701, 330] width 91 height 18
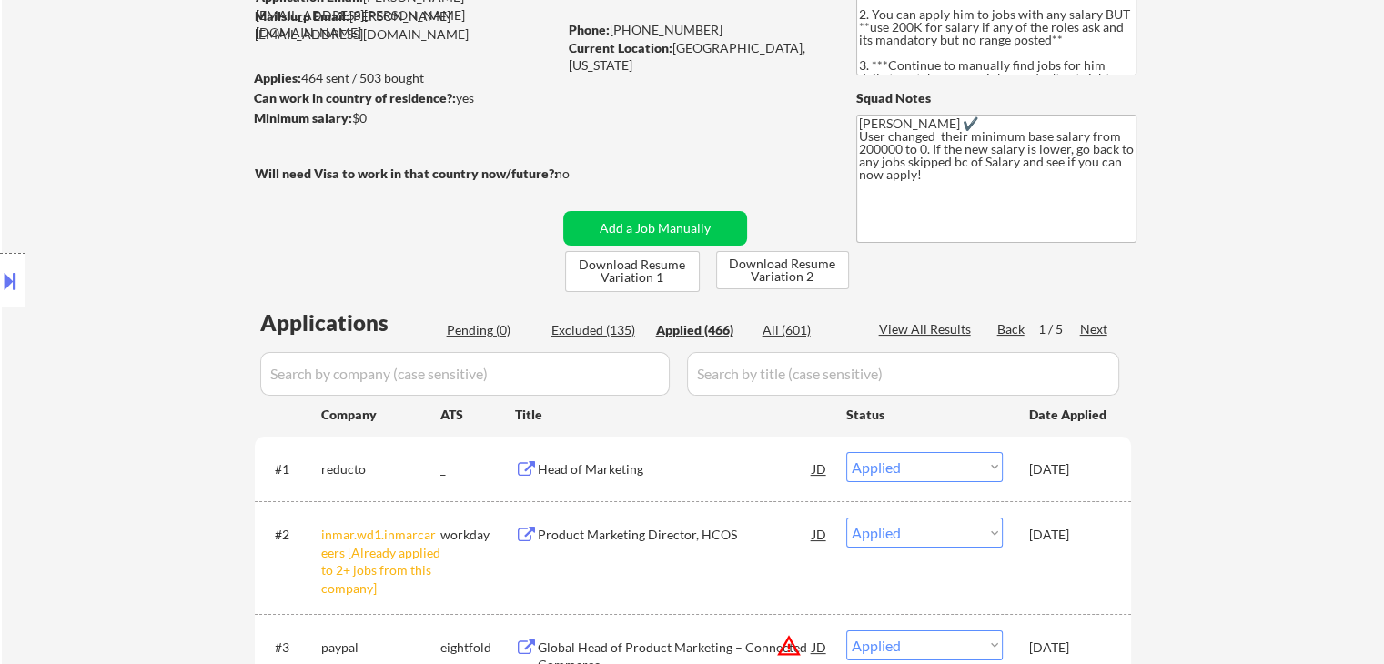
scroll to position [1847, 0]
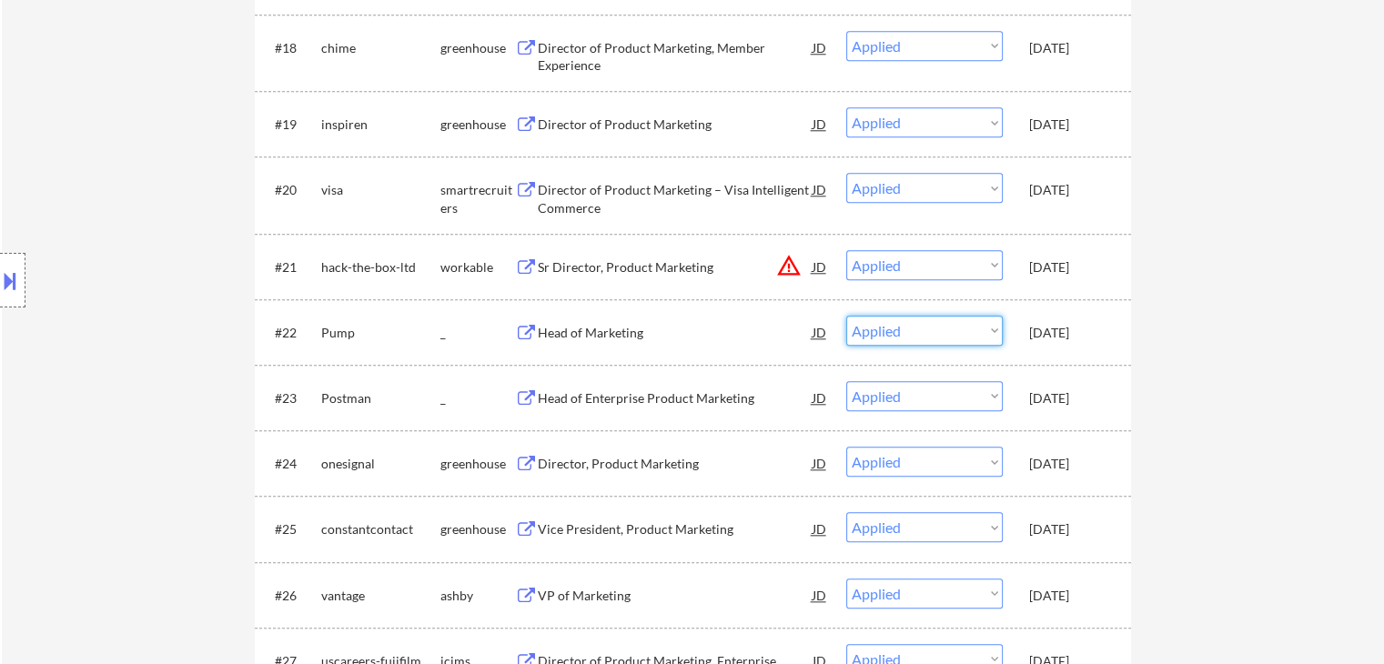
click at [942, 327] on select "Choose an option... Pending Applied Excluded (Questions) Excluded (Expired) Exc…" at bounding box center [924, 331] width 156 height 30
click at [846, 316] on select "Choose an option... Pending Applied Excluded (Questions) Excluded (Expired) Exc…" at bounding box center [924, 331] width 156 height 30
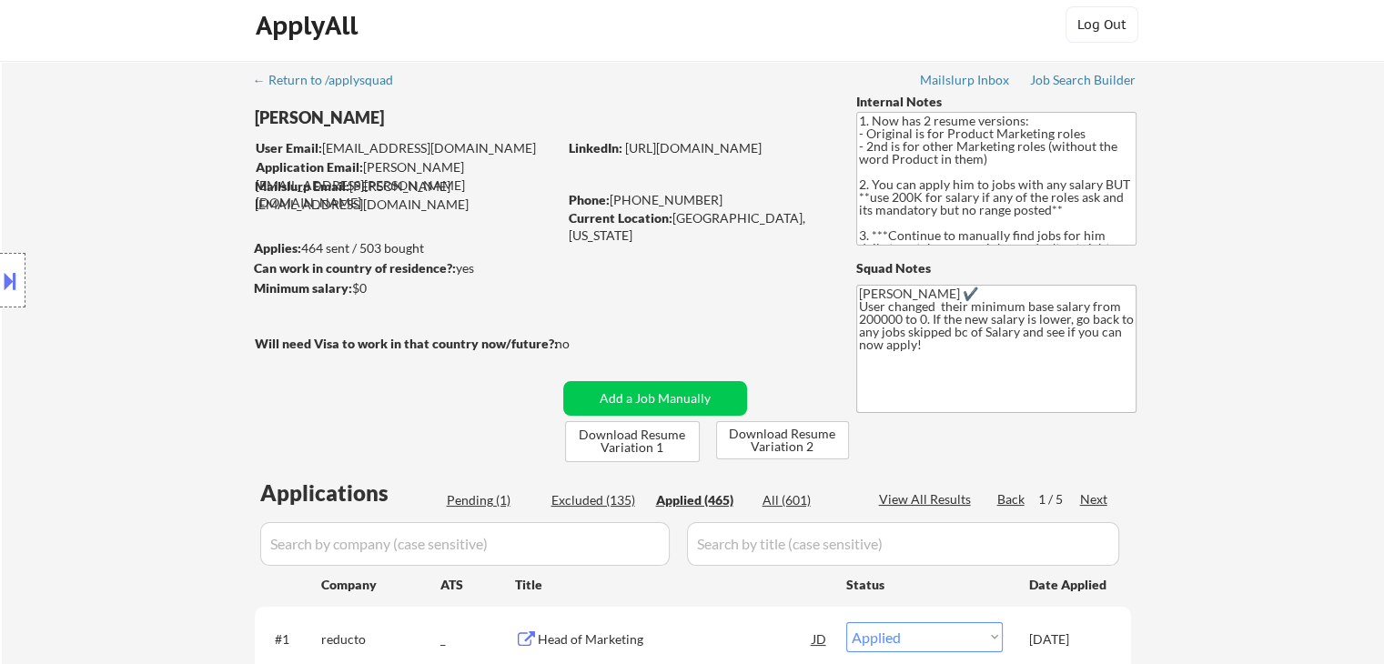
scroll to position [0, 0]
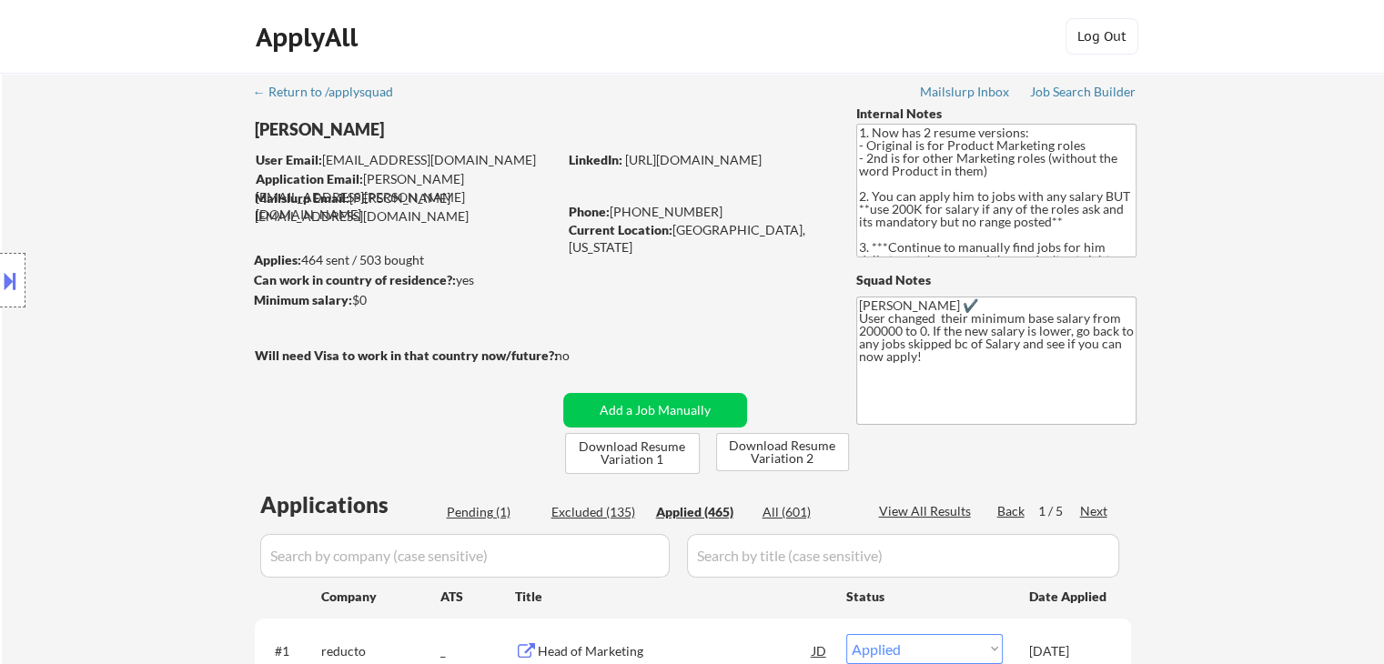
click at [484, 516] on div "Pending (1)" at bounding box center [492, 512] width 91 height 18
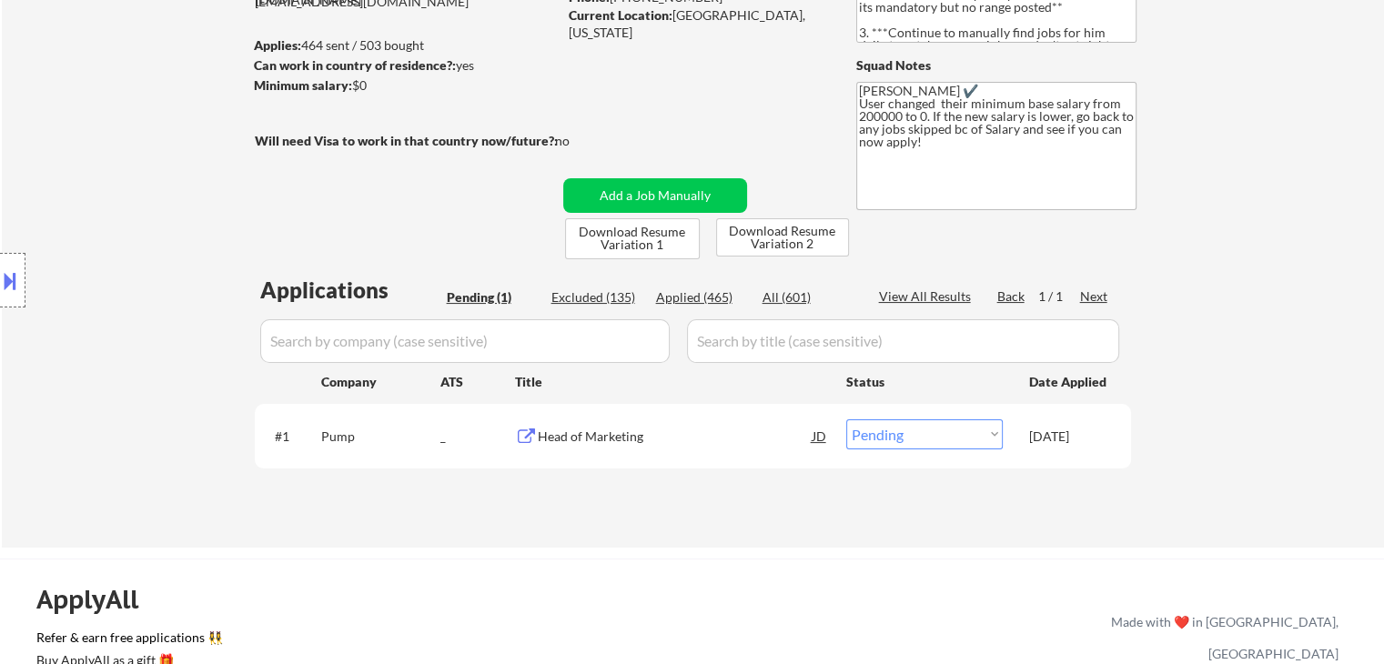
scroll to position [364, 0]
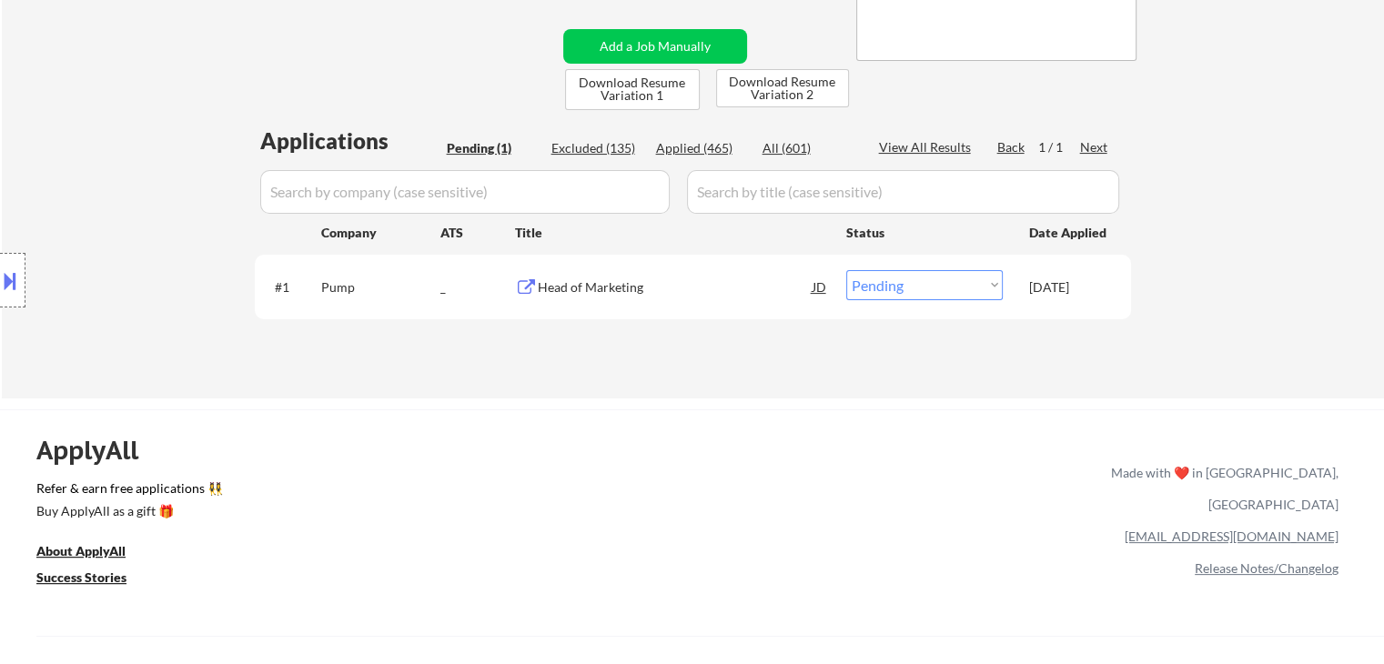
click at [939, 287] on select "Choose an option... Pending Applied Excluded (Questions) Excluded (Expired) Exc…" at bounding box center [924, 285] width 156 height 30
click at [846, 270] on select "Choose an option... Pending Applied Excluded (Questions) Excluded (Expired) Exc…" at bounding box center [924, 285] width 156 height 30
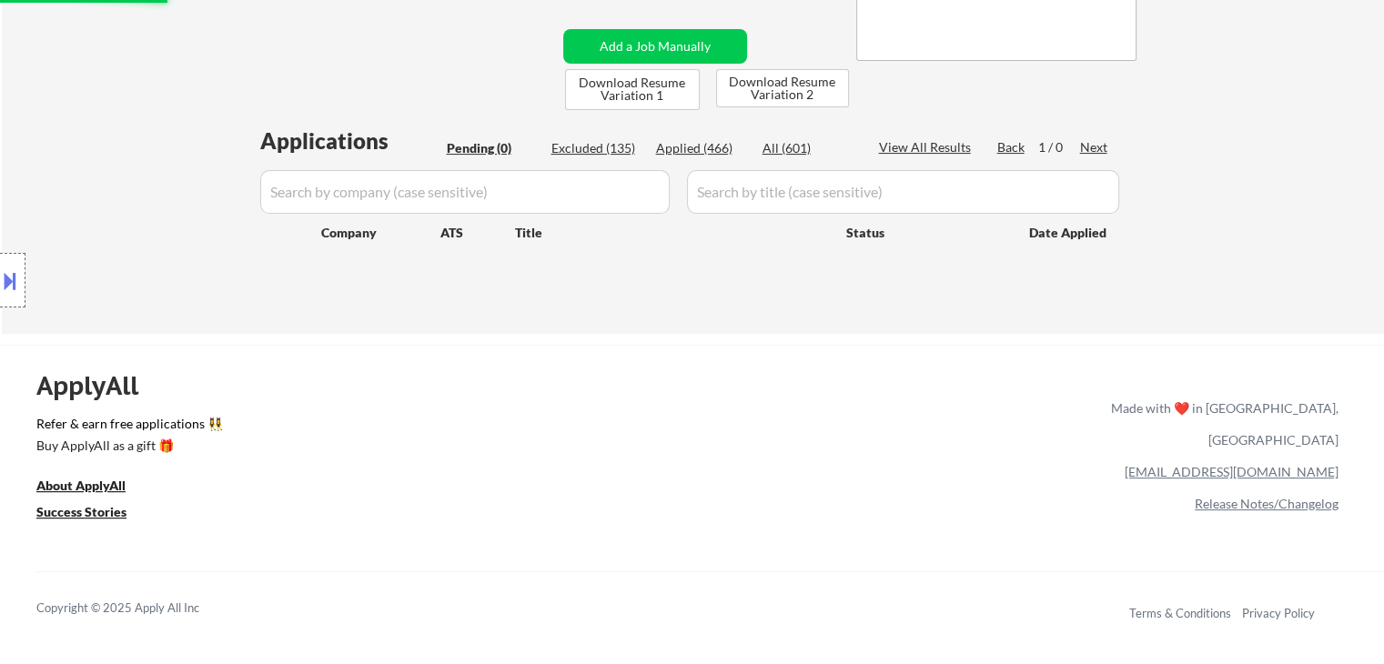
click at [684, 149] on div "Applied (466)" at bounding box center [701, 148] width 91 height 18
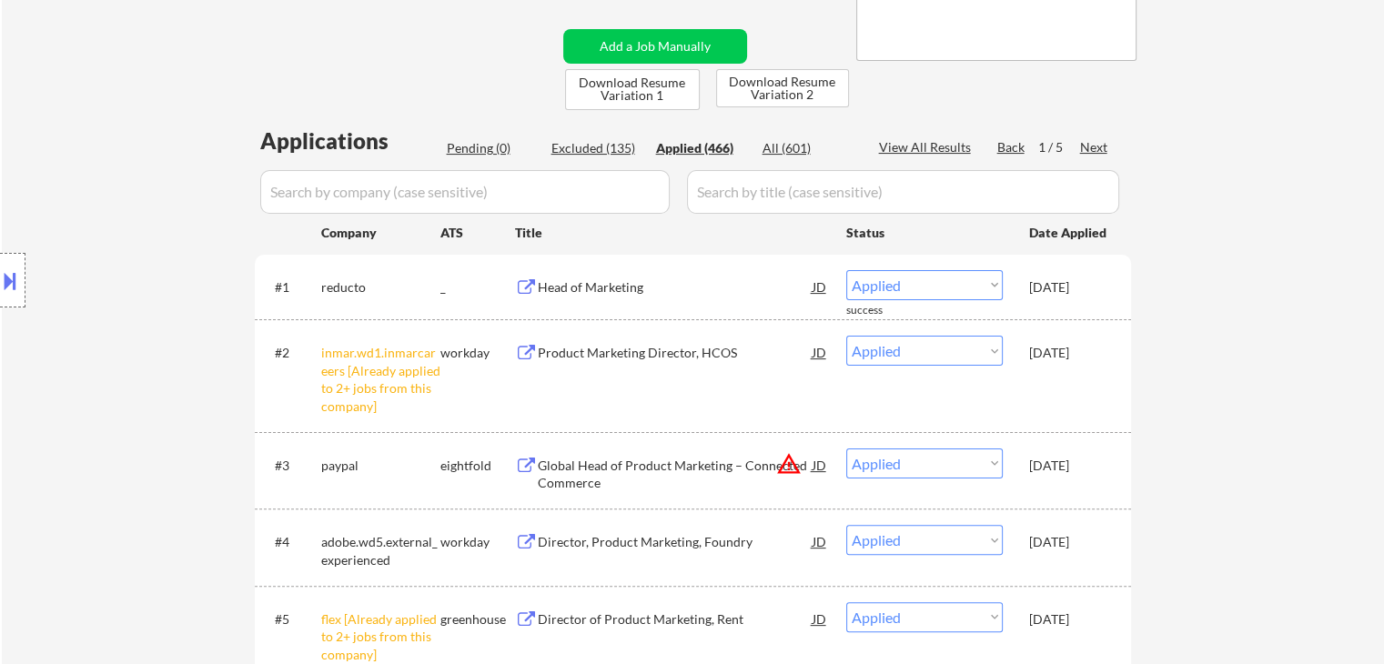
scroll to position [1847, 0]
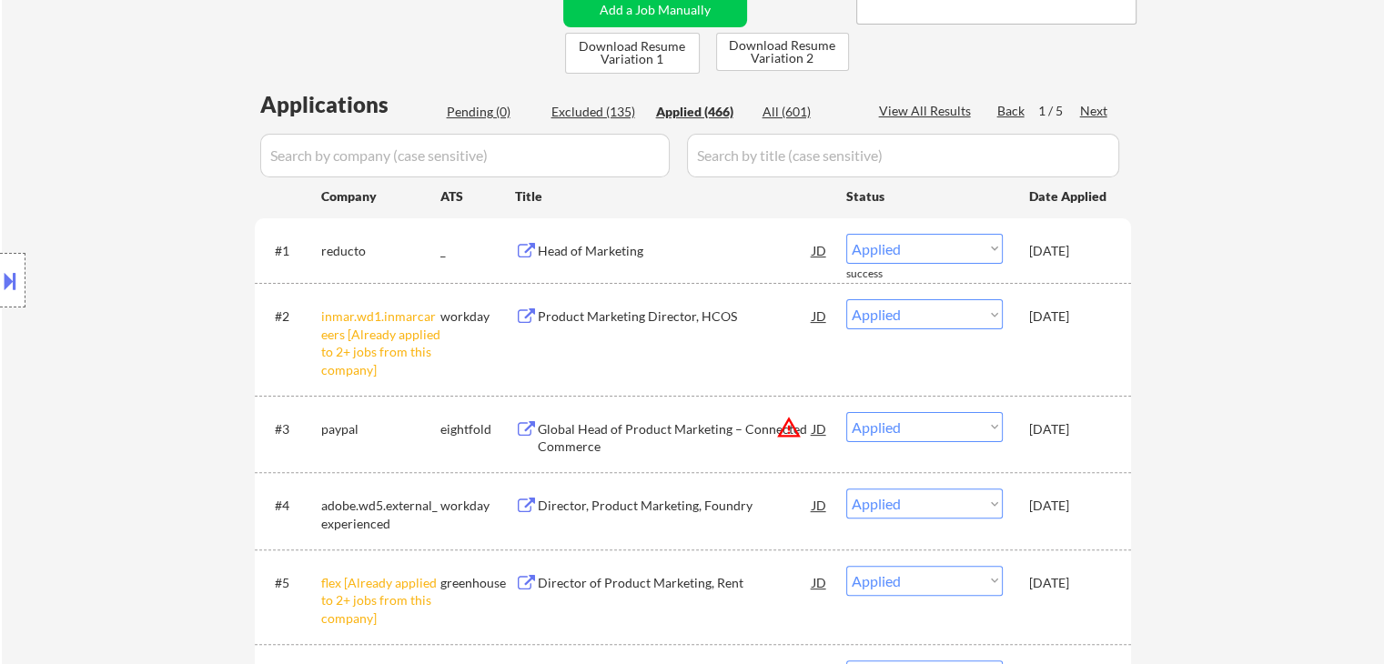
scroll to position [300, 0]
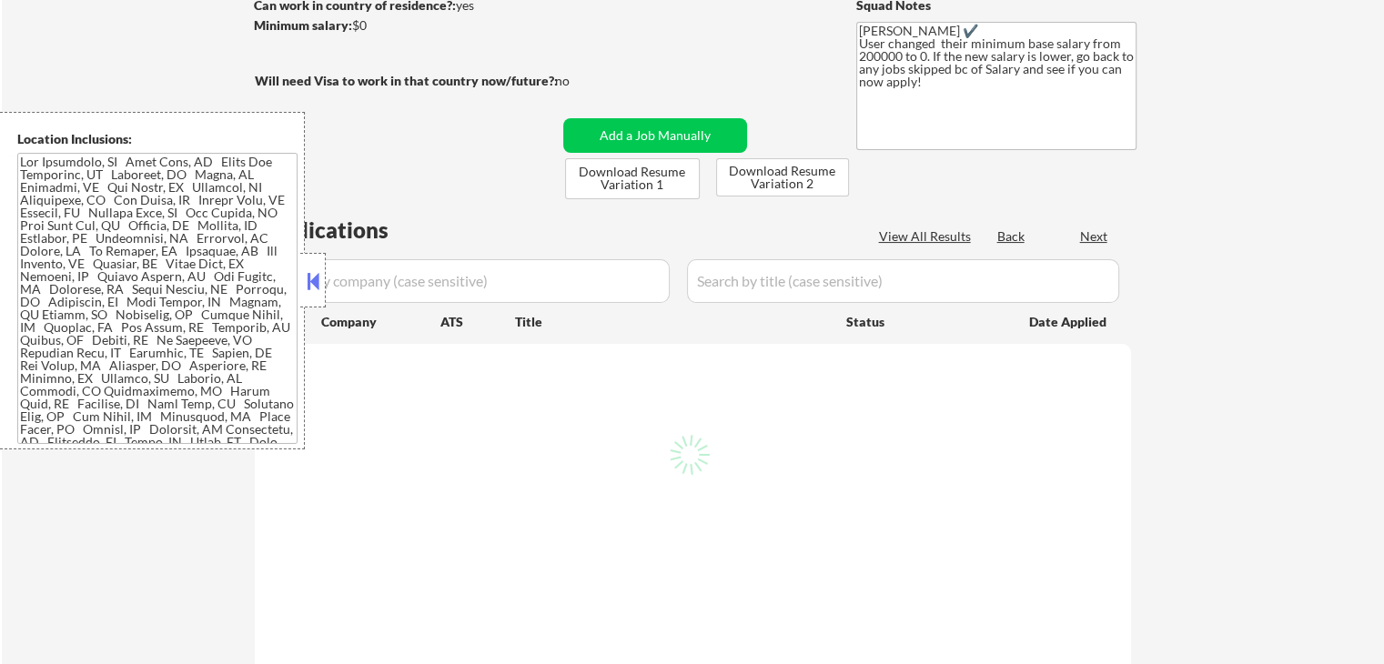
scroll to position [202, 0]
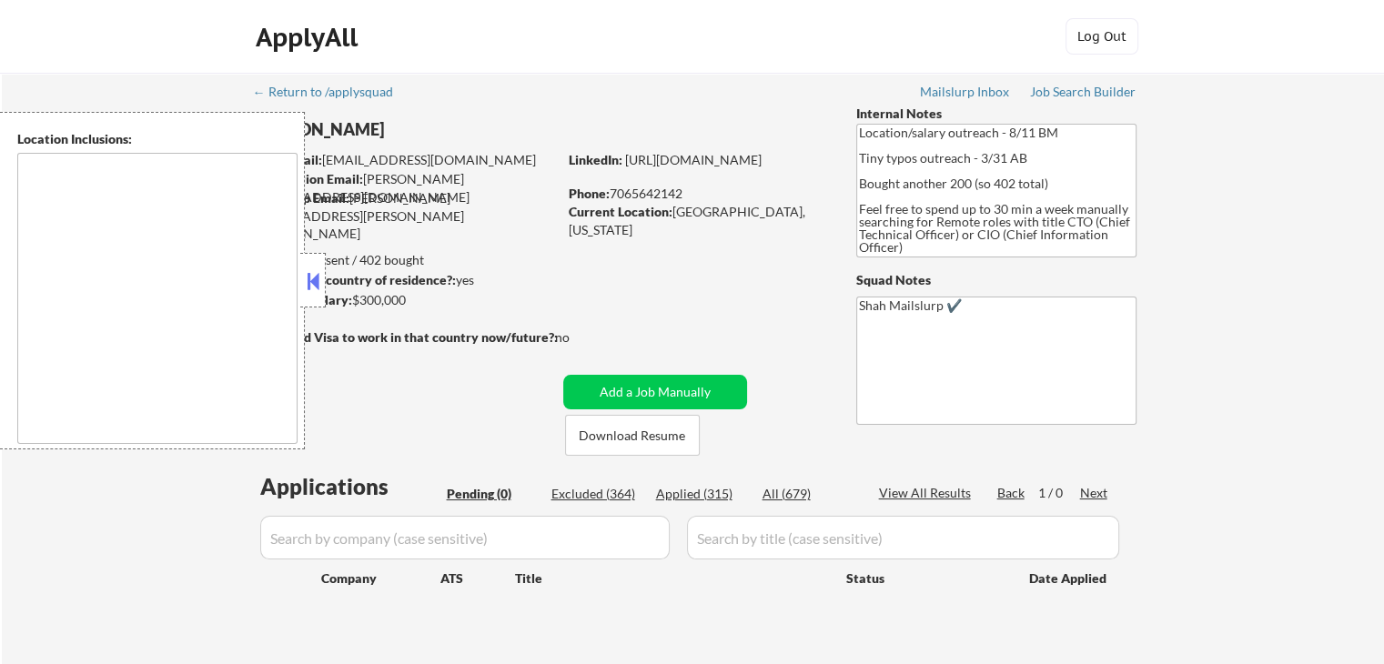
click at [312, 284] on button at bounding box center [313, 280] width 20 height 27
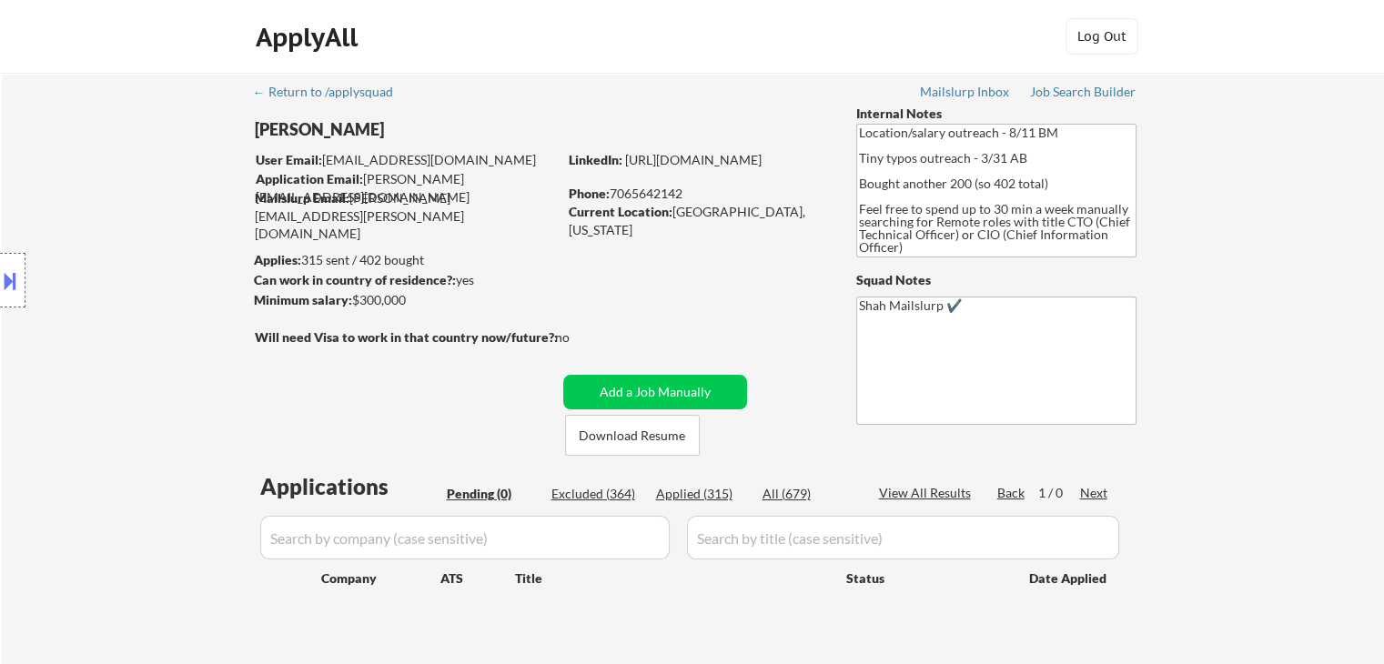
scroll to position [273, 0]
